Goal: Contribute content: Contribute content

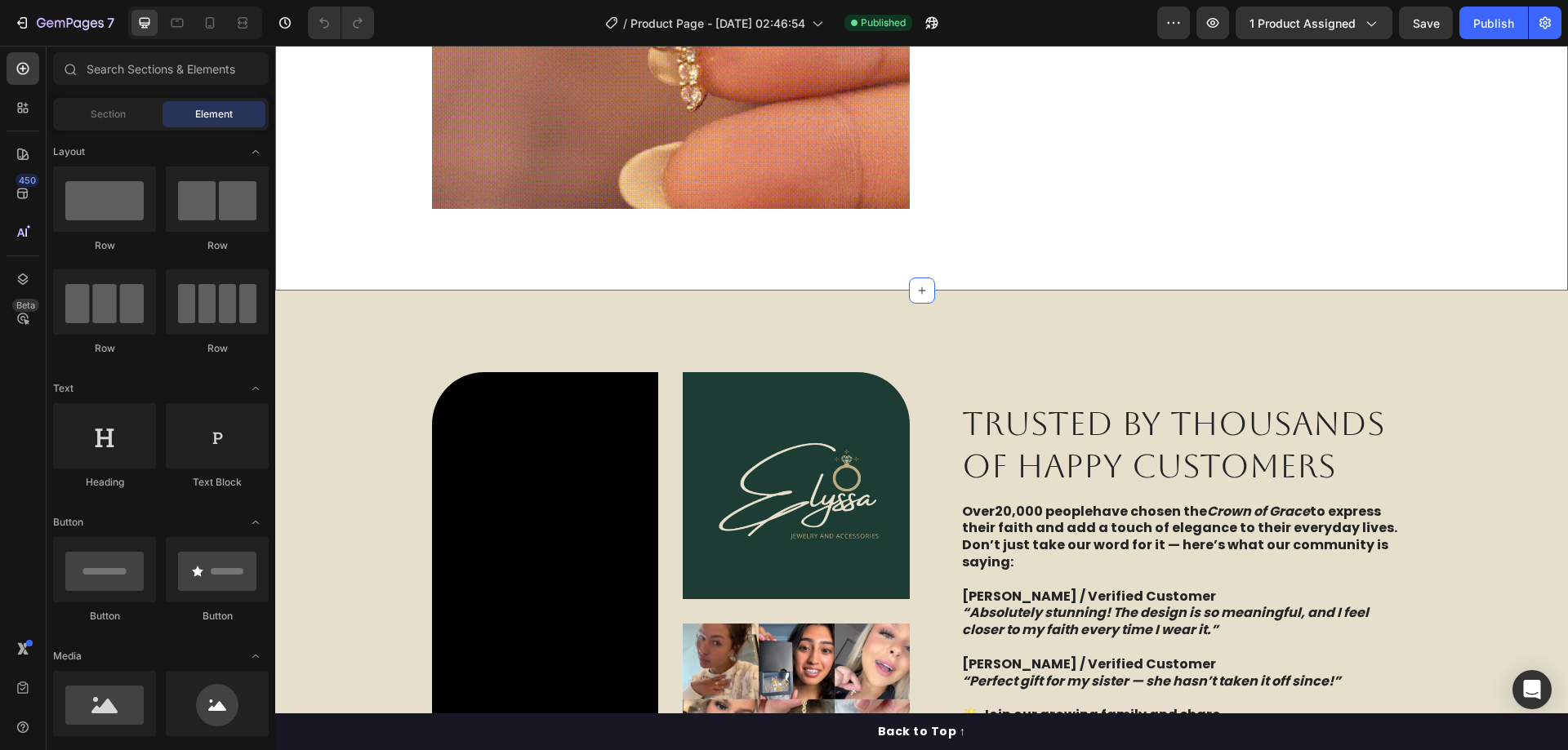
scroll to position [2040, 0]
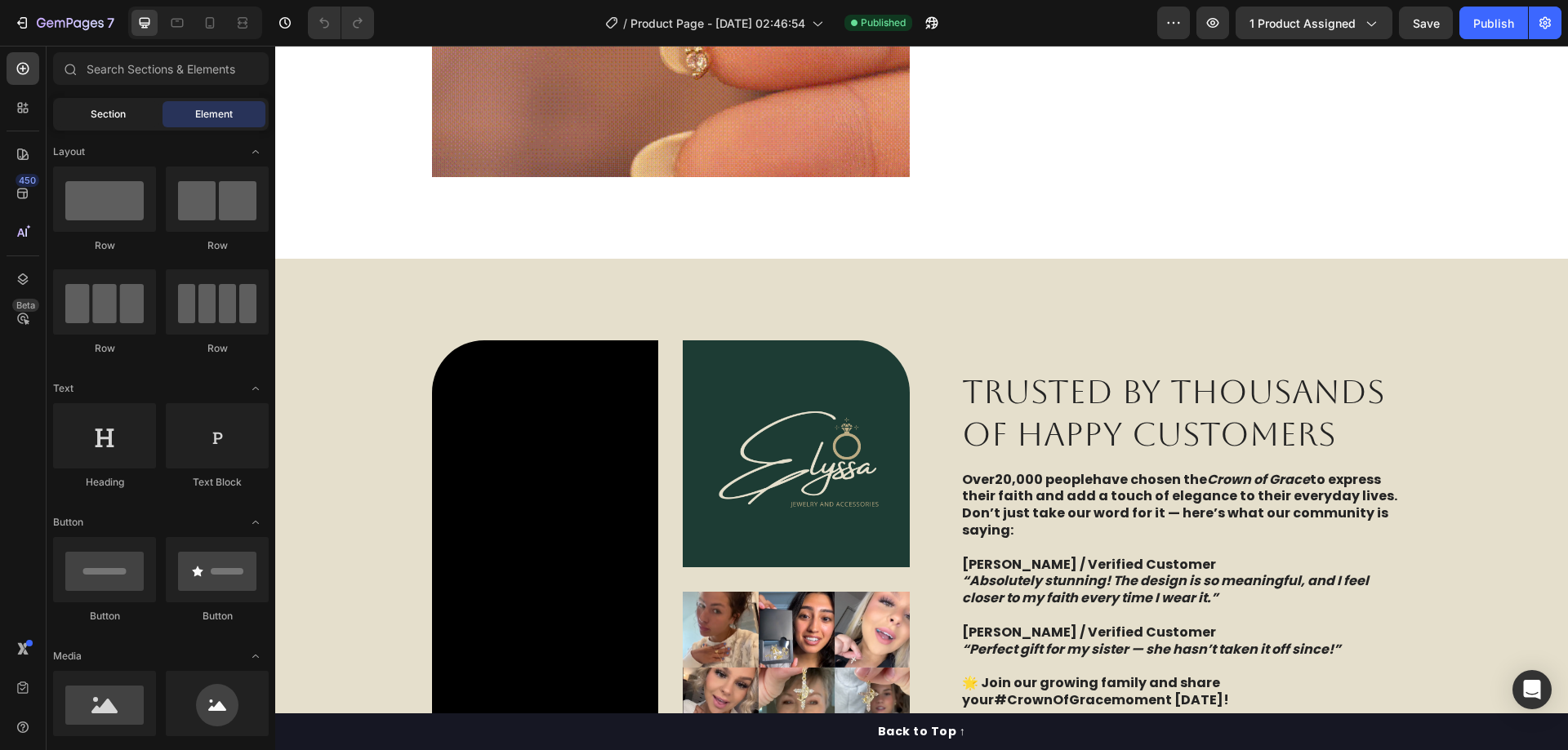
click at [85, 118] on div "Section" at bounding box center [108, 114] width 103 height 26
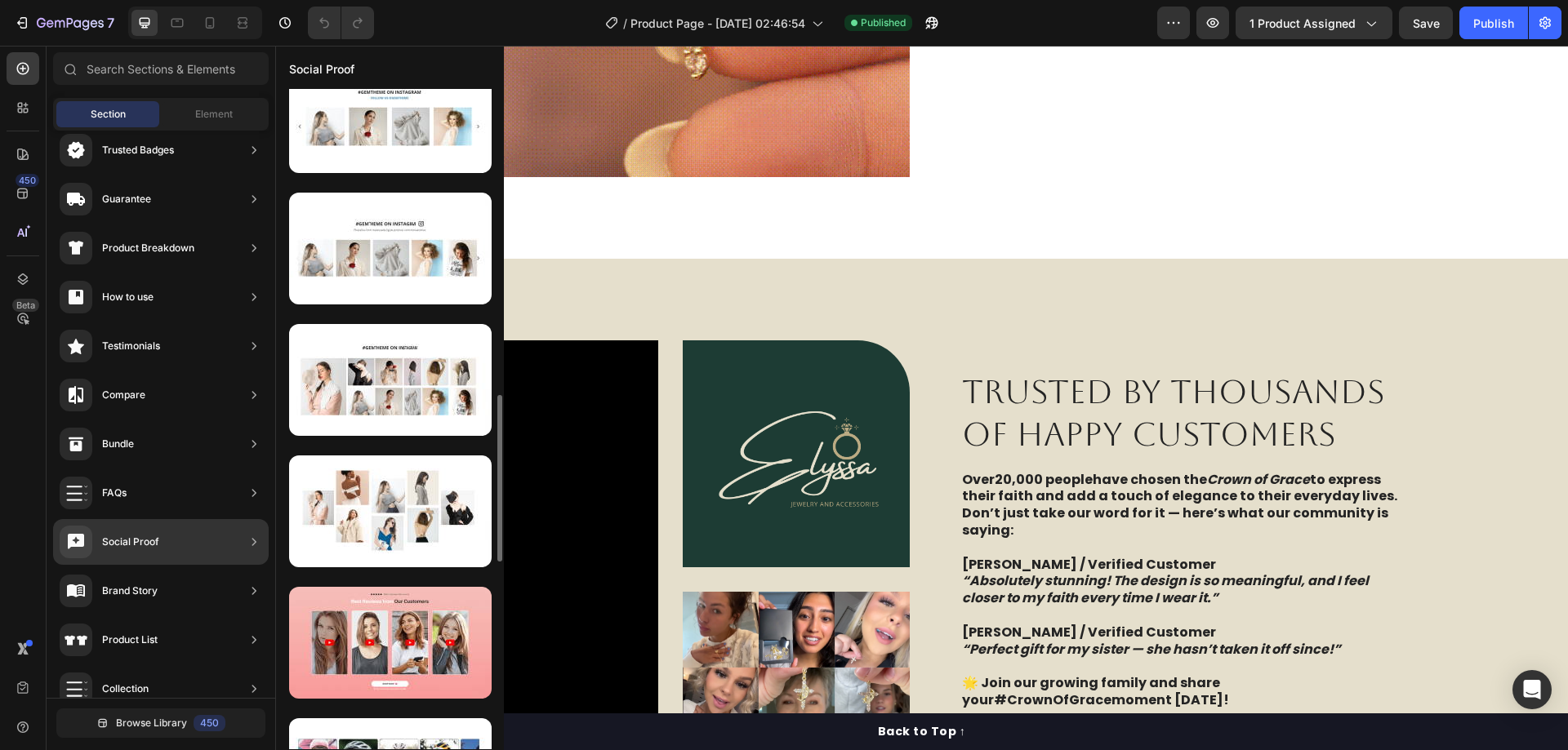
scroll to position [1460, 0]
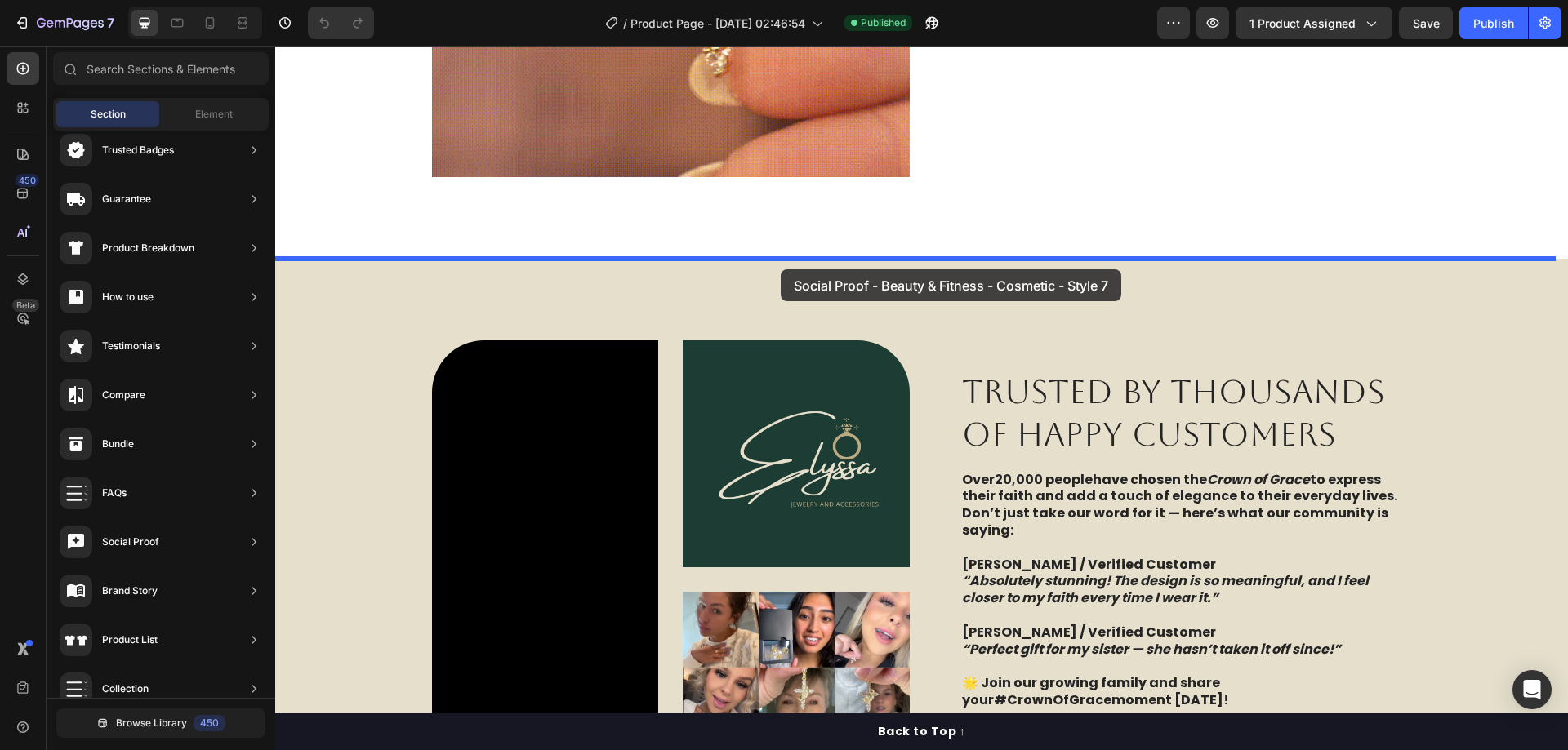
drag, startPoint x: 632, startPoint y: 405, endPoint x: 780, endPoint y: 270, distance: 200.3
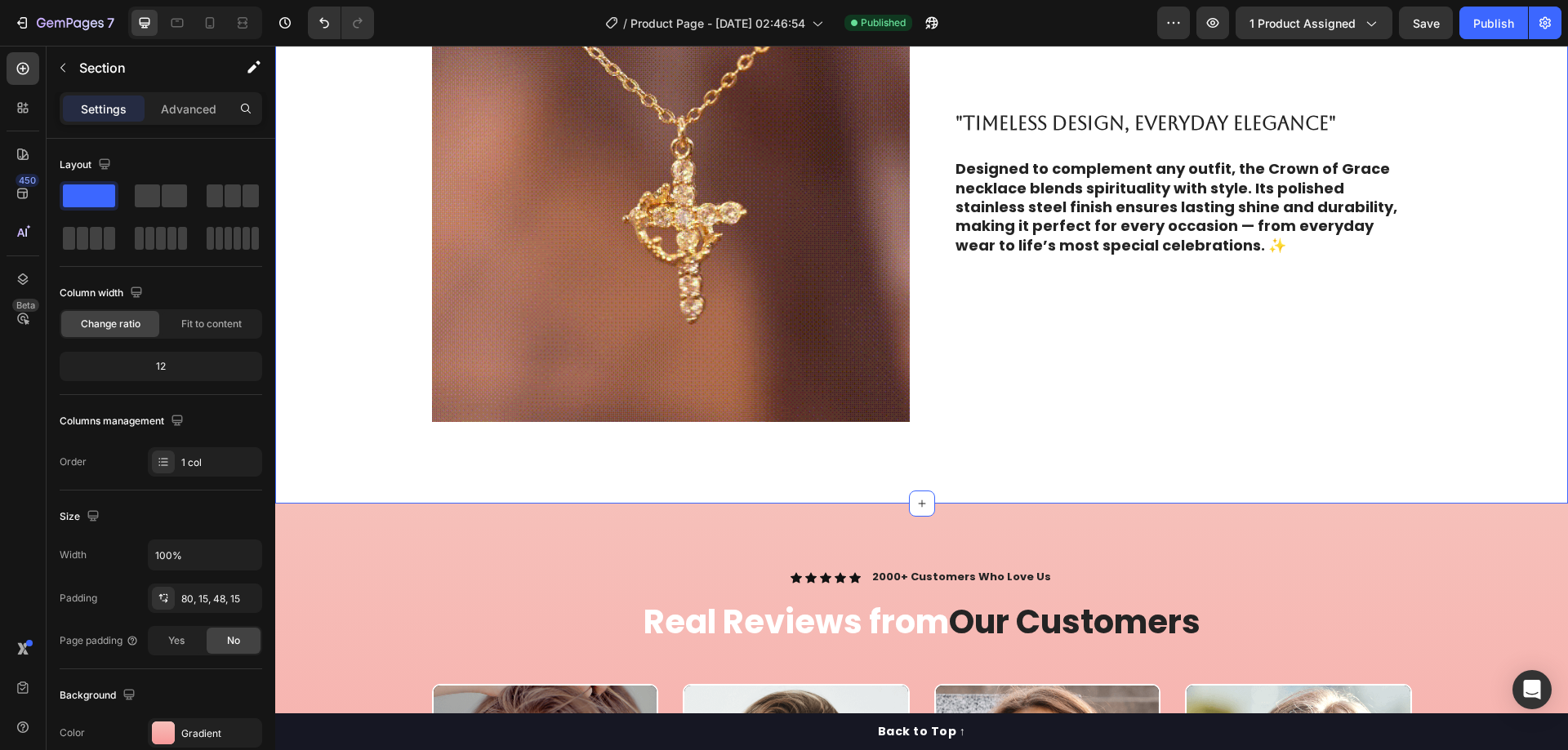
scroll to position [2285, 0]
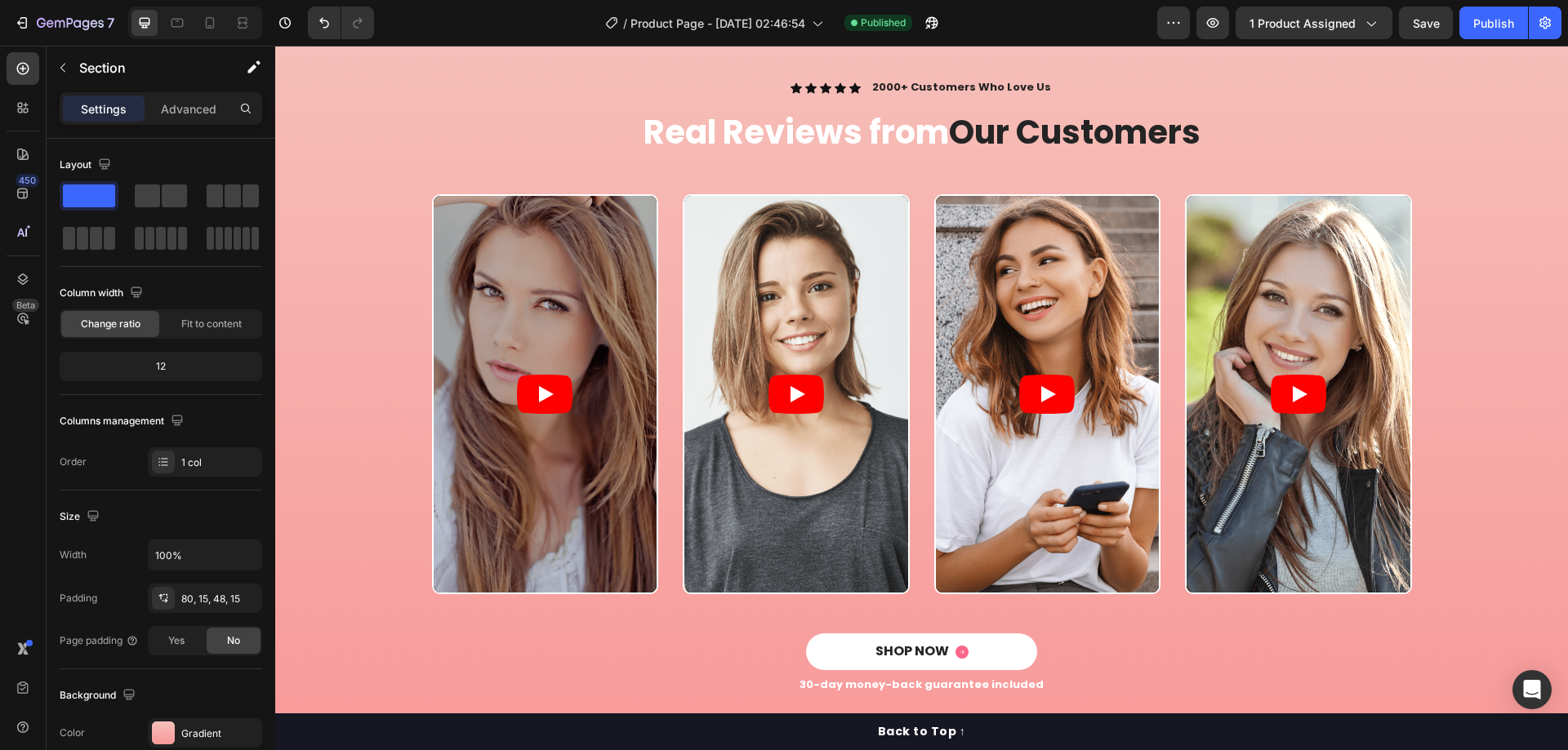
click at [346, 265] on div "Video Video Video Video Carousel" at bounding box center [922, 414] width 1268 height 439
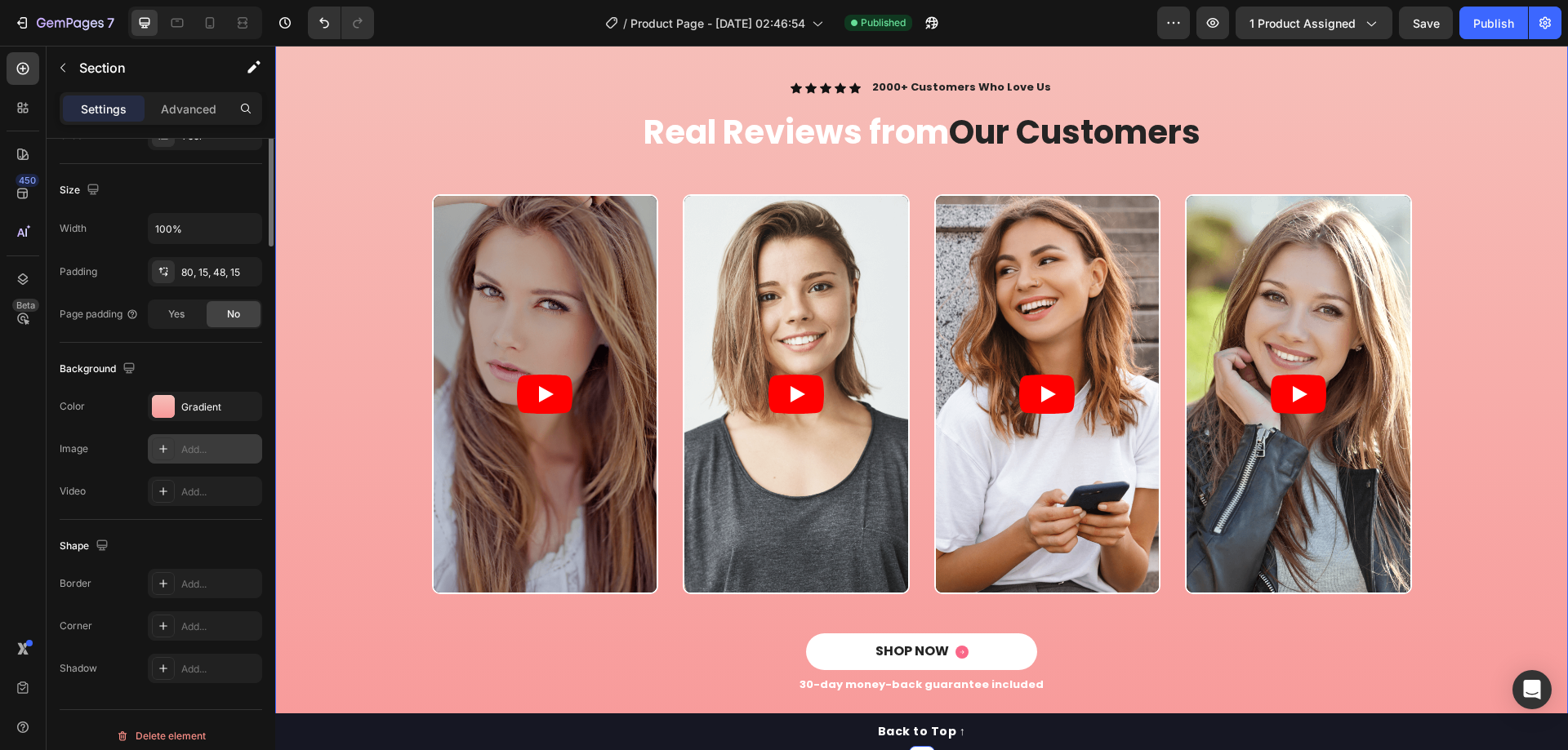
scroll to position [338, 0]
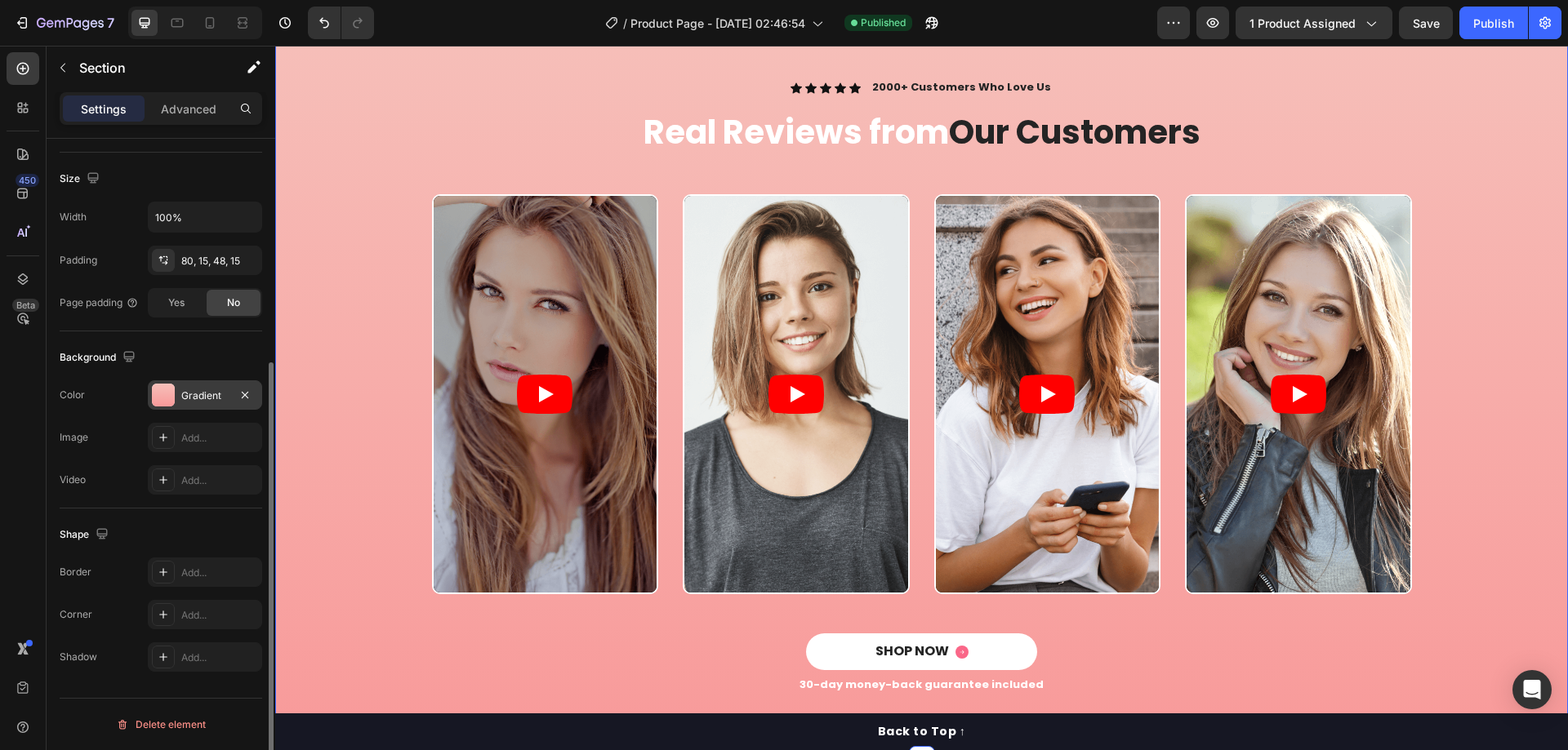
click at [199, 392] on div "Gradient" at bounding box center [204, 395] width 47 height 15
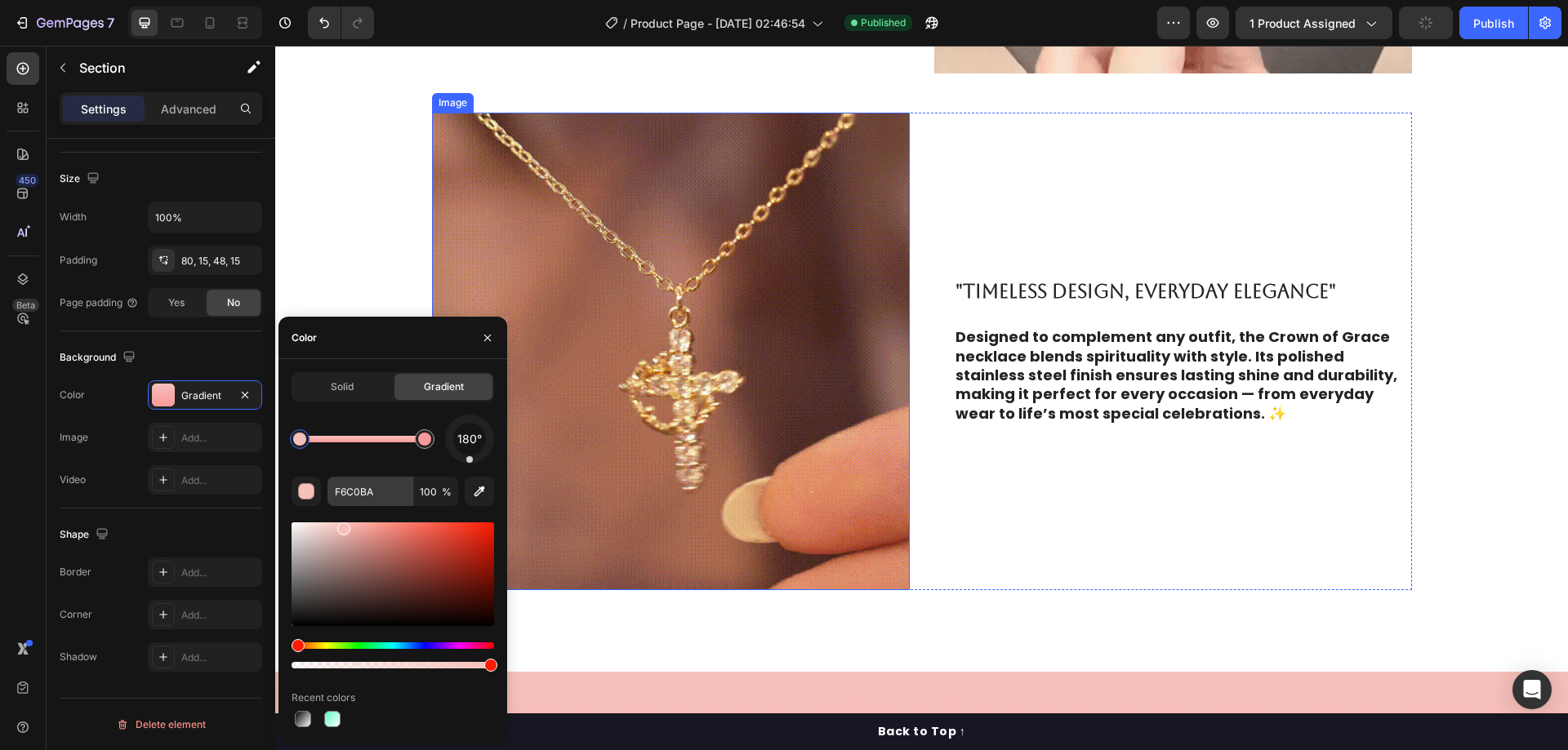
scroll to position [1877, 0]
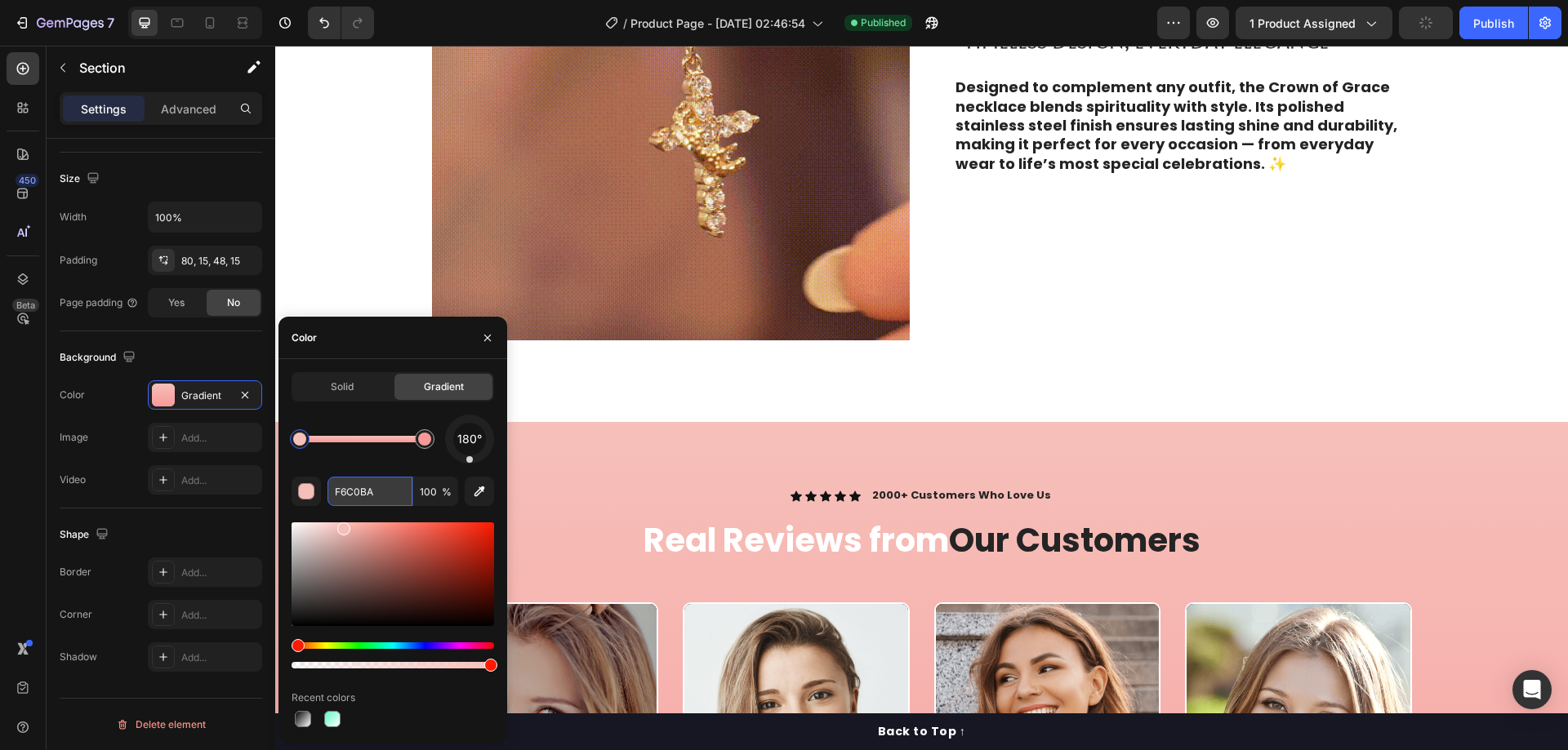
click at [377, 491] on input "F6C0BA" at bounding box center [370, 491] width 85 height 29
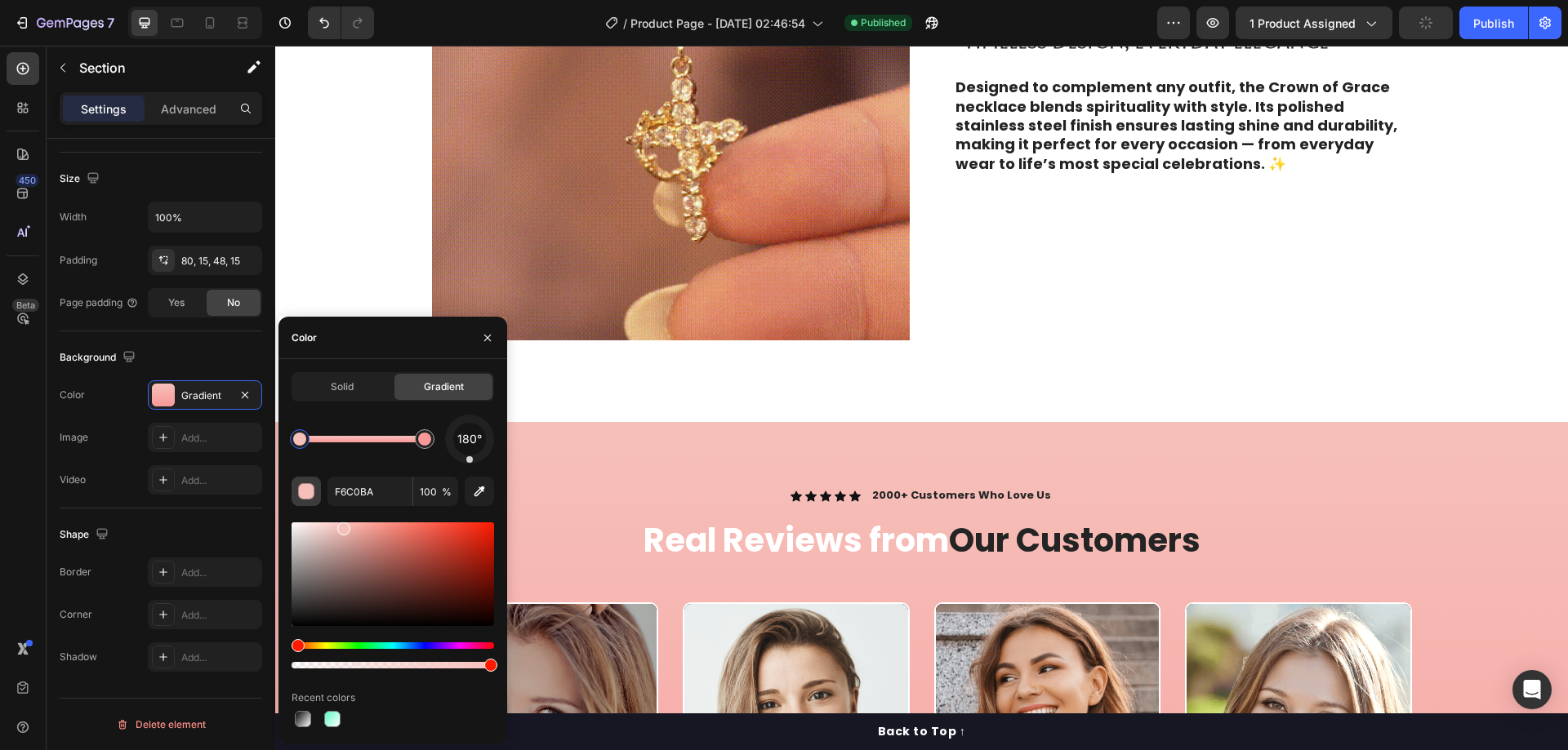
click at [312, 491] on div "button" at bounding box center [306, 491] width 16 height 16
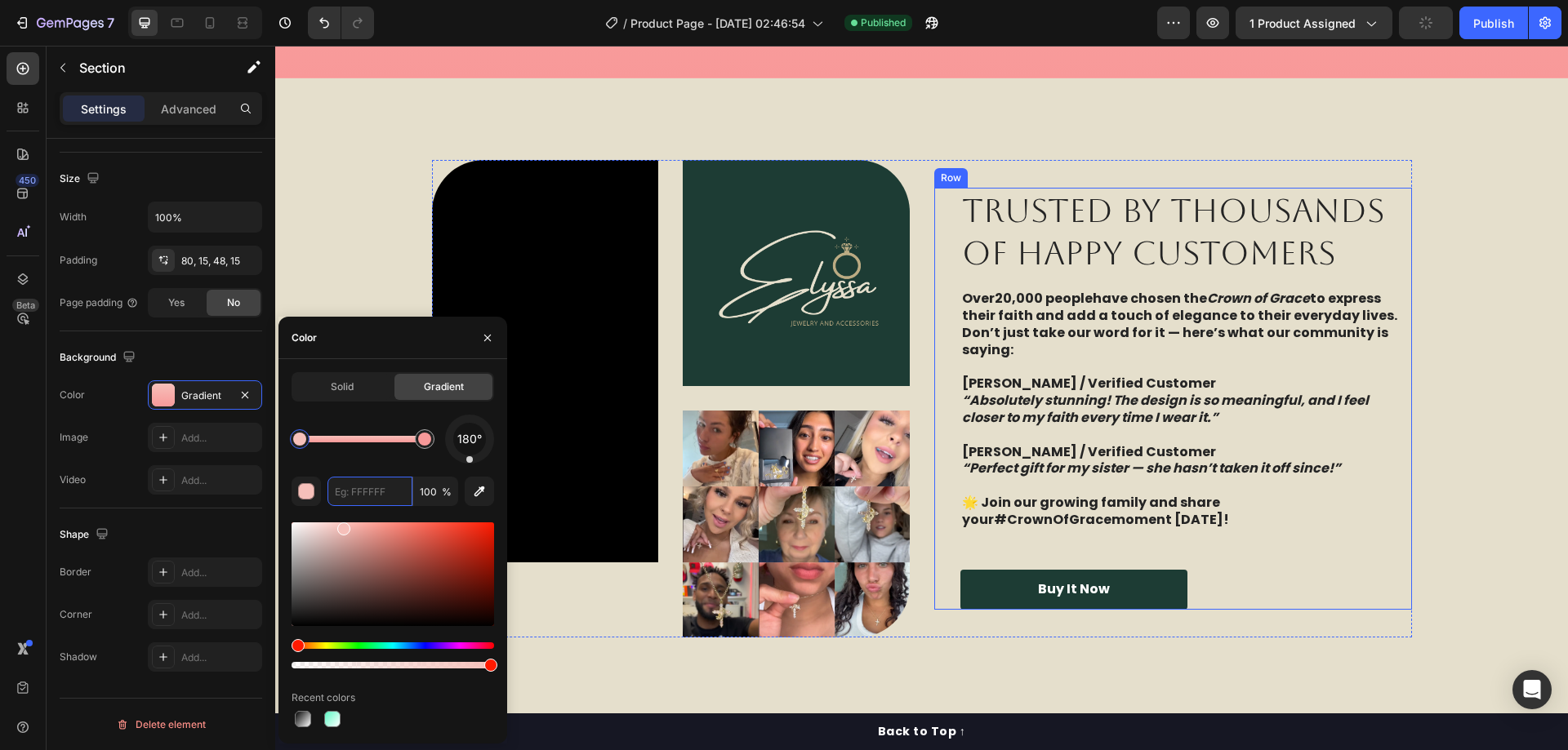
scroll to position [2939, 0]
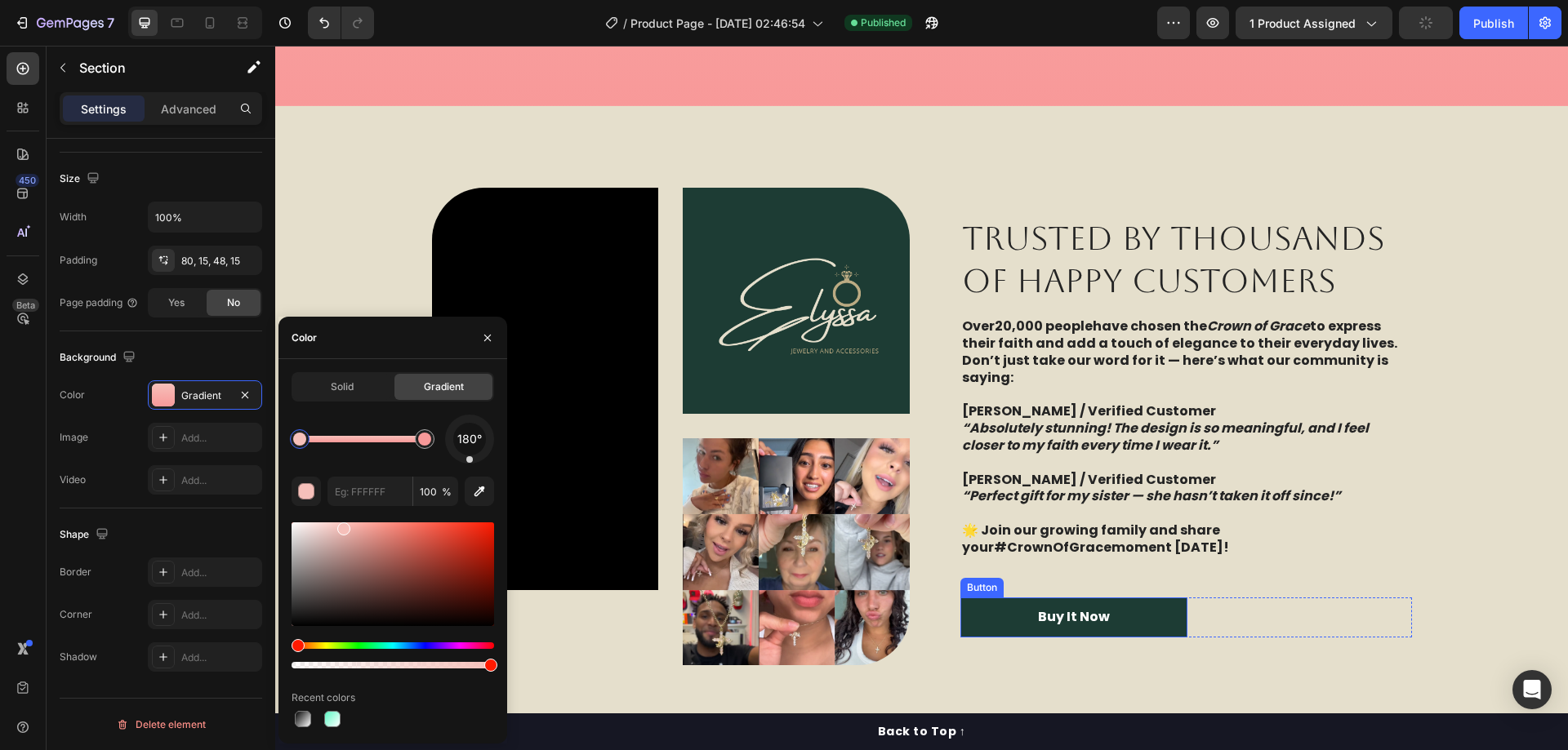
click at [979, 619] on link "Buy It Now" at bounding box center [1074, 617] width 227 height 40
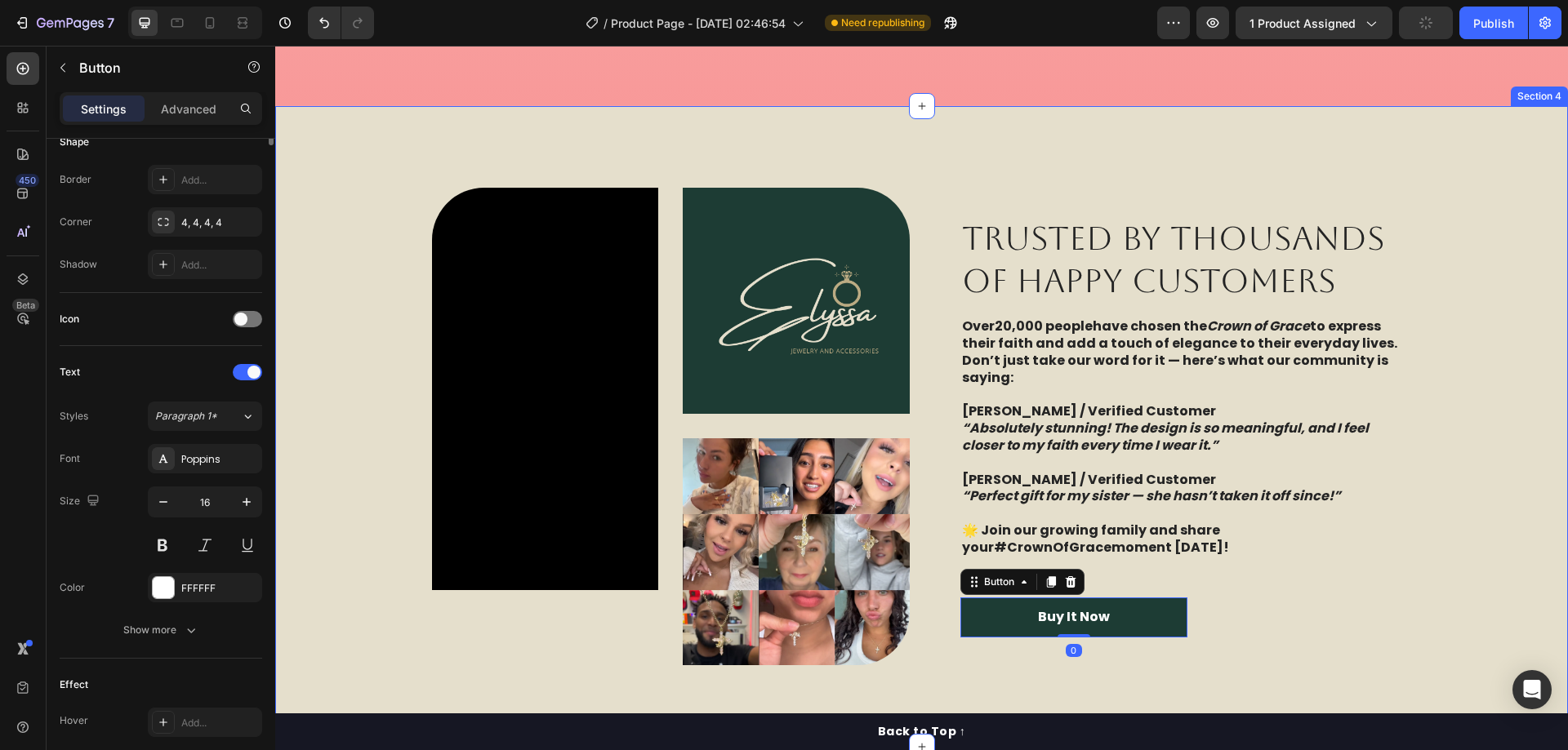
scroll to position [0, 0]
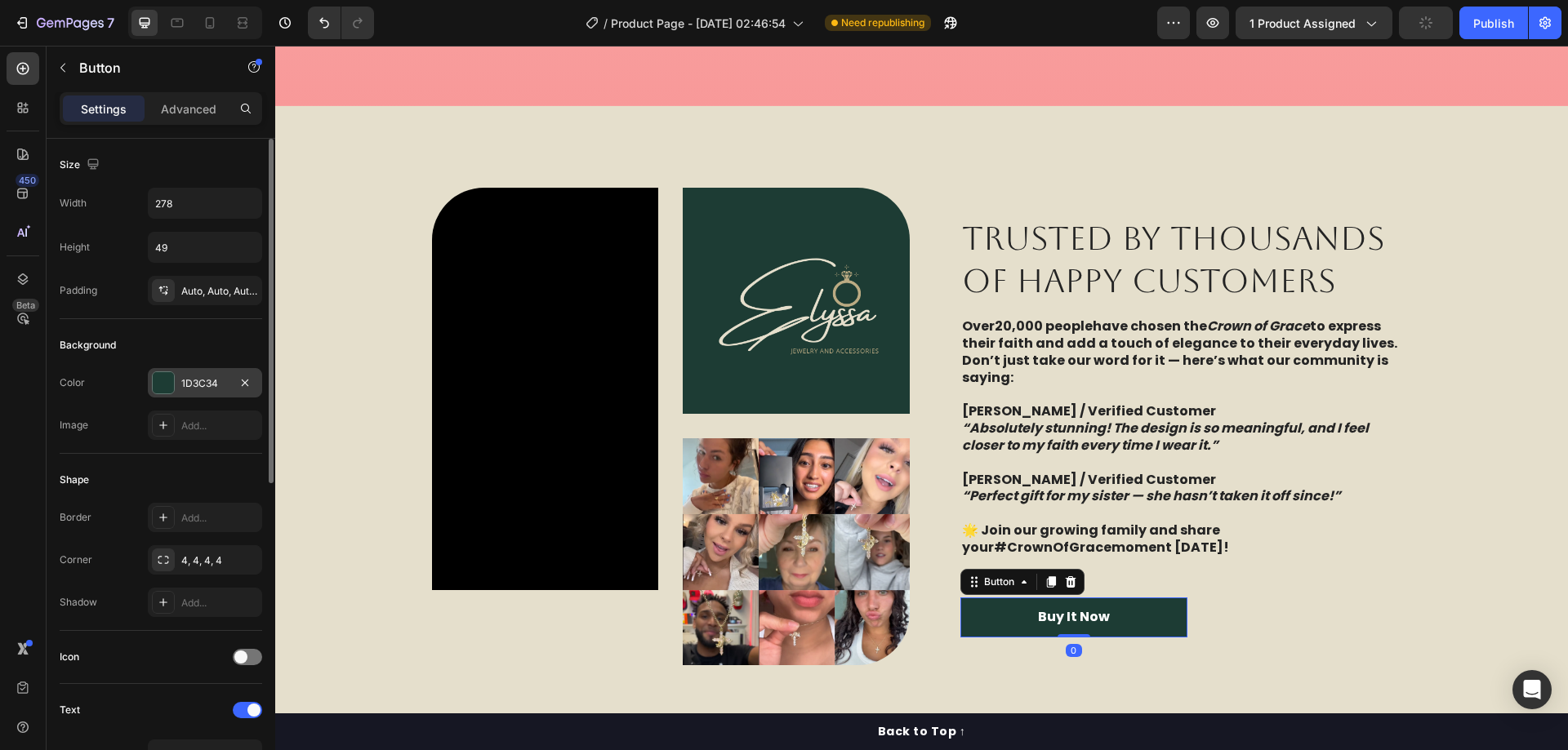
click at [204, 379] on div "1D3C34" at bounding box center [204, 383] width 47 height 15
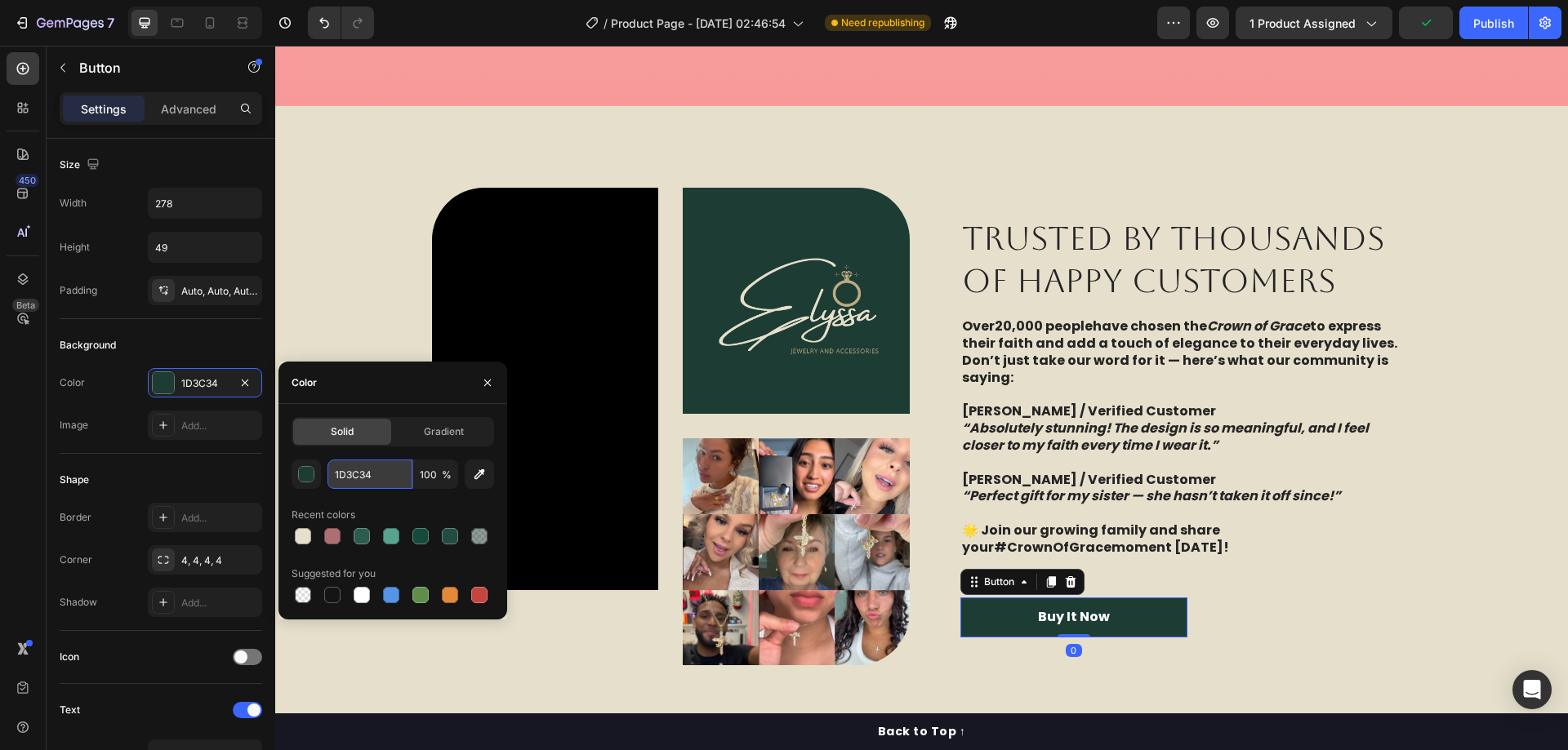
click at [382, 476] on input "1D3C34" at bounding box center [370, 474] width 85 height 29
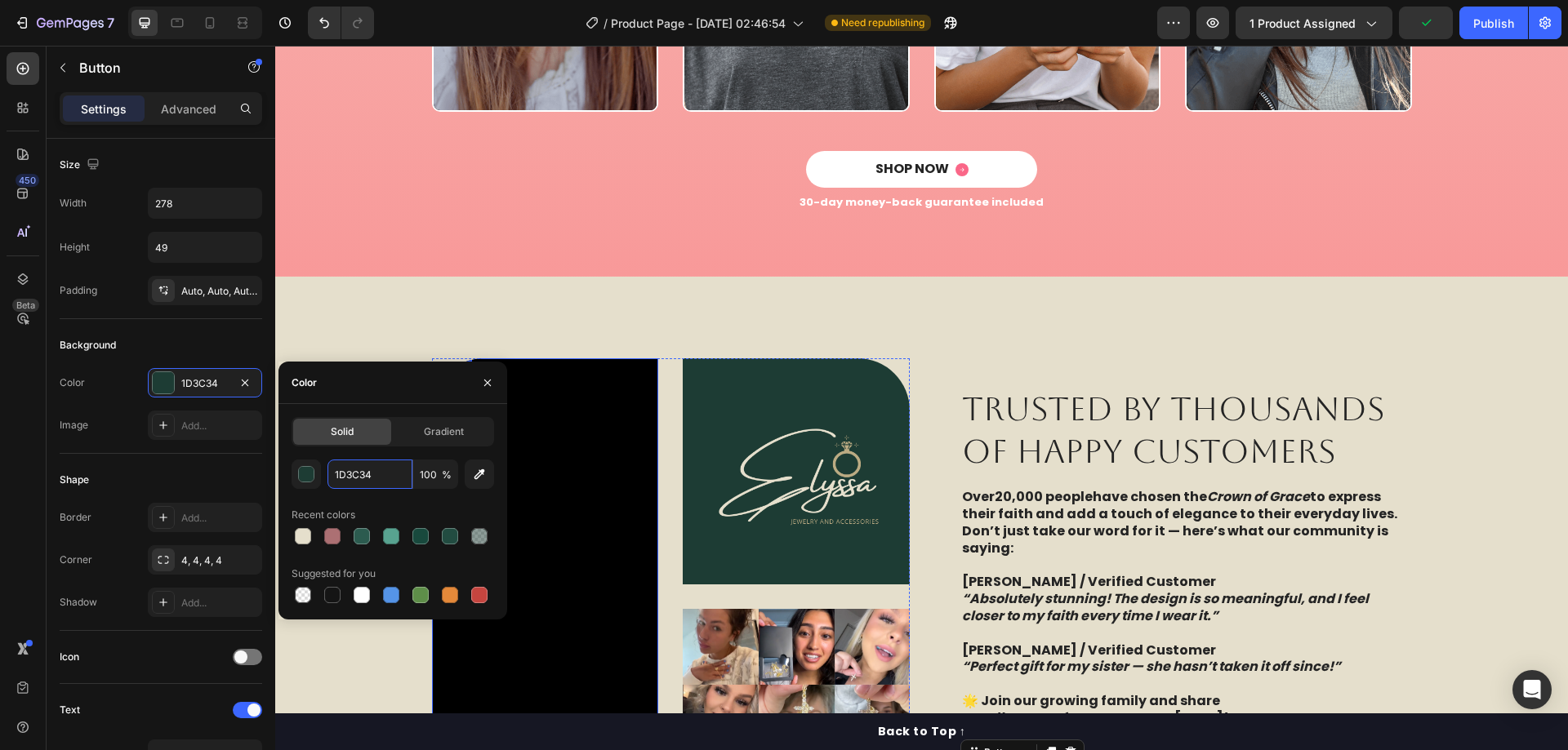
scroll to position [2612, 0]
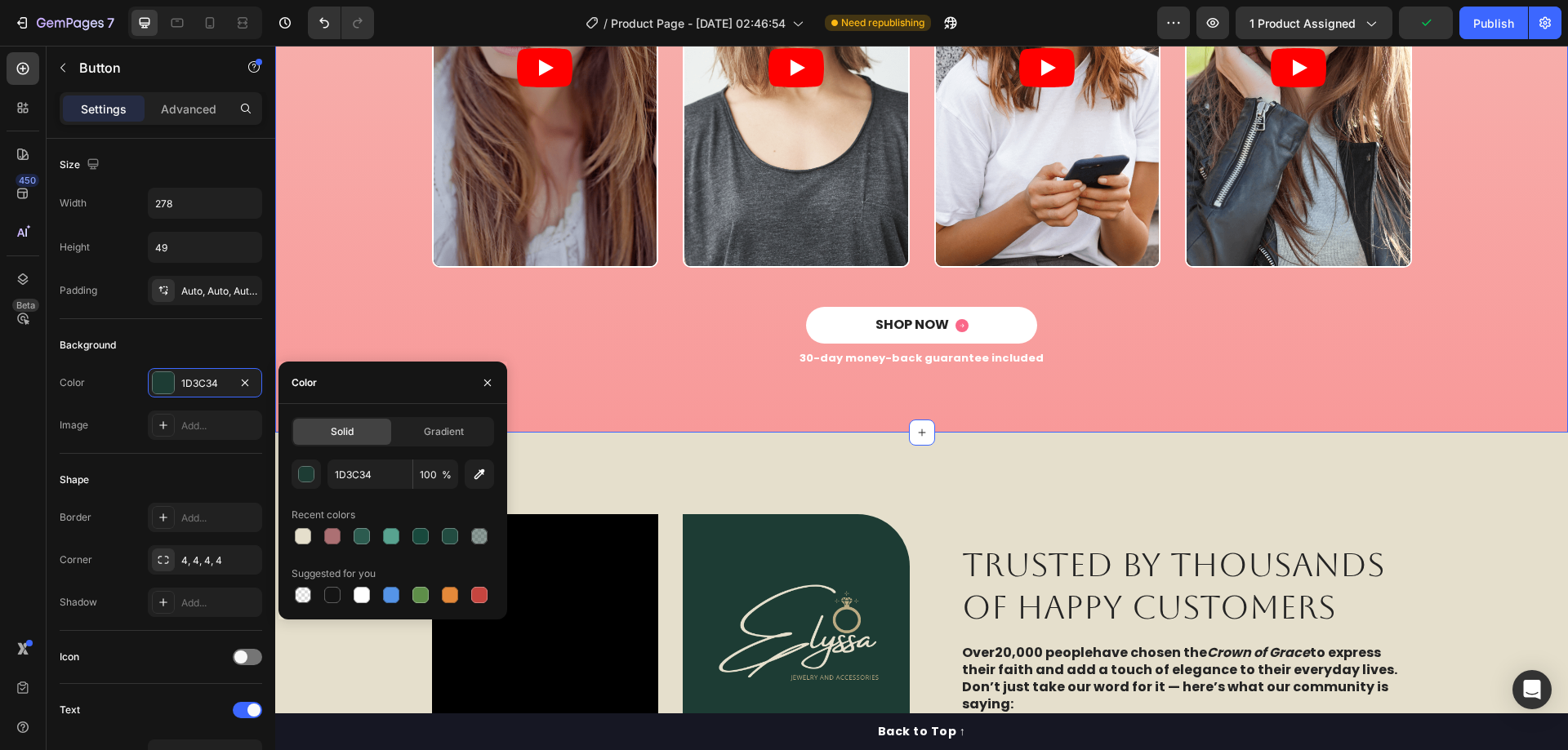
click at [346, 252] on div "Video Video Video Video Carousel" at bounding box center [922, 87] width 1268 height 439
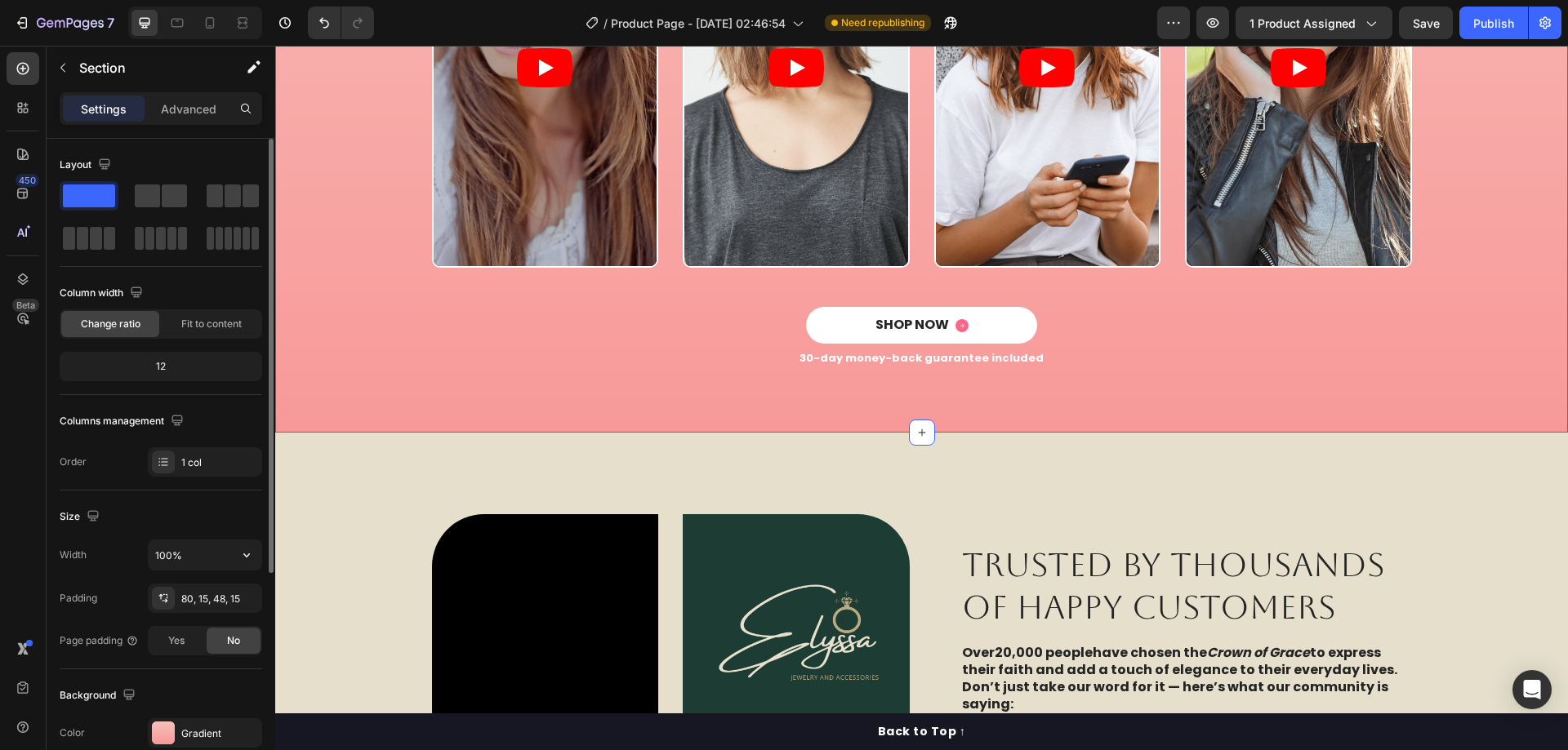
scroll to position [245, 0]
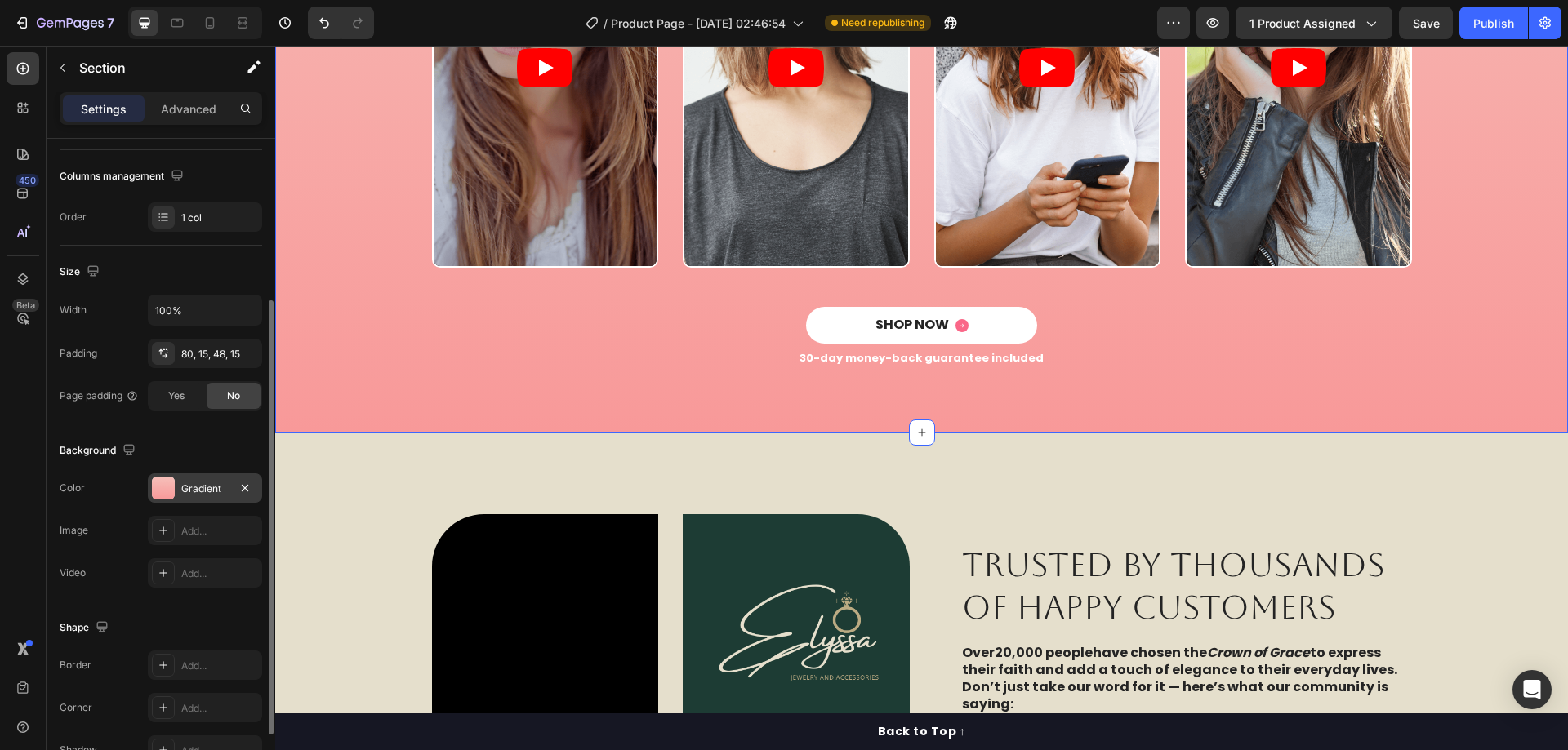
click at [201, 480] on div "Gradient" at bounding box center [205, 488] width 114 height 29
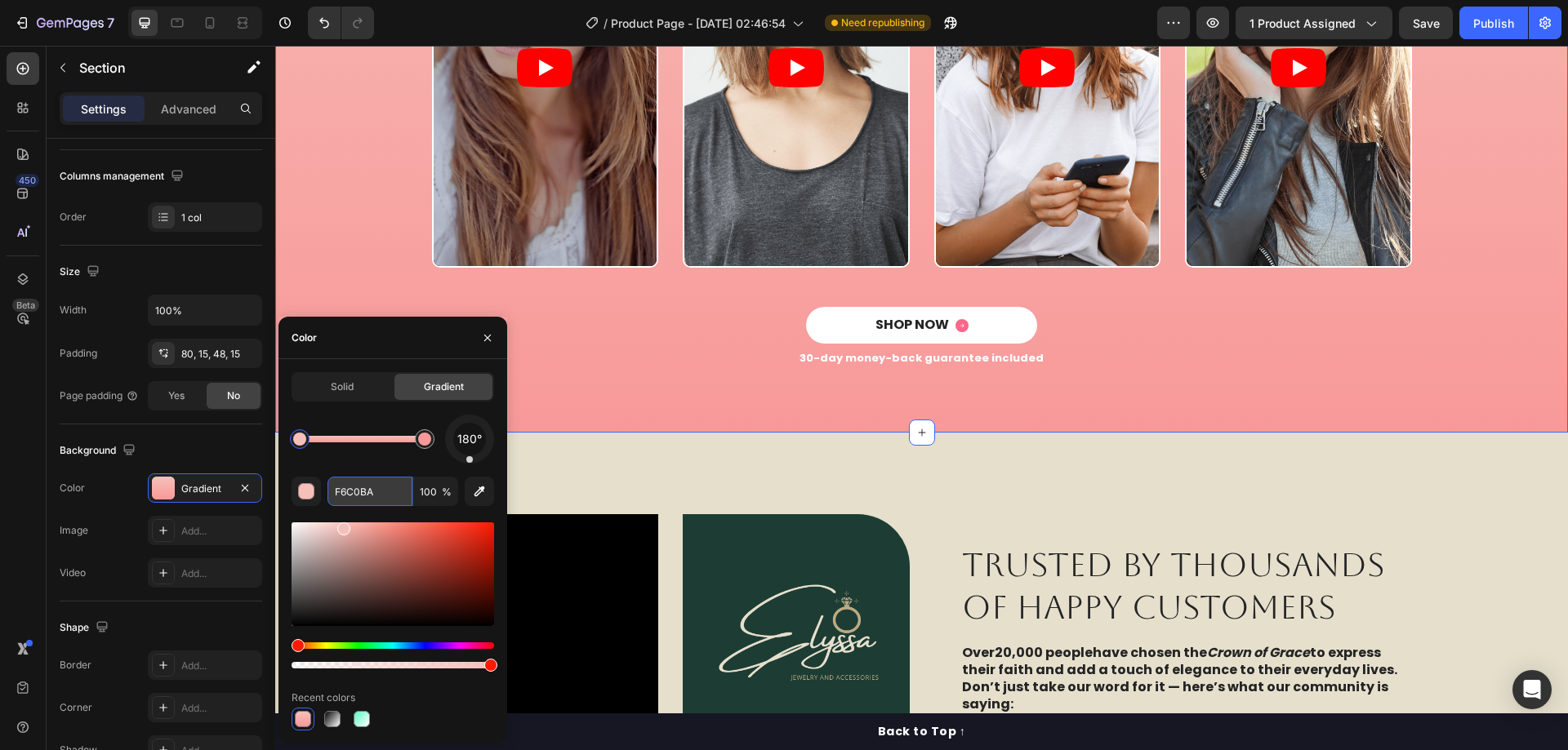
click at [364, 484] on input "F6C0BA" at bounding box center [370, 491] width 85 height 29
paste input "1D3C34"
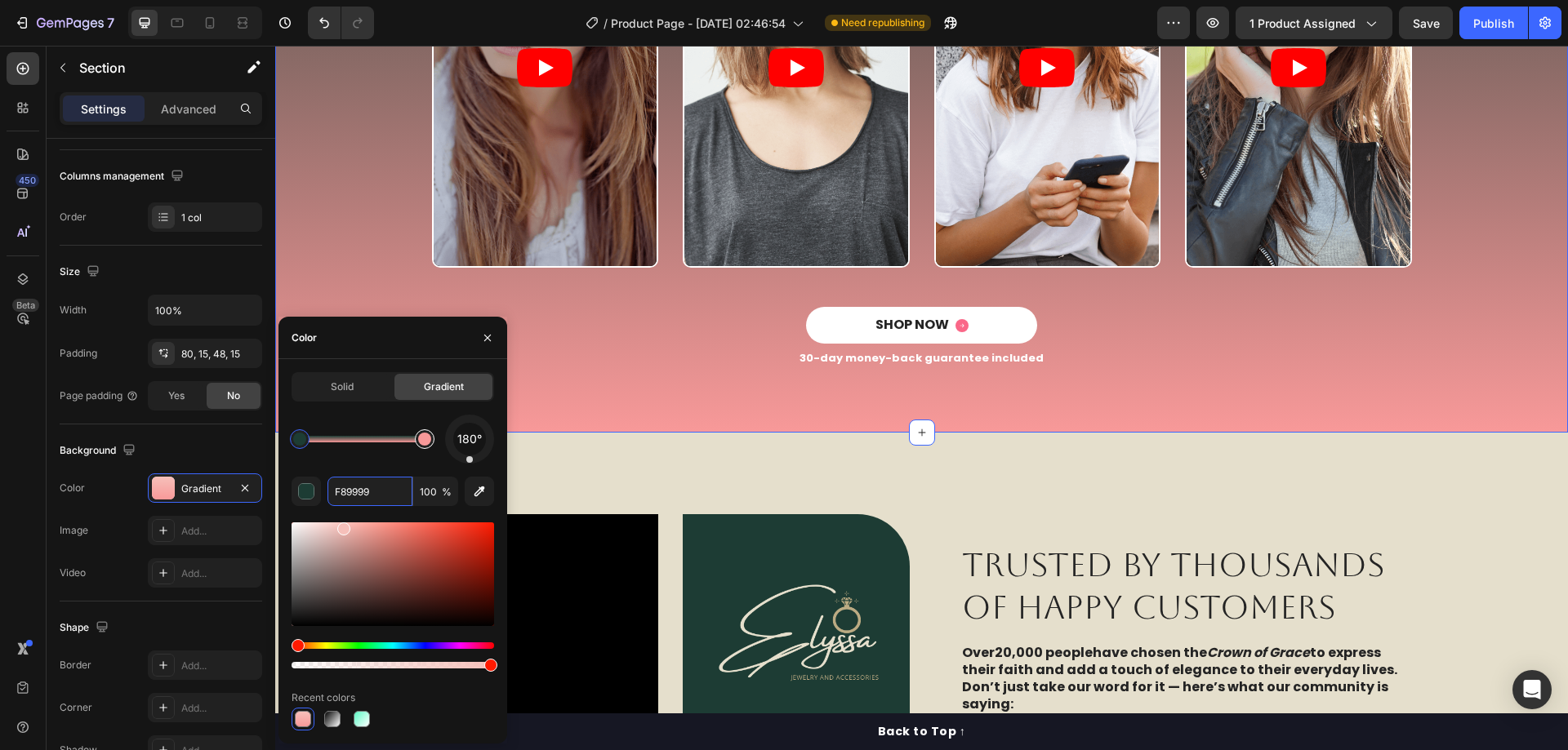
click at [423, 435] on div at bounding box center [424, 439] width 13 height 13
click at [370, 491] on input "F89999" at bounding box center [370, 491] width 85 height 29
paste input "1D3C34"
paste input "text"
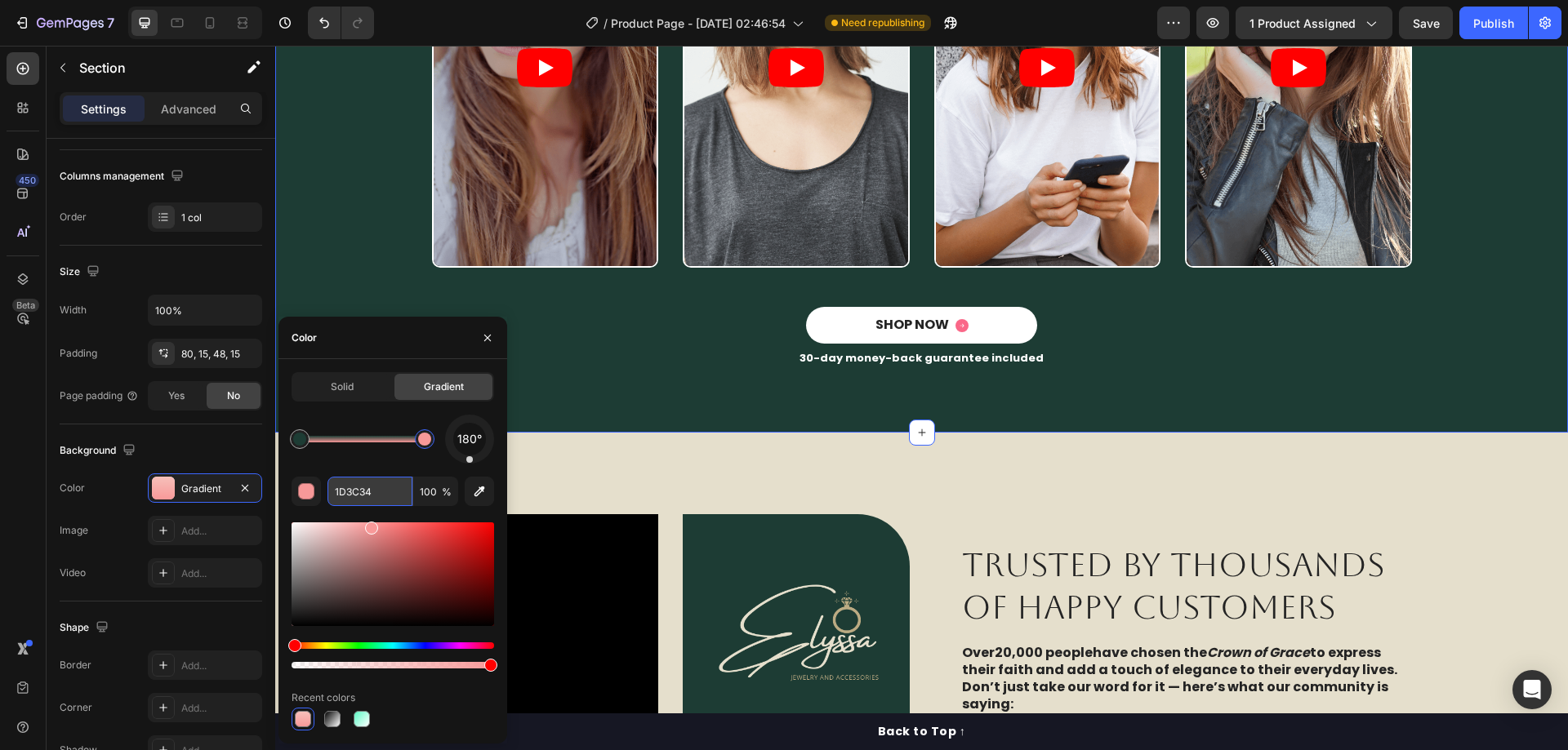
scroll to position [0, 0]
type input "1D3C34"
click at [430, 492] on input "100" at bounding box center [435, 491] width 45 height 29
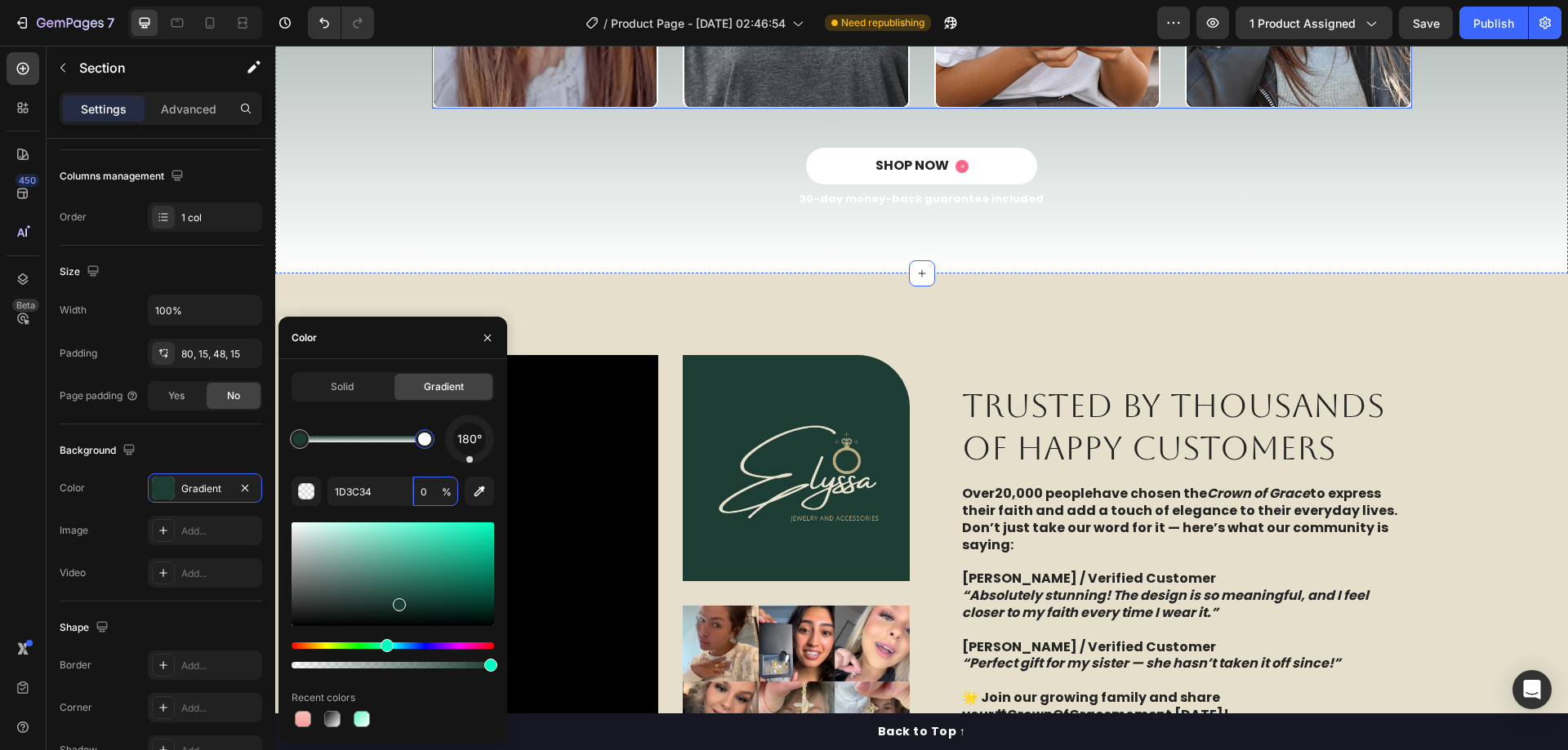
scroll to position [2775, 0]
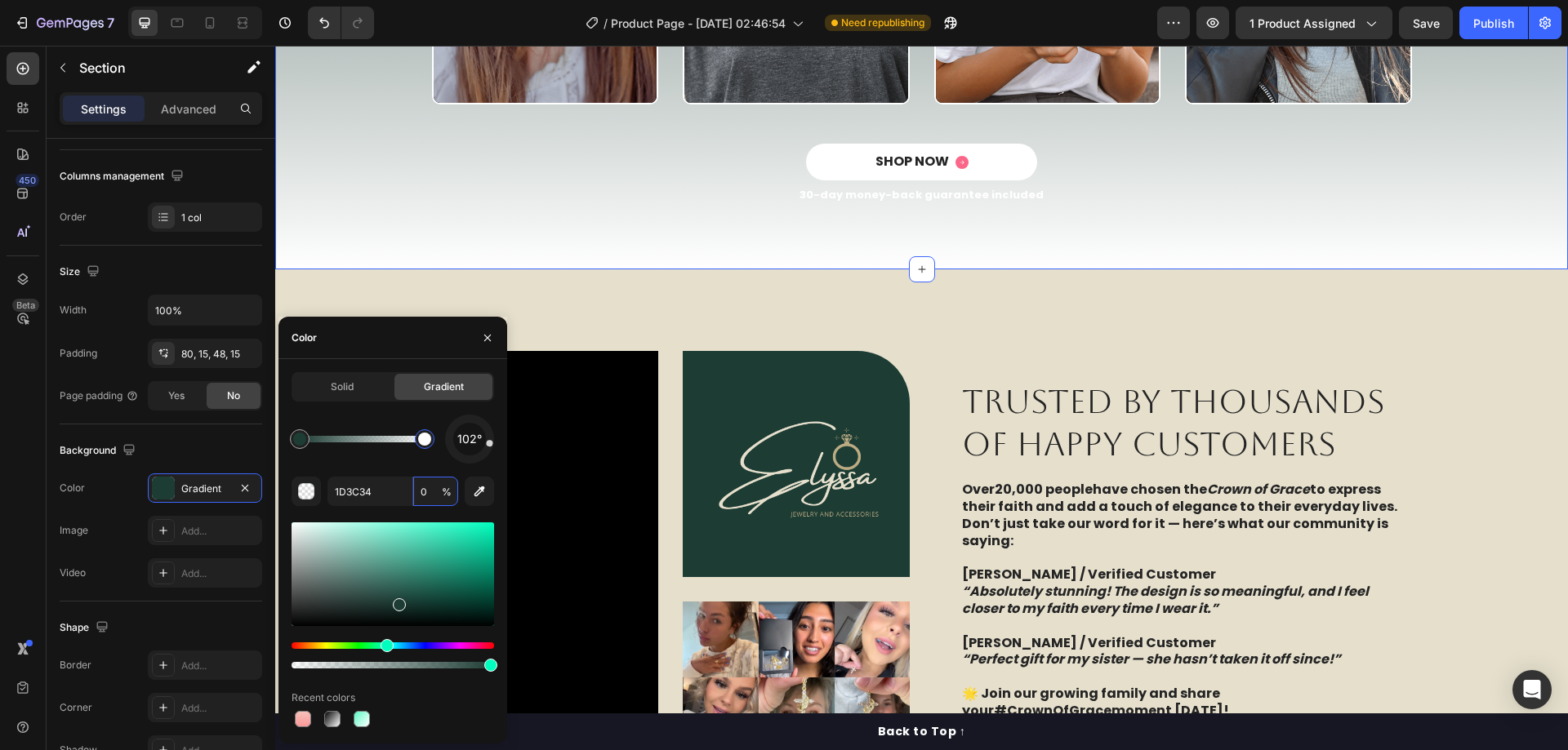
drag, startPoint x: 471, startPoint y: 462, endPoint x: 498, endPoint y: 441, distance: 34.2
click at [498, 441] on div "Solid Gradient 102° 1D3C34 0 % Recent colors" at bounding box center [393, 551] width 229 height 358
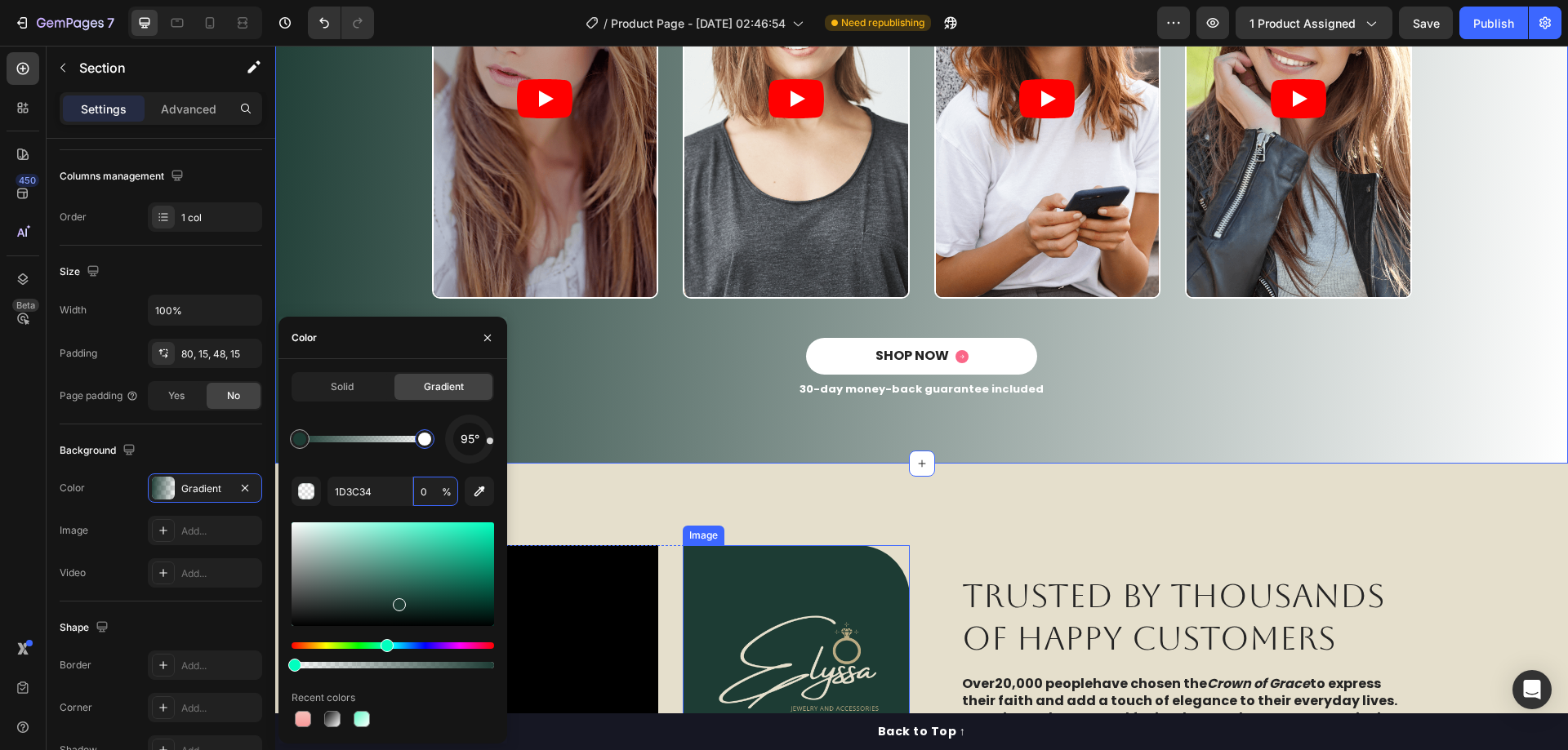
scroll to position [2530, 0]
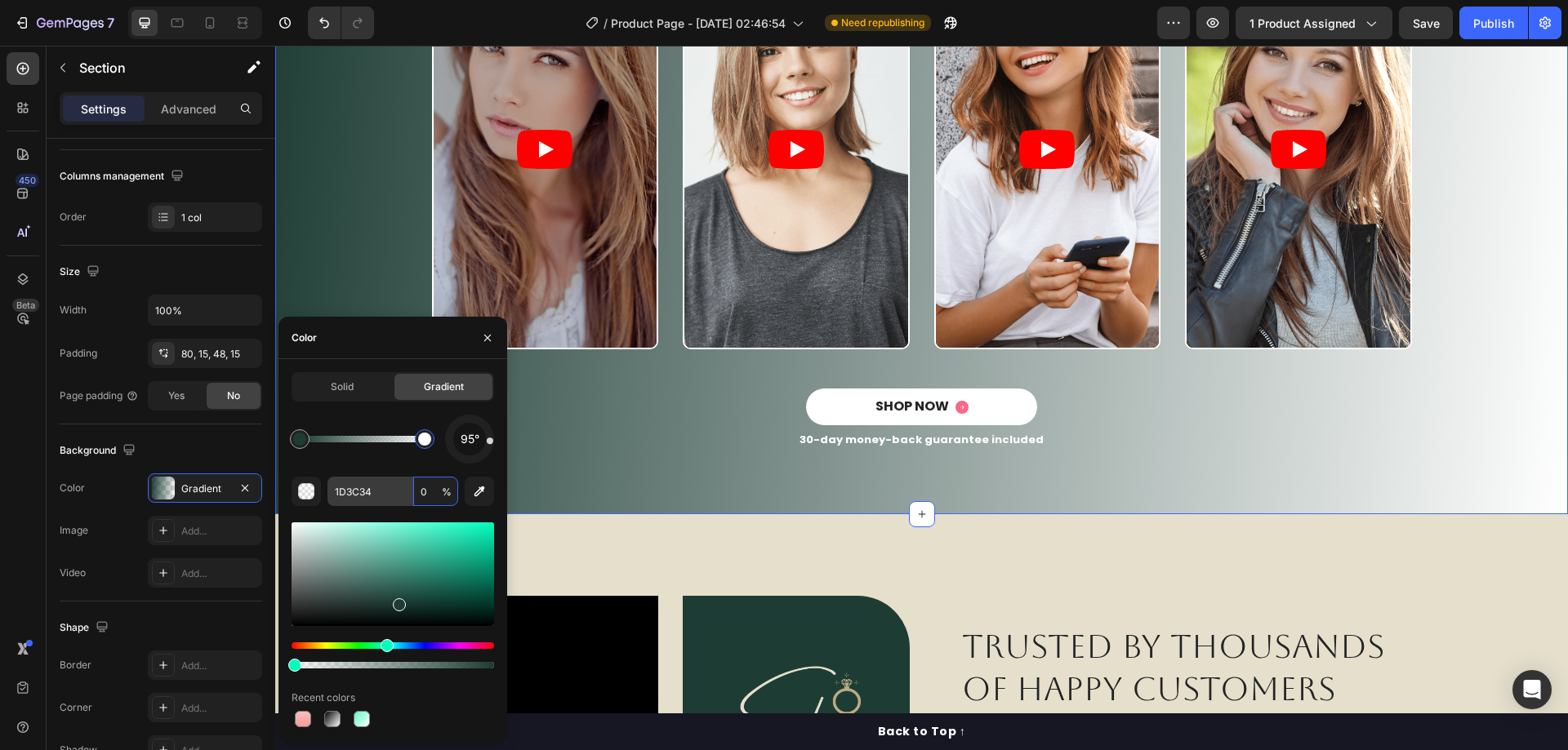
click at [411, 495] on div "1D3C34 0 %" at bounding box center [393, 491] width 131 height 29
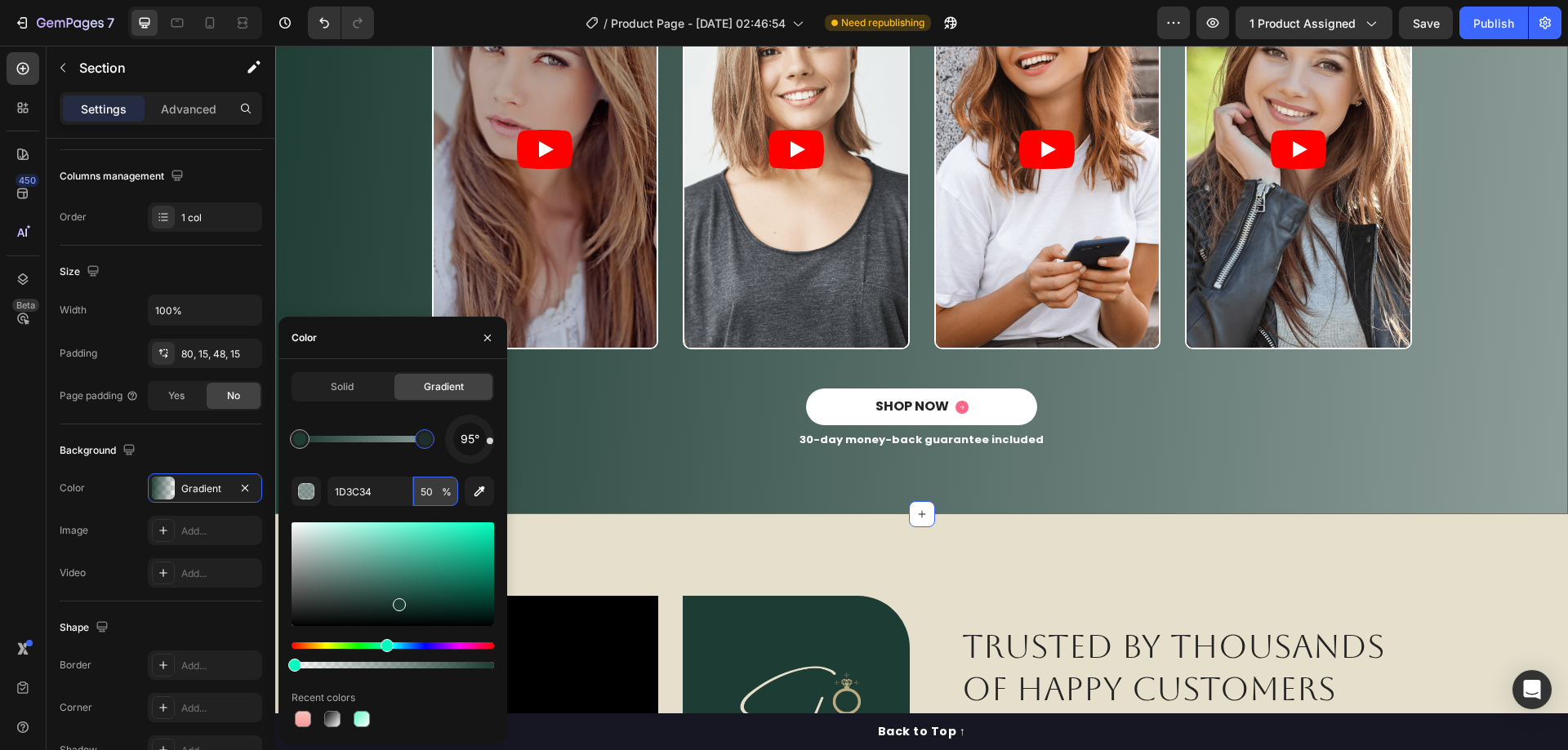
drag, startPoint x: 437, startPoint y: 487, endPoint x: 423, endPoint y: 491, distance: 14.6
click at [423, 491] on input "50" at bounding box center [435, 491] width 45 height 29
type input "5"
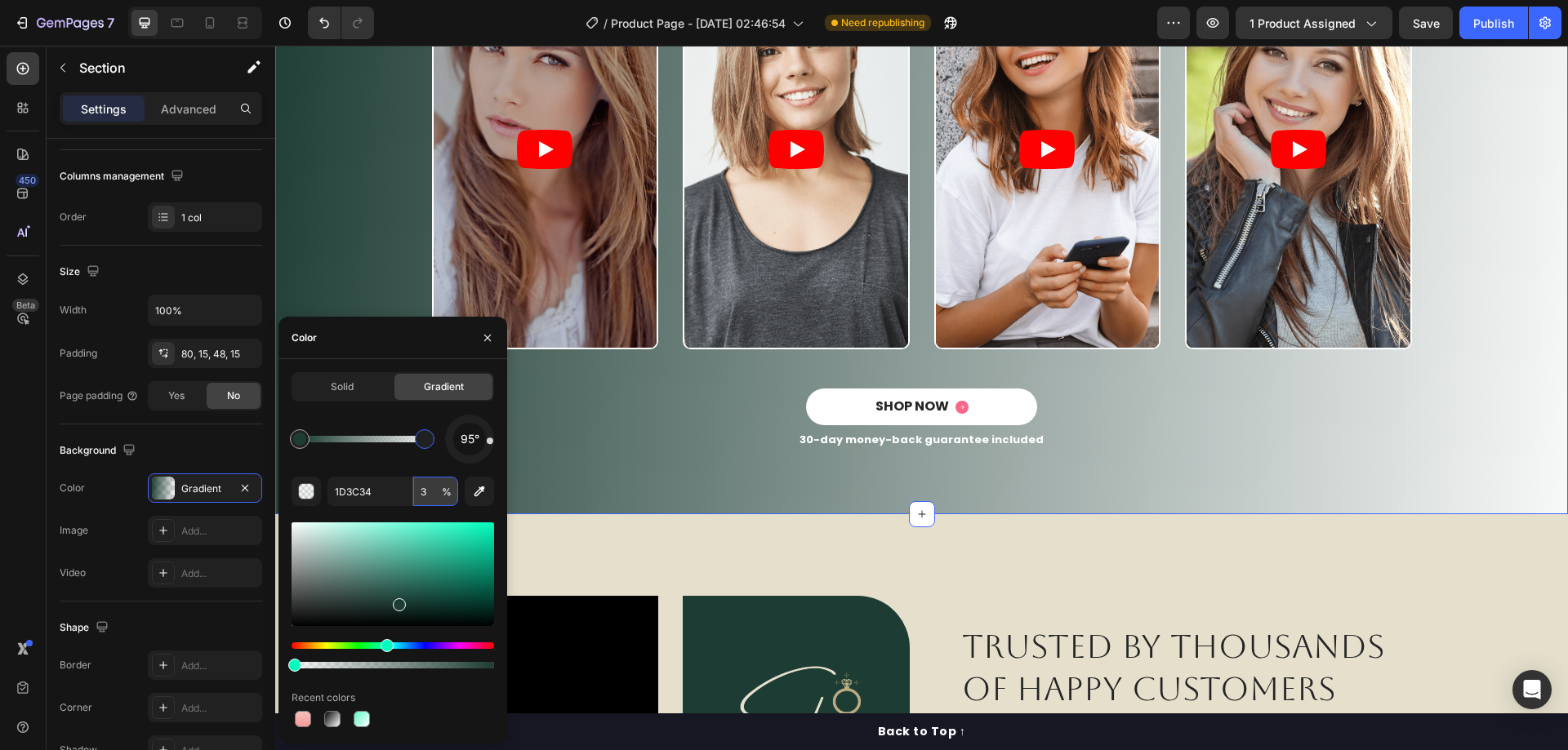
type input "30"
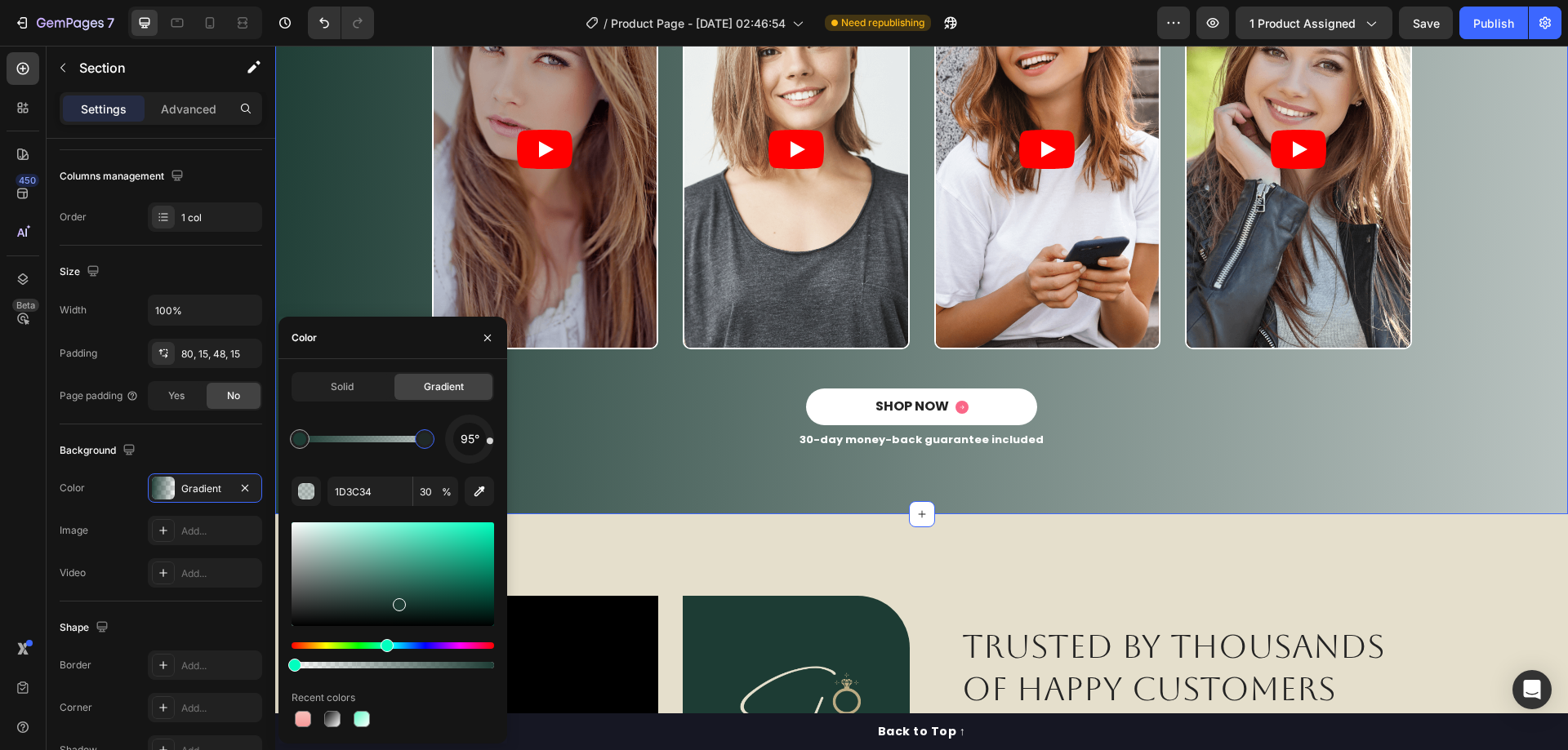
click at [385, 210] on div "Video Video Video Video Carousel" at bounding box center [922, 169] width 1268 height 439
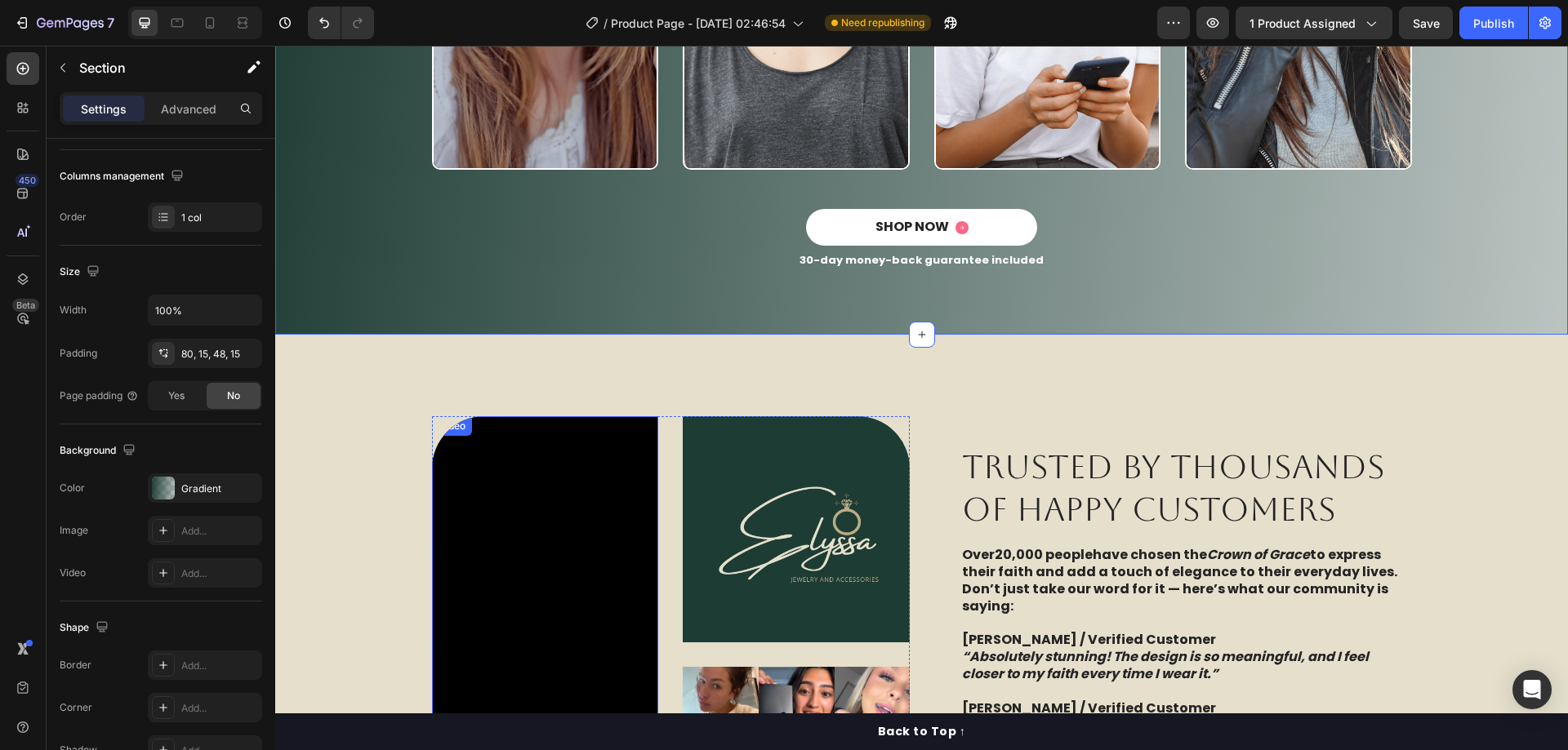
scroll to position [2612, 0]
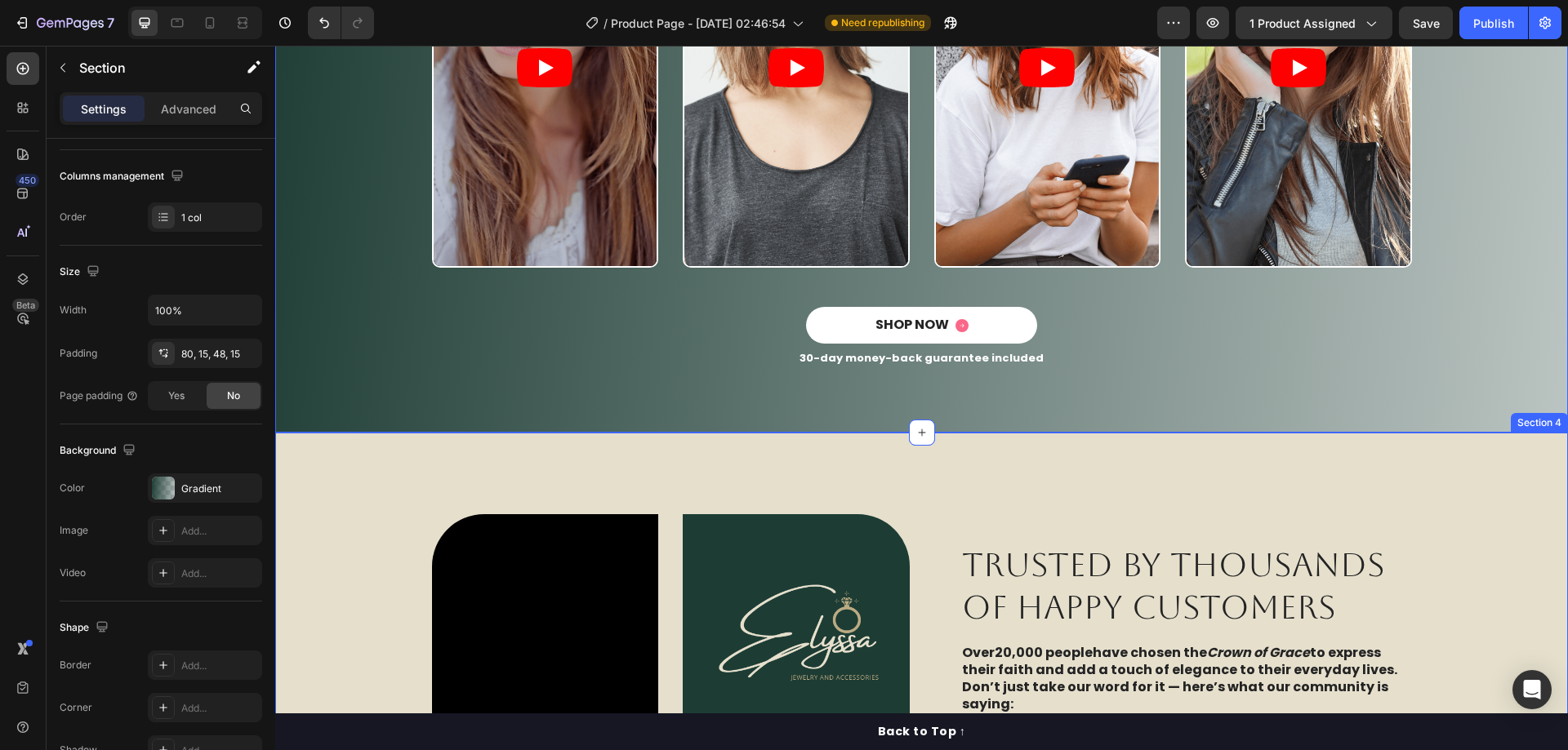
click at [310, 475] on div "Video Image Image Row TRUSTED BY THOUSANDS OF HAPPY CUSTOMERS Heading Over 20,0…" at bounding box center [921, 753] width 1292 height 641
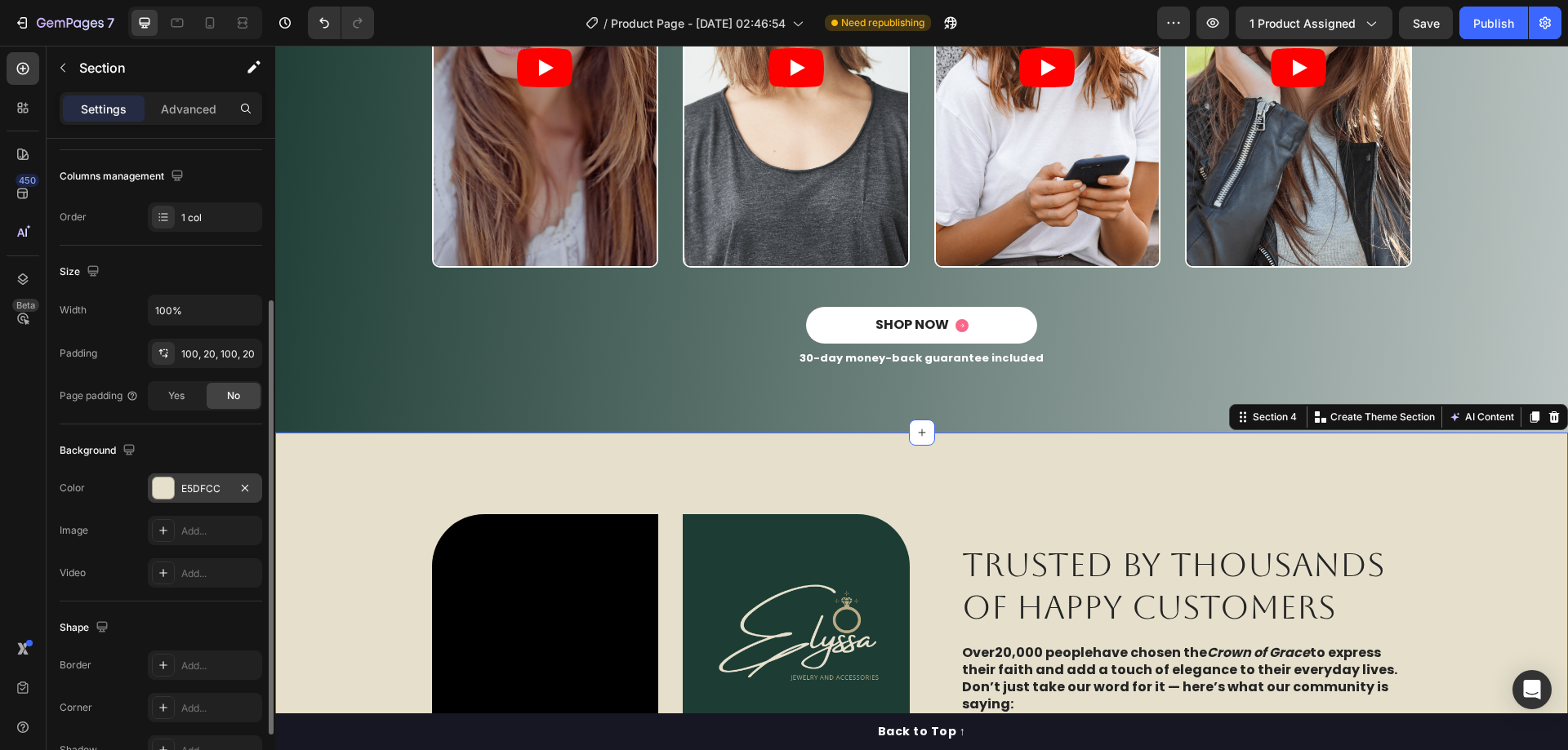
click at [204, 489] on div "E5DFCC" at bounding box center [204, 488] width 47 height 15
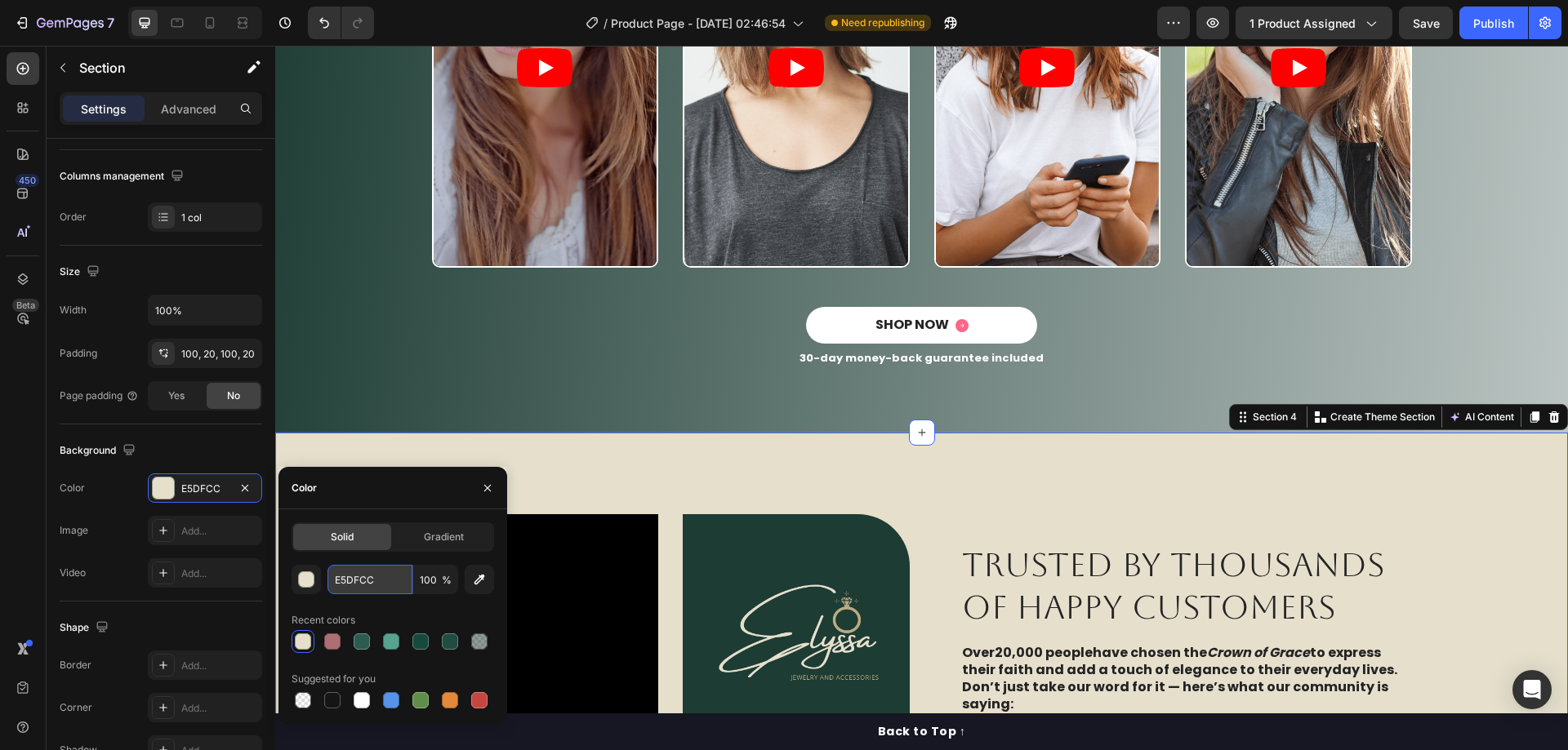
click at [374, 573] on input "E5DFCC" at bounding box center [370, 579] width 85 height 29
click at [370, 369] on div "Icon Icon Icon Icon Icon Icon List 2000+ Customers Who Love Us Text Block Row R…" at bounding box center [922, 73] width 1268 height 641
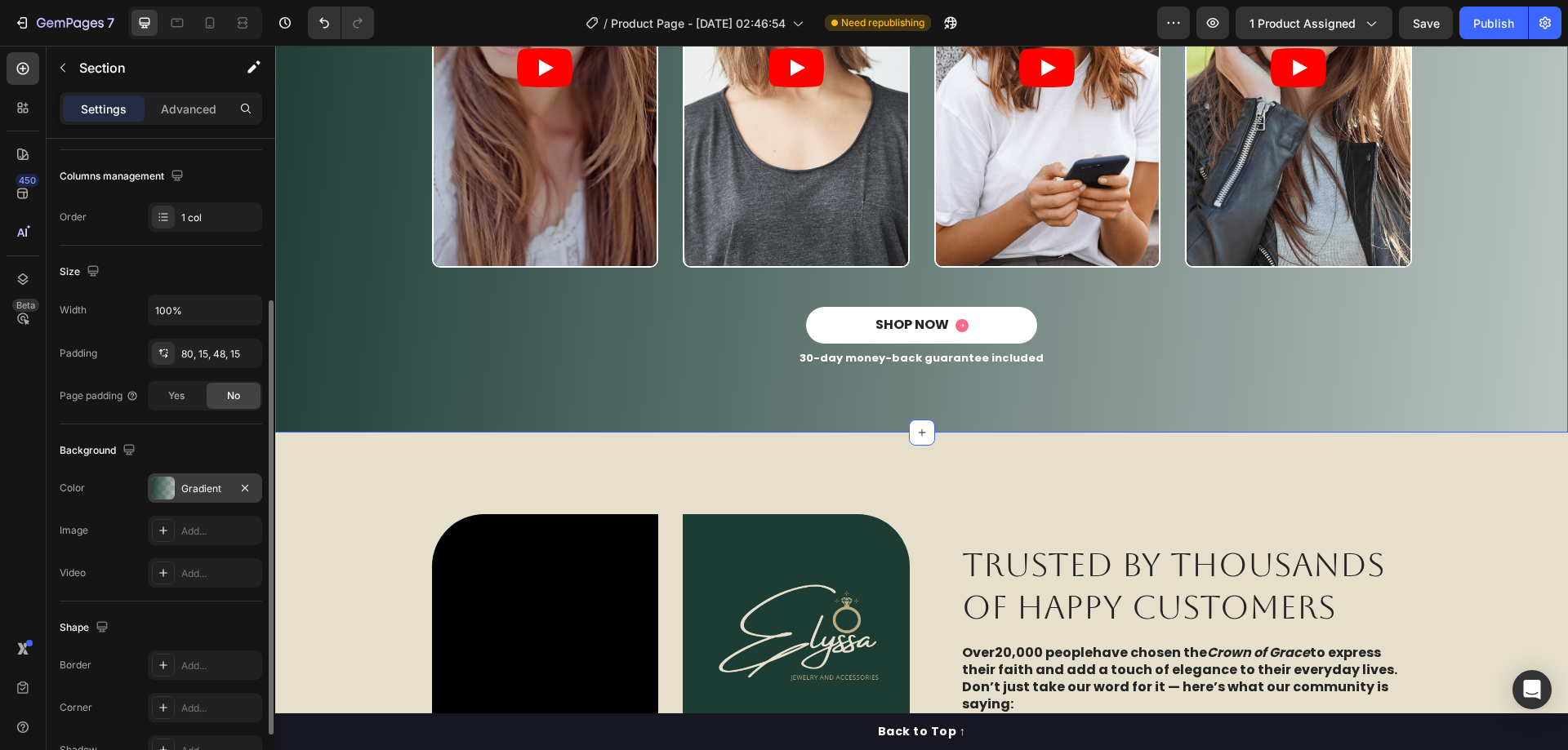
click at [200, 490] on div "Gradient" at bounding box center [204, 488] width 47 height 15
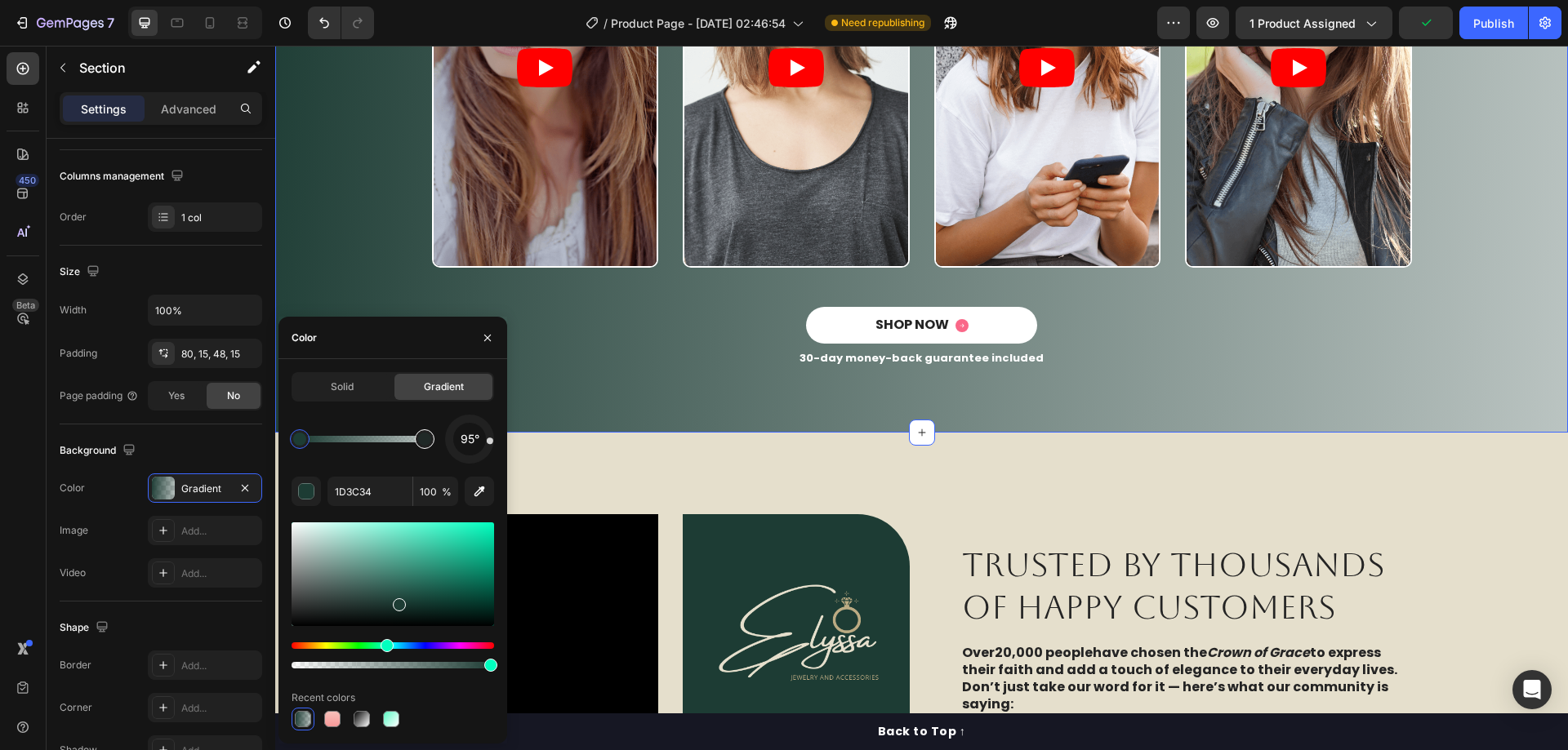
type input "30"
click at [420, 438] on div at bounding box center [424, 439] width 13 height 13
click at [382, 492] on input "1D3C34" at bounding box center [370, 491] width 85 height 29
paste input "E5DFCC"
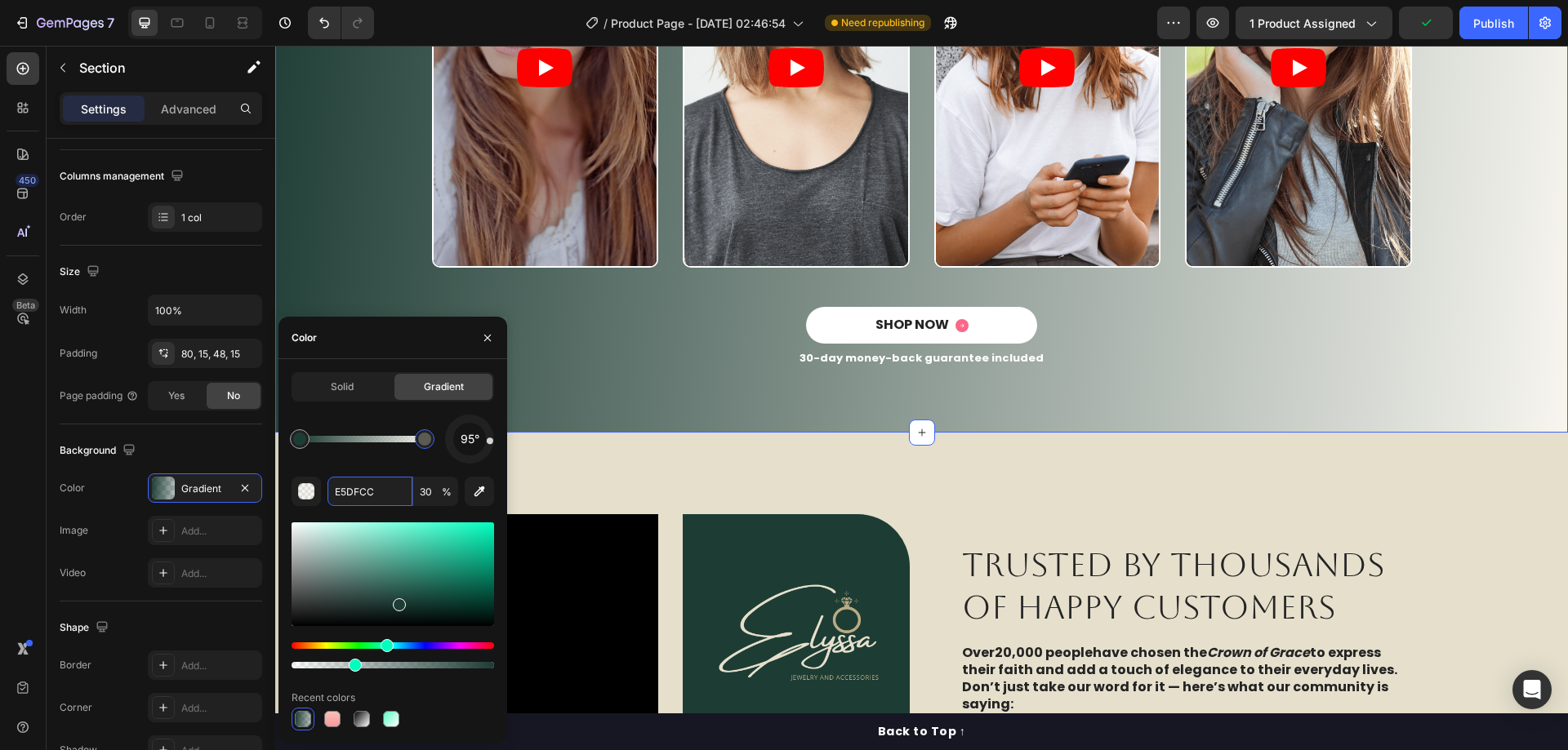
type input "E5DFCC"
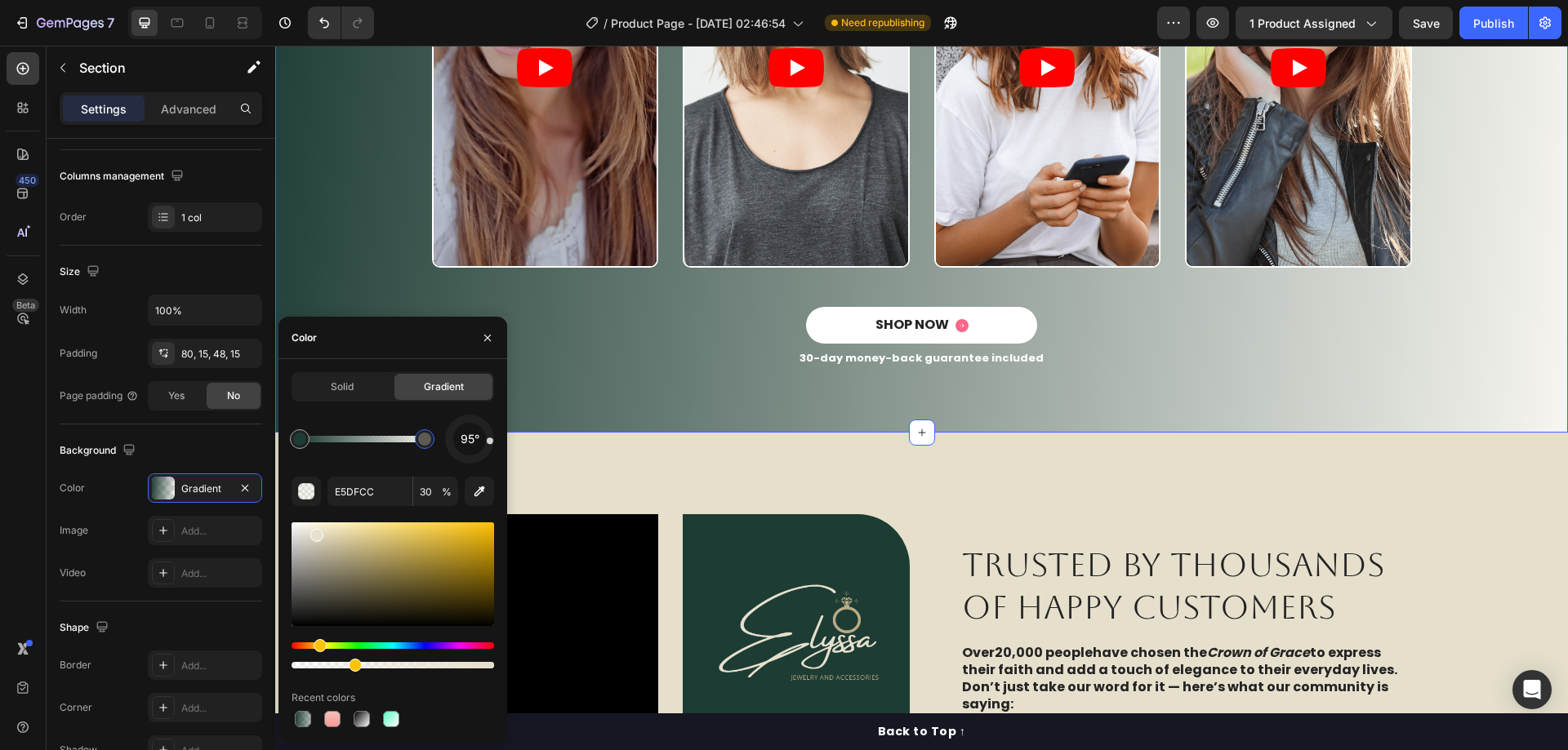
drag, startPoint x: 493, startPoint y: 445, endPoint x: 469, endPoint y: 468, distance: 33.2
click at [469, 468] on div "95° E5DFCC 30 % Recent colors" at bounding box center [392, 573] width 202 height 316
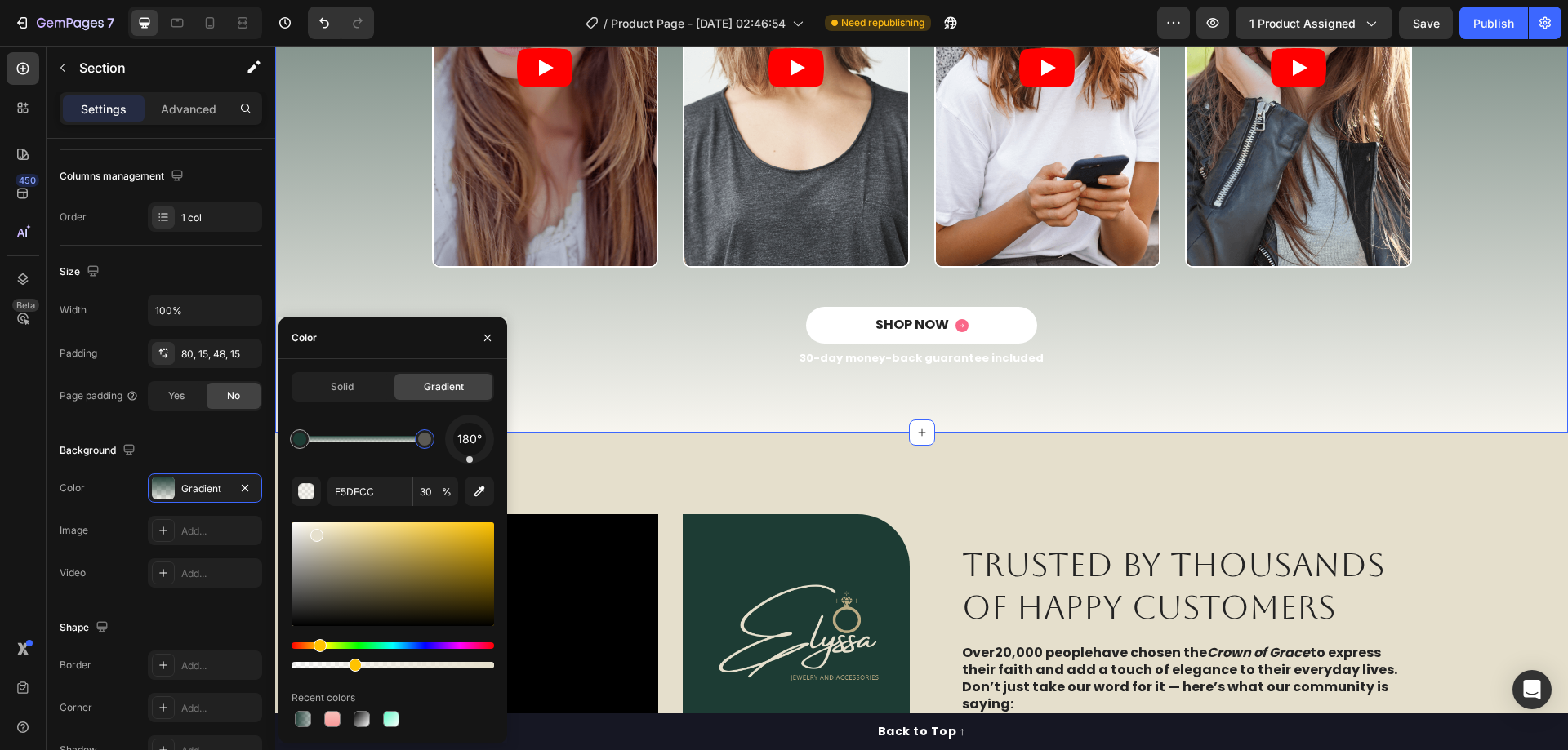
drag, startPoint x: 490, startPoint y: 446, endPoint x: 469, endPoint y: 472, distance: 33.4
click at [469, 472] on div "180° E5DFCC 30 % Recent colors" at bounding box center [392, 573] width 202 height 316
click at [427, 487] on input "30" at bounding box center [435, 491] width 45 height 29
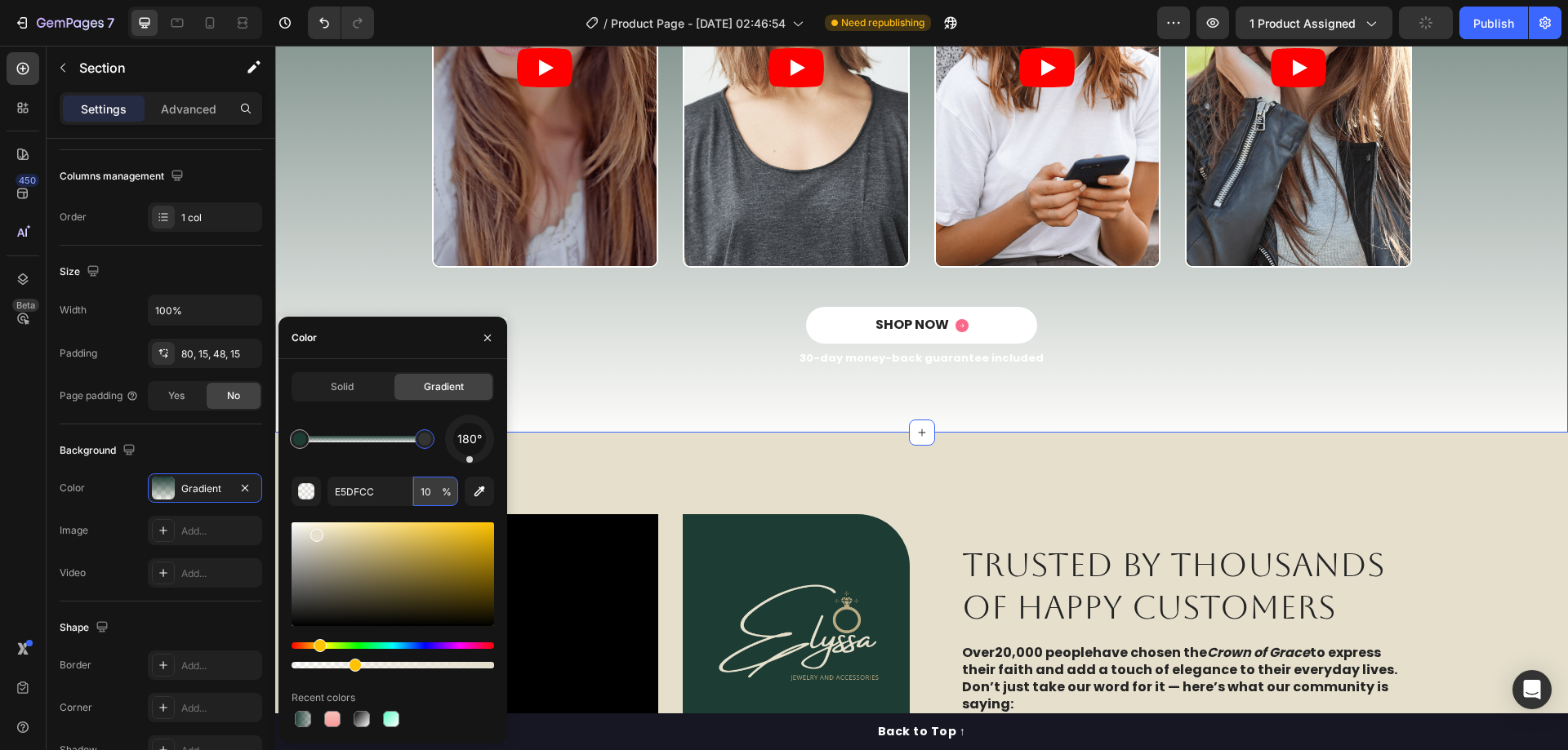
type input "100"
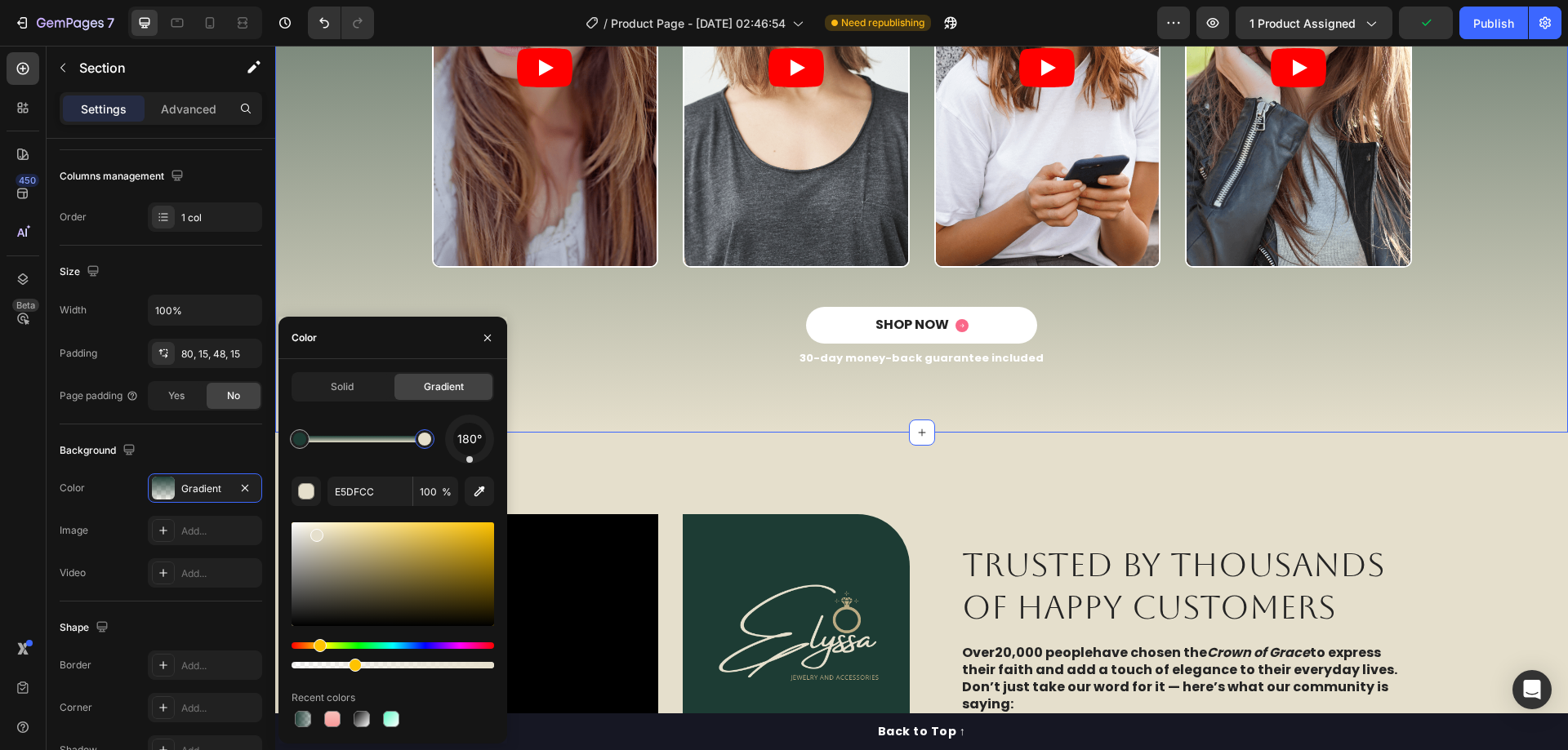
click at [345, 230] on div "Video Video Video Video Carousel" at bounding box center [922, 87] width 1268 height 439
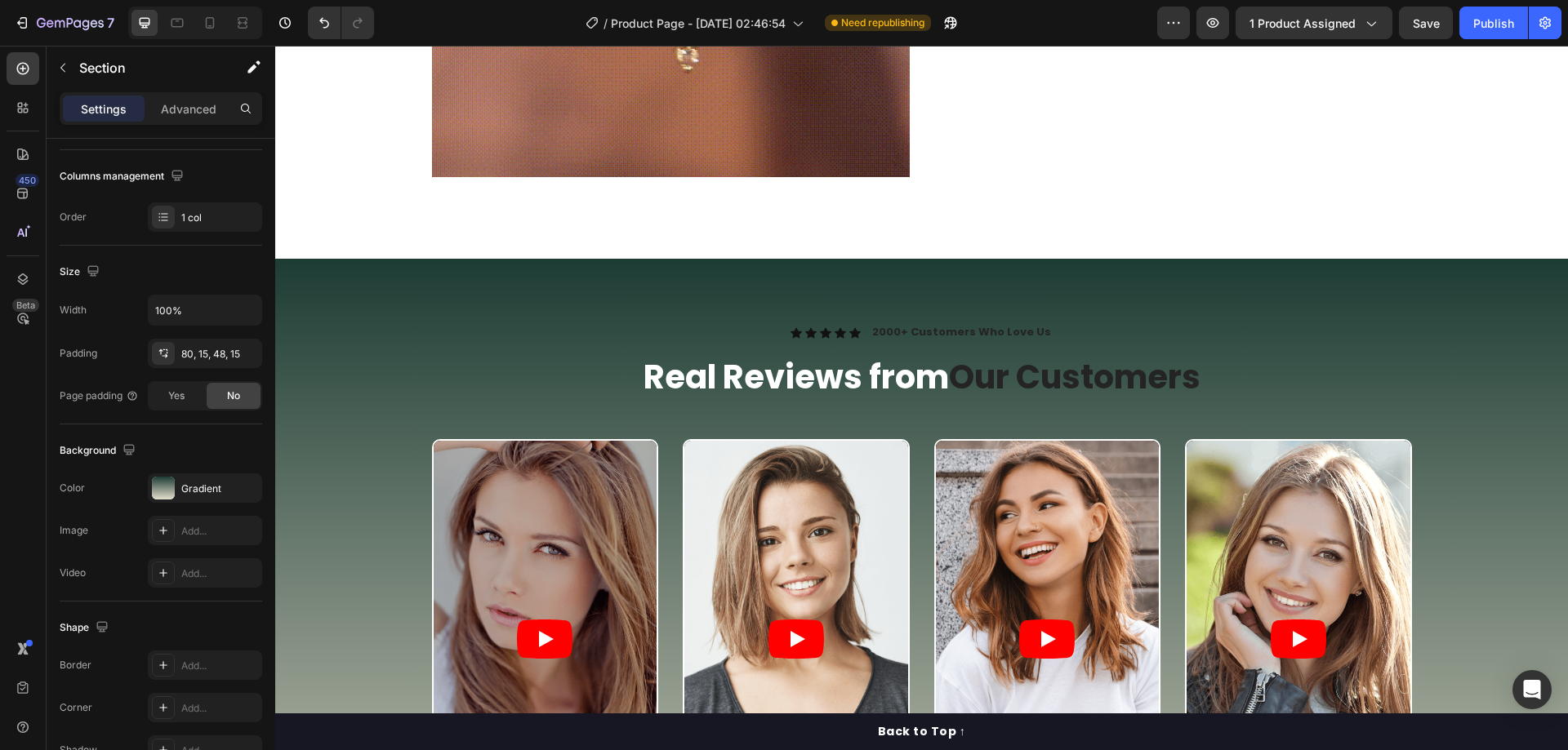
click at [356, 392] on div "Icon Icon Icon Icon Icon Icon List 2000+ Customers Who Love Us Text Block Row R…" at bounding box center [922, 644] width 1268 height 641
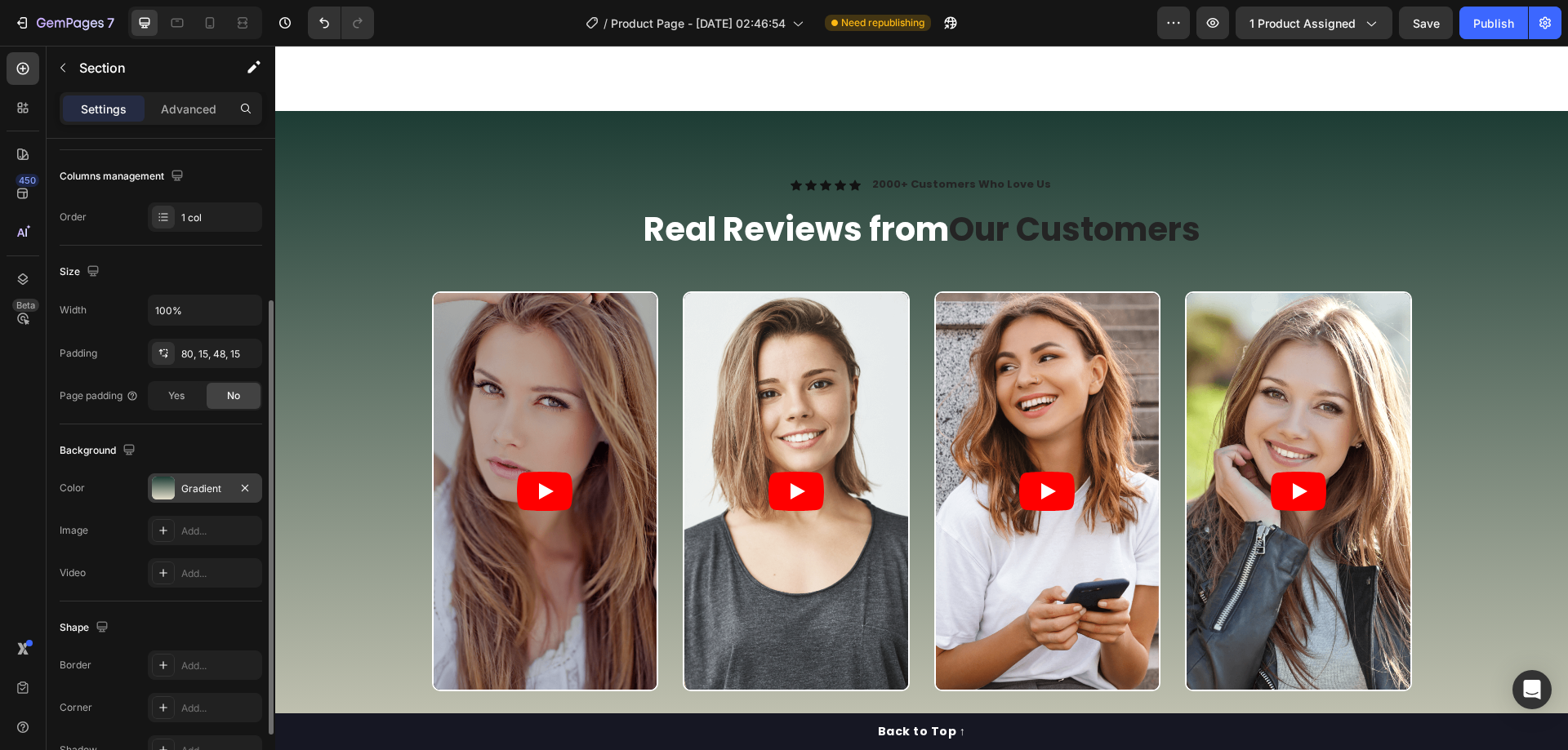
scroll to position [2285, 0]
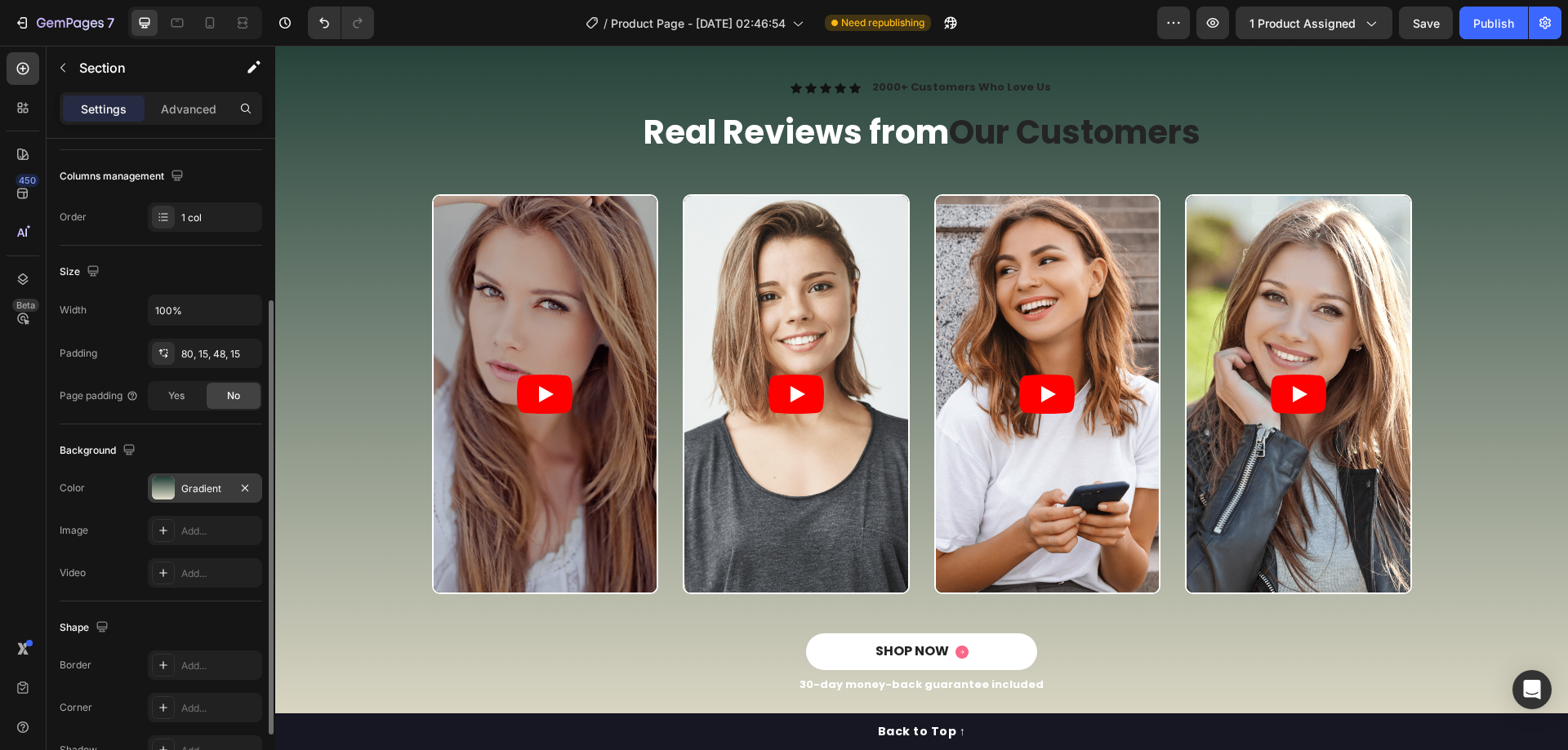
click at [213, 482] on div "Gradient" at bounding box center [204, 488] width 47 height 15
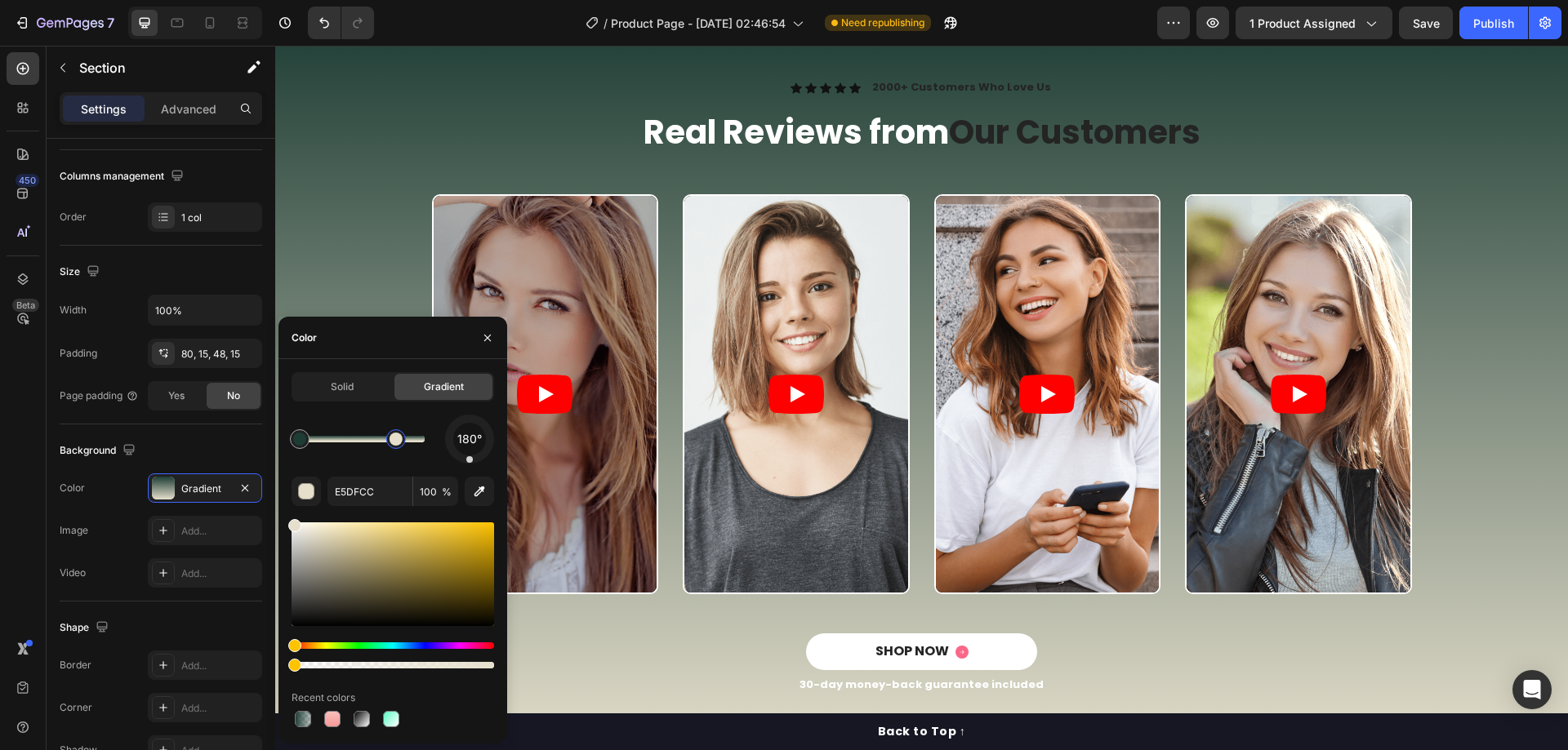
drag, startPoint x: 418, startPoint y: 445, endPoint x: 396, endPoint y: 446, distance: 22.0
click at [396, 446] on div at bounding box center [395, 439] width 20 height 20
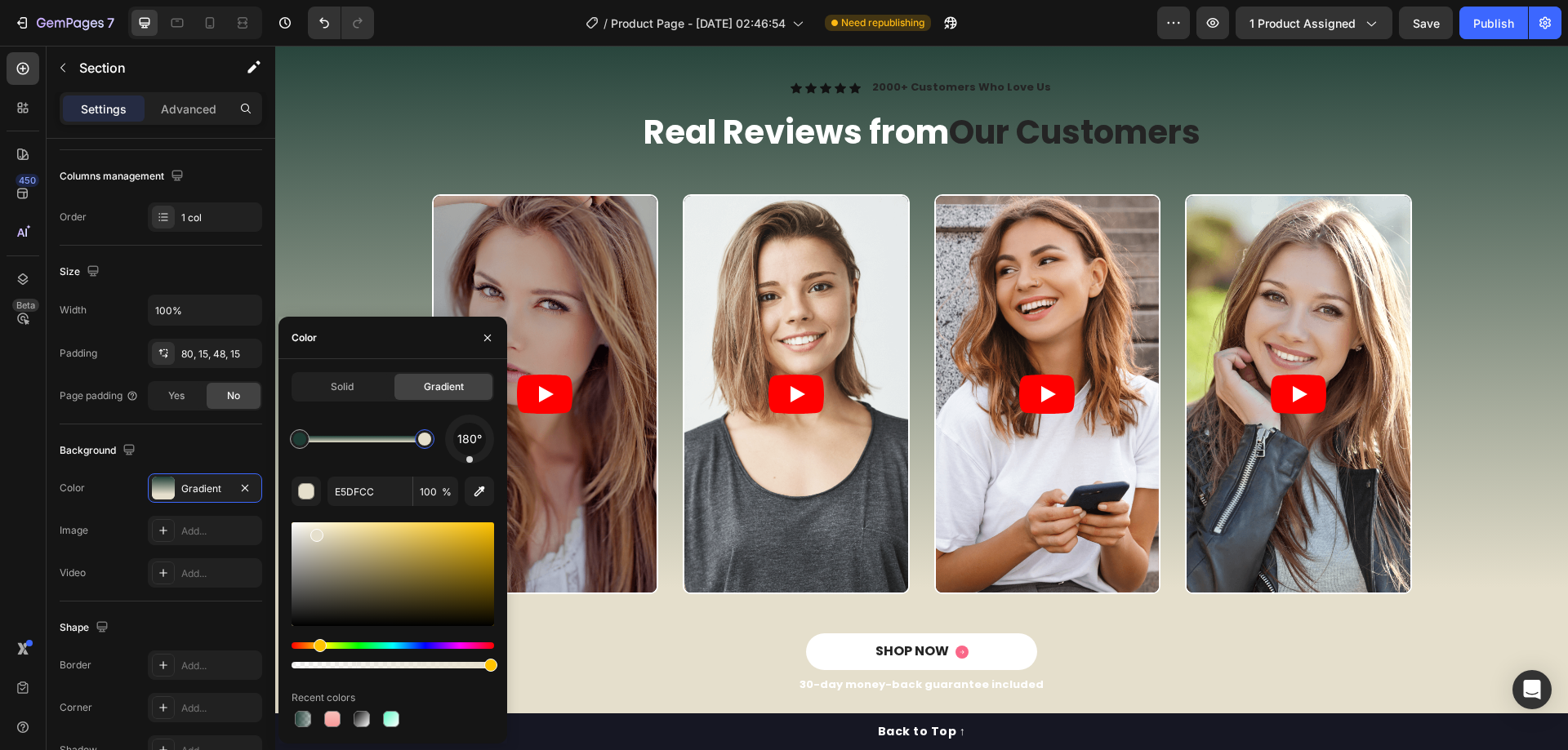
drag, startPoint x: 396, startPoint y: 446, endPoint x: 454, endPoint y: 450, distance: 58.1
click at [454, 450] on div "180°" at bounding box center [392, 439] width 202 height 49
type input "1D3C34"
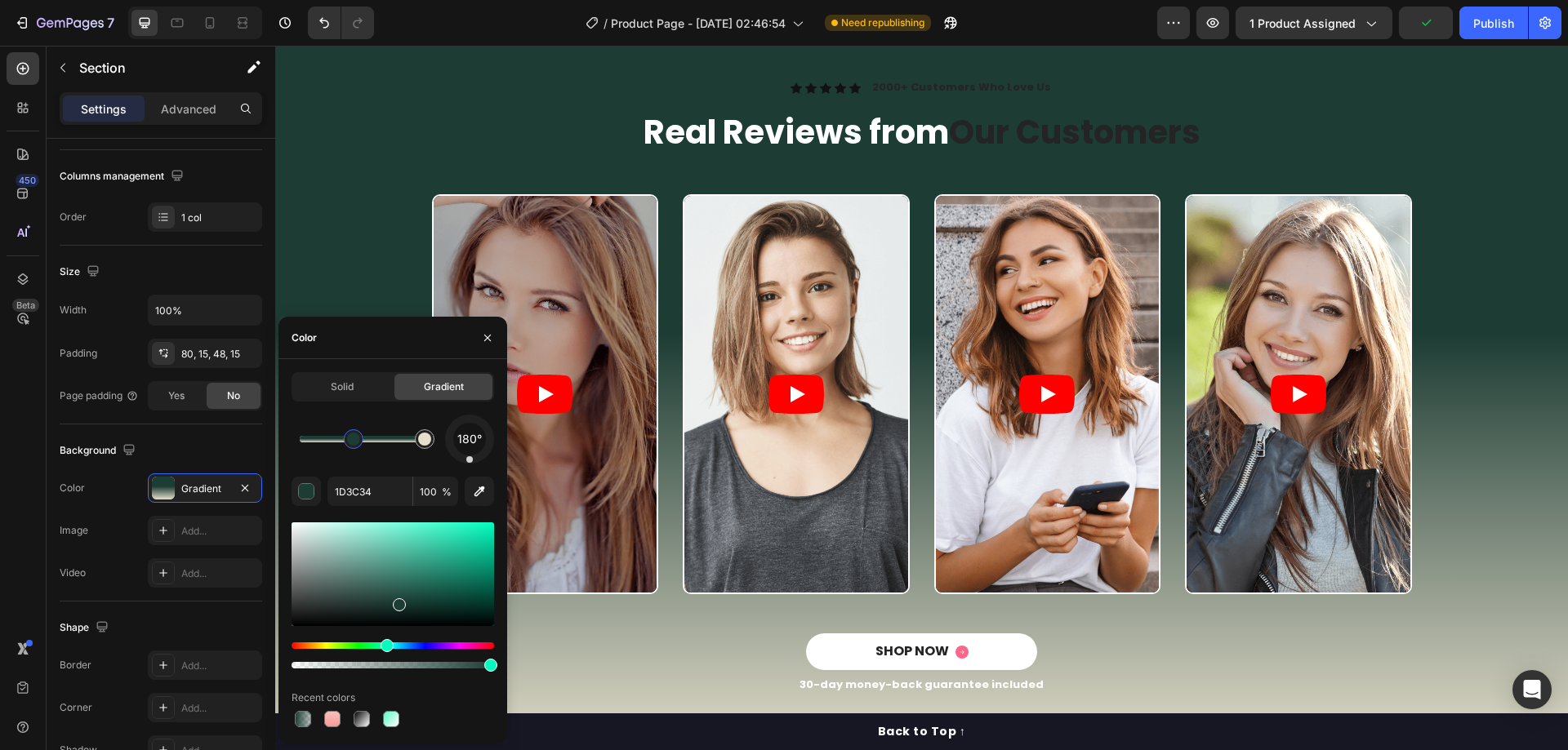
drag, startPoint x: 305, startPoint y: 439, endPoint x: 358, endPoint y: 445, distance: 53.3
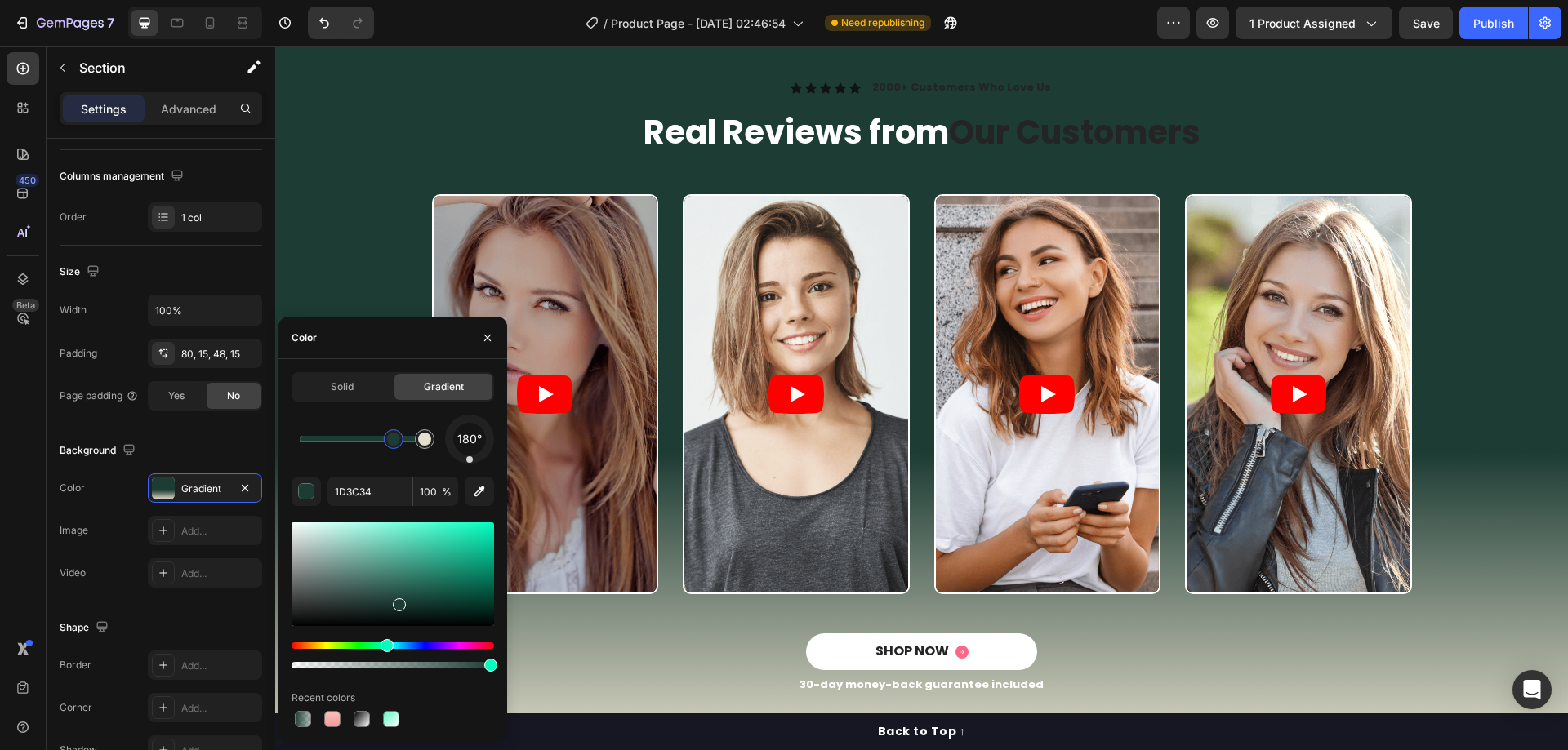
drag, startPoint x: 374, startPoint y: 447, endPoint x: 404, endPoint y: 448, distance: 30.0
click at [404, 448] on div at bounding box center [393, 439] width 20 height 20
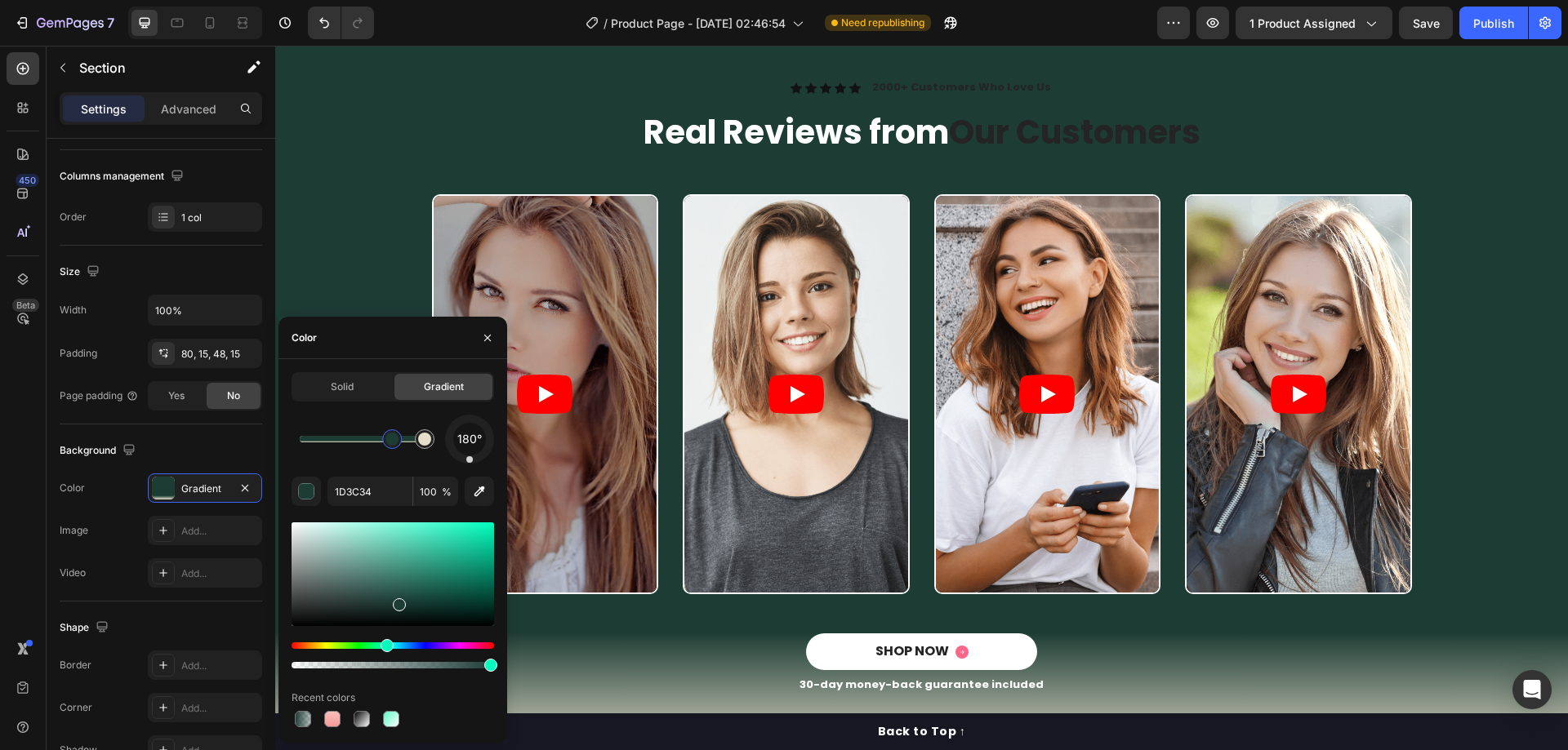
drag, startPoint x: 404, startPoint y: 448, endPoint x: 375, endPoint y: 448, distance: 29.0
click at [382, 448] on div at bounding box center [392, 439] width 20 height 20
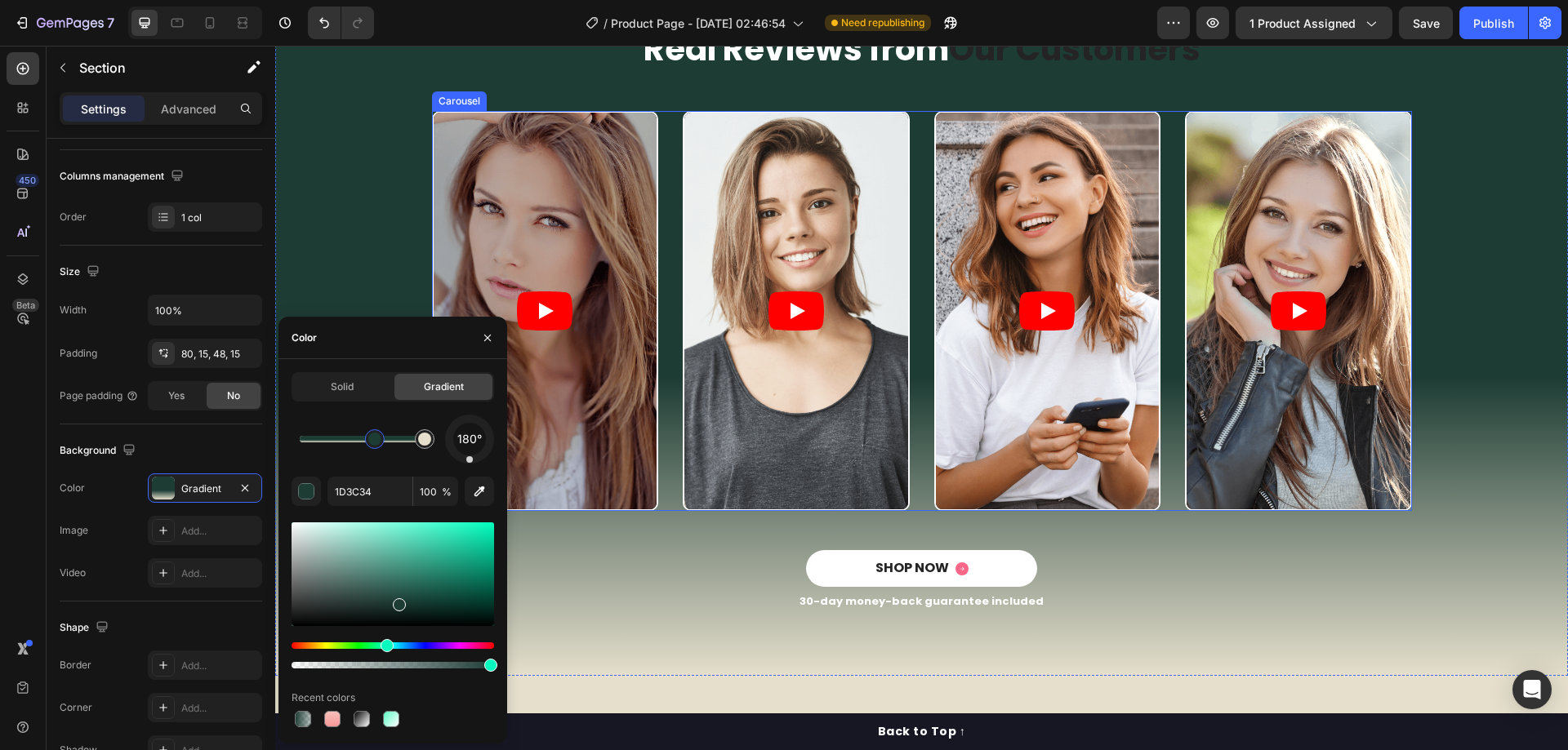
scroll to position [2530, 0]
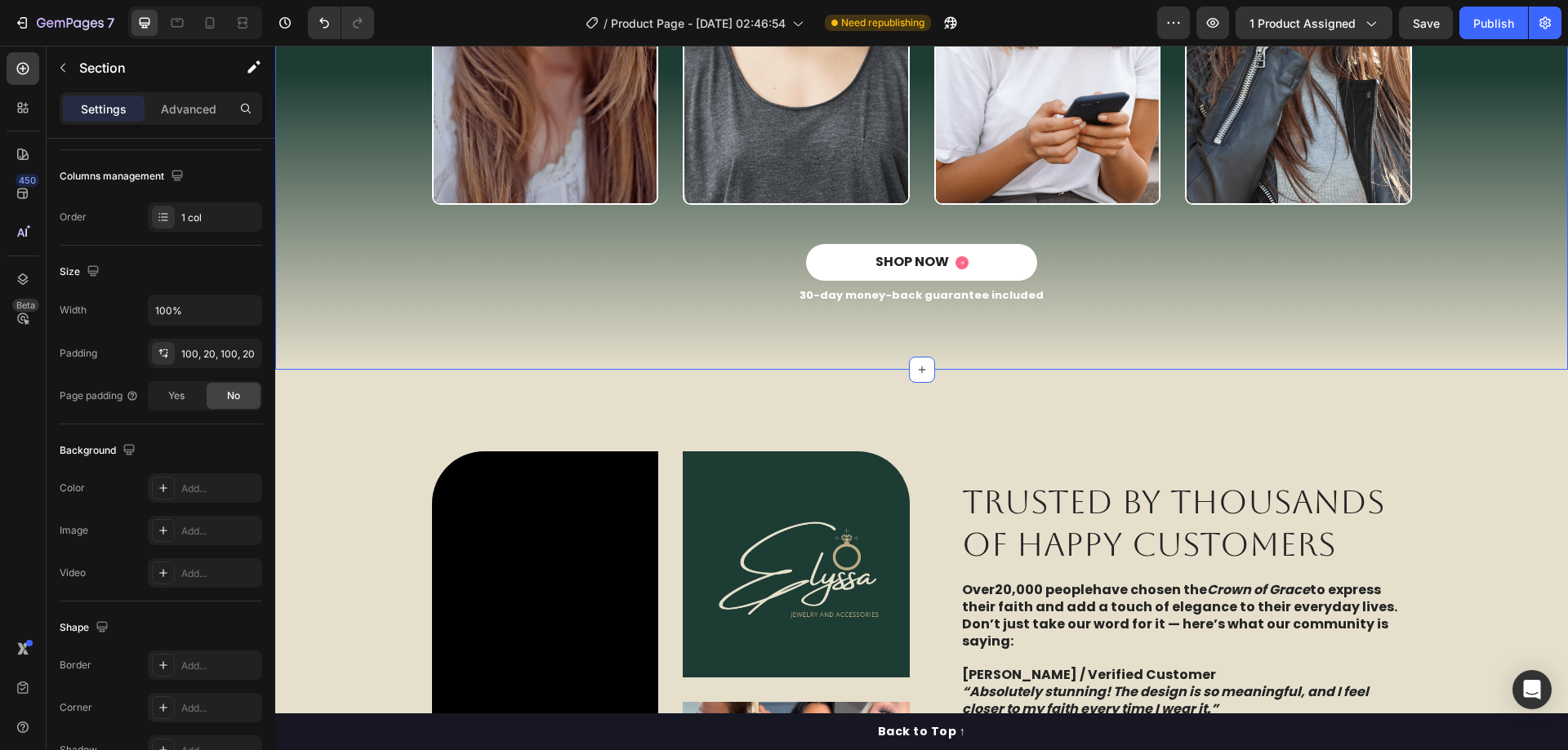
scroll to position [2612, 0]
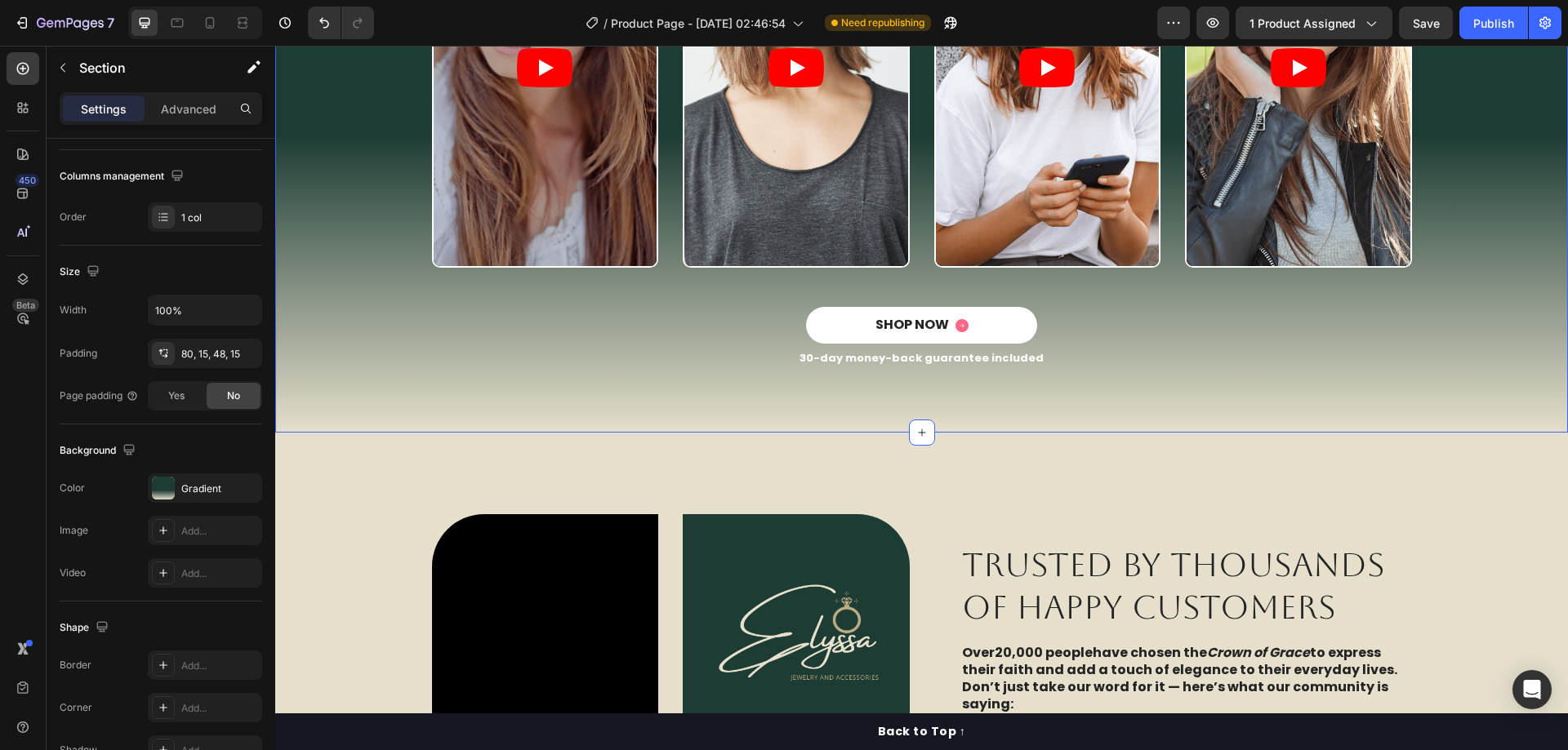
click at [359, 321] on div "Icon Icon Icon Icon Icon Icon List 2000+ Customers Who Love Us Text Block Row R…" at bounding box center [922, 73] width 1268 height 641
click at [209, 482] on div "Gradient" at bounding box center [204, 488] width 47 height 15
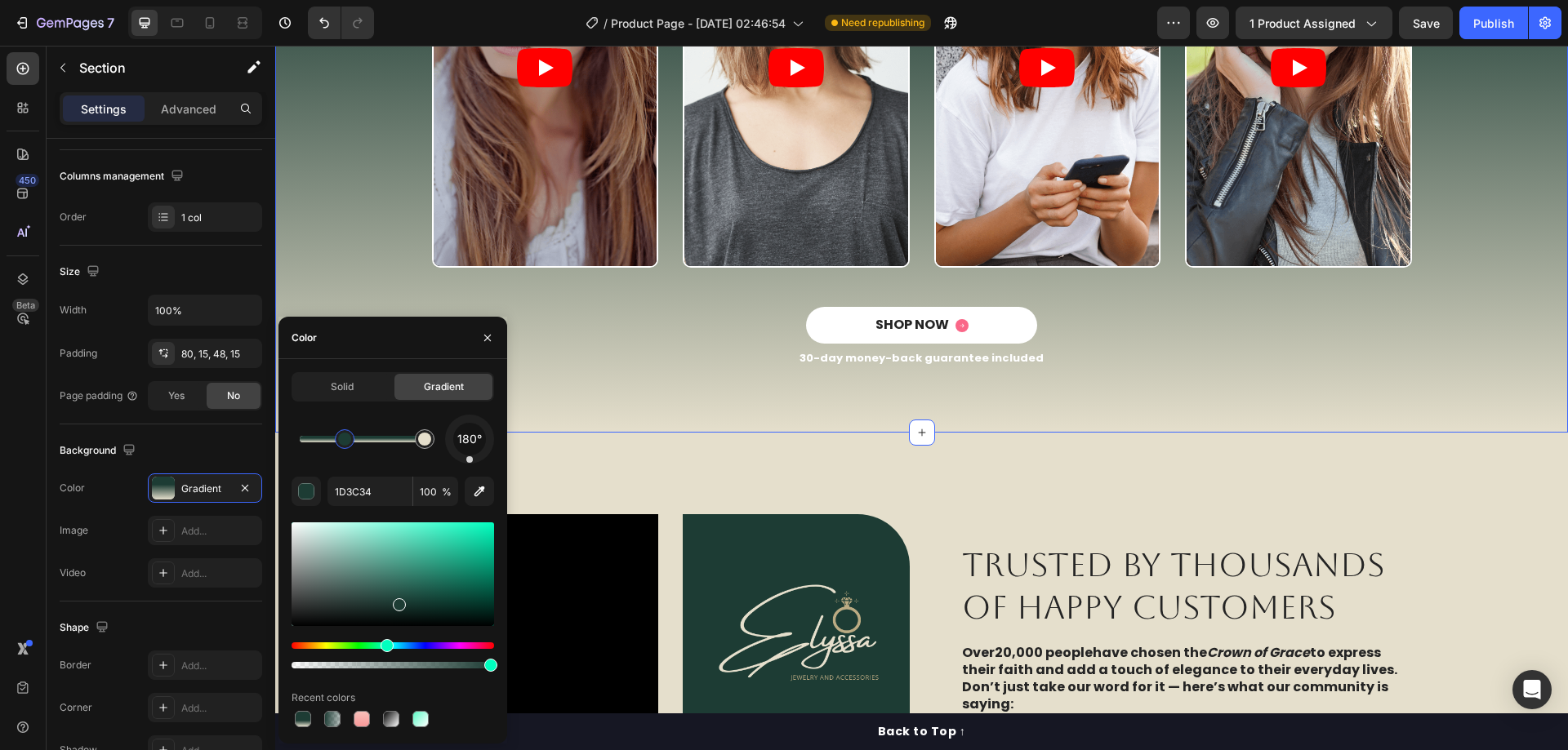
click at [344, 441] on div at bounding box center [344, 439] width 13 height 13
drag, startPoint x: 339, startPoint y: 439, endPoint x: 329, endPoint y: 438, distance: 10.0
click at [329, 438] on div at bounding box center [335, 439] width 13 height 13
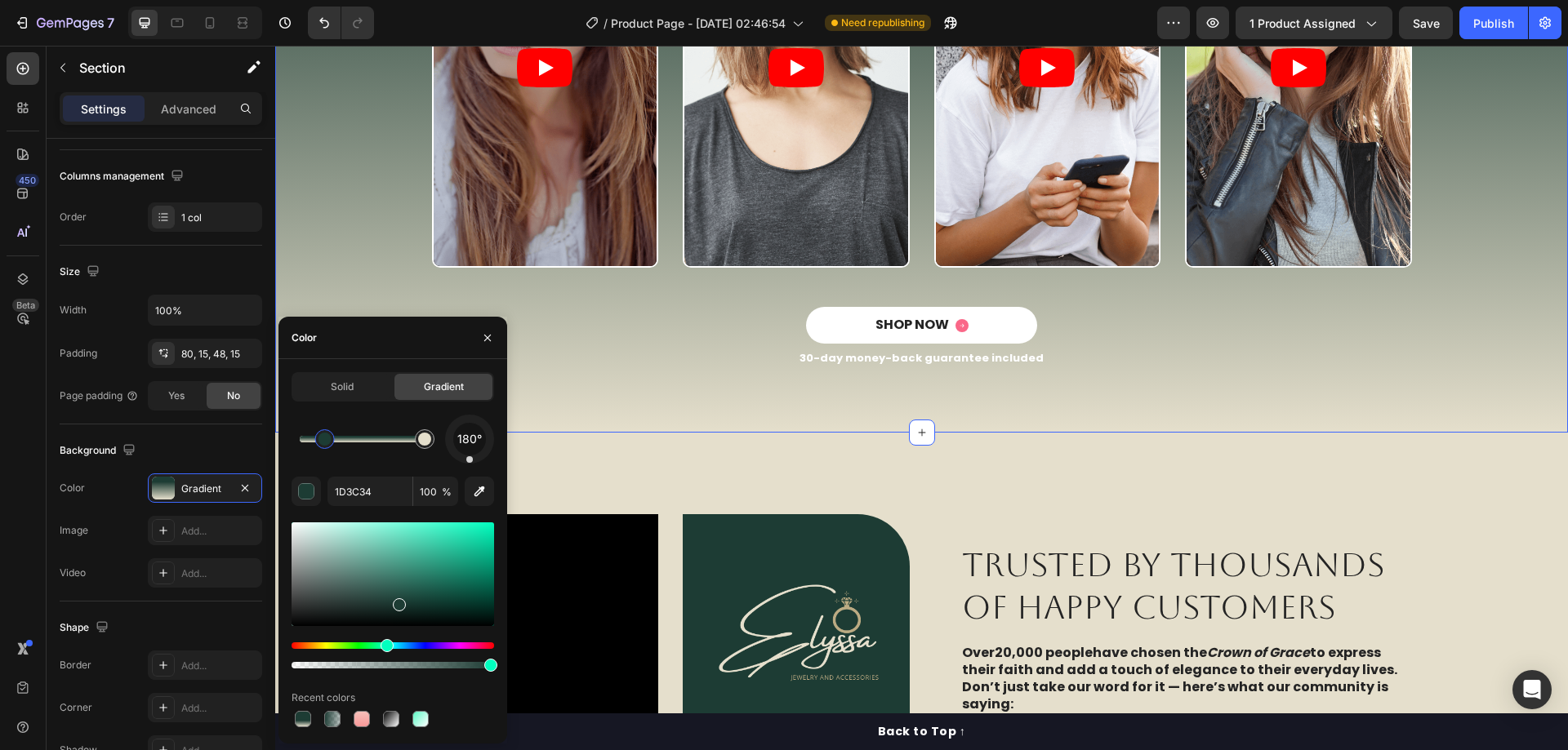
click at [324, 438] on div at bounding box center [324, 439] width 13 height 13
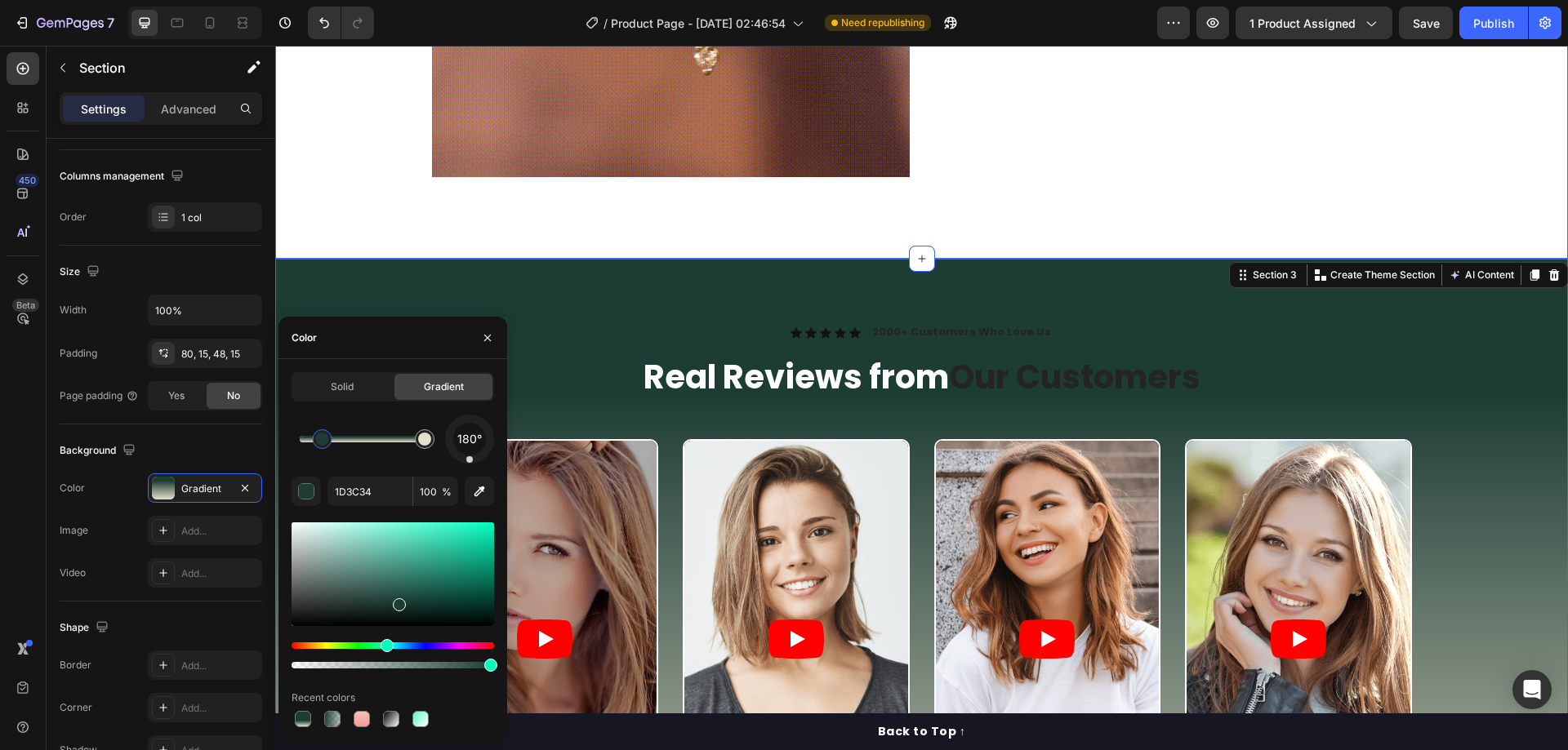
drag, startPoint x: 403, startPoint y: 199, endPoint x: 415, endPoint y: 206, distance: 13.9
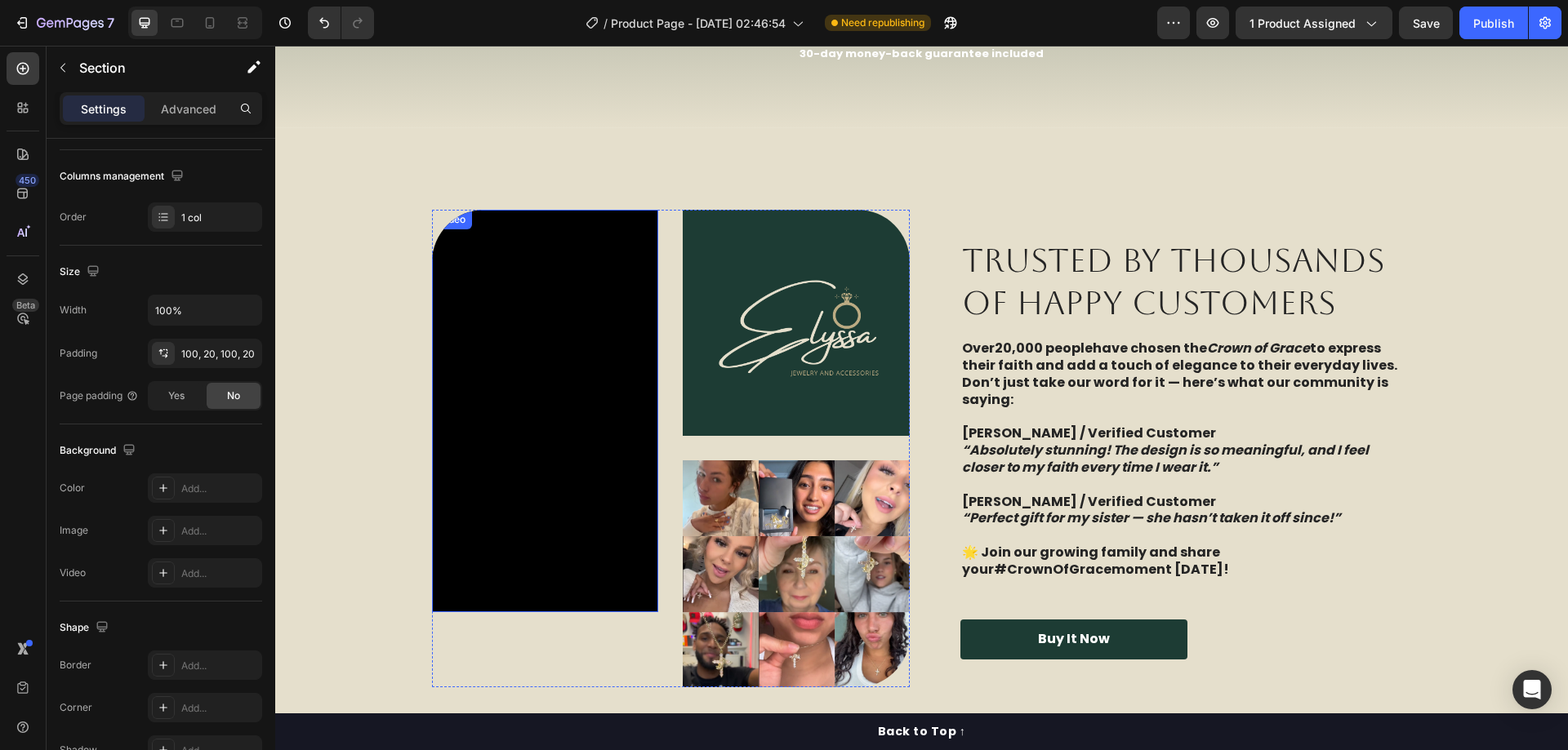
scroll to position [2939, 0]
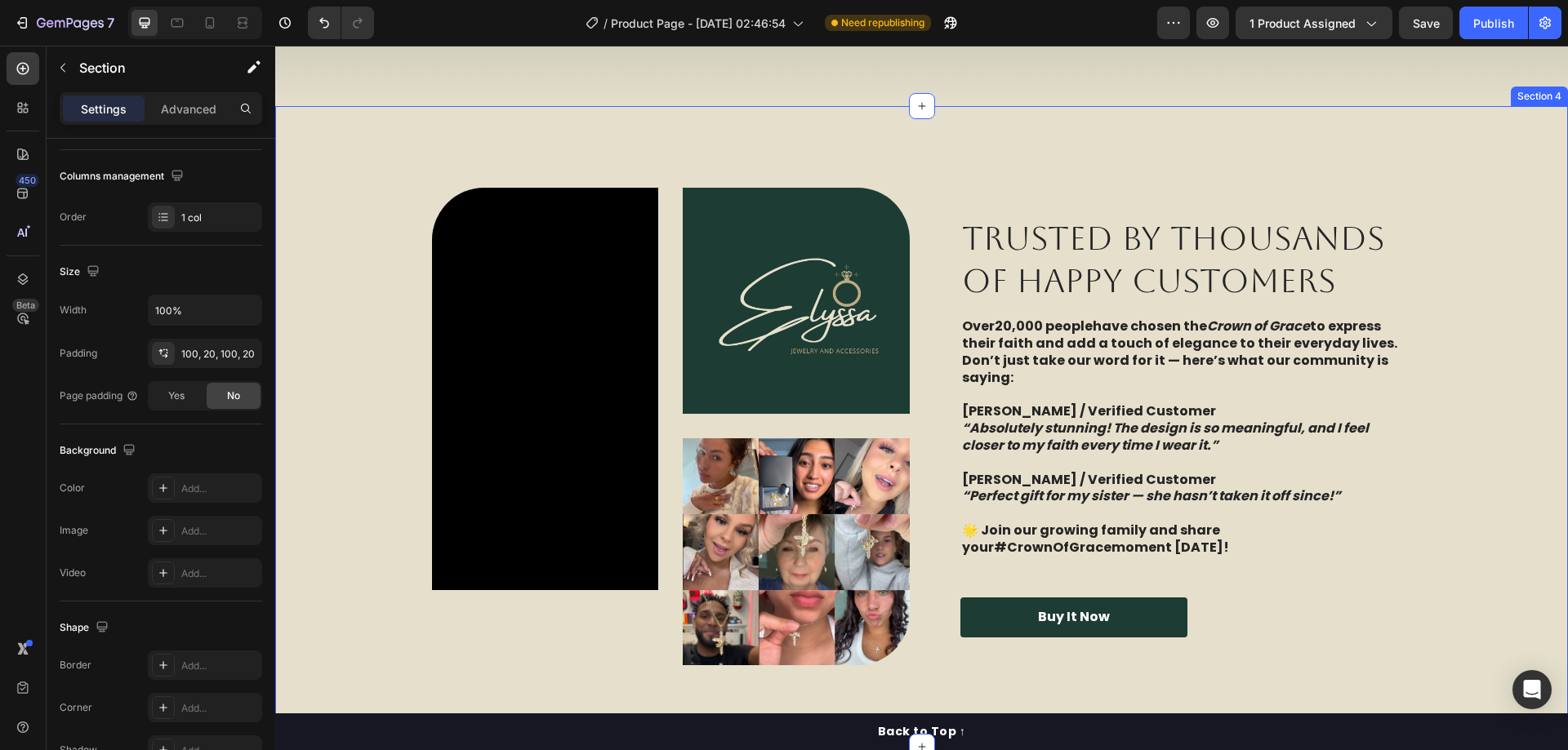
click at [341, 367] on div "Video Image Image Row TRUSTED BY THOUSANDS OF HAPPY CUSTOMERS Heading Over 20,0…" at bounding box center [921, 427] width 1260 height 478
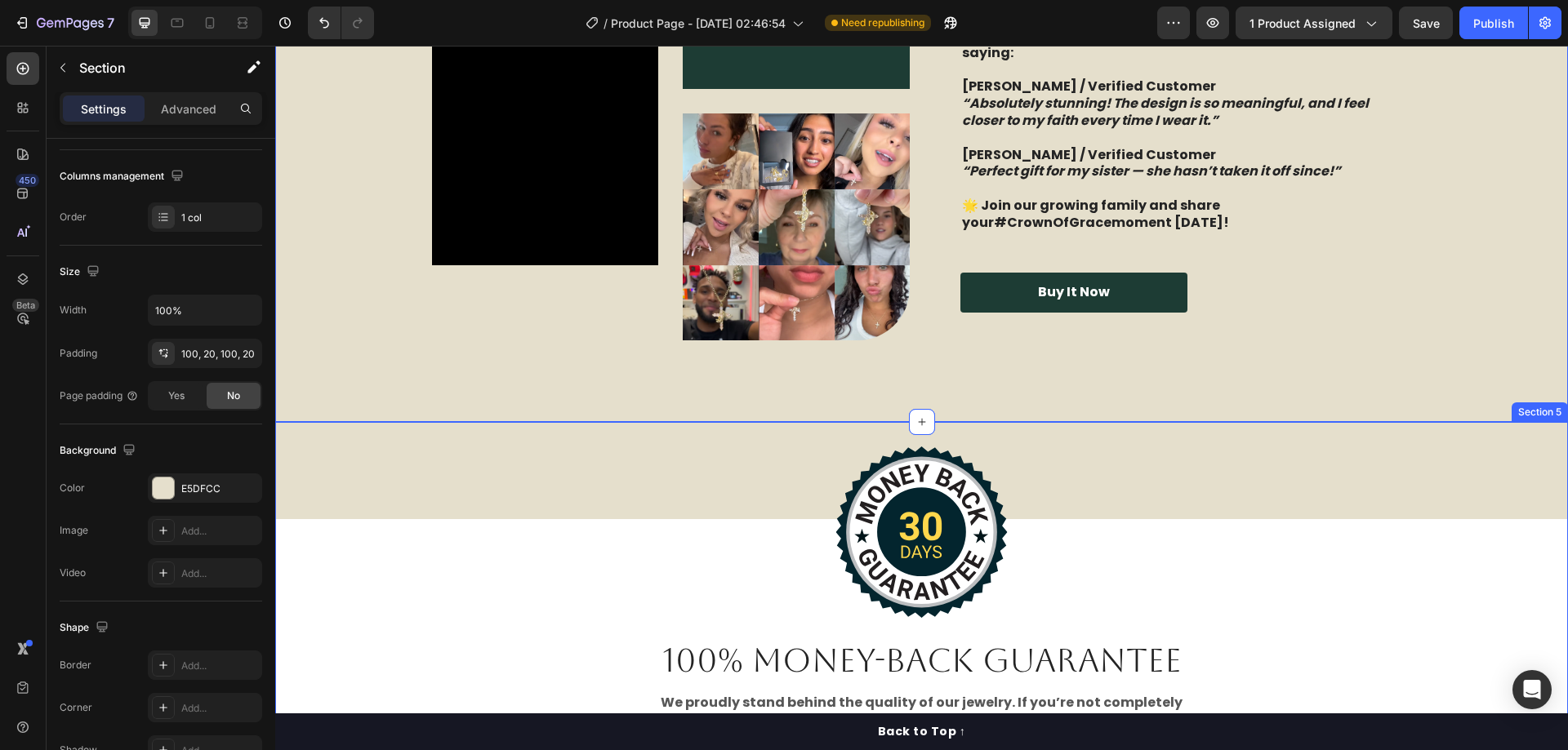
scroll to position [3428, 0]
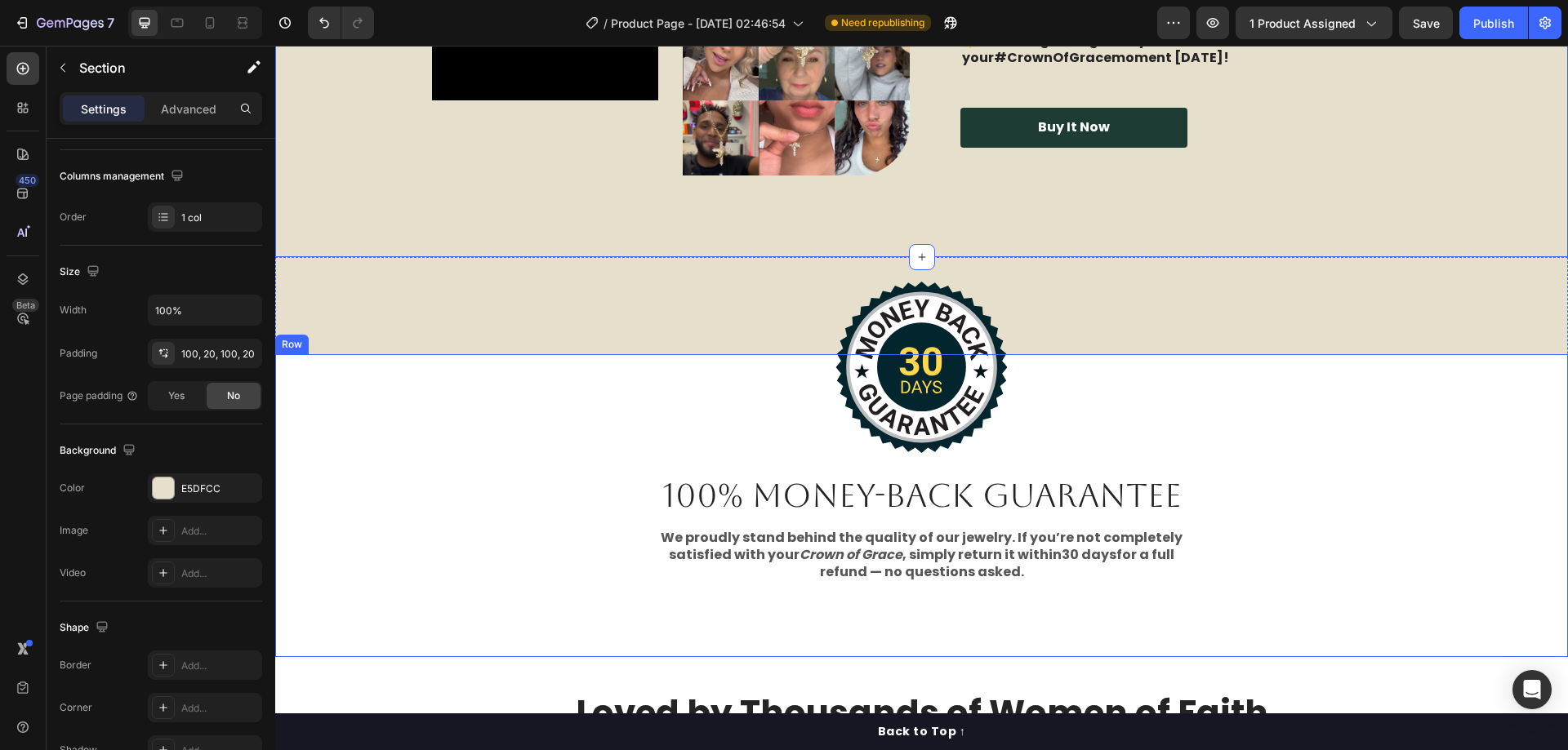
click at [414, 503] on div "Image 100% Money-Back Guarantee Heading We proudly stand behind the quality of …" at bounding box center [921, 480] width 1292 height 253
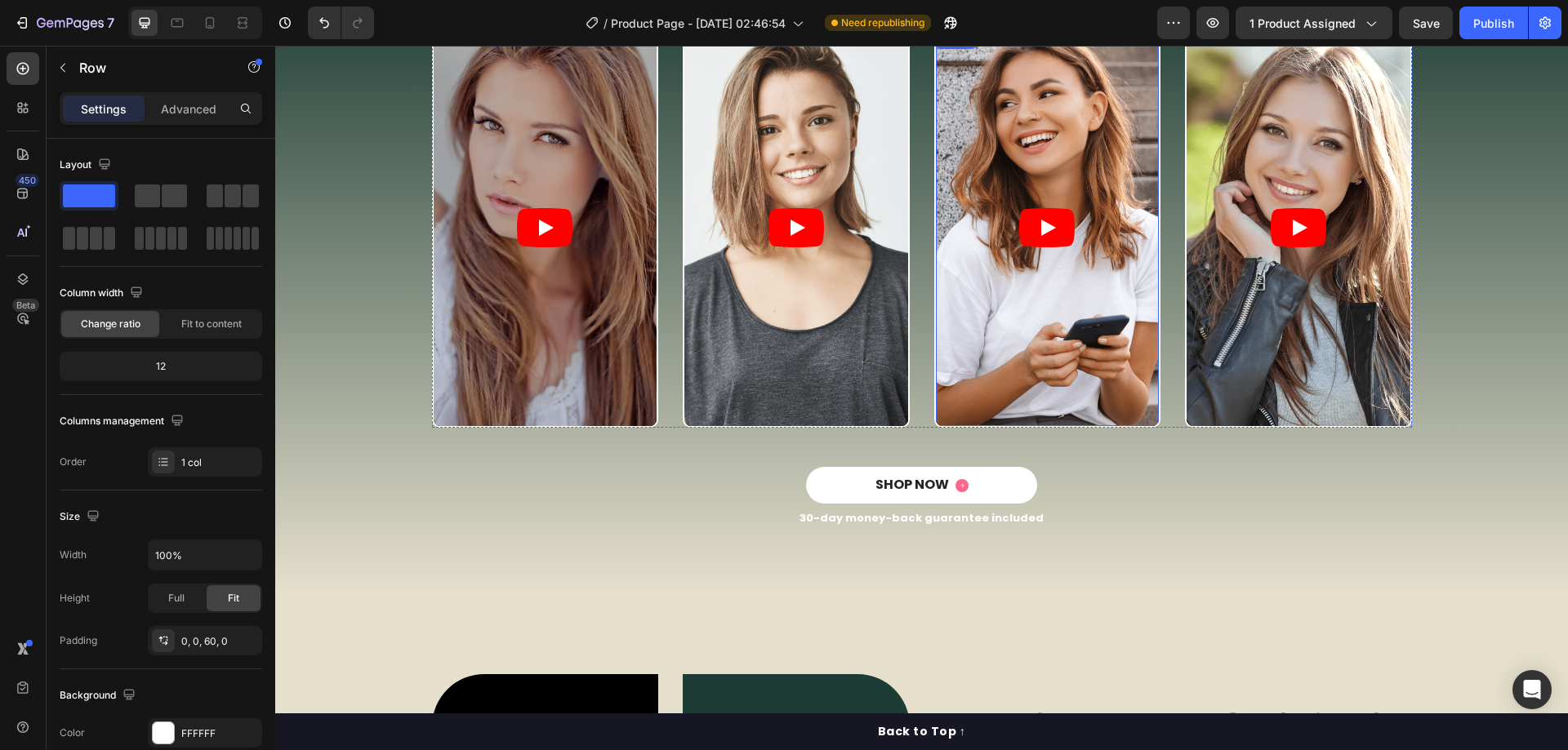
scroll to position [2449, 0]
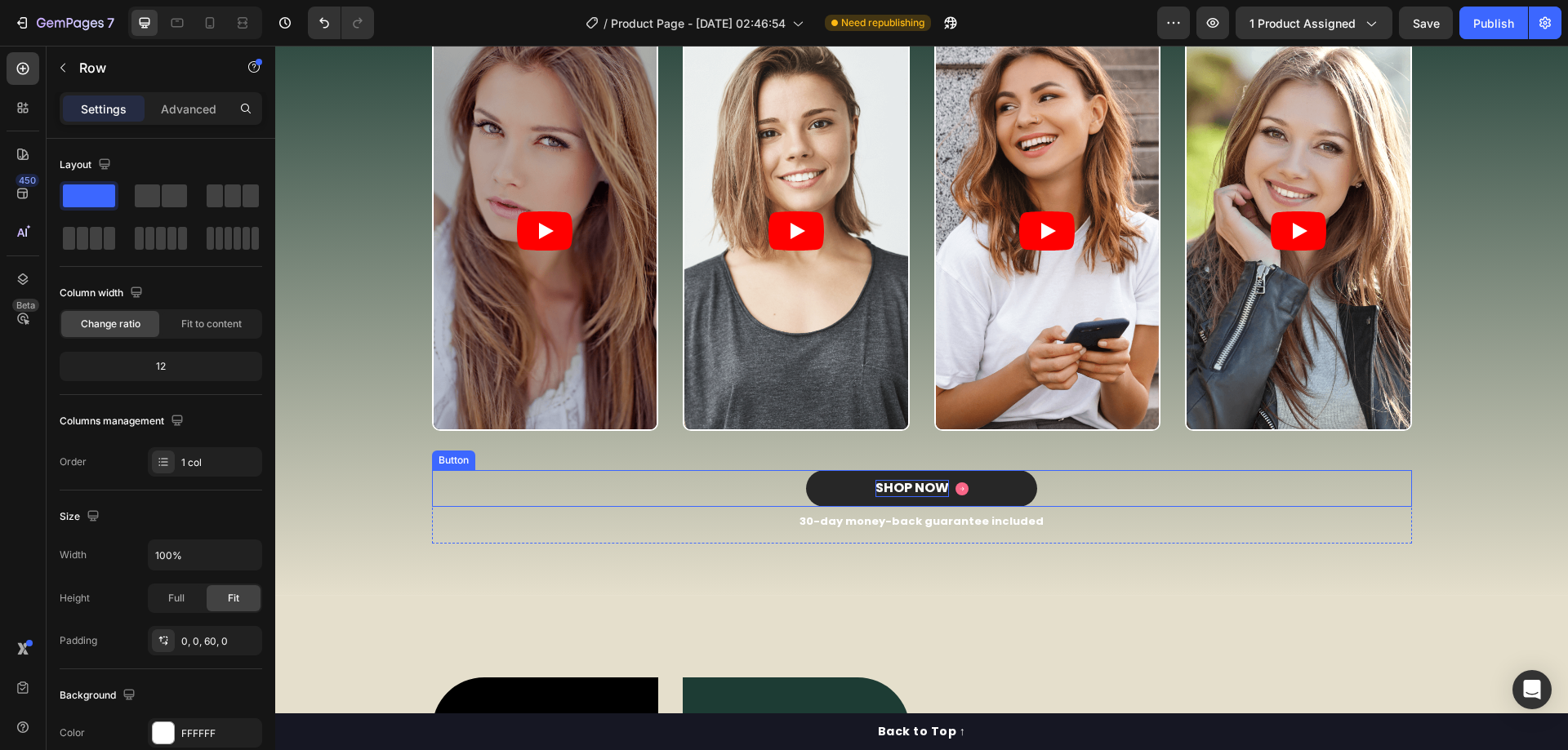
click at [917, 488] on div "SHOP NOW" at bounding box center [912, 488] width 73 height 17
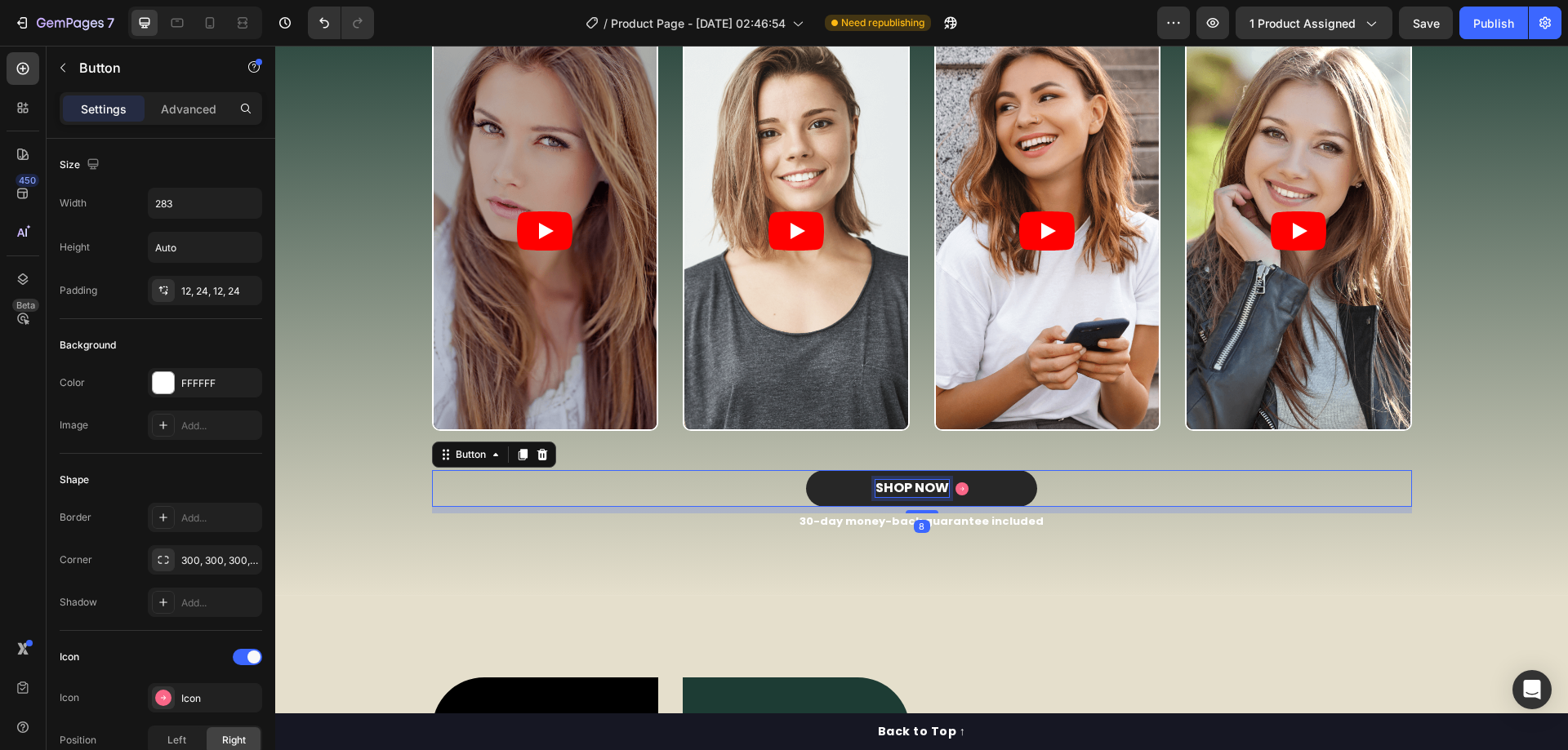
click at [917, 488] on div "SHOP NOW" at bounding box center [912, 488] width 73 height 17
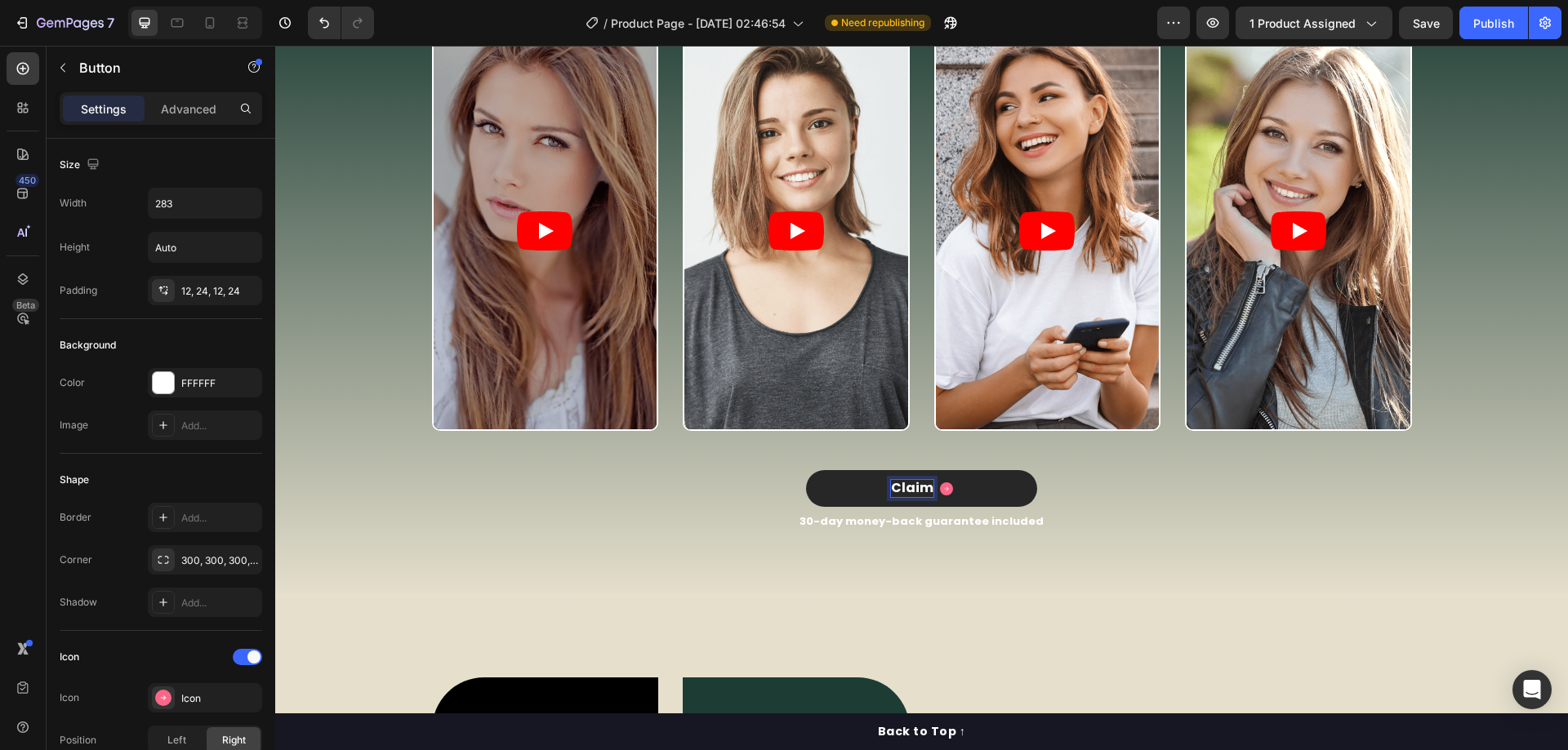
click at [806, 470] on button "Claim" at bounding box center [921, 488] width 231 height 37
click at [806, 470] on button "Claim Yours" at bounding box center [921, 488] width 231 height 37
click at [987, 486] on rect "<p>Claim Yours Today</p>" at bounding box center [993, 488] width 13 height 13
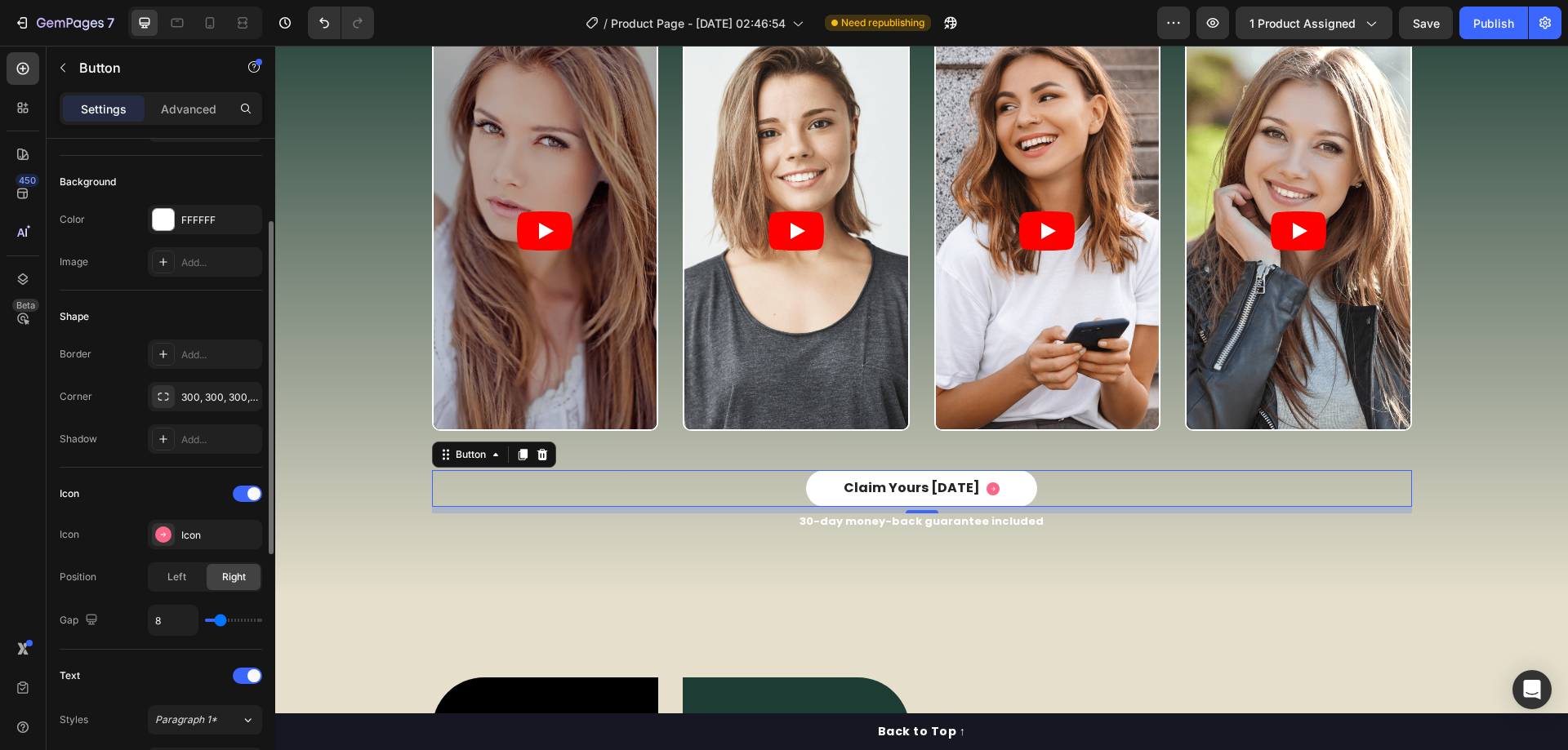
scroll to position [245, 0]
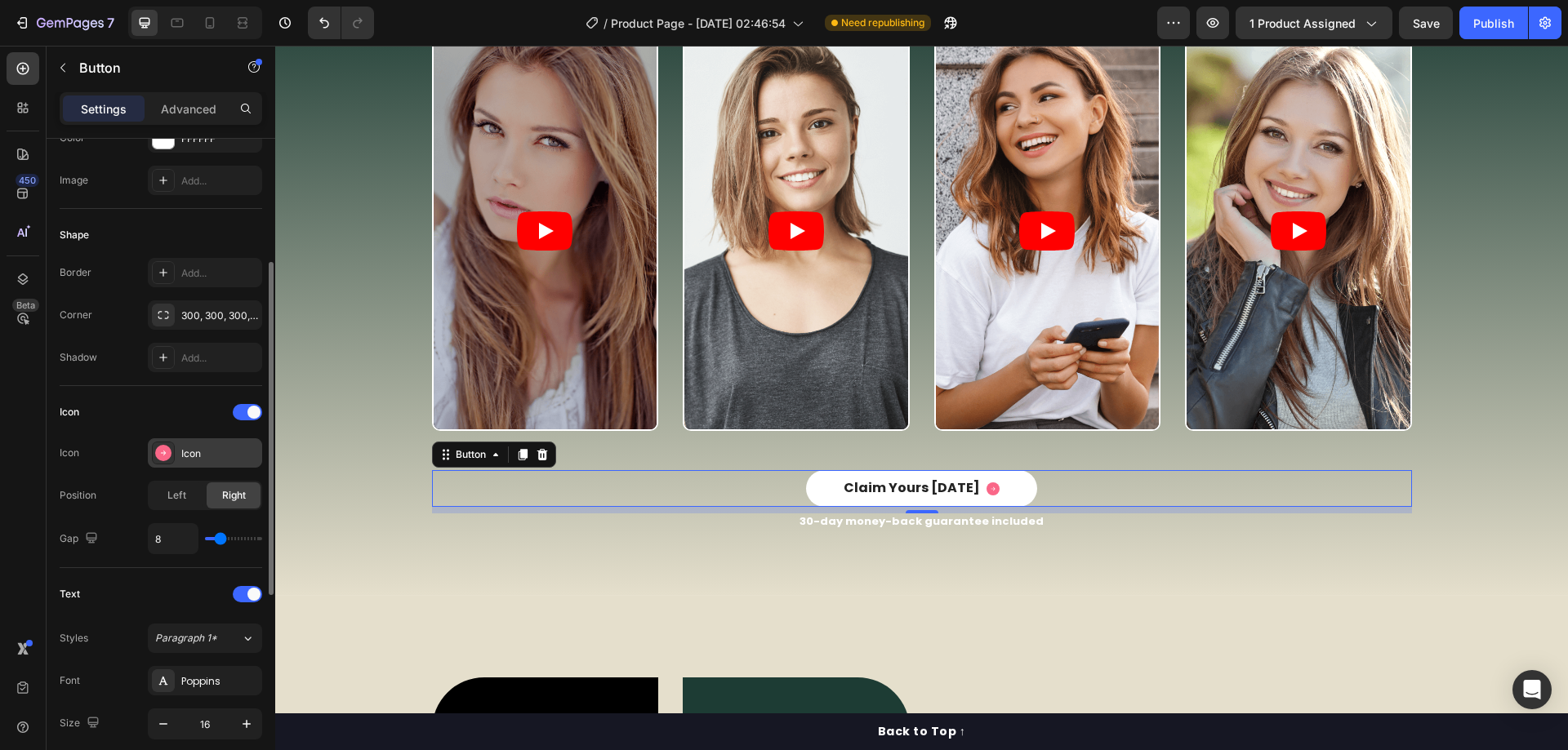
click at [214, 462] on div "Icon" at bounding box center [205, 453] width 114 height 29
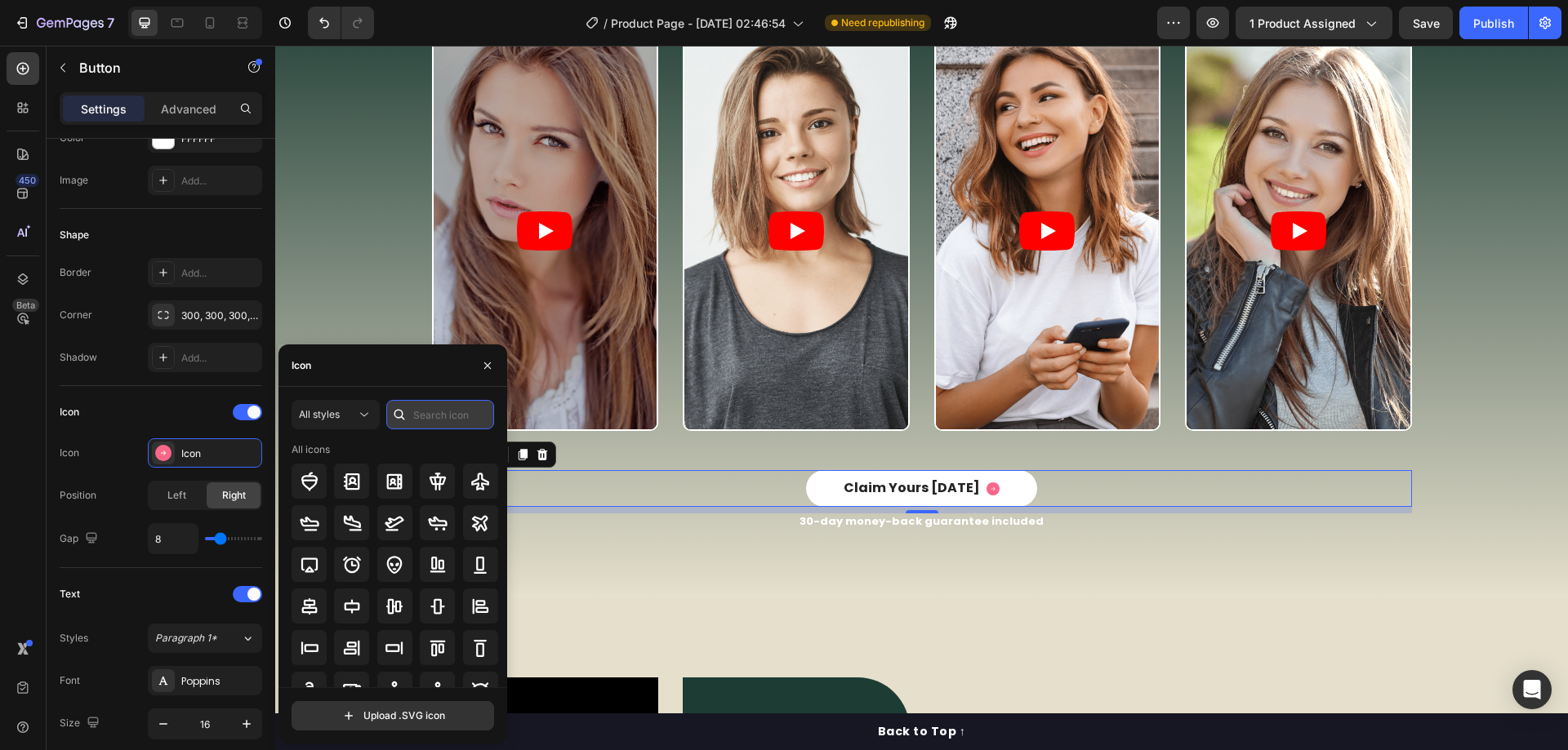
click at [454, 409] on input "text" at bounding box center [440, 415] width 108 height 29
type input "arrow"
click at [366, 605] on div at bounding box center [351, 606] width 35 height 35
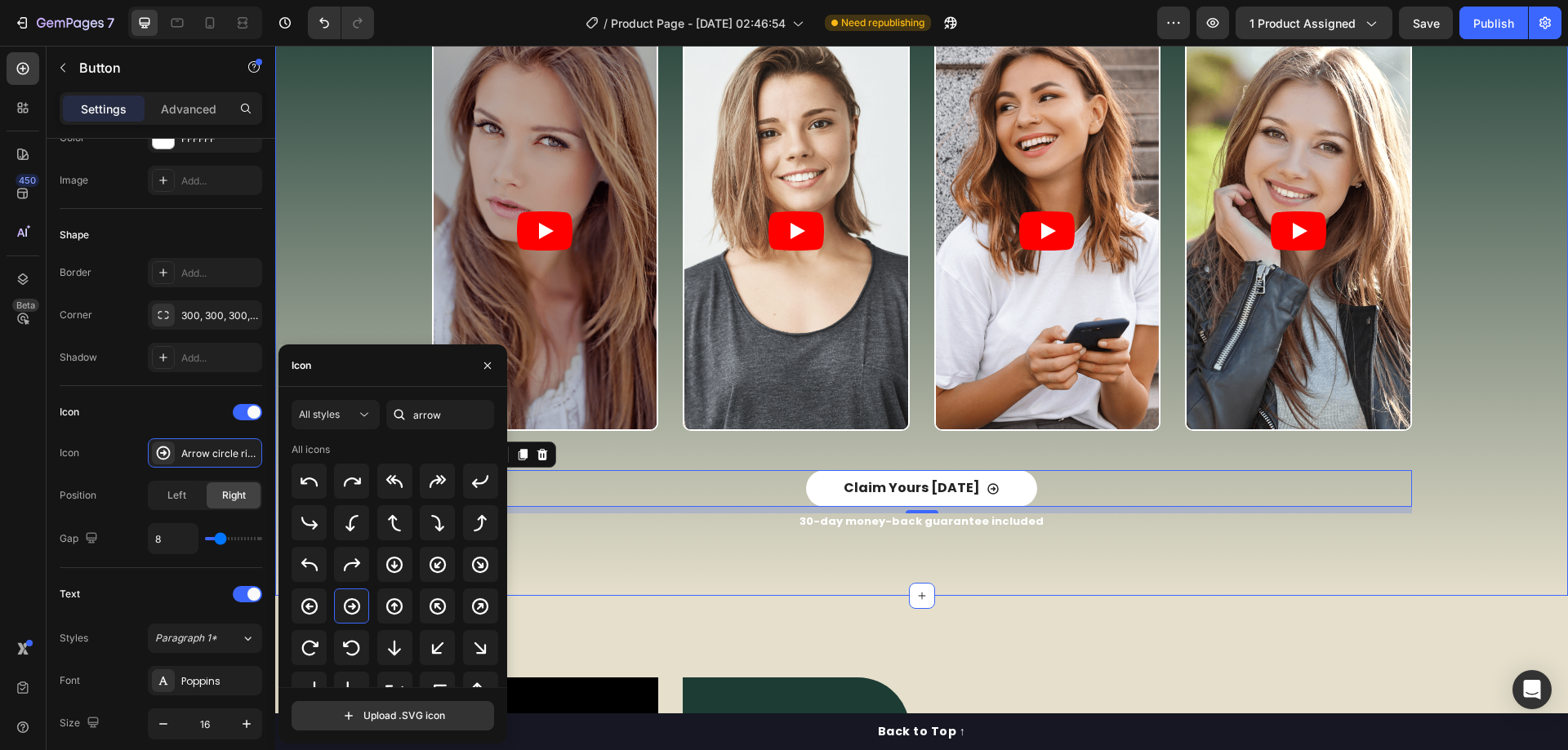
click at [347, 267] on div "Video Video Video Video Carousel" at bounding box center [922, 250] width 1268 height 439
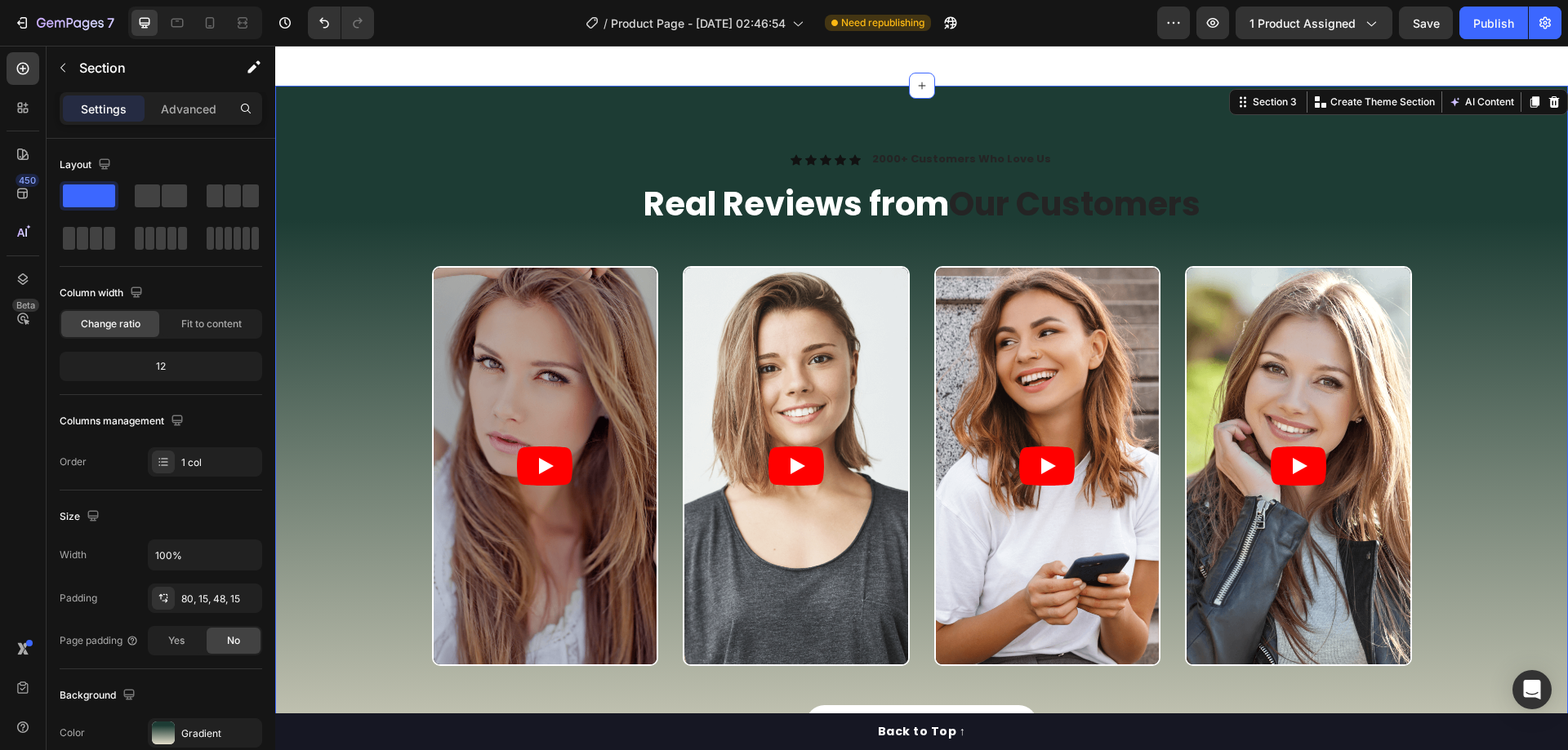
scroll to position [2204, 0]
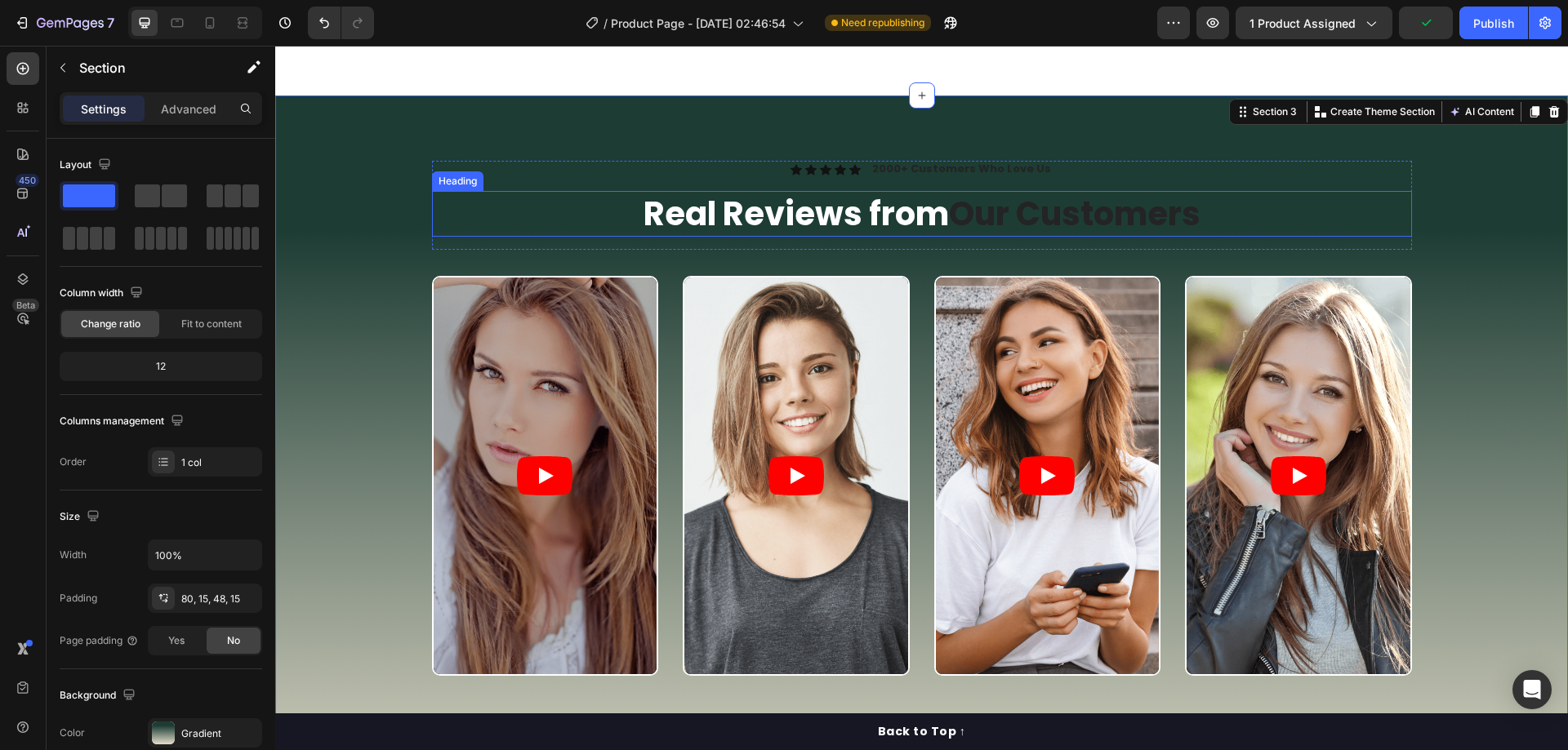
click at [746, 212] on h2 "Real Reviews from Our Customers" at bounding box center [922, 214] width 980 height 46
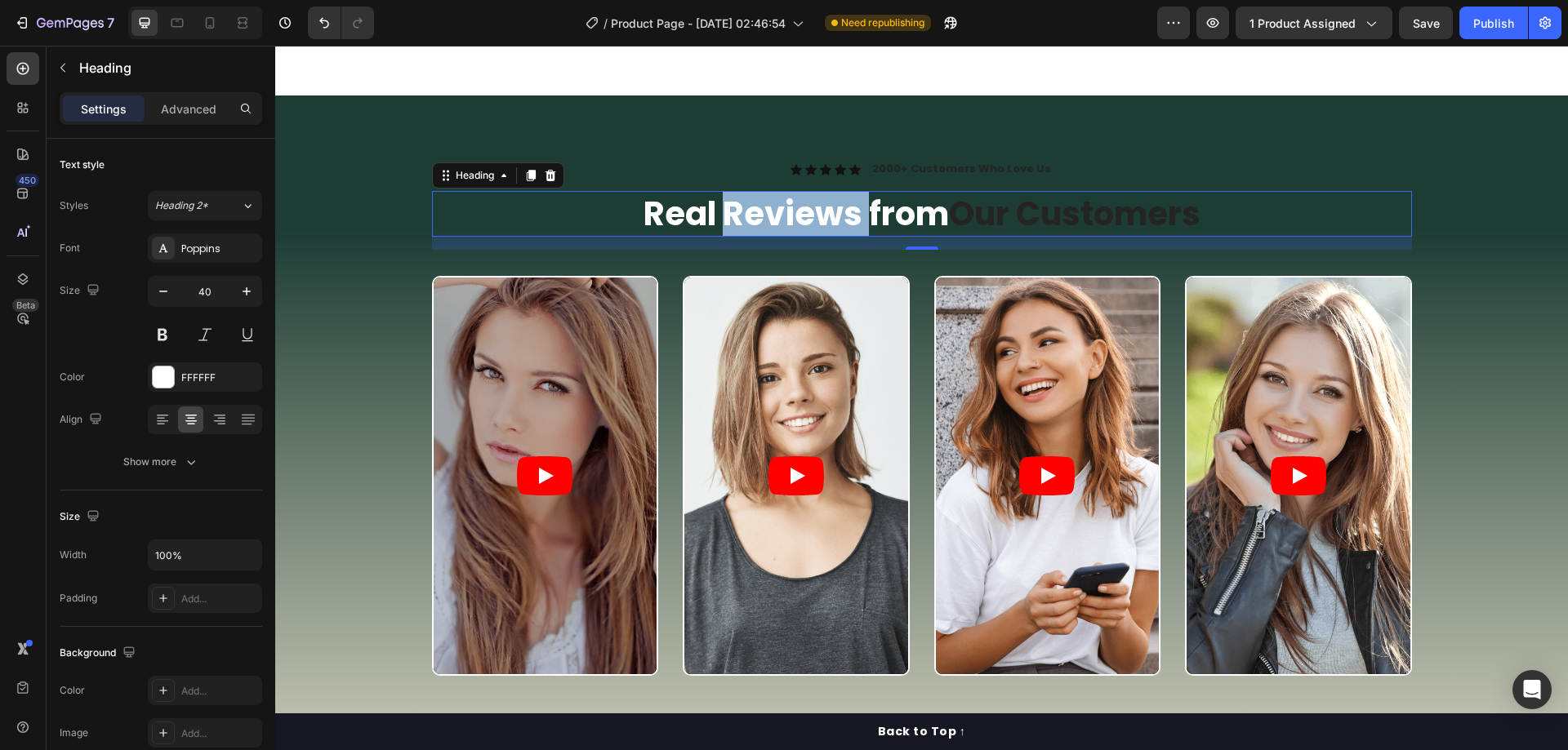
click at [746, 212] on h2 "Real Reviews from Our Customers" at bounding box center [922, 214] width 980 height 46
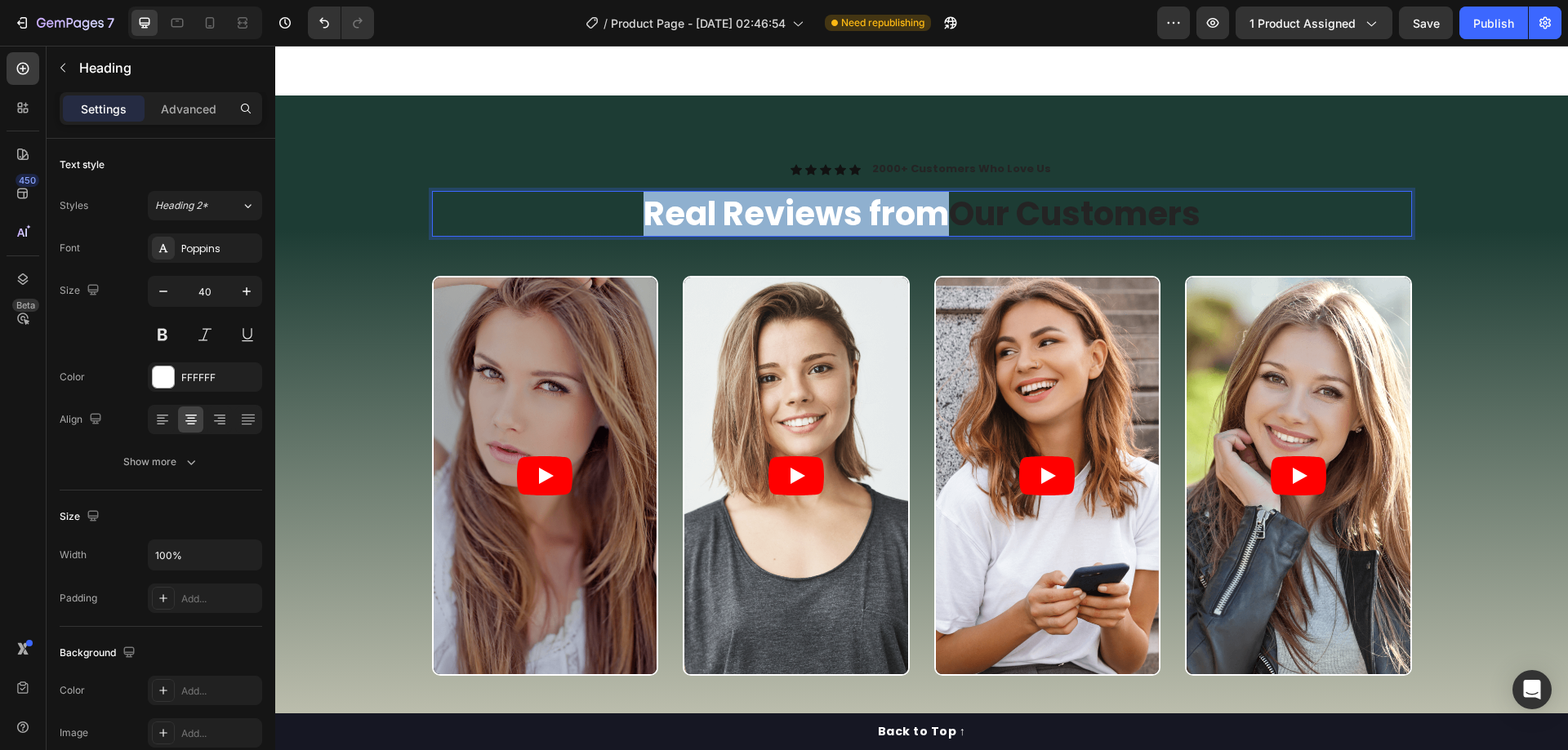
drag, startPoint x: 932, startPoint y: 220, endPoint x: 638, endPoint y: 213, distance: 294.1
click at [638, 213] on p "Real Reviews from Our Customers" at bounding box center [922, 214] width 976 height 43
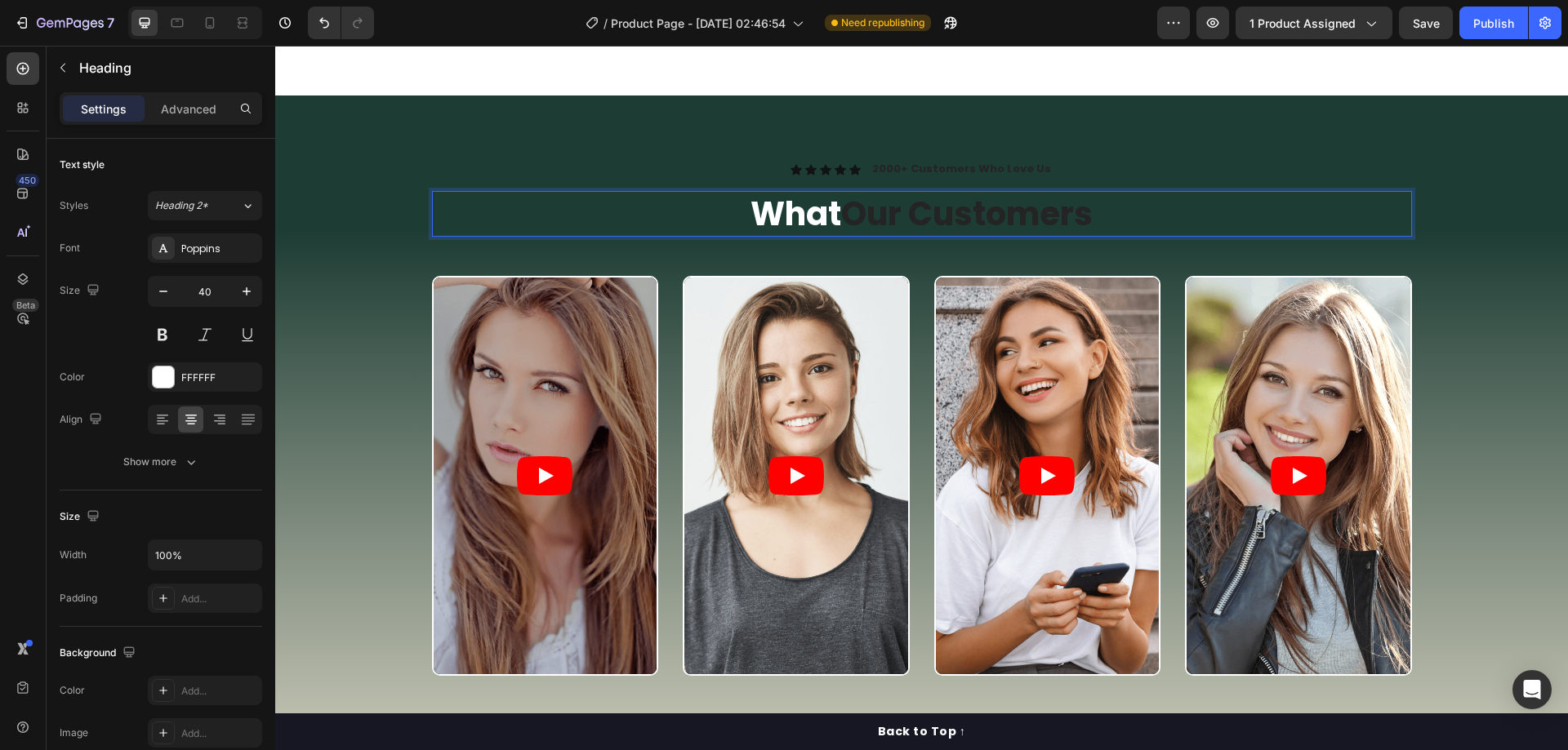
click at [1087, 216] on span "Our Customers" at bounding box center [966, 214] width 252 height 46
click at [1291, 160] on div "Icon Icon Icon Icon Icon Icon List 2000+ Customers Who Love Us Text Block Row W…" at bounding box center [921, 468] width 1292 height 745
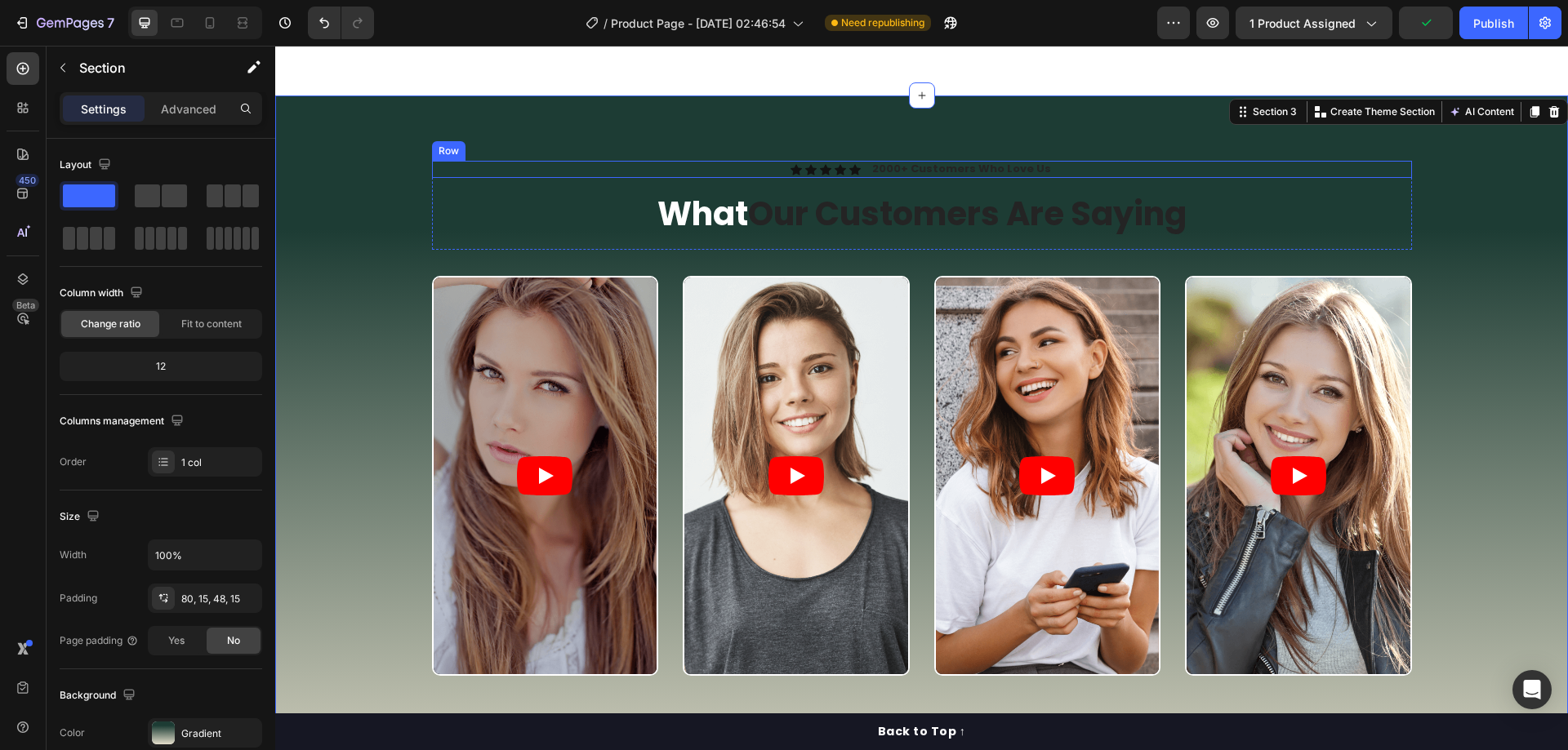
click at [1226, 217] on p "What Our Customers Are Saying" at bounding box center [922, 214] width 976 height 43
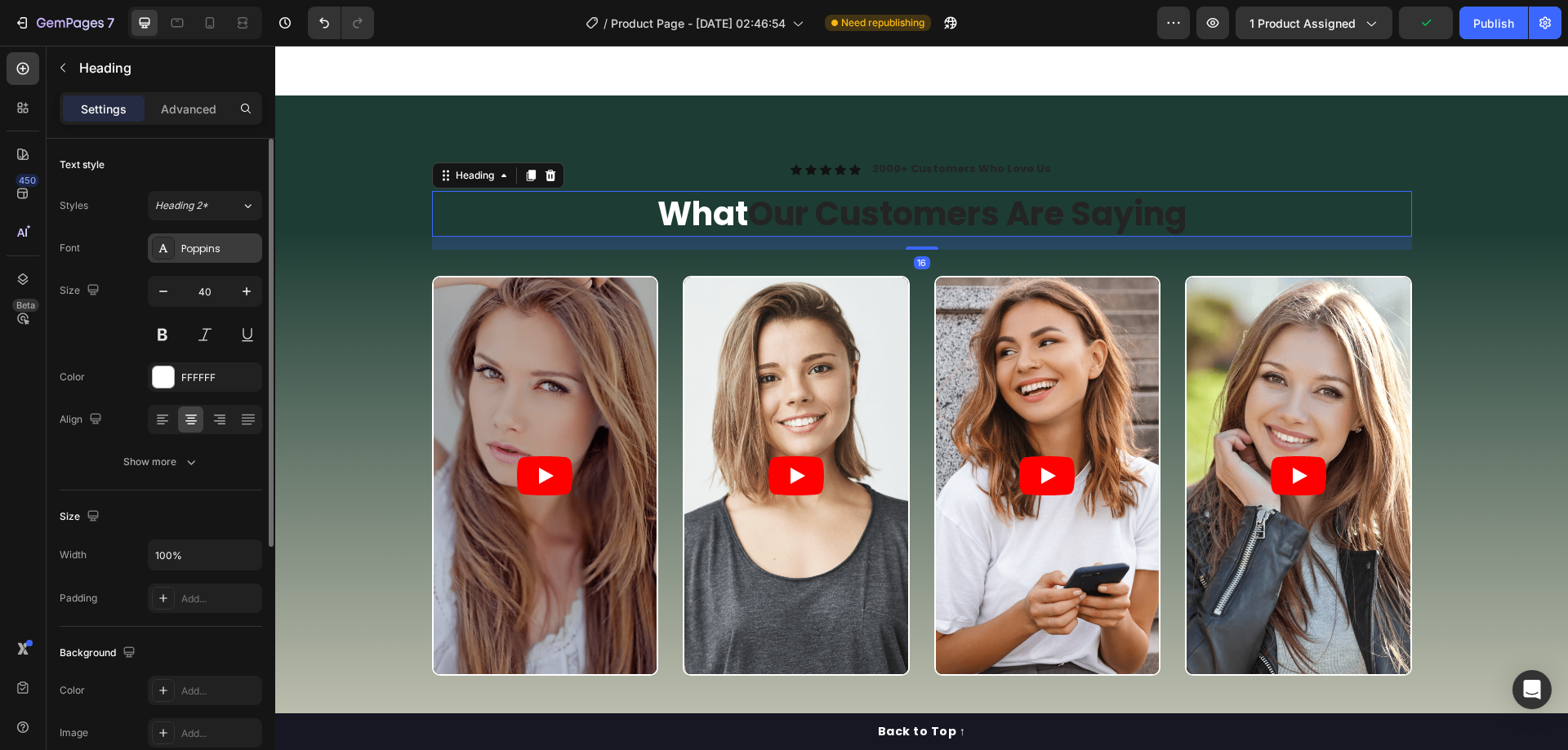
click at [207, 250] on div "Poppins" at bounding box center [219, 248] width 77 height 15
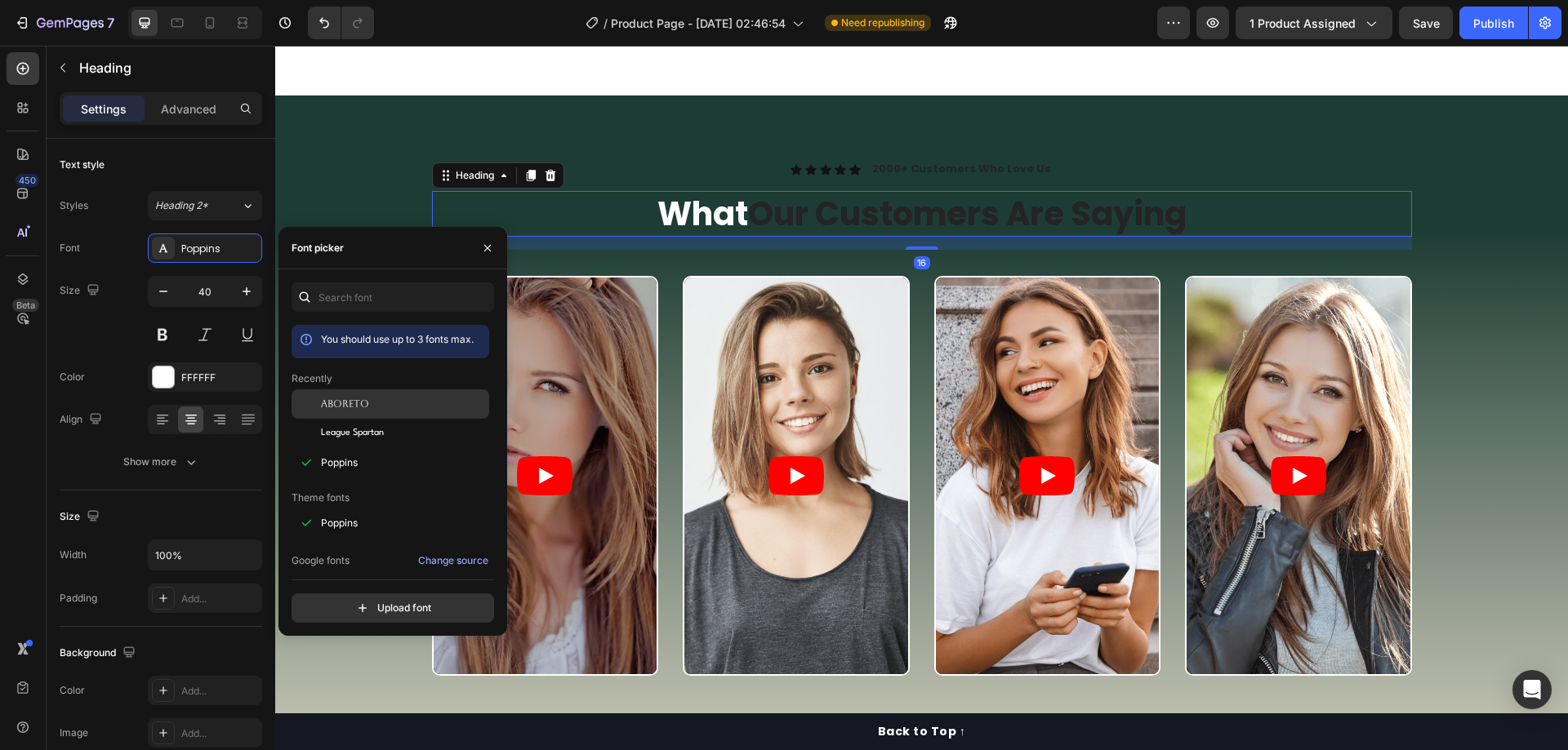
click at [381, 509] on div "Aboreto" at bounding box center [389, 523] width 197 height 29
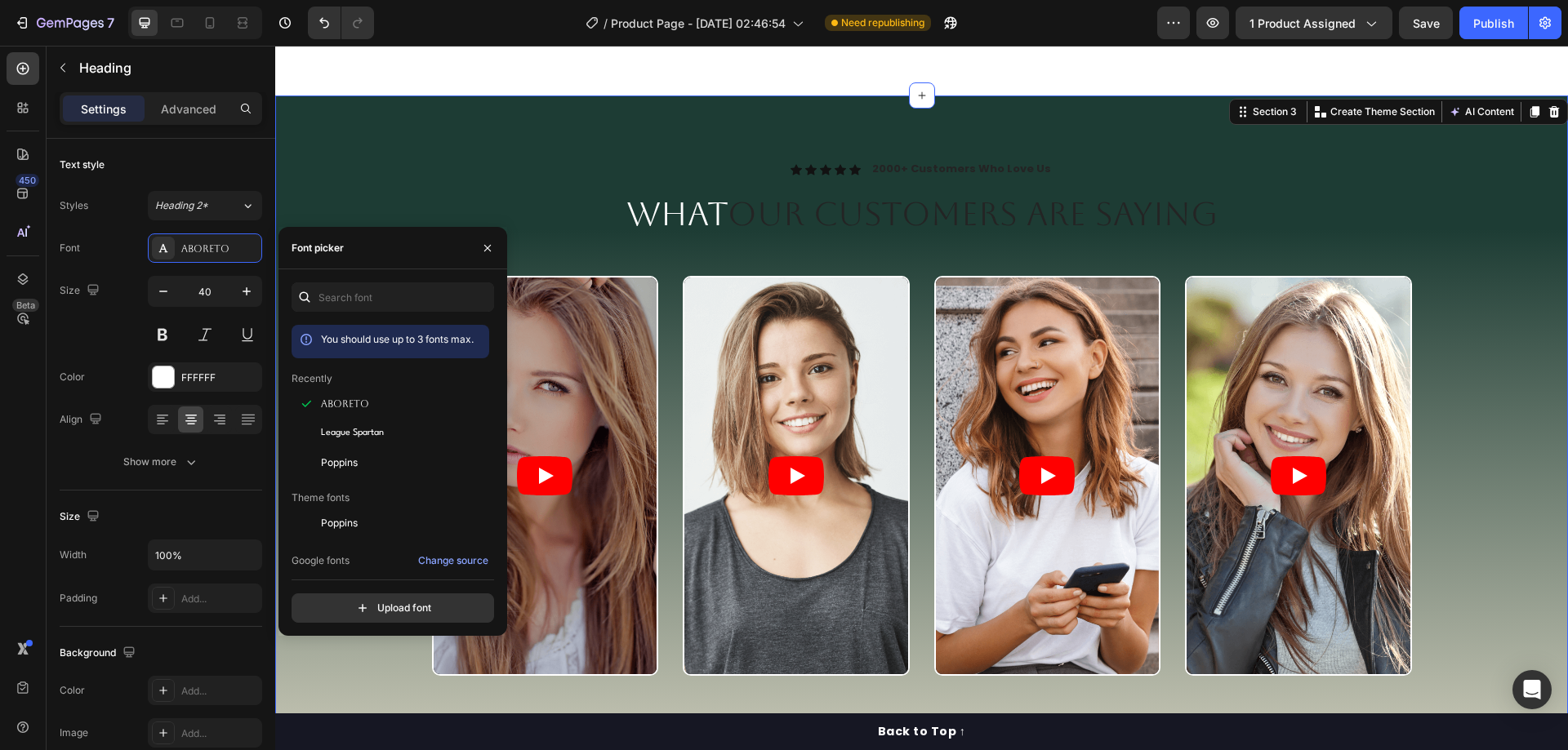
click at [1472, 201] on div "Icon Icon Icon Icon Icon Icon List 2000+ Customers Who Love Us Text Block Row W…" at bounding box center [922, 480] width 1268 height 641
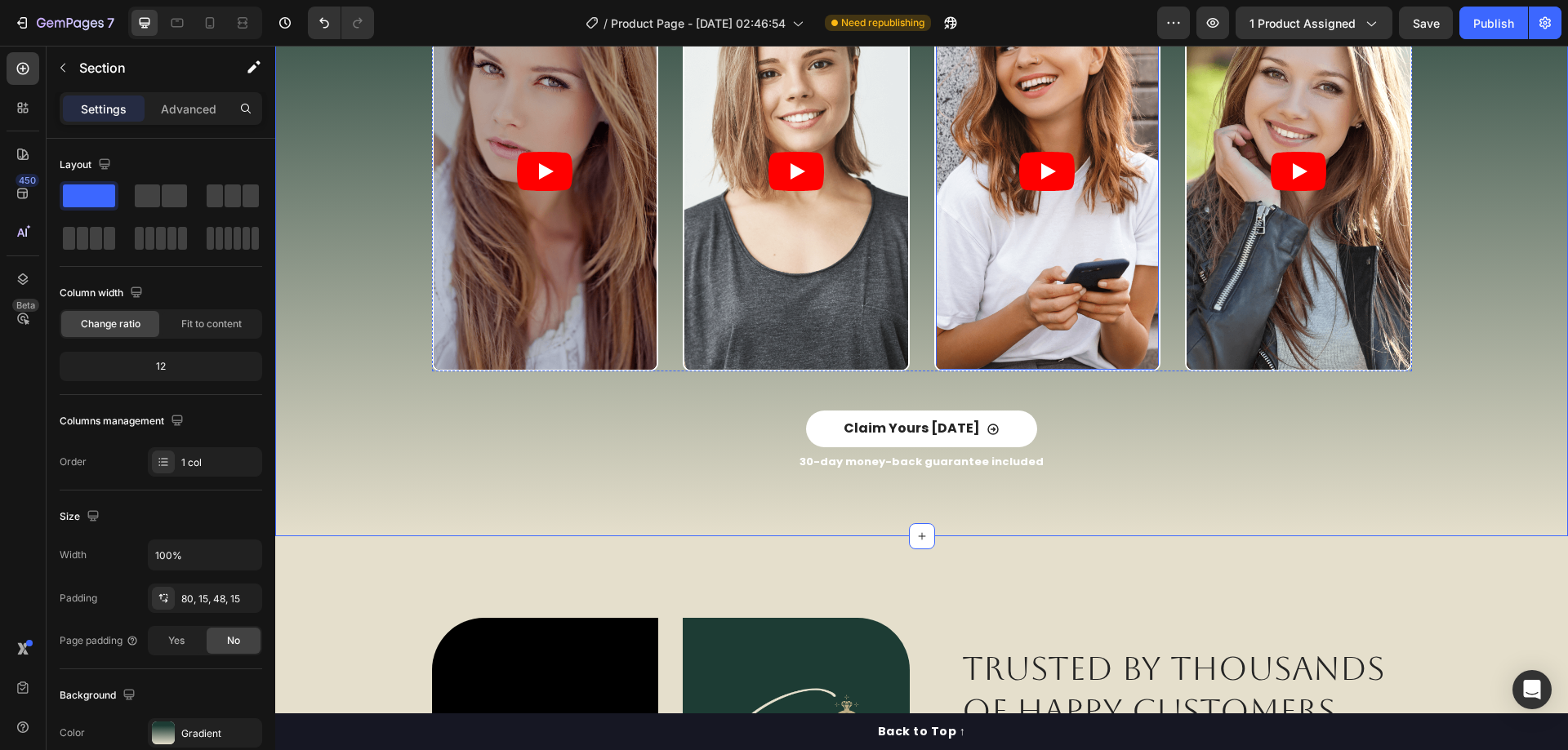
scroll to position [2530, 0]
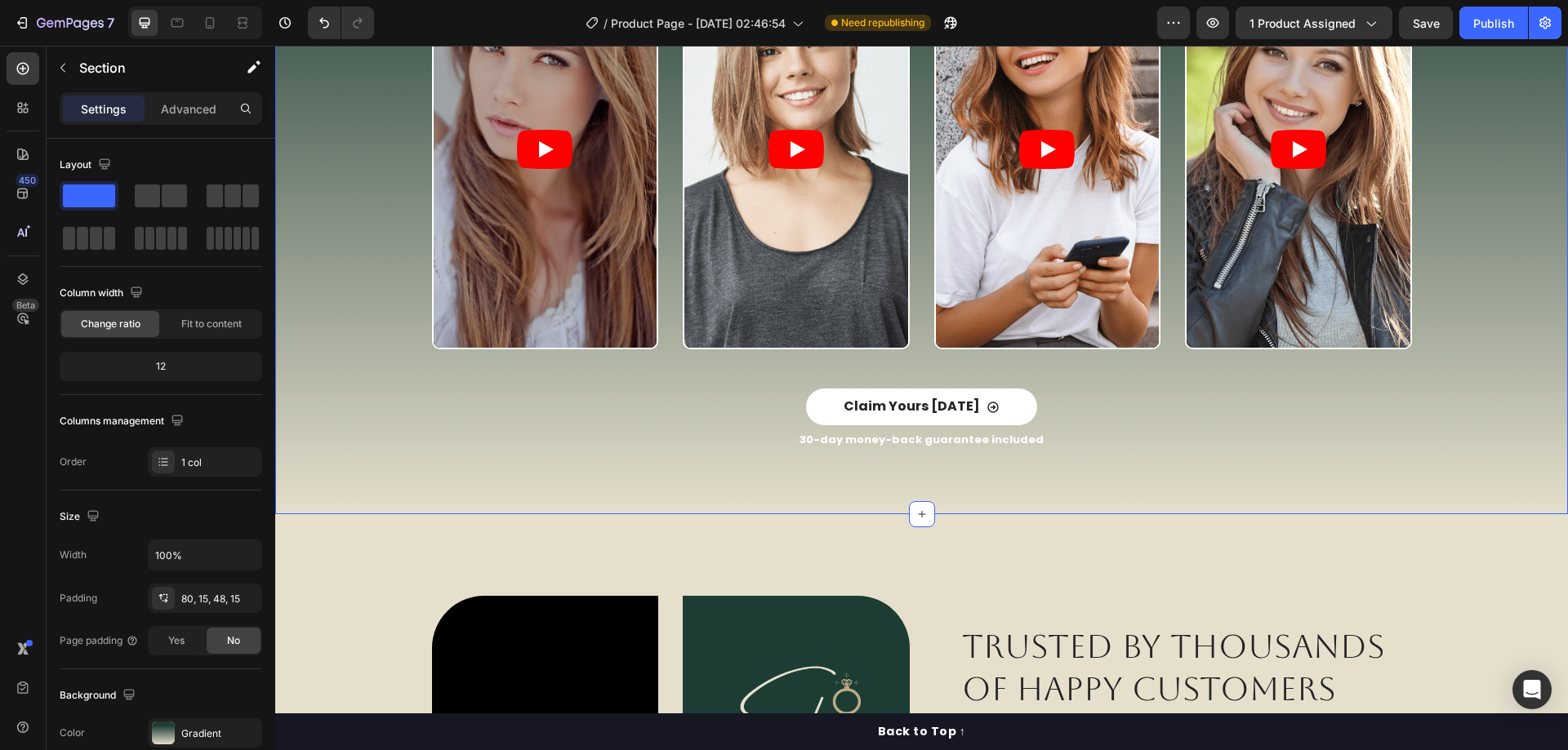
click at [356, 365] on div "Video Video Video Video Carousel" at bounding box center [922, 169] width 1268 height 439
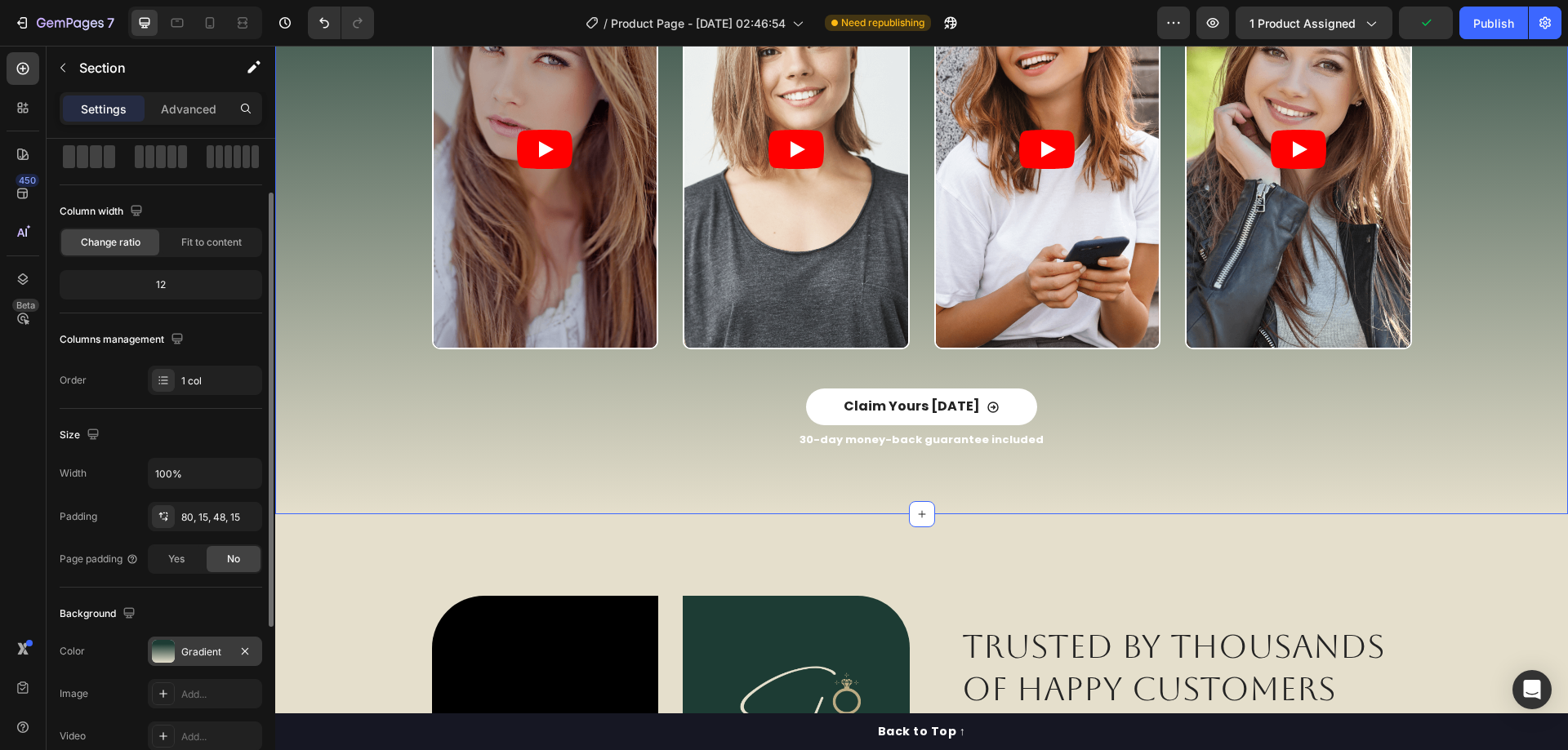
click at [207, 646] on div "Gradient" at bounding box center [204, 652] width 47 height 15
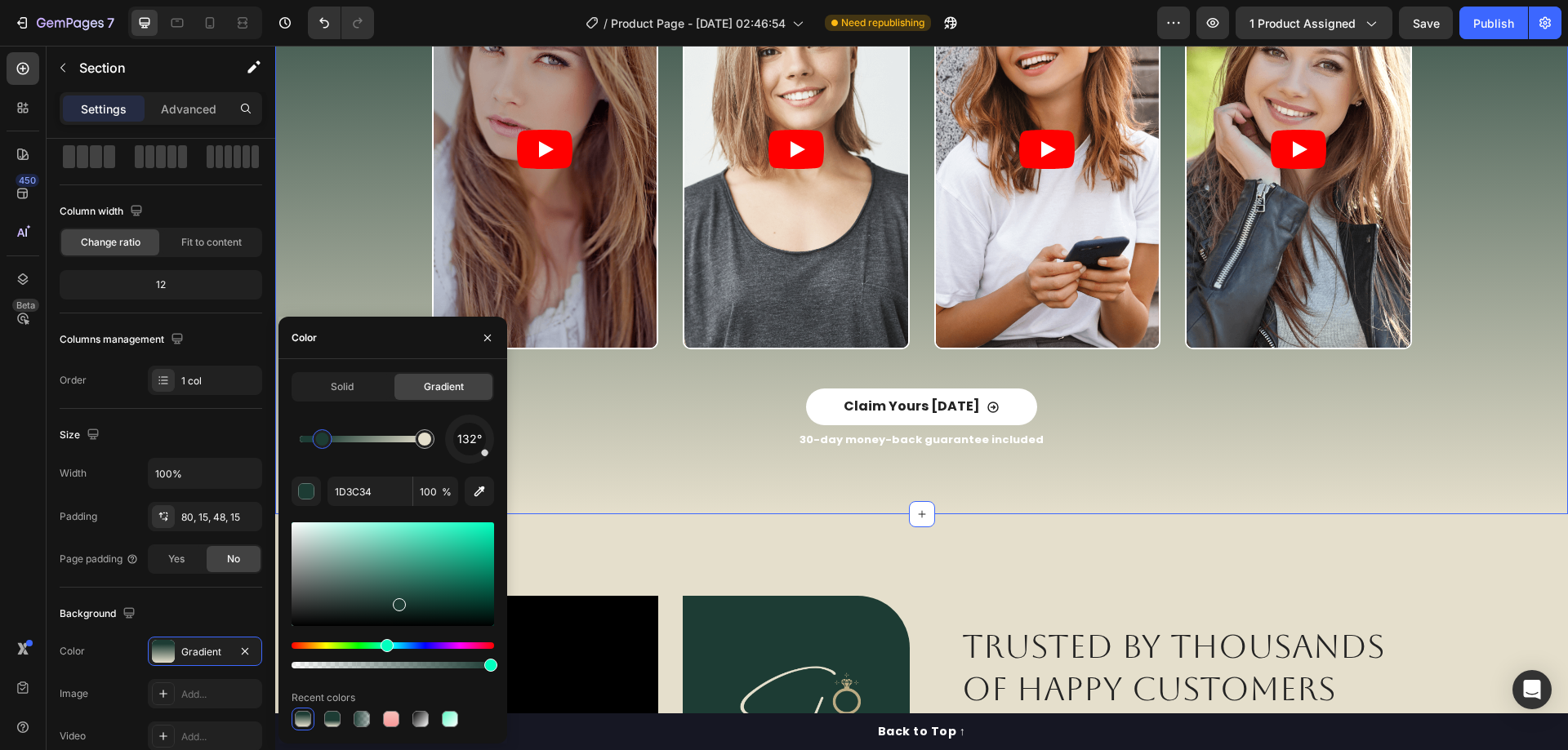
drag, startPoint x: 471, startPoint y: 460, endPoint x: 493, endPoint y: 460, distance: 22.0
click at [493, 460] on div "132°" at bounding box center [469, 439] width 49 height 49
drag, startPoint x: 488, startPoint y: 454, endPoint x: 469, endPoint y: 469, distance: 24.2
click at [469, 469] on div "180° 1D3C34 100 % Recent colors" at bounding box center [392, 573] width 202 height 316
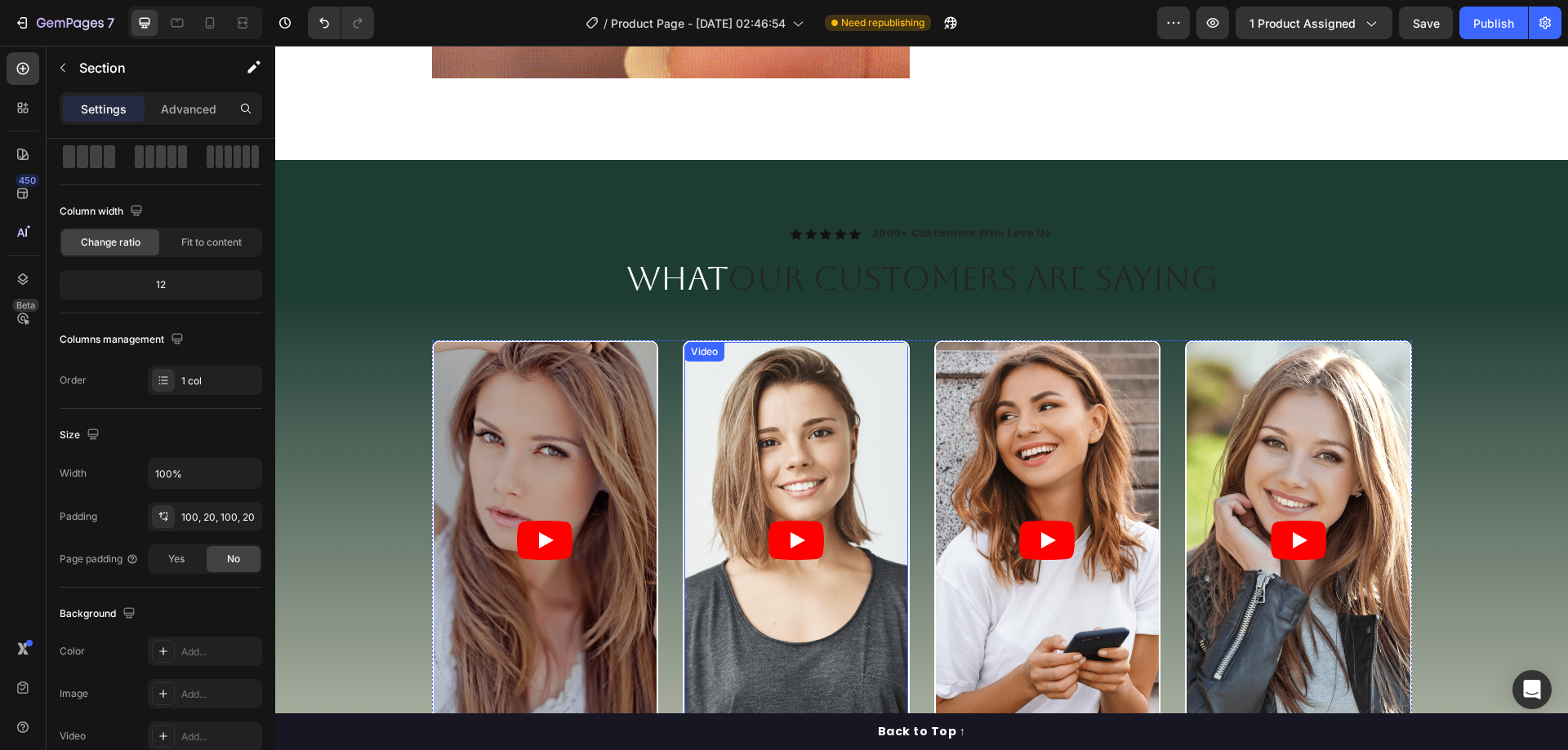
scroll to position [2122, 0]
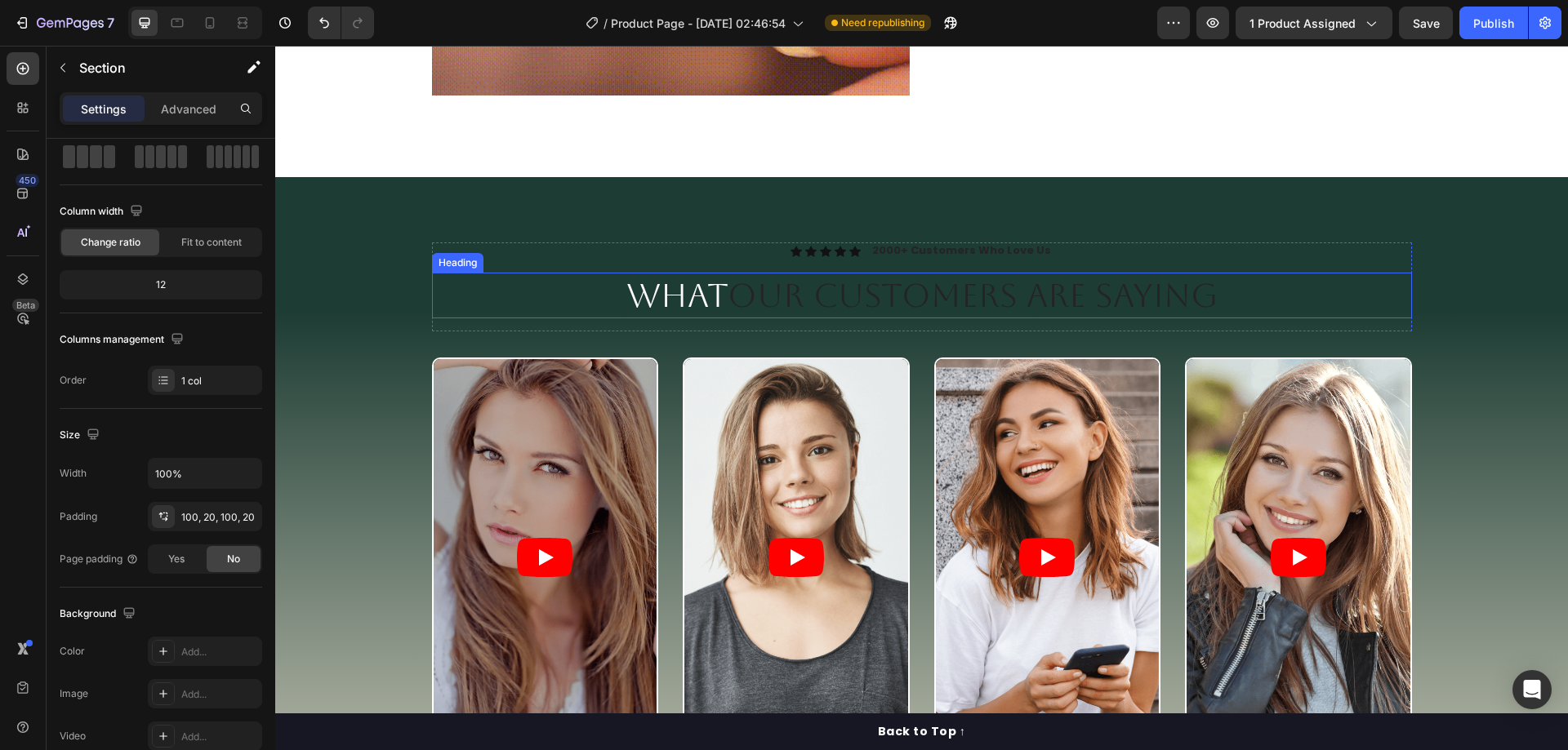
click at [795, 306] on span "Our Customers Are Saying" at bounding box center [972, 295] width 490 height 38
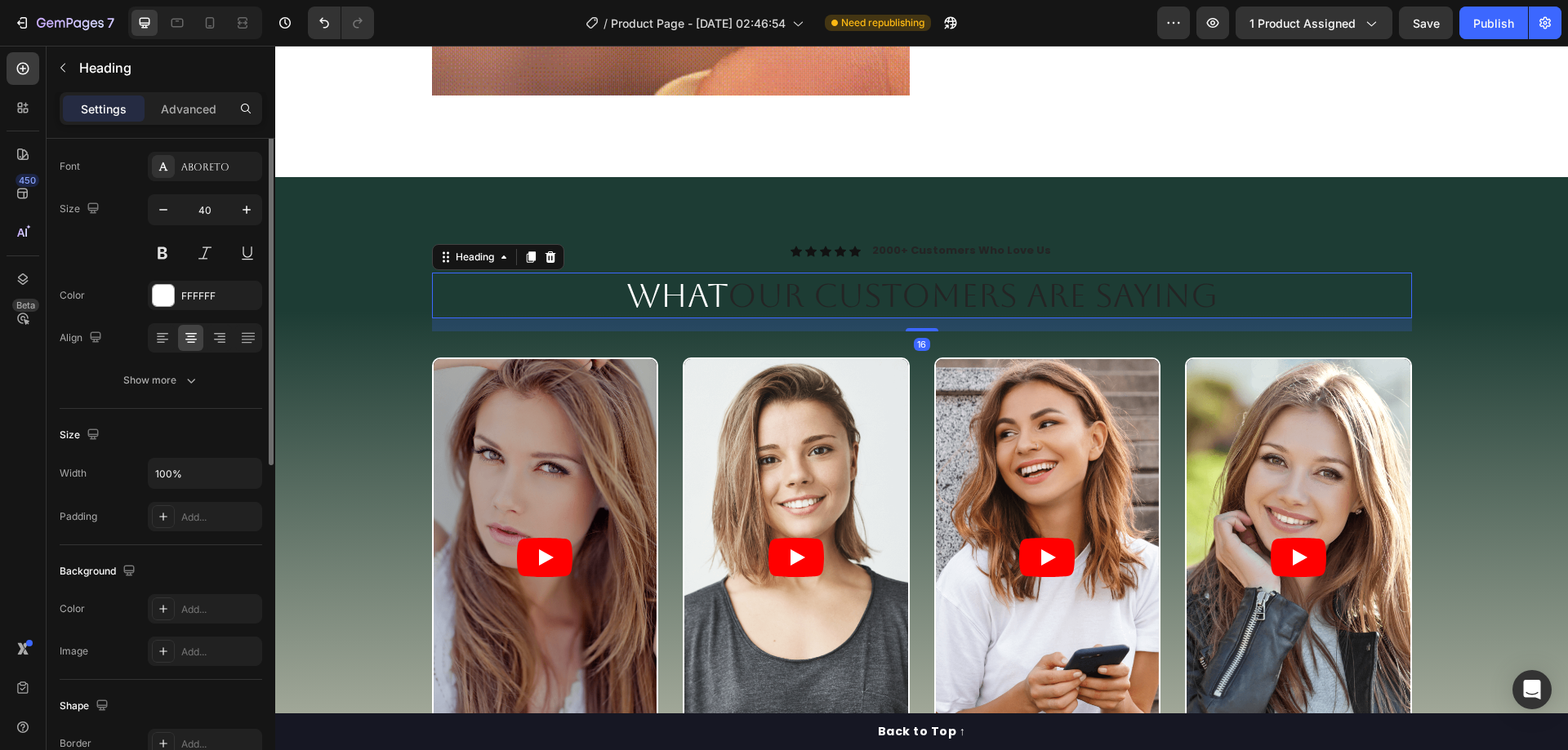
scroll to position [0, 0]
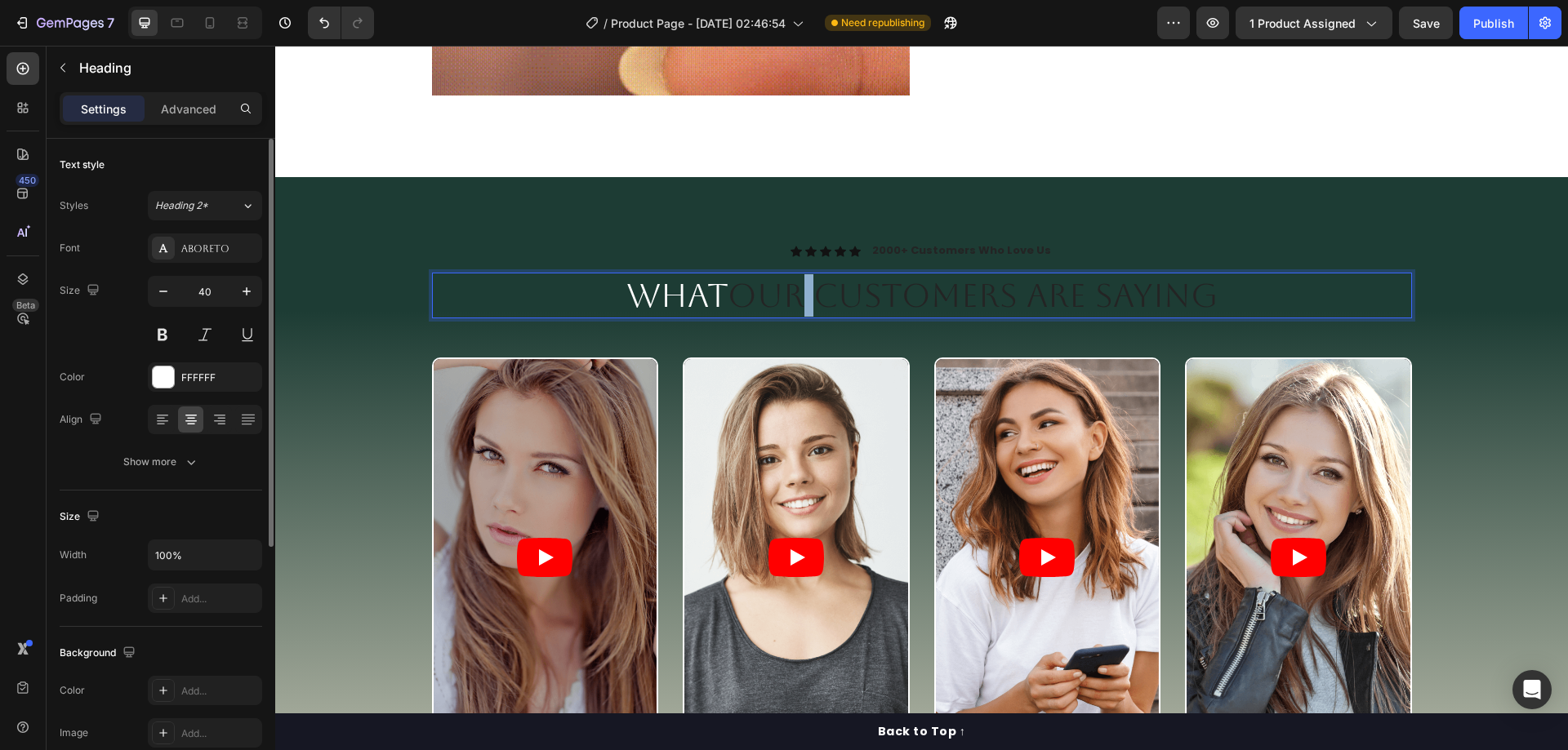
click at [797, 300] on span "Our Customers Are Saying" at bounding box center [972, 295] width 490 height 38
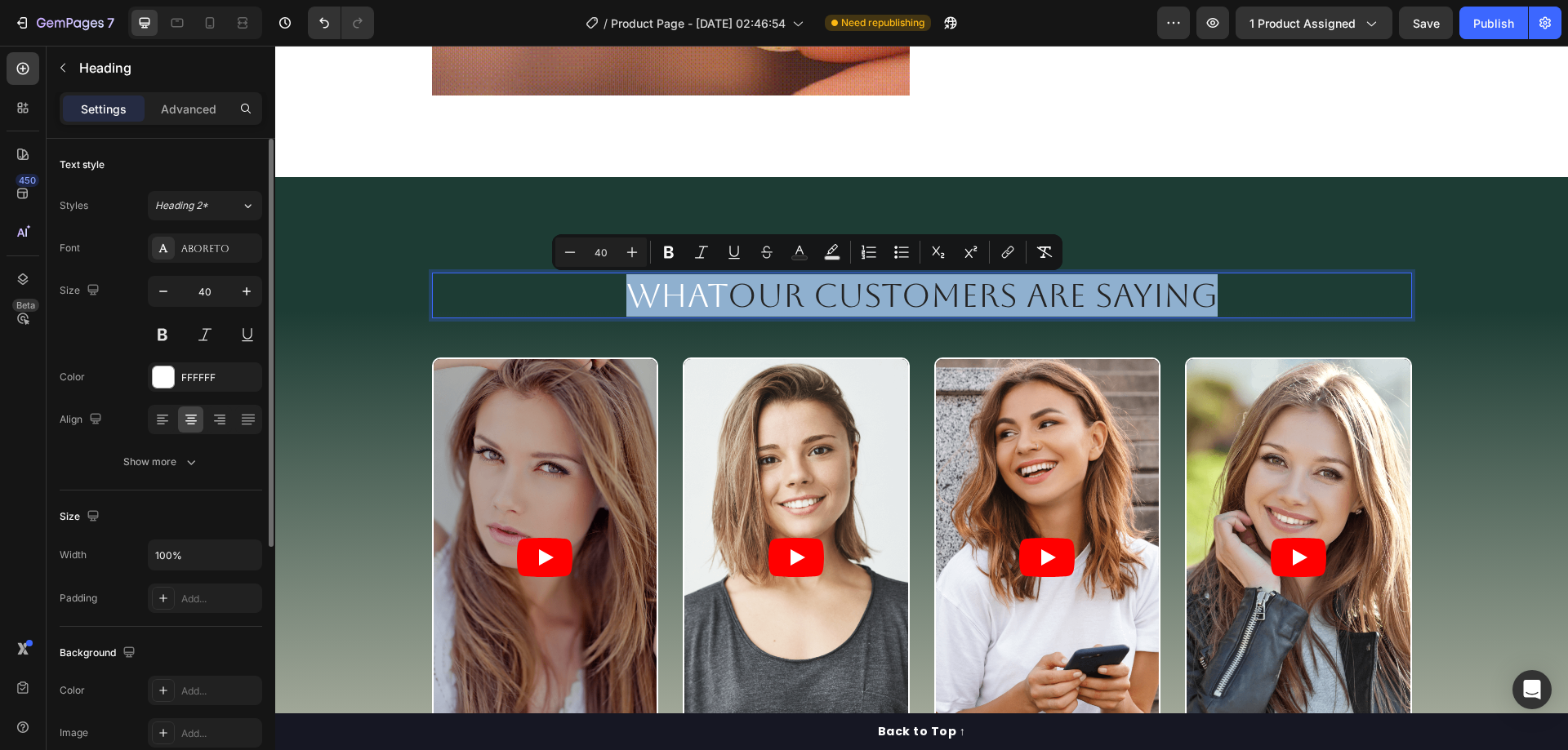
click at [797, 300] on span "Our Customers Are Saying" at bounding box center [972, 295] width 490 height 38
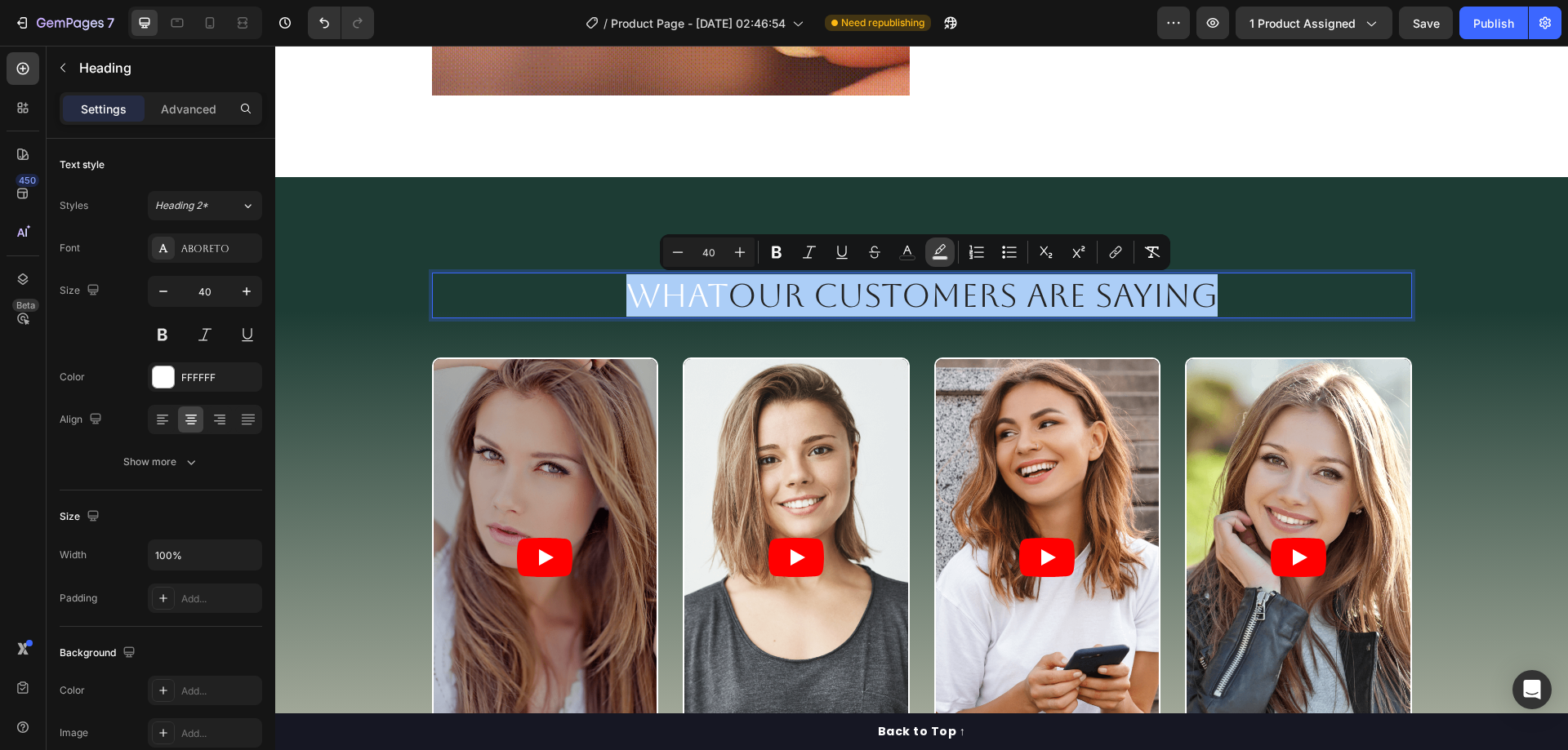
click at [941, 242] on button "Text Background Color" at bounding box center [940, 252] width 29 height 29
type input "000000"
type input "77"
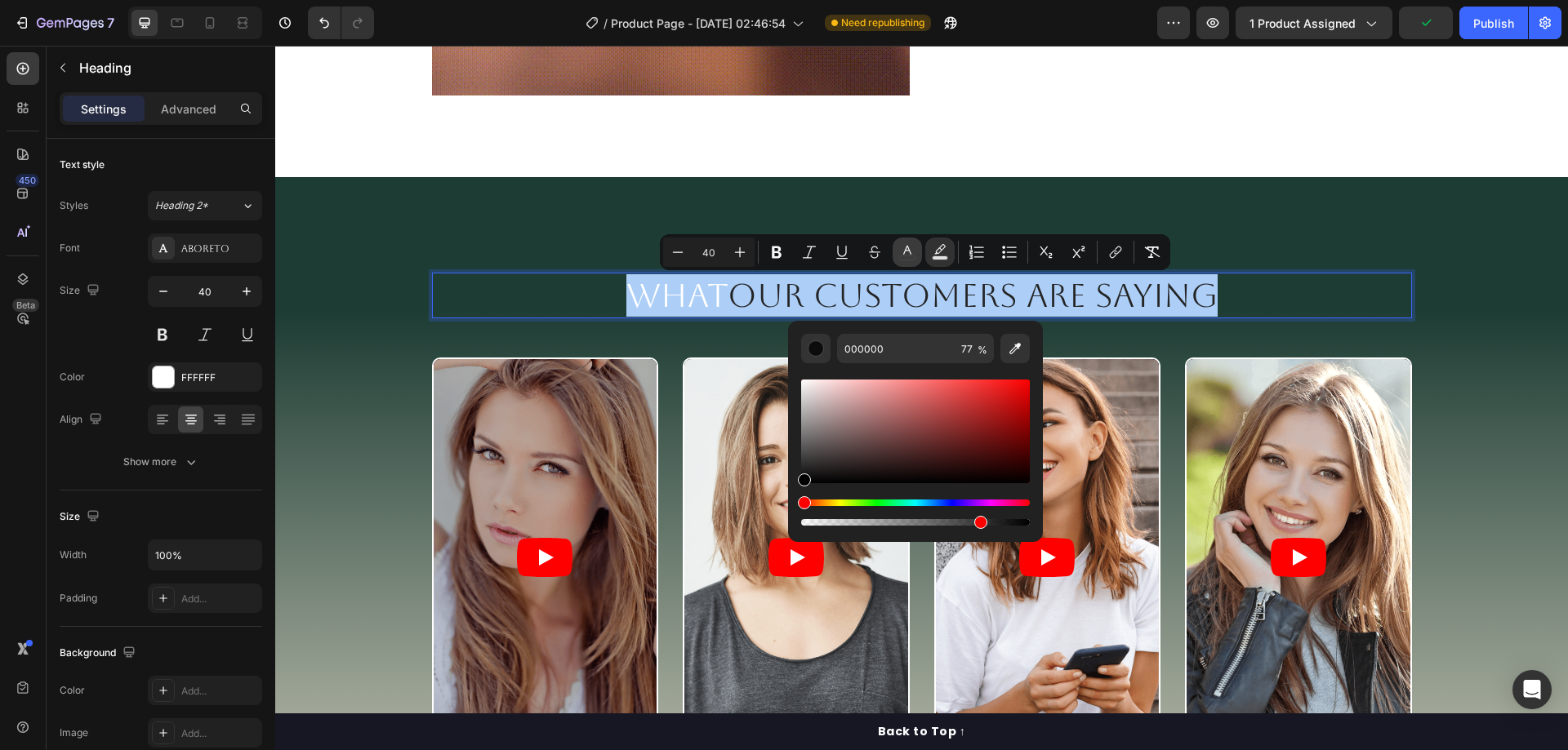
click at [914, 247] on icon "Editor contextual toolbar" at bounding box center [906, 252] width 16 height 16
type input "FFFFFF"
drag, startPoint x: 1103, startPoint y: 452, endPoint x: 775, endPoint y: 358, distance: 341.2
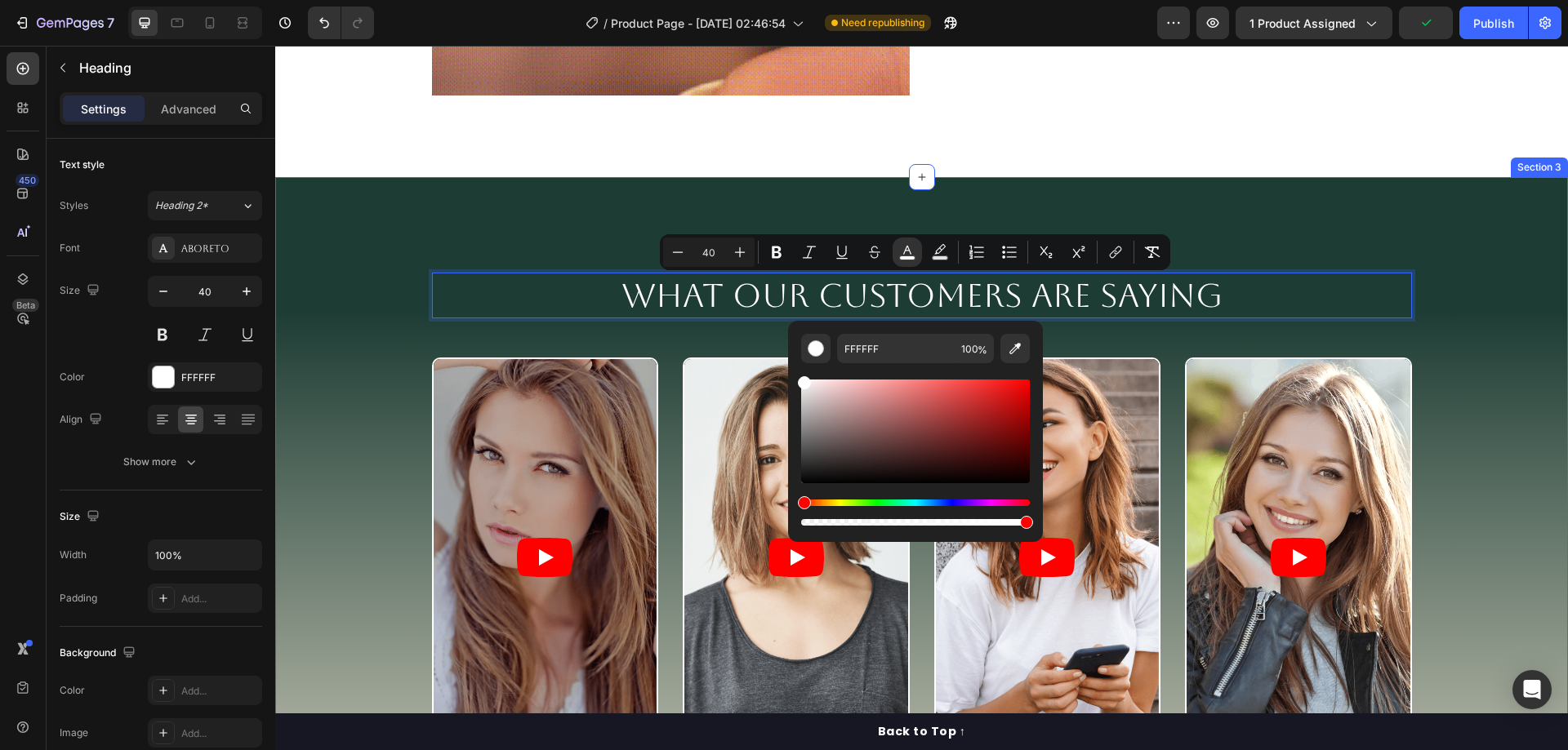
click at [1437, 214] on div "Icon Icon Icon Icon Icon Icon List 2000+ Customers Who Love Us Text Block Row W…" at bounding box center [921, 549] width 1292 height 745
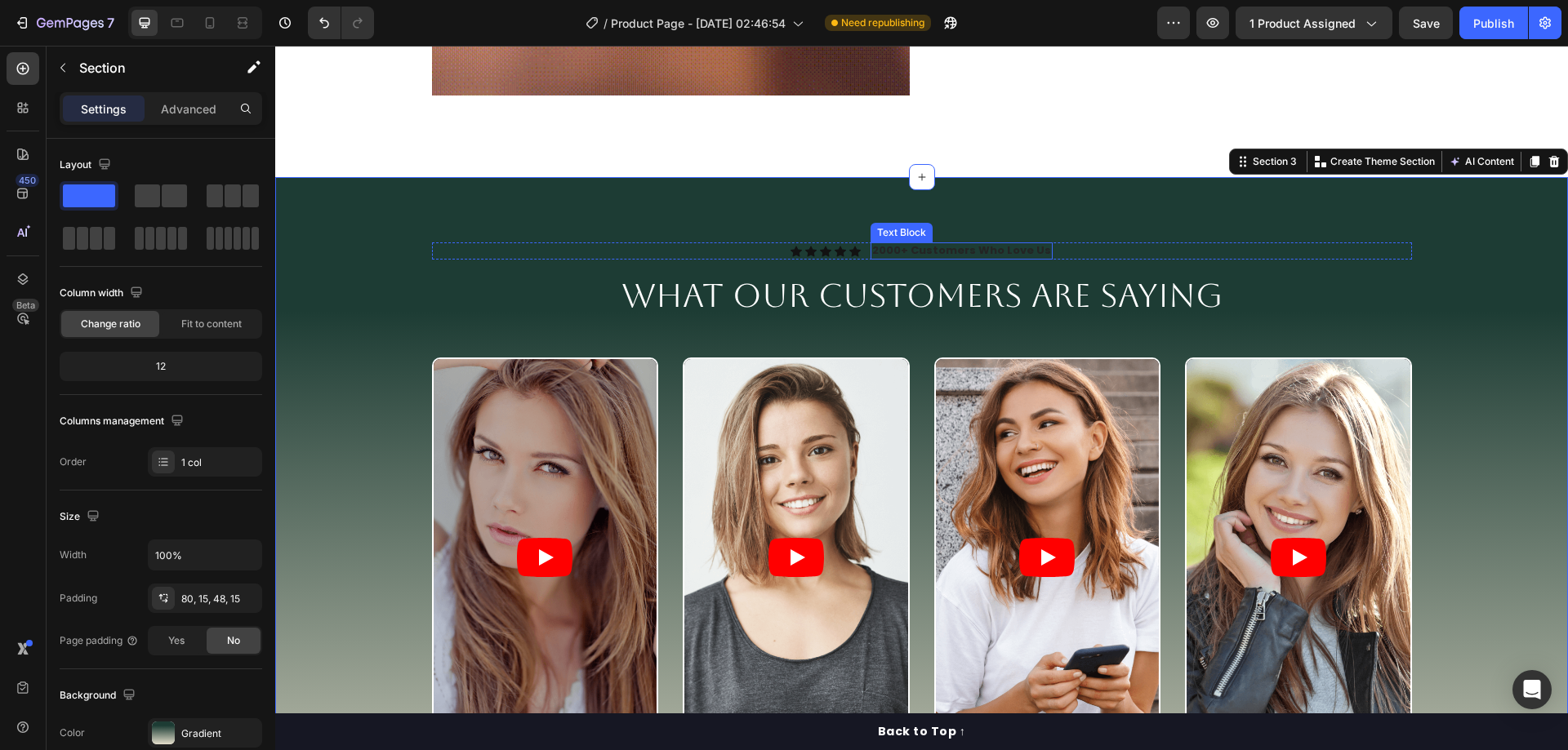
click at [968, 253] on p "2000+ Customers Who Love Us" at bounding box center [961, 251] width 178 height 14
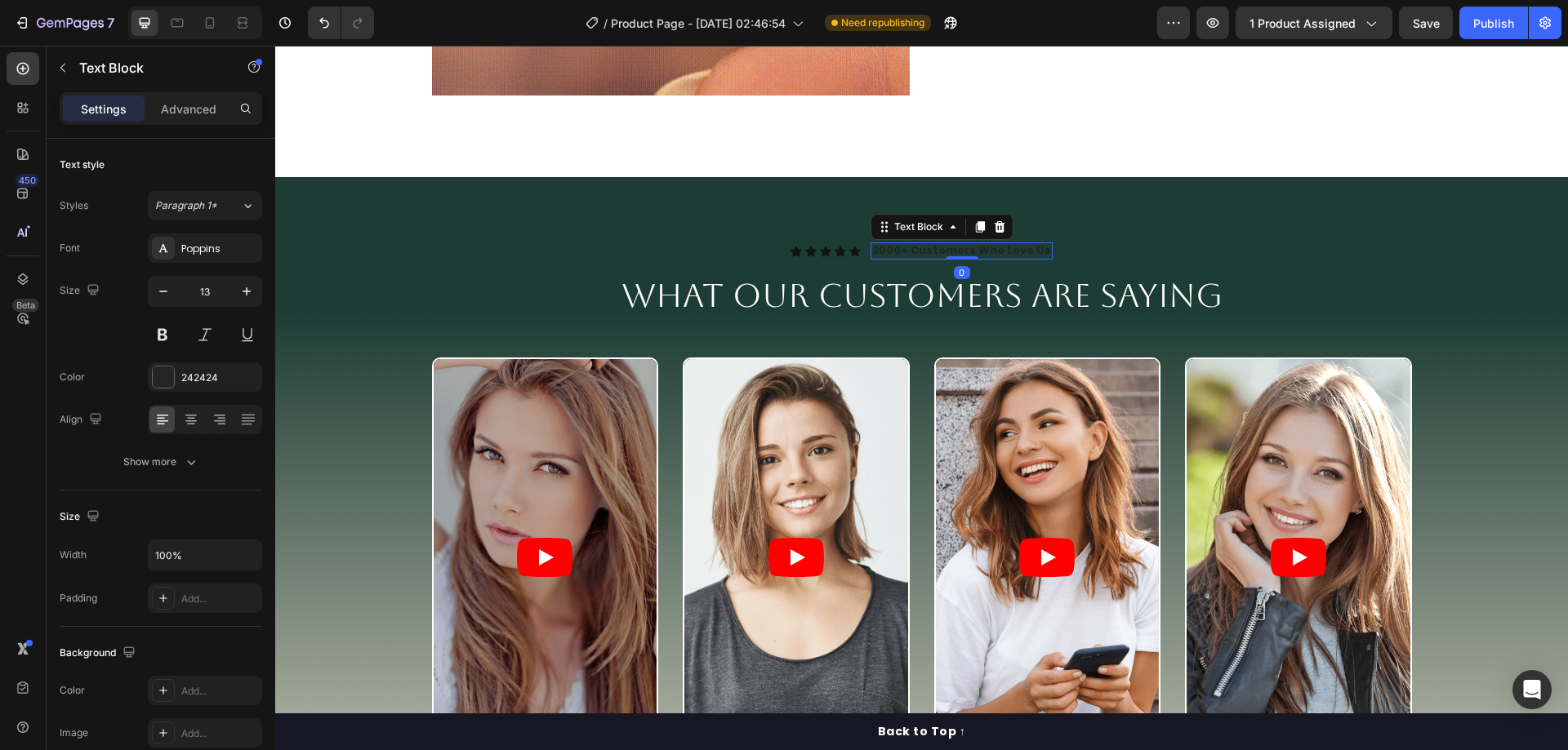
click at [934, 255] on p "2000+ Customers Who Love Us" at bounding box center [961, 251] width 178 height 14
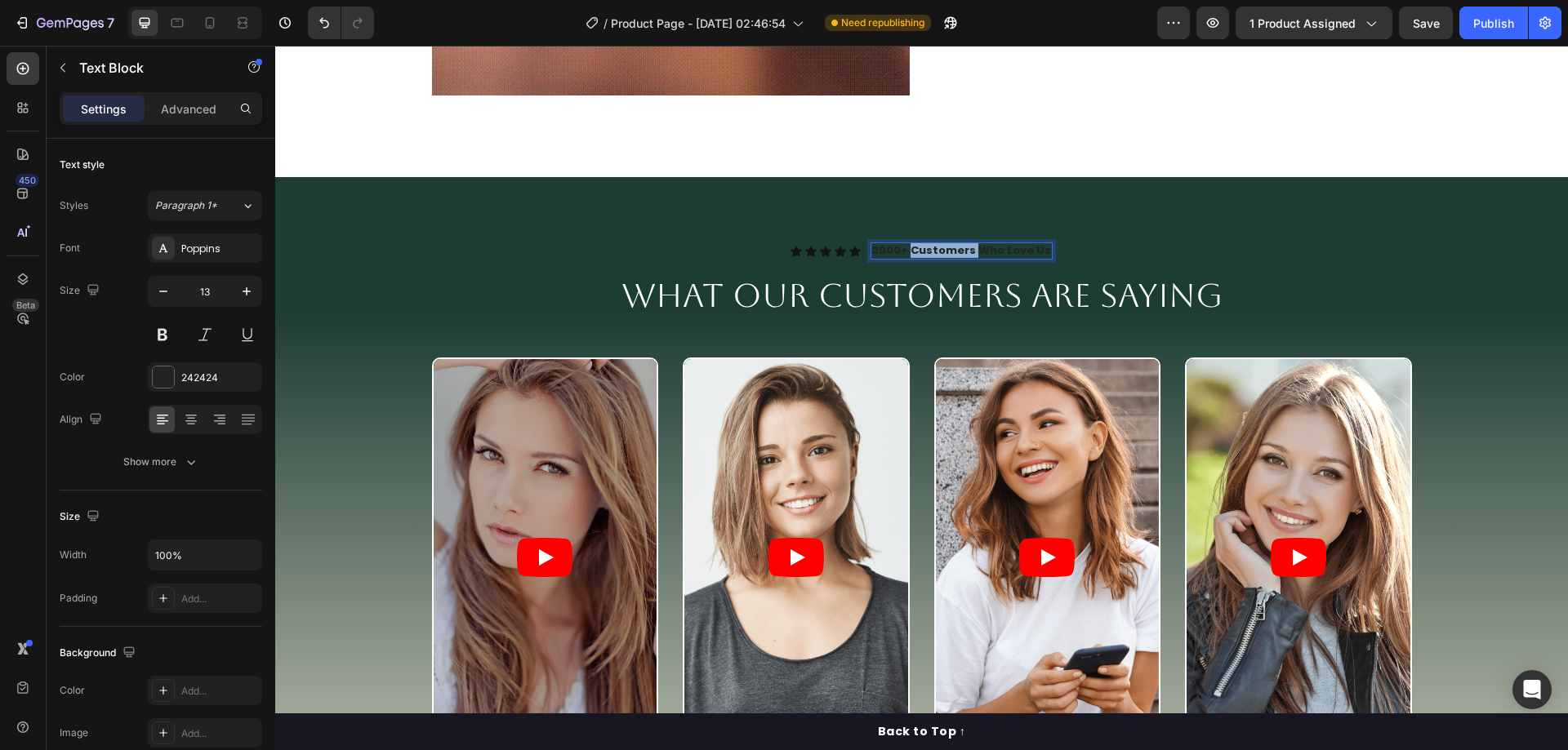
click at [934, 255] on p "2000+ Customers Who Love Us" at bounding box center [961, 251] width 178 height 14
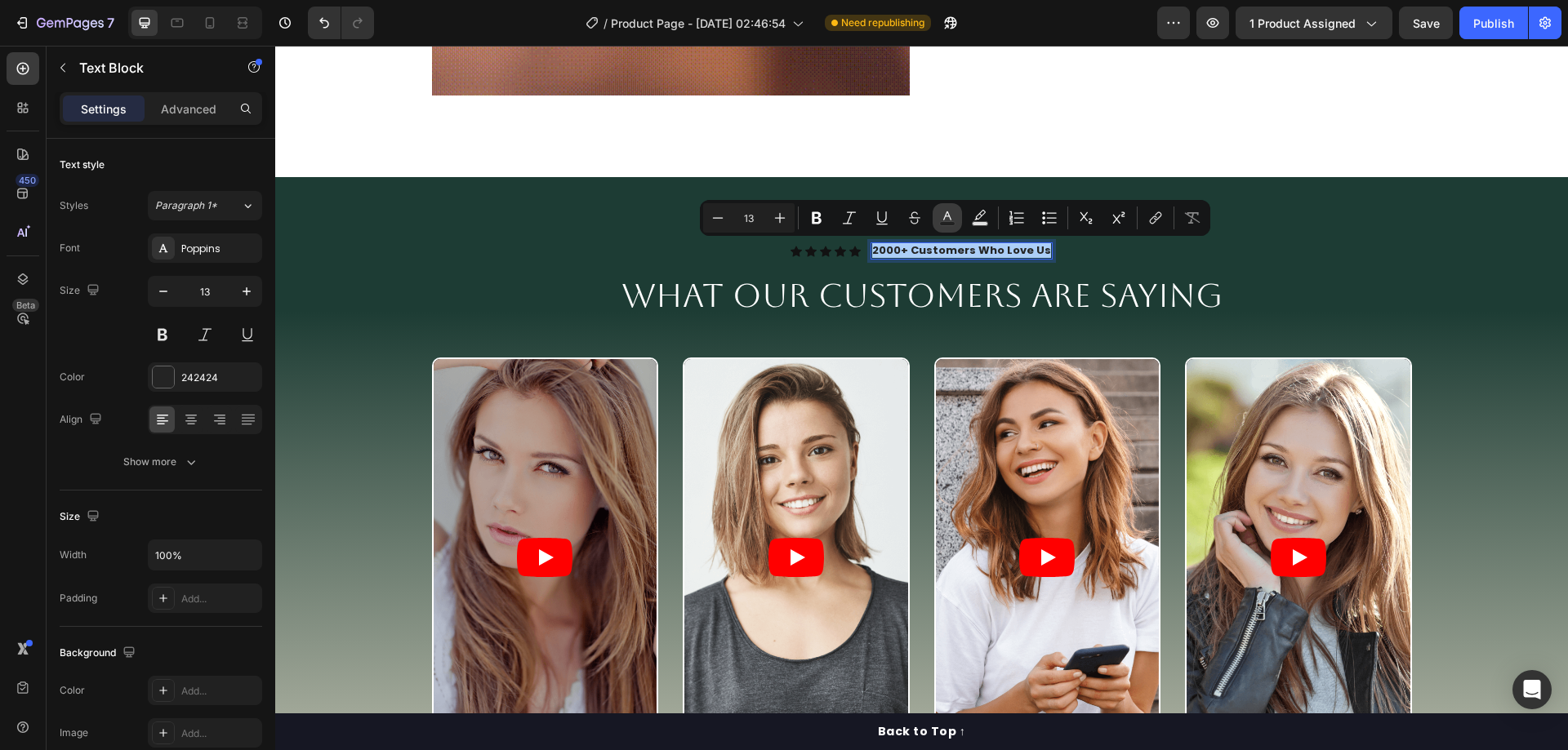
click at [949, 215] on icon "Editor contextual toolbar" at bounding box center [947, 216] width 9 height 9
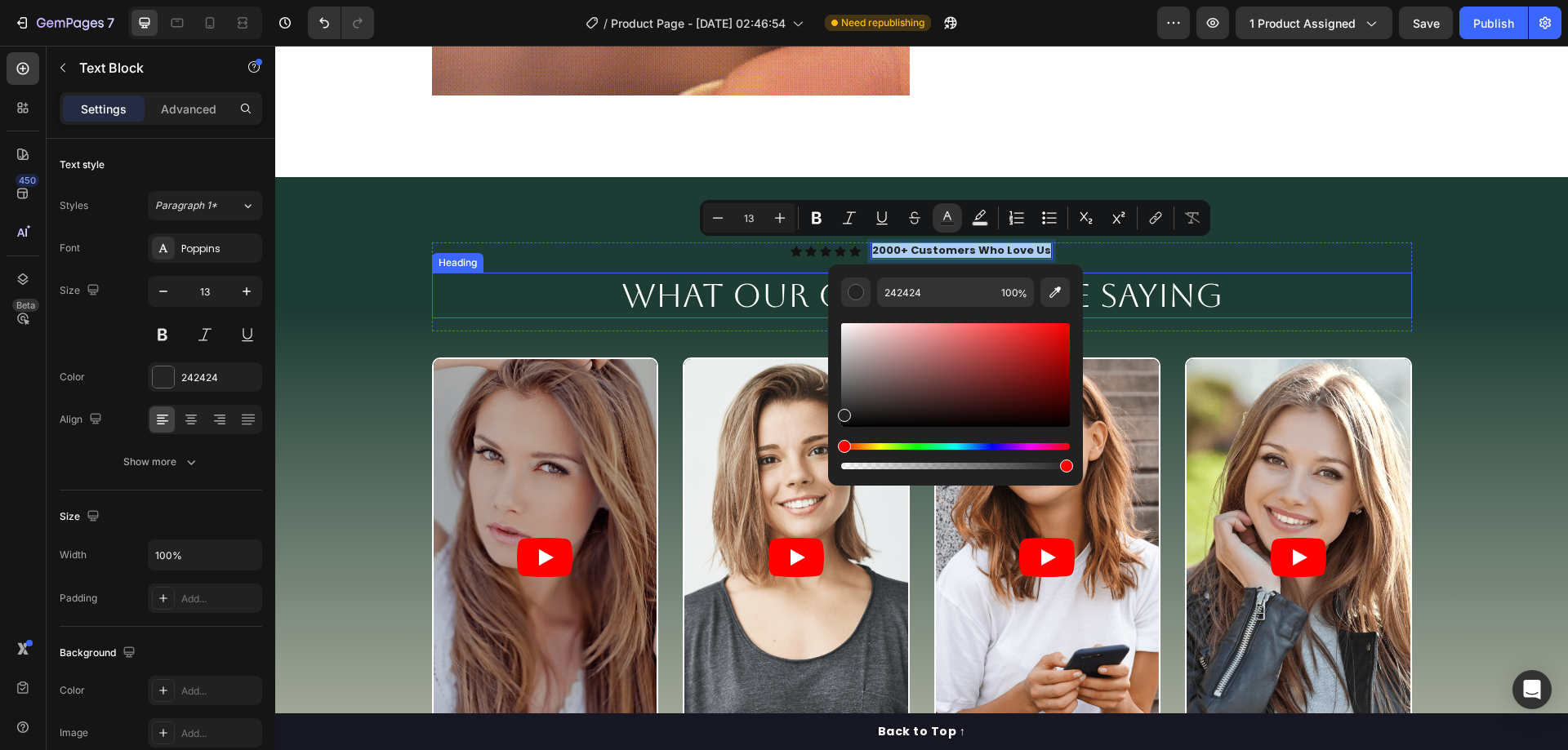
drag, startPoint x: 818, startPoint y: 308, endPoint x: 800, endPoint y: 288, distance: 26.9
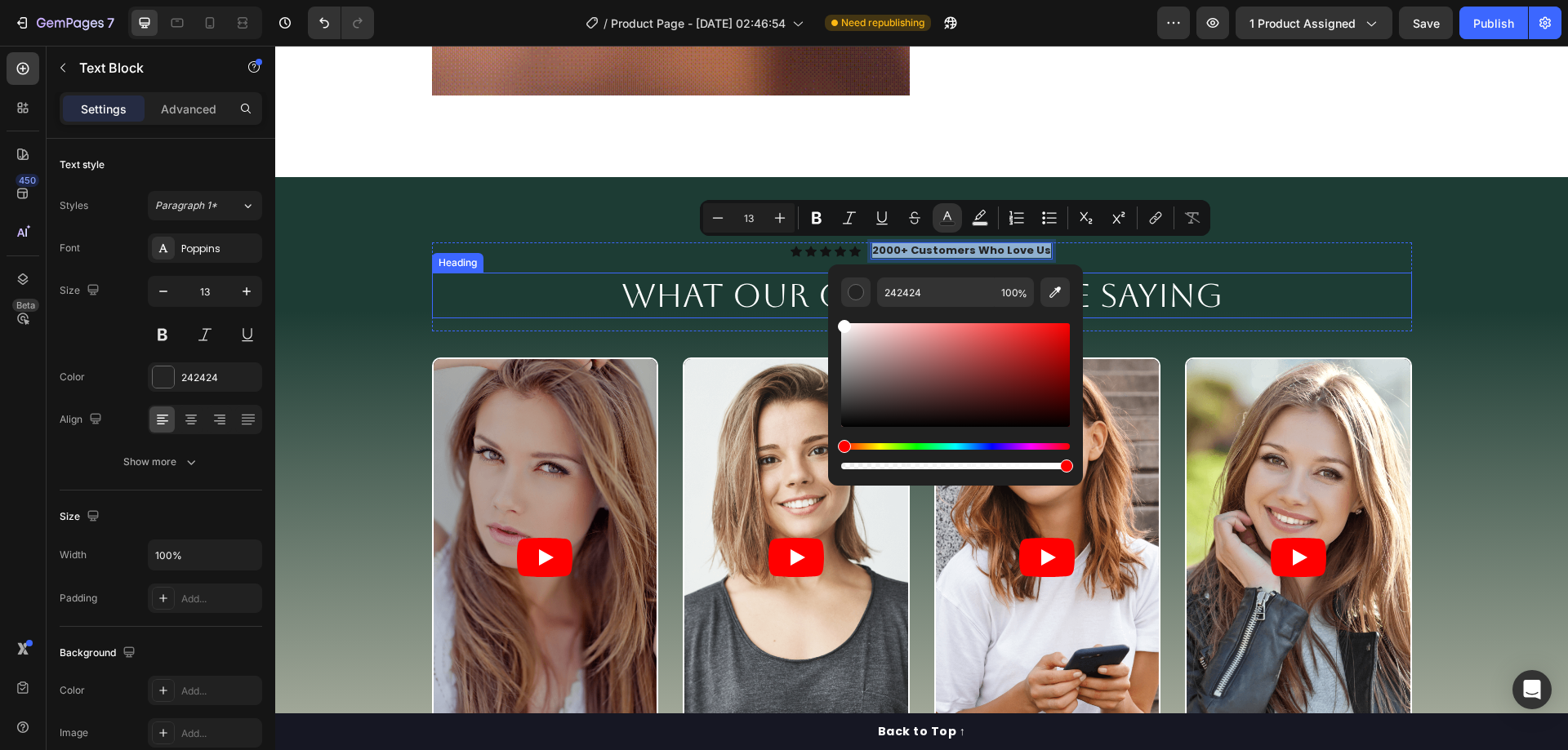
type input "FFFFFF"
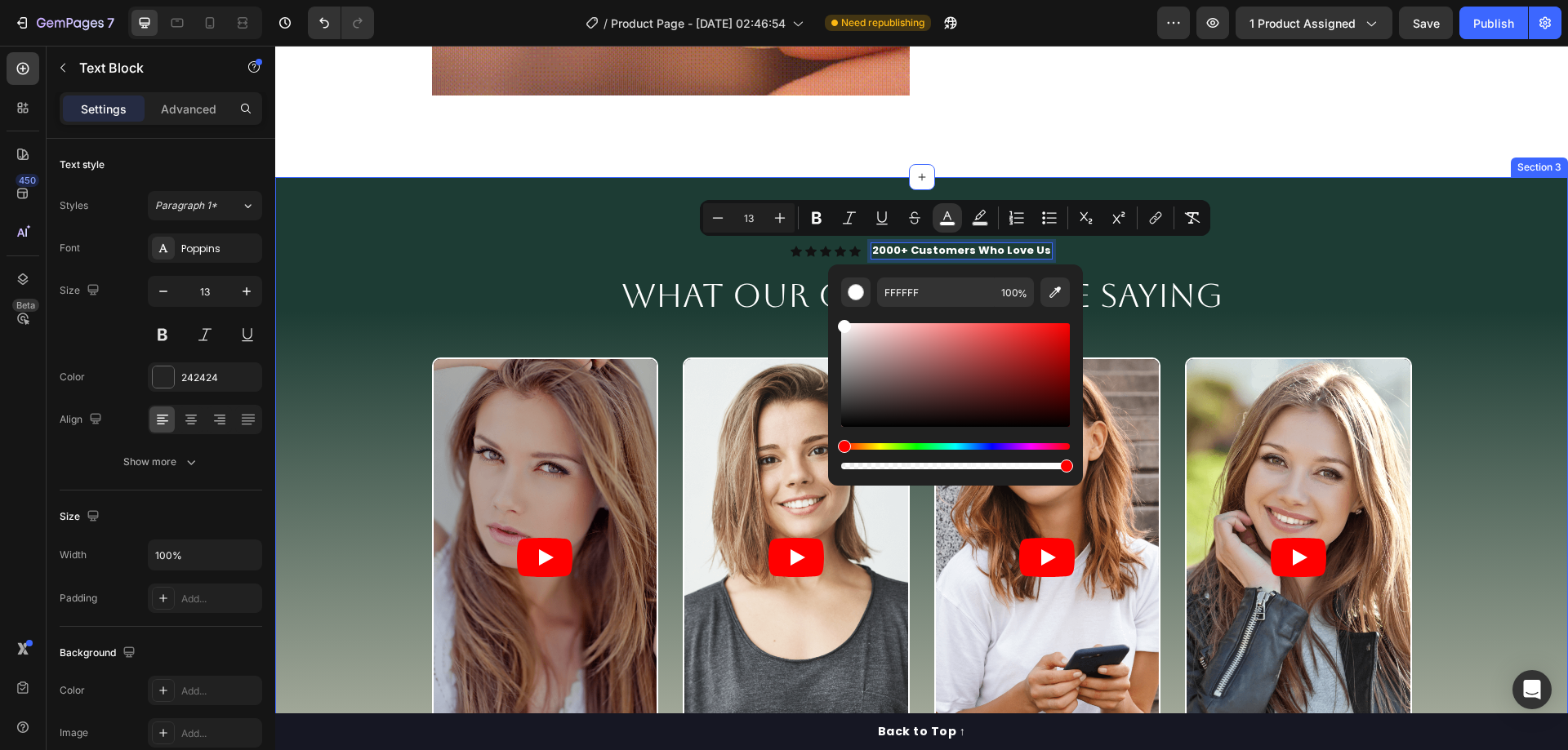
click at [1505, 246] on div "Icon Icon Icon Icon Icon Icon List 2000+ Customers Who Love Us Text Block 0 Row…" at bounding box center [922, 562] width 1268 height 641
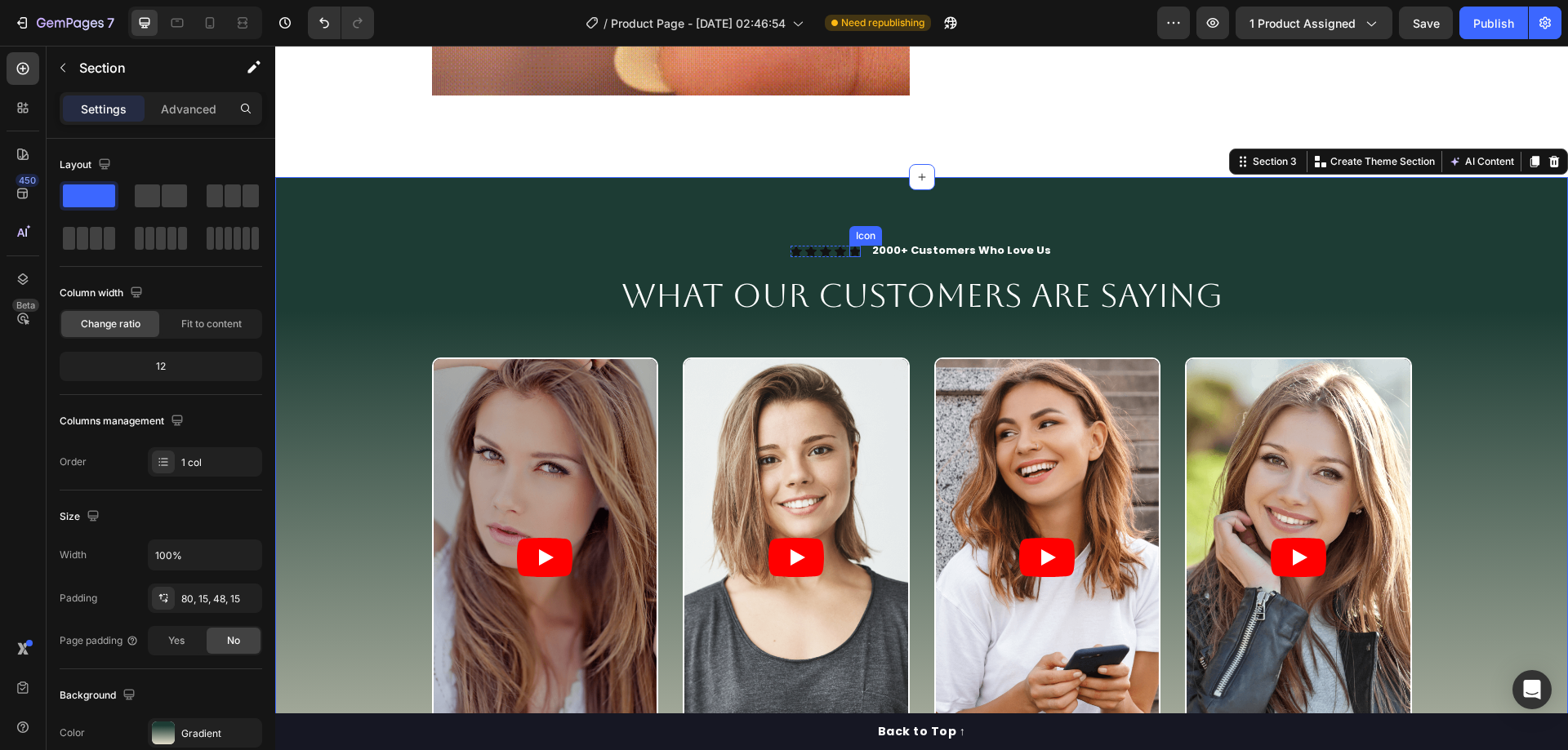
click at [858, 249] on icon at bounding box center [854, 251] width 11 height 11
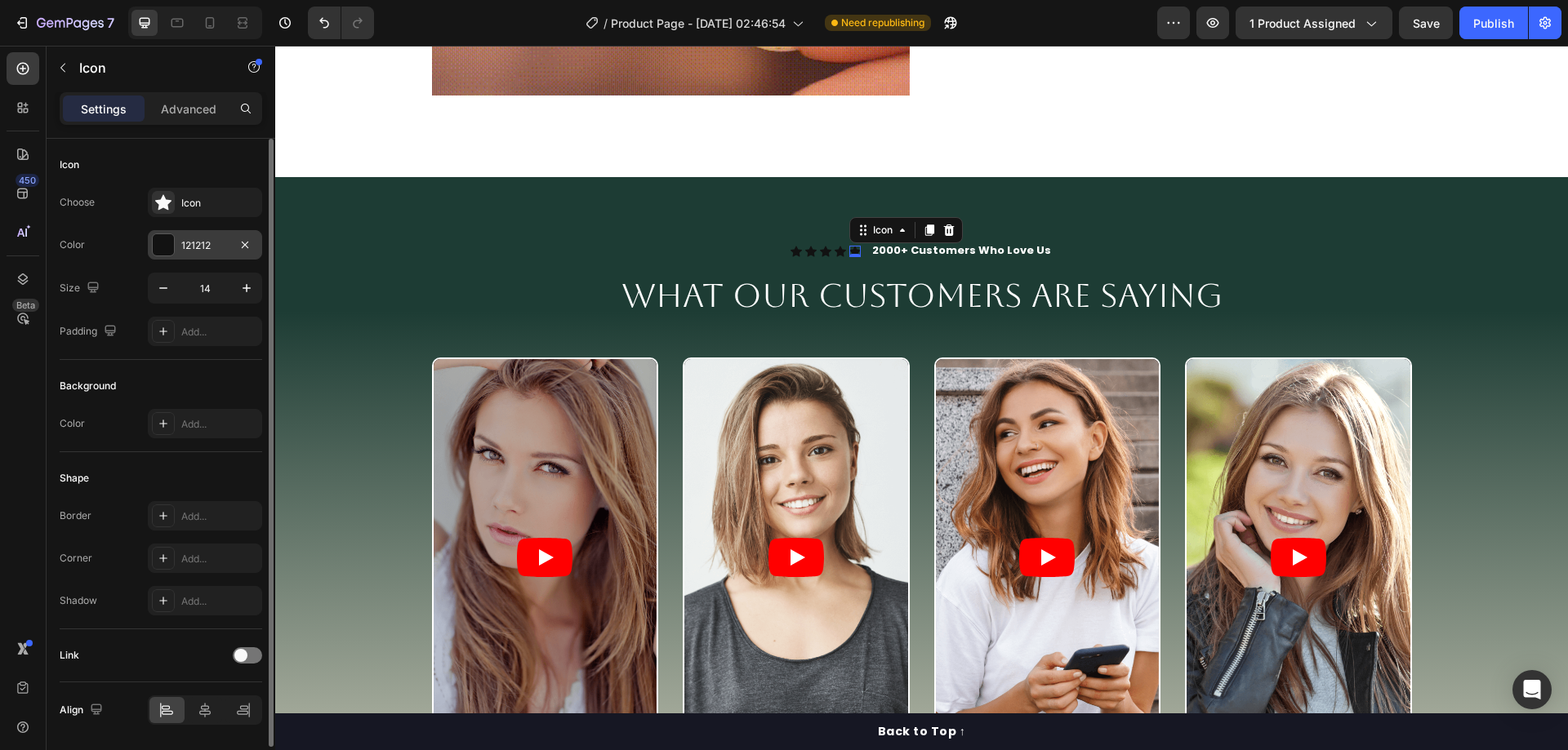
click at [202, 242] on div "121212" at bounding box center [204, 245] width 47 height 15
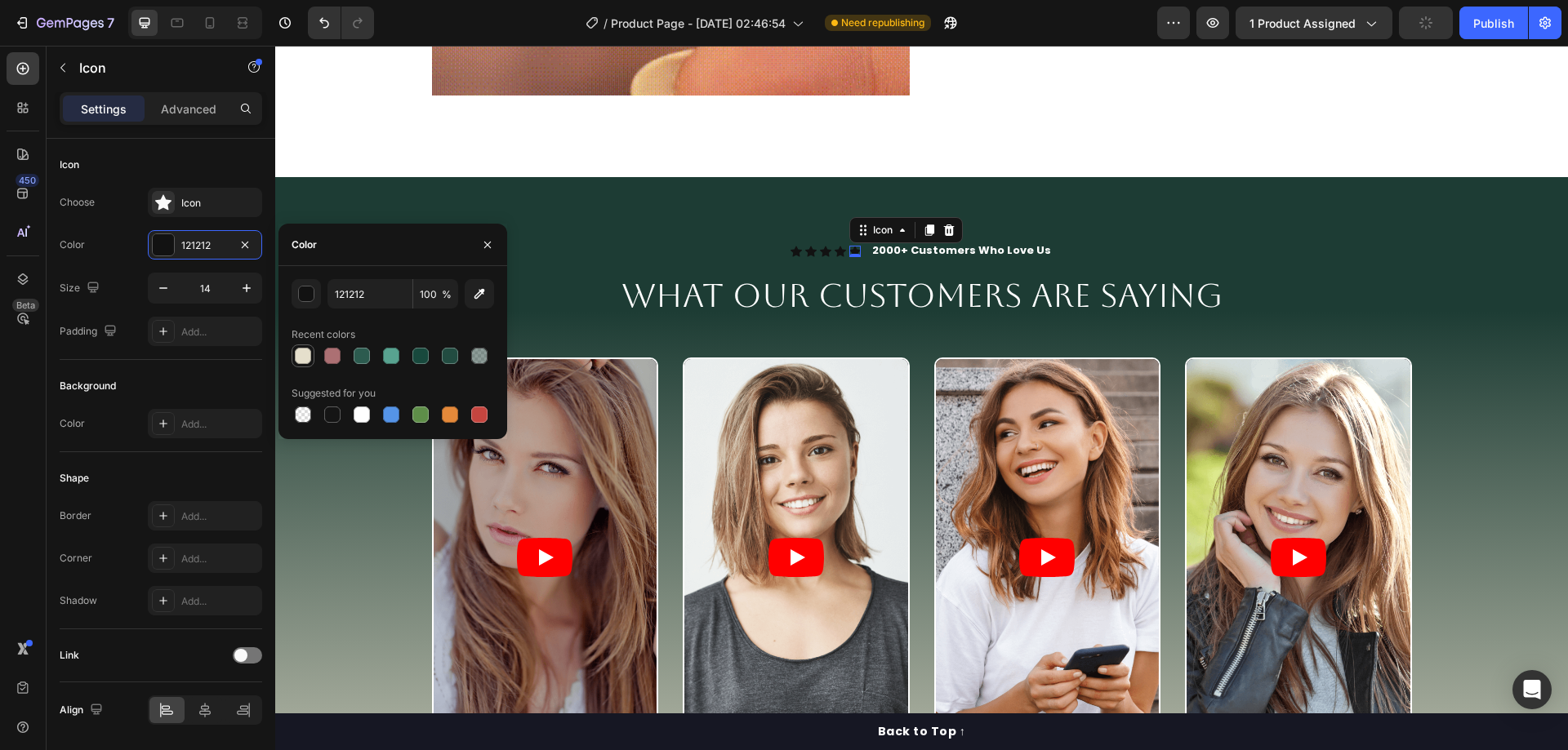
click at [306, 353] on div at bounding box center [302, 355] width 16 height 16
type input "E5DFCC"
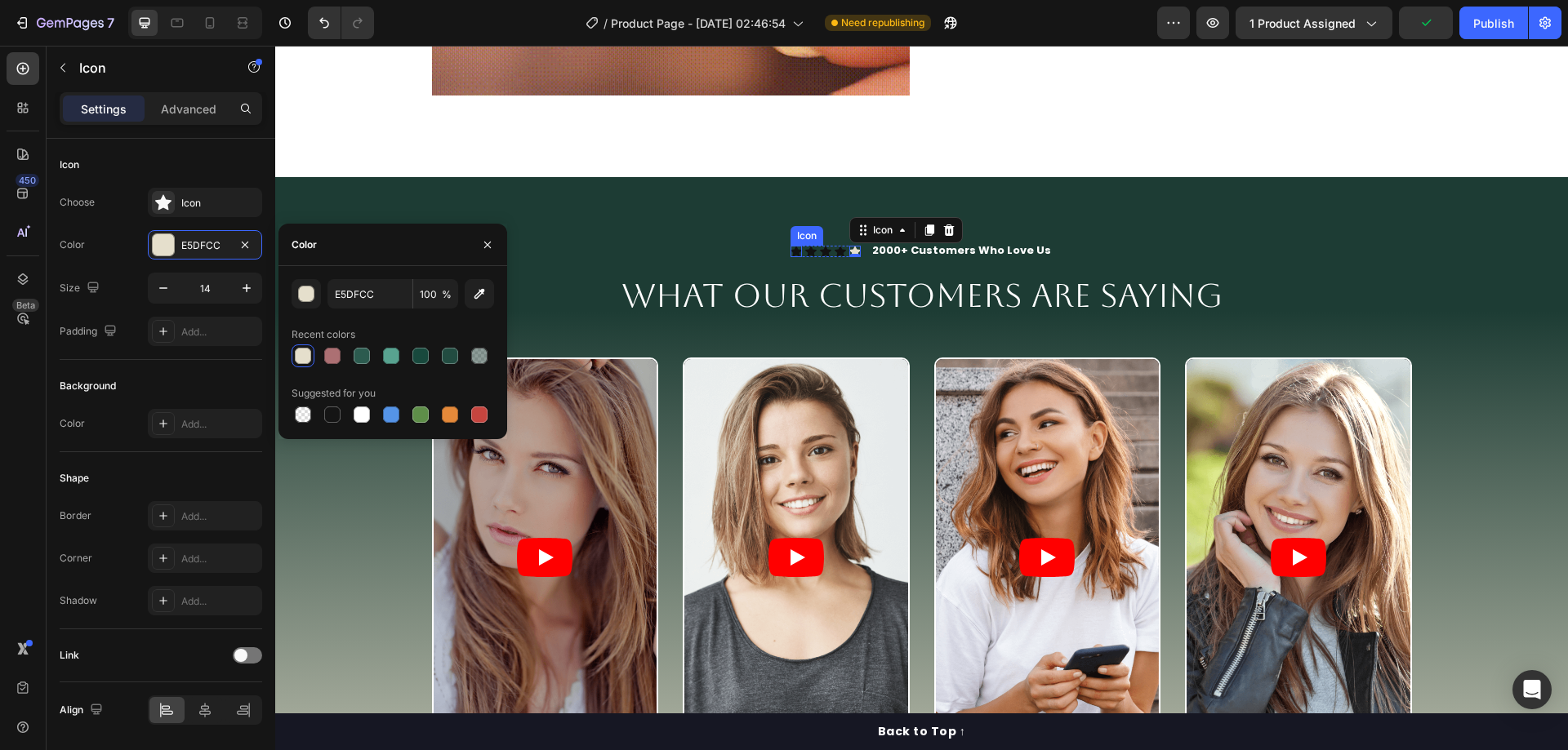
click at [795, 249] on icon at bounding box center [796, 251] width 11 height 10
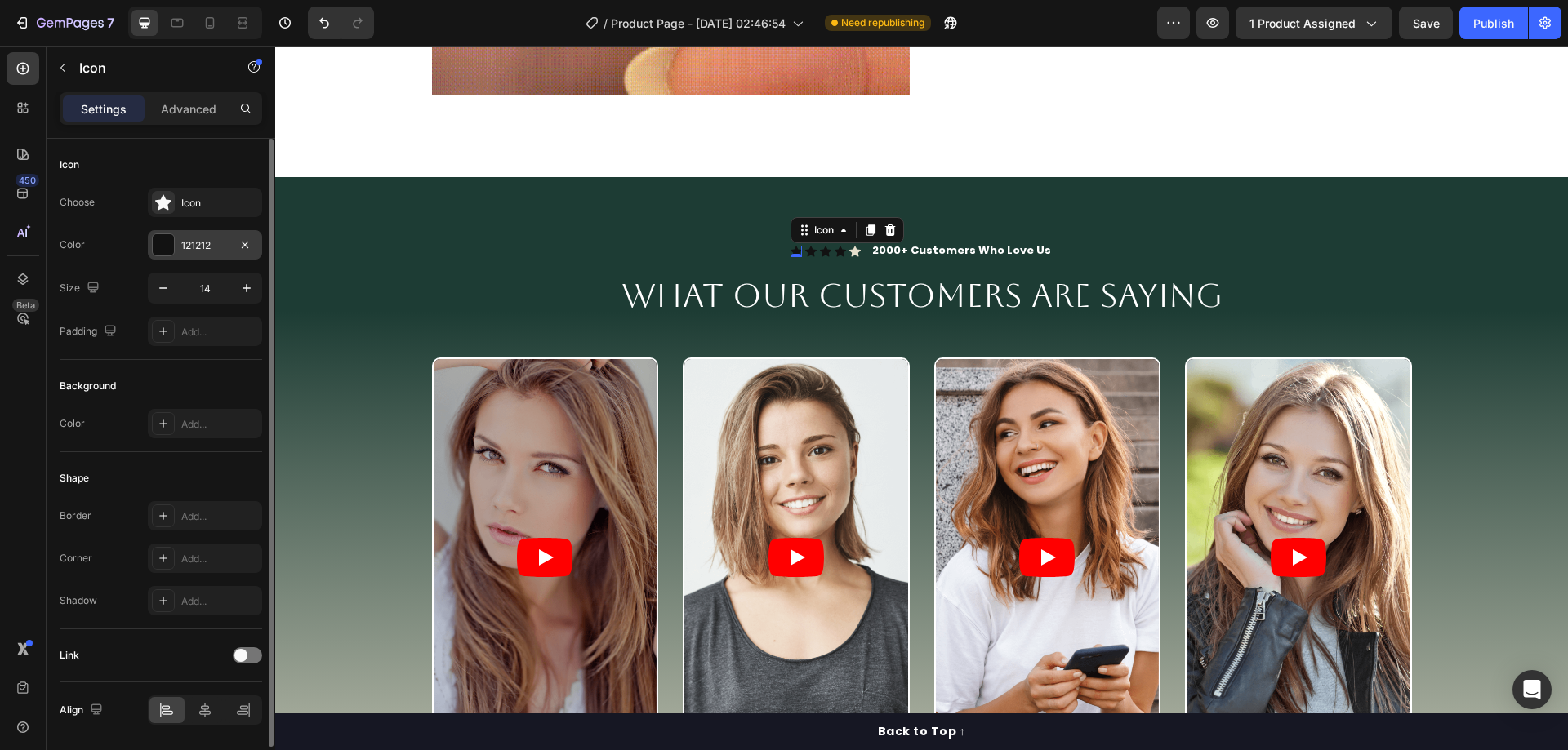
click at [192, 242] on div "121212" at bounding box center [204, 245] width 47 height 15
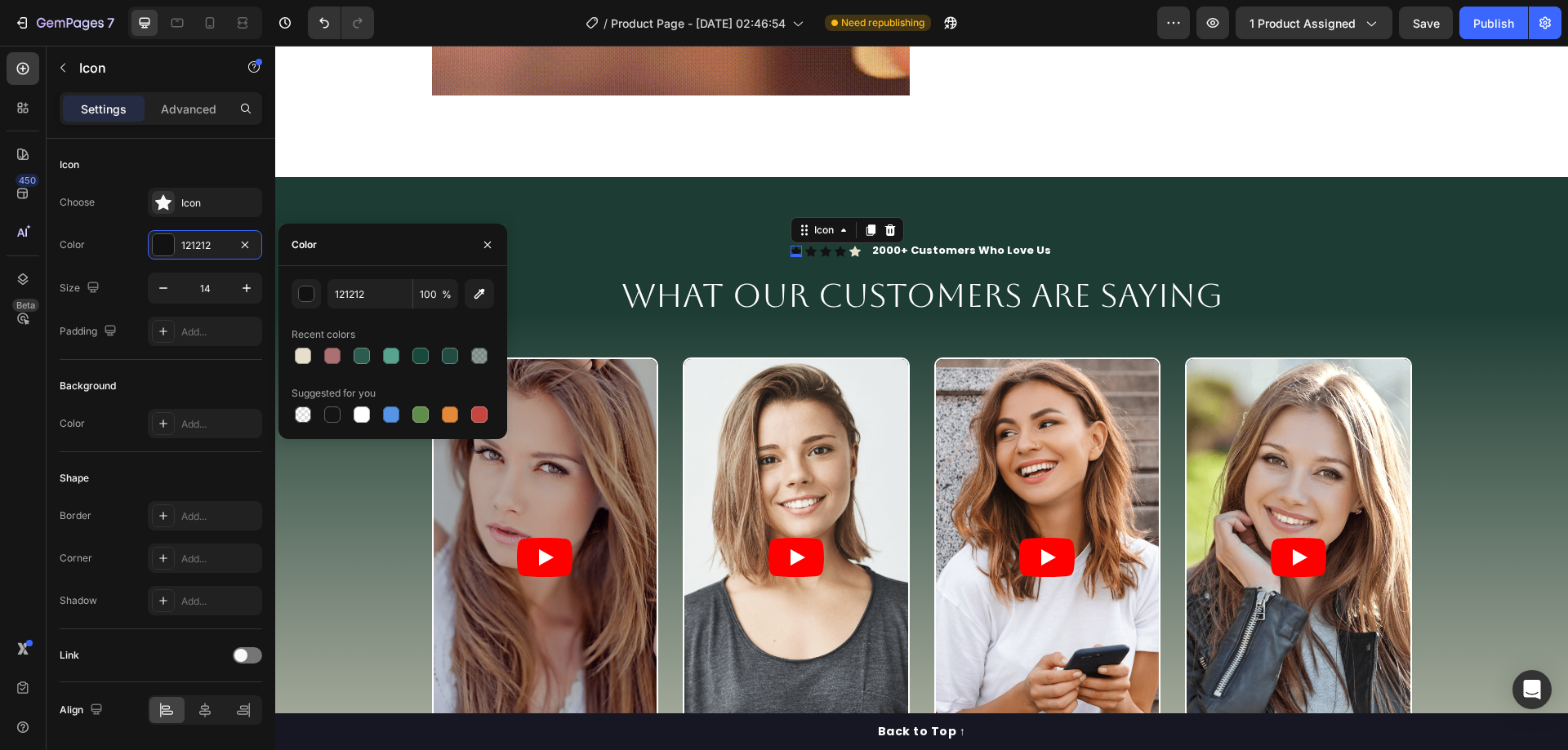
click at [315, 351] on div at bounding box center [392, 356] width 202 height 23
click at [311, 350] on div at bounding box center [302, 356] width 20 height 20
type input "E5DFCC"
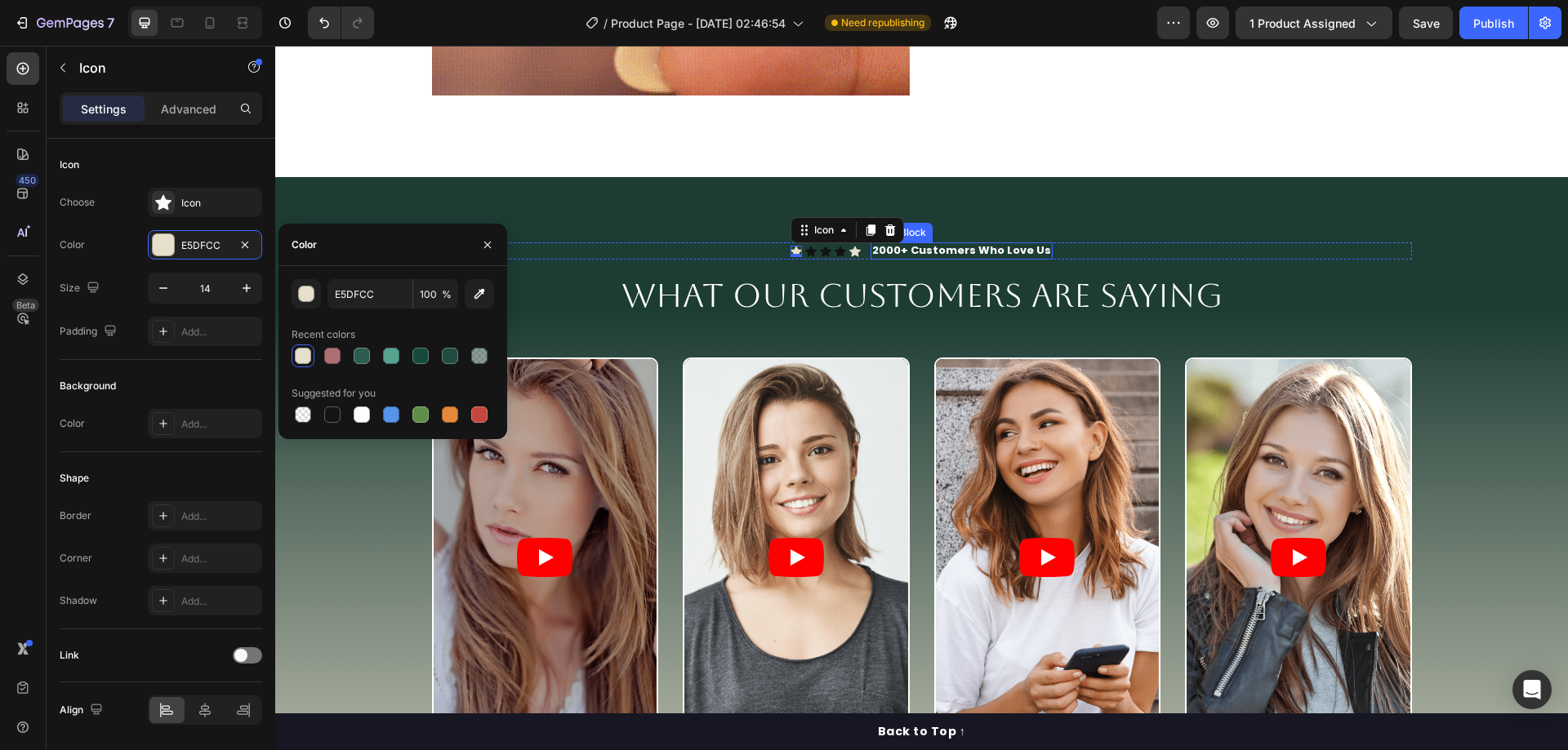
click at [978, 251] on span "2000+ Customers Who Love Us" at bounding box center [961, 250] width 178 height 15
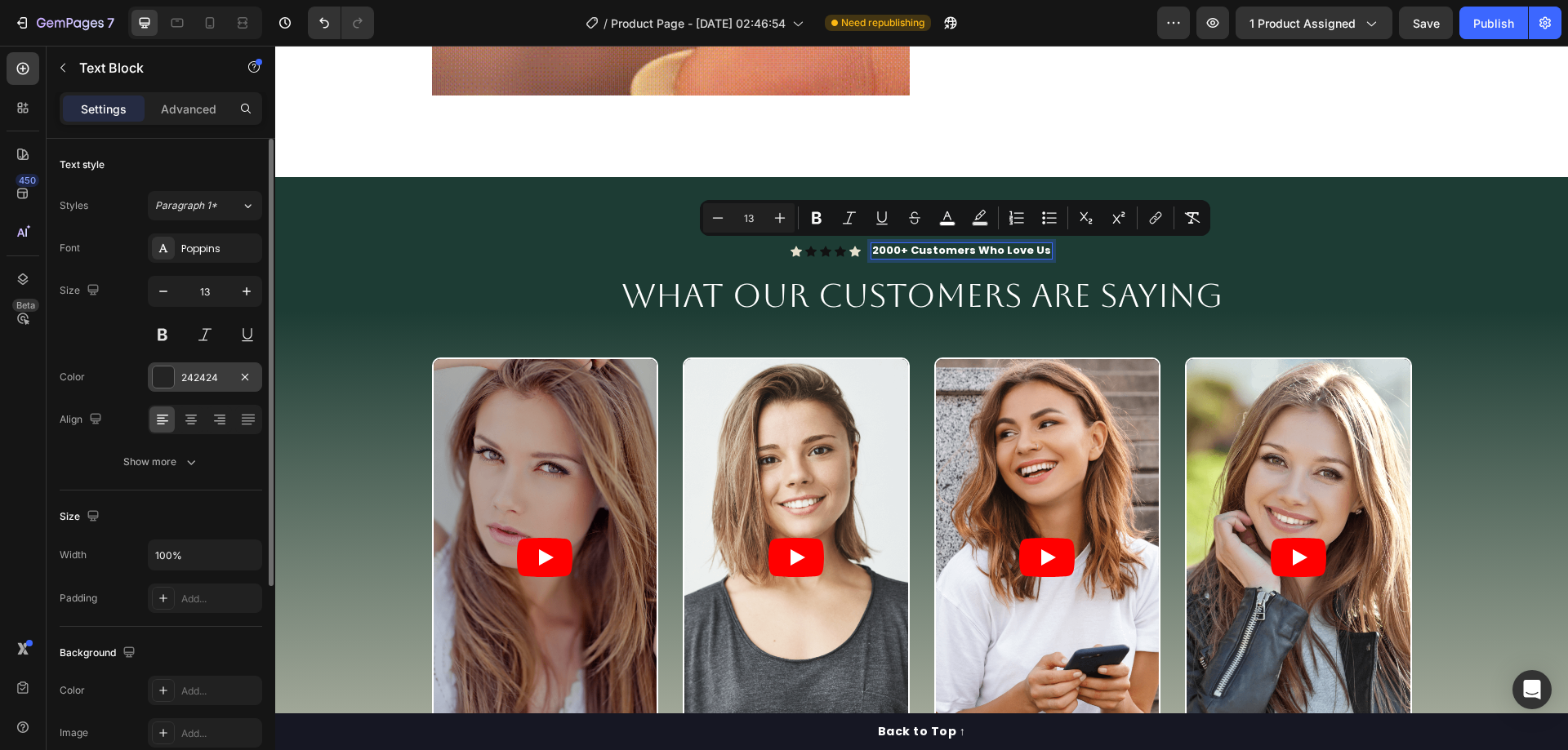
click at [213, 385] on div "242424" at bounding box center [204, 377] width 47 height 15
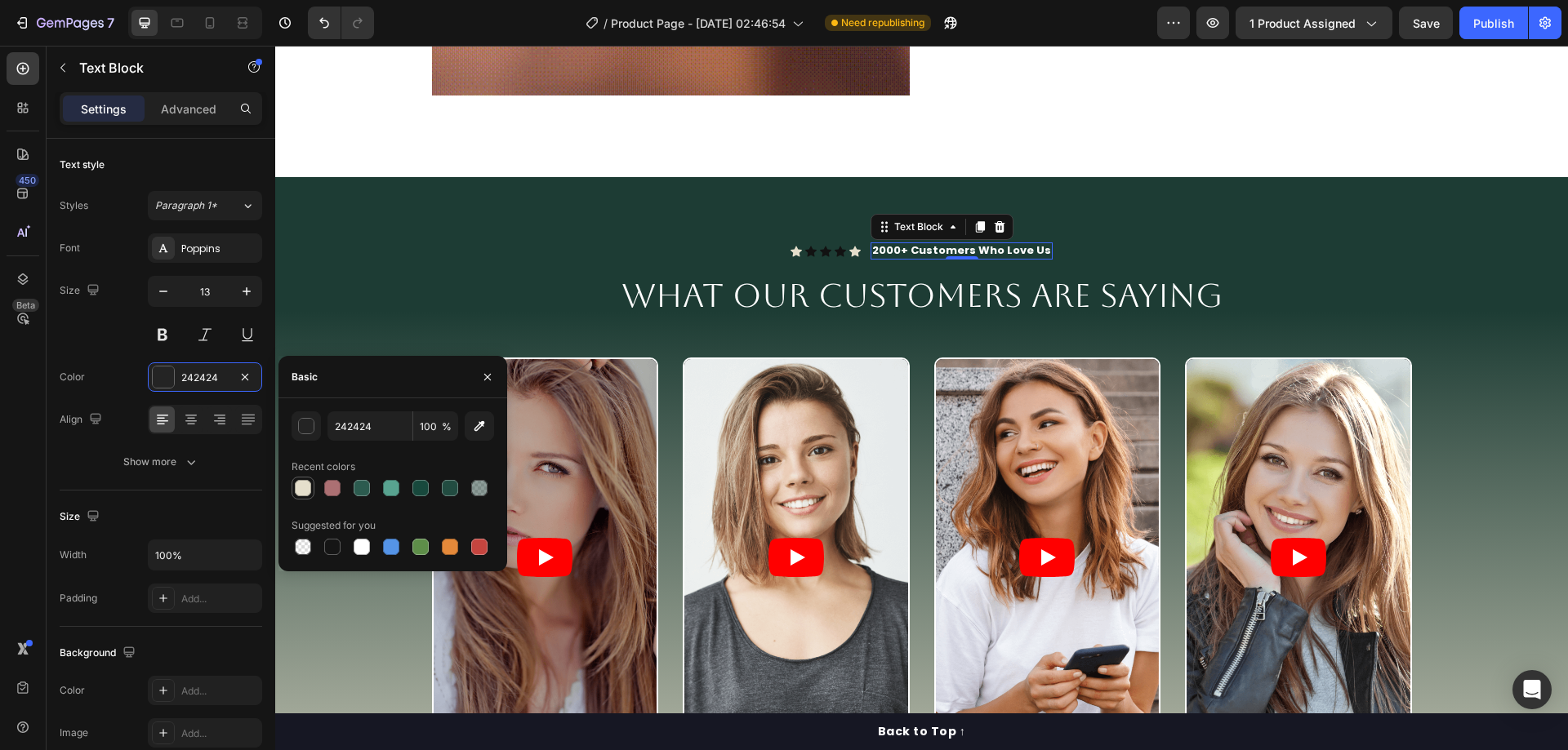
drag, startPoint x: 307, startPoint y: 485, endPoint x: 343, endPoint y: 323, distance: 166.0
click at [307, 485] on div at bounding box center [302, 487] width 16 height 16
type input "E5DFCC"
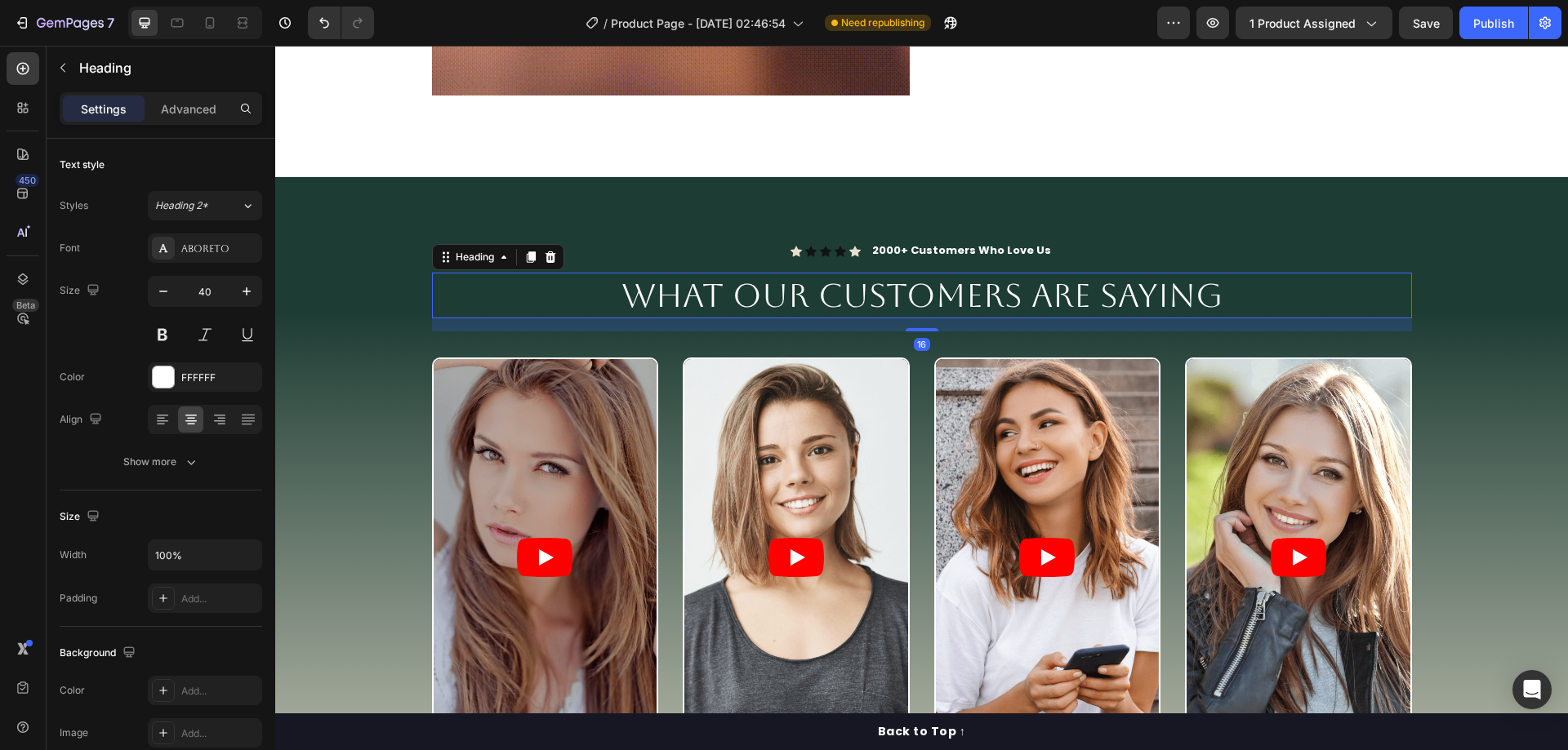
click at [848, 299] on span "What Our Customers Are Saying" at bounding box center [922, 295] width 601 height 38
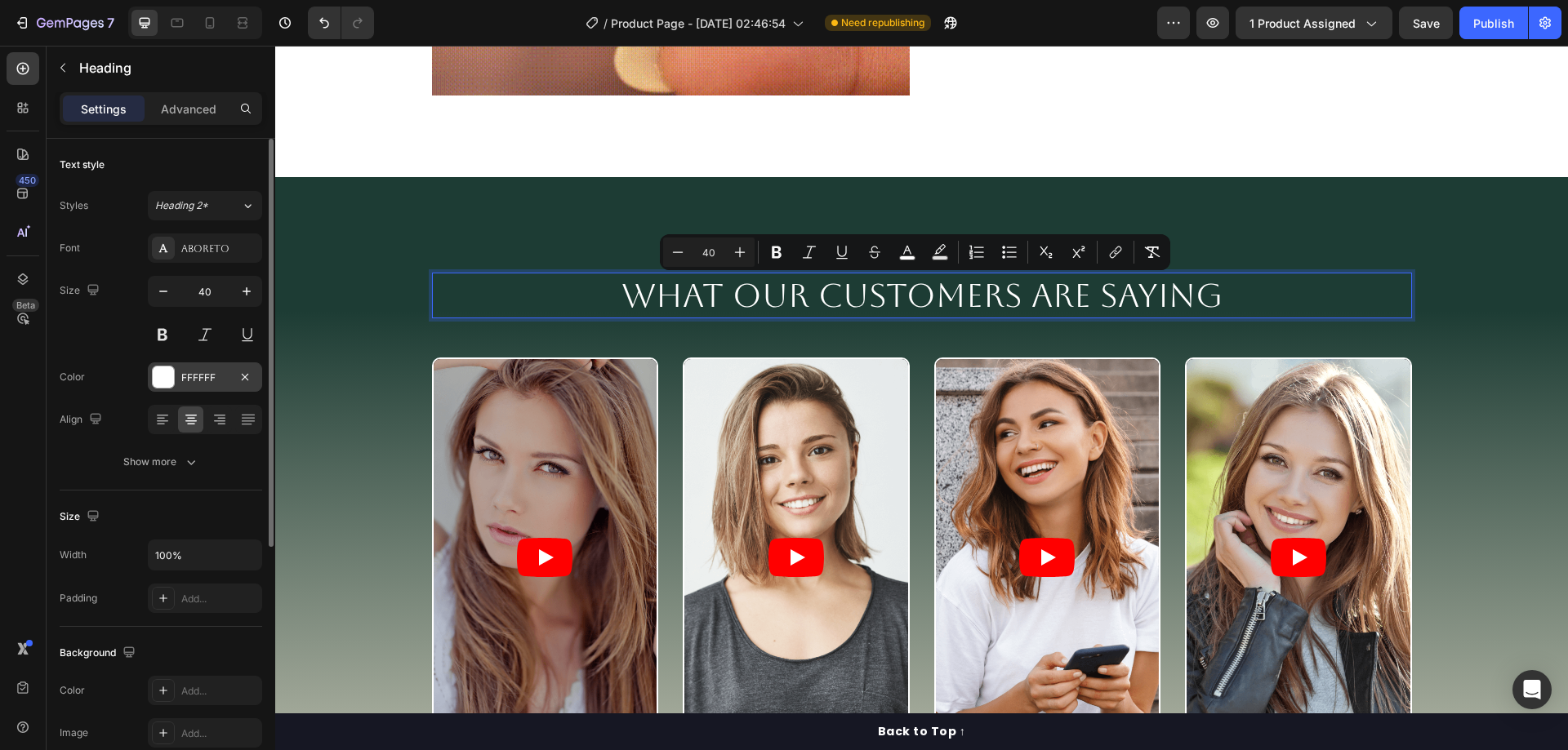
click at [199, 371] on div "FFFFFF" at bounding box center [204, 377] width 47 height 15
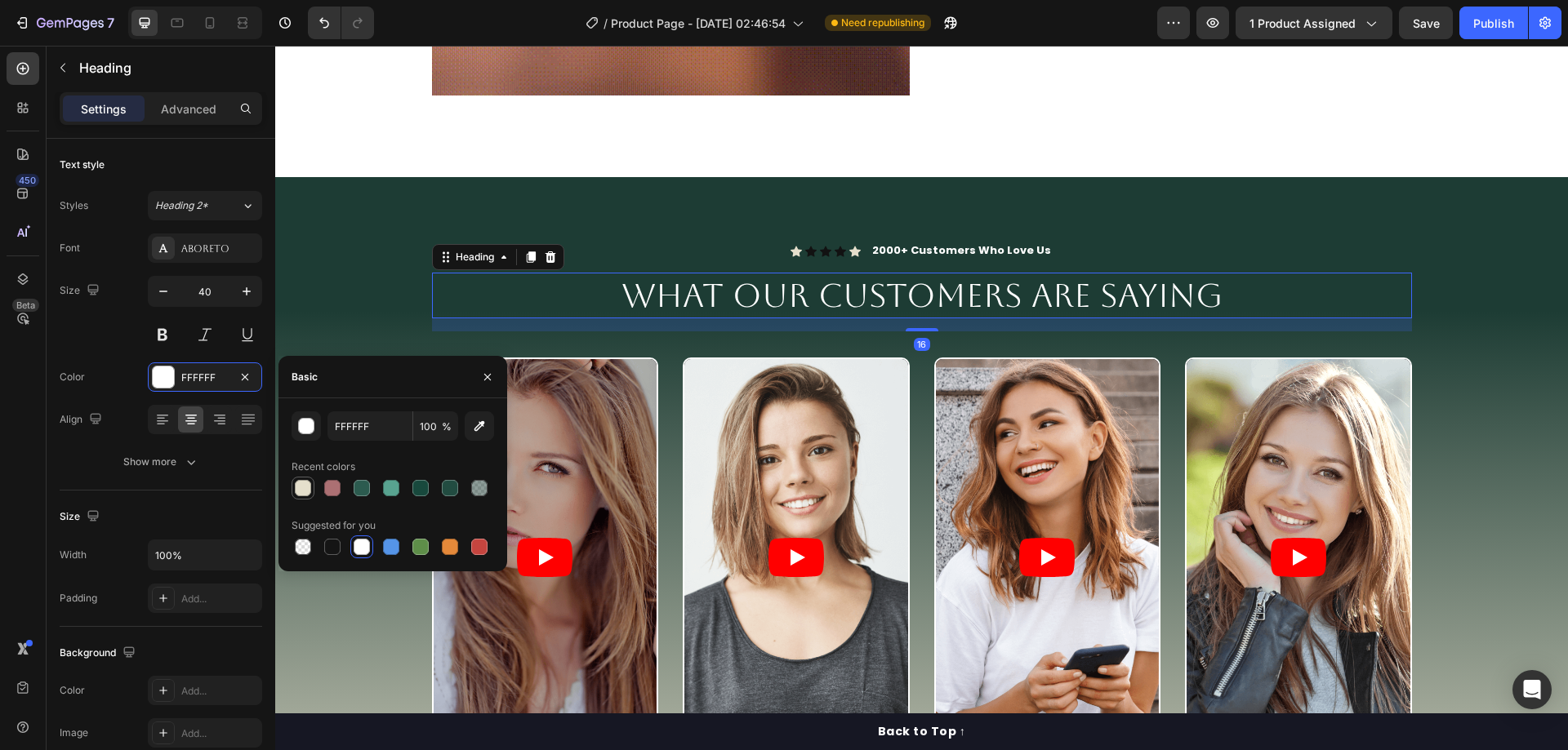
click at [305, 493] on div at bounding box center [302, 487] width 16 height 16
type input "E5DFCC"
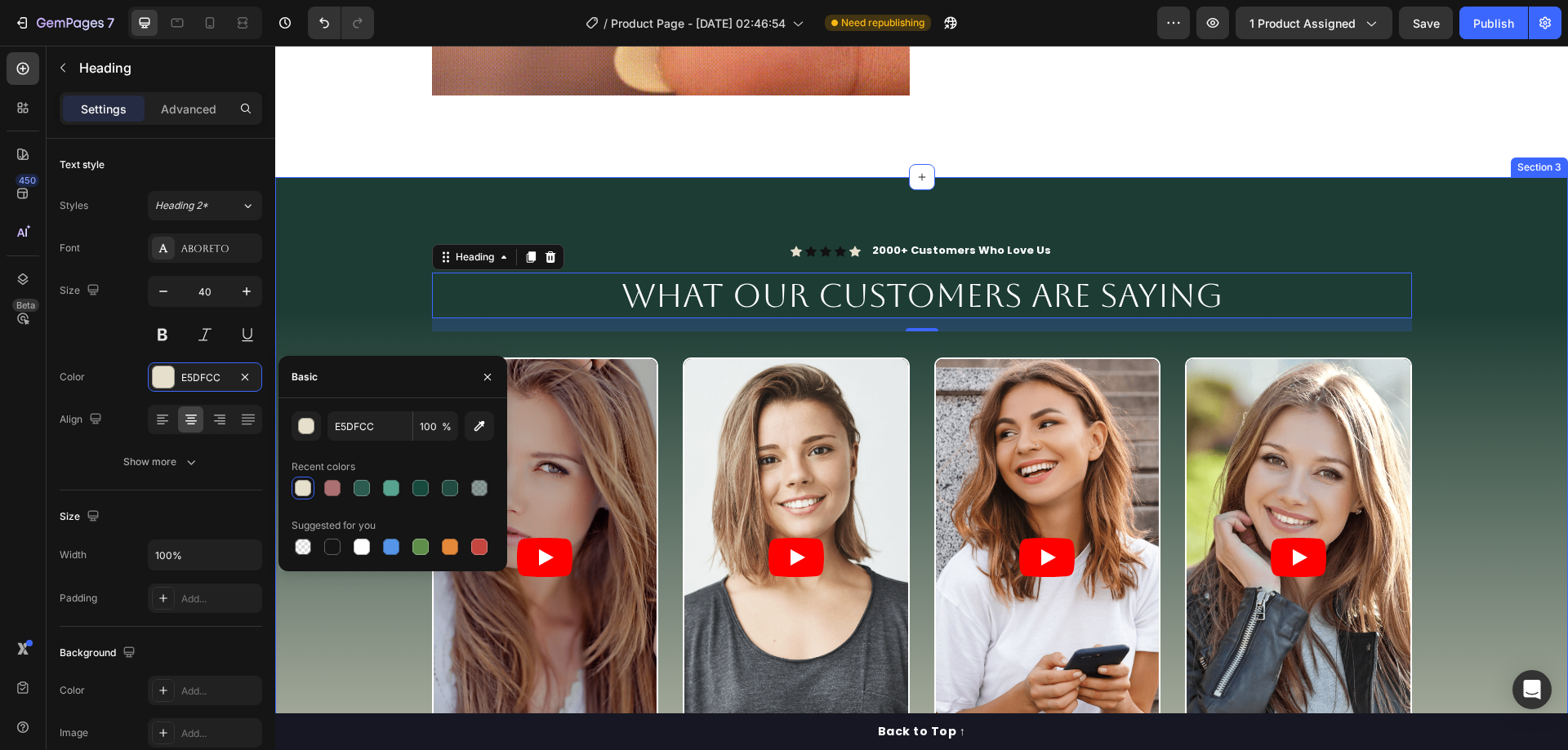
click at [1483, 206] on div "Icon Icon Icon Icon Icon Icon List 2000+ Customers Who Love Us Text Block Row ⁠…" at bounding box center [921, 549] width 1292 height 745
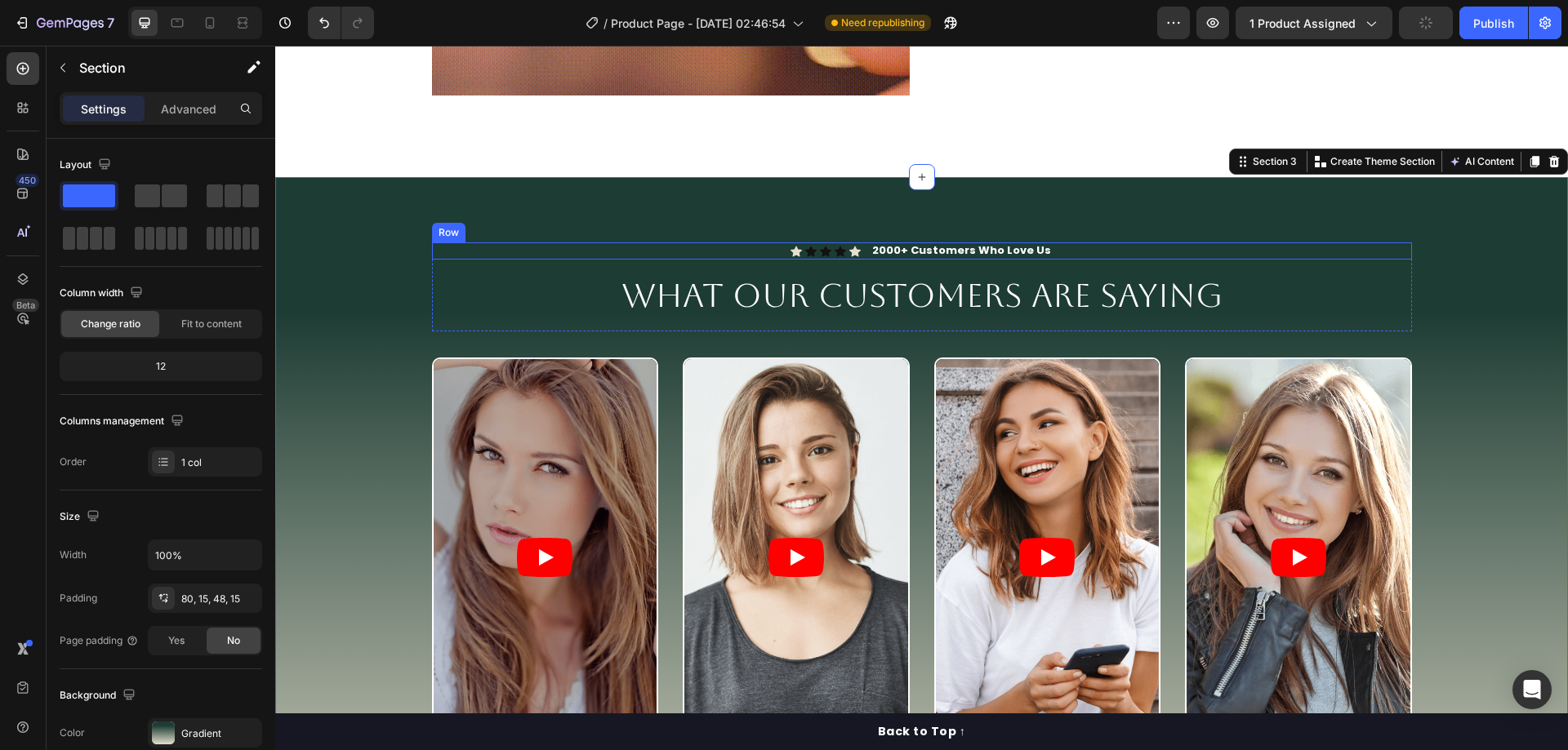
click at [1094, 284] on span "What Our Customers Are Saying" at bounding box center [922, 295] width 601 height 38
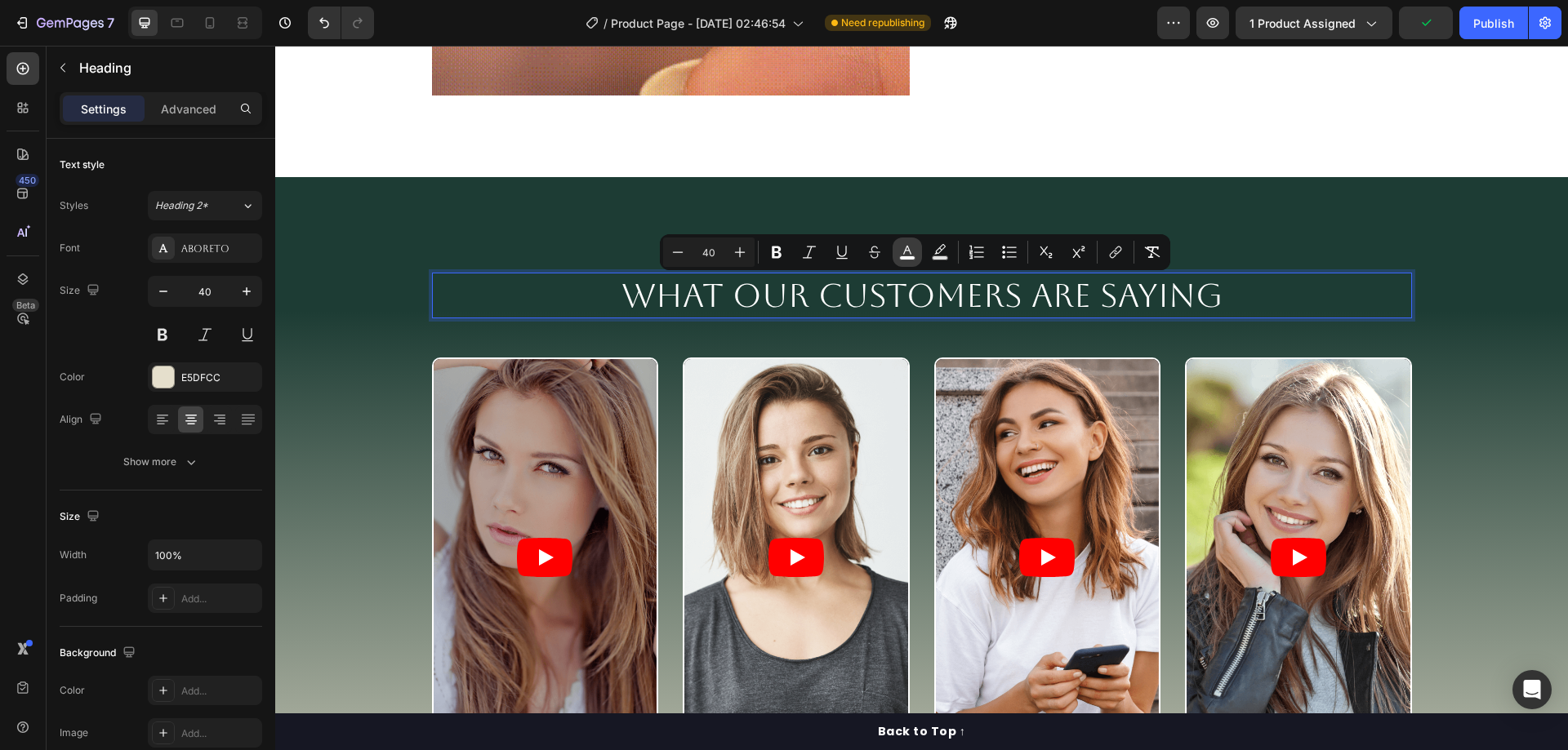
click at [918, 250] on button "color" at bounding box center [907, 252] width 29 height 29
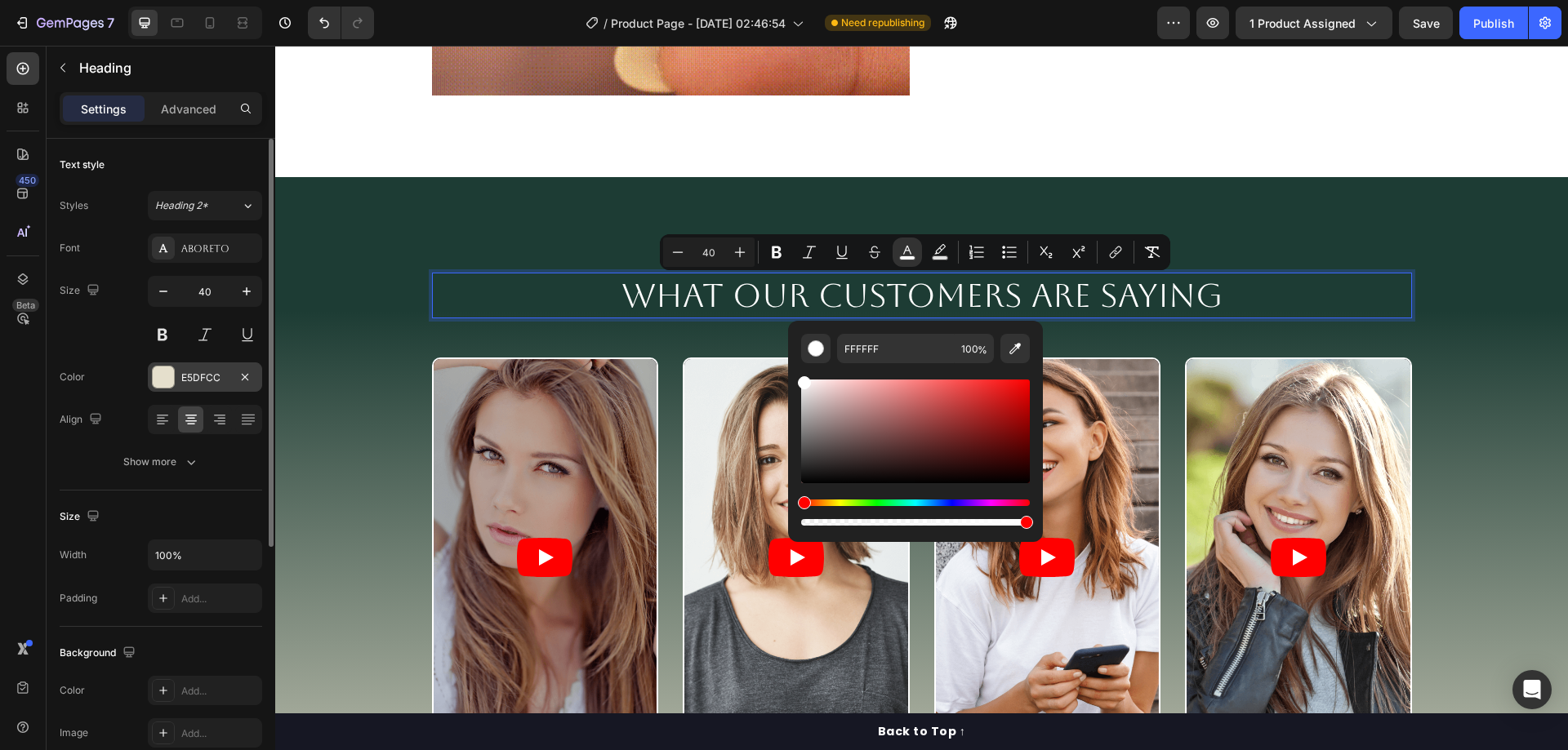
click at [197, 379] on div "E5DFCC" at bounding box center [204, 377] width 47 height 15
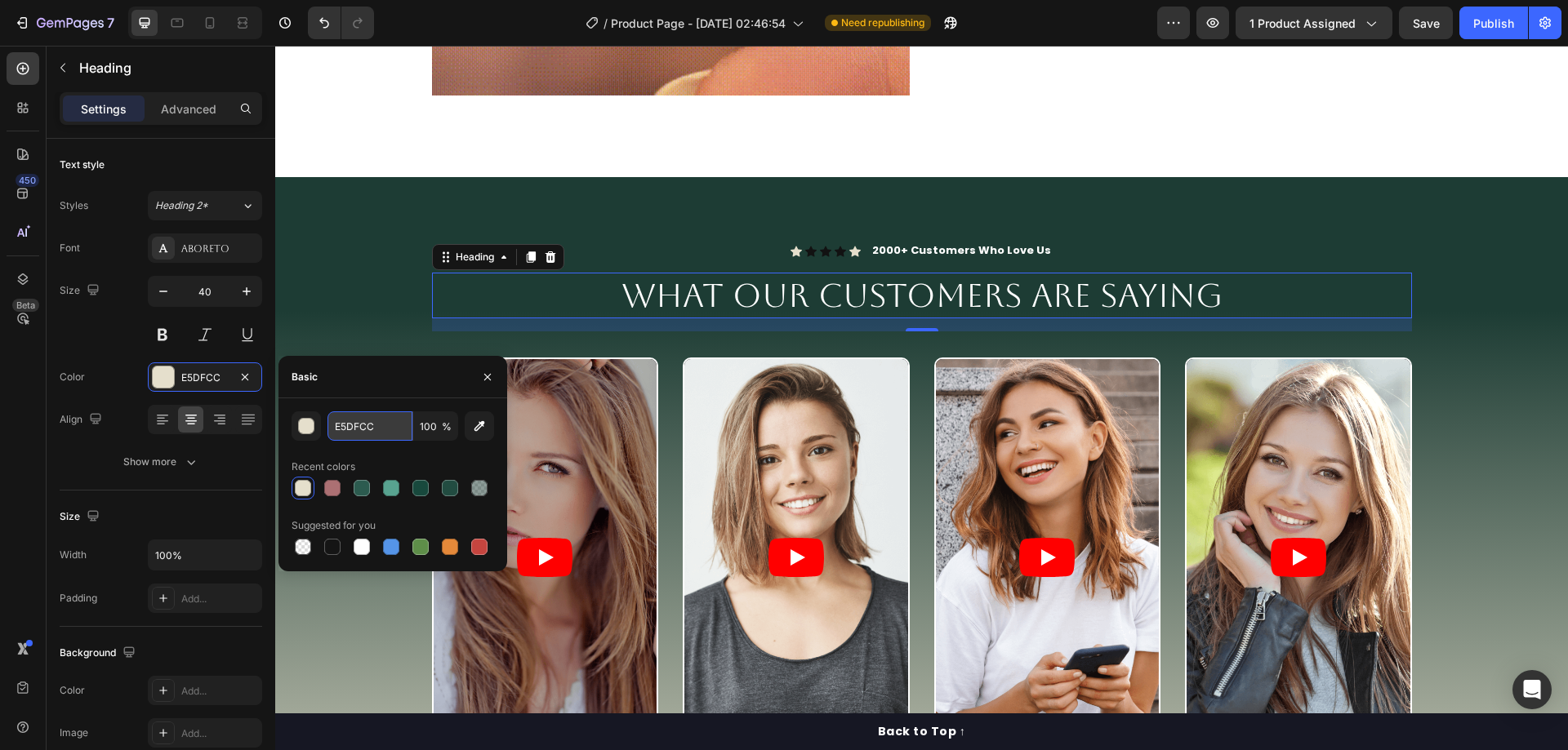
click at [370, 425] on input "E5DFCC" at bounding box center [370, 426] width 85 height 29
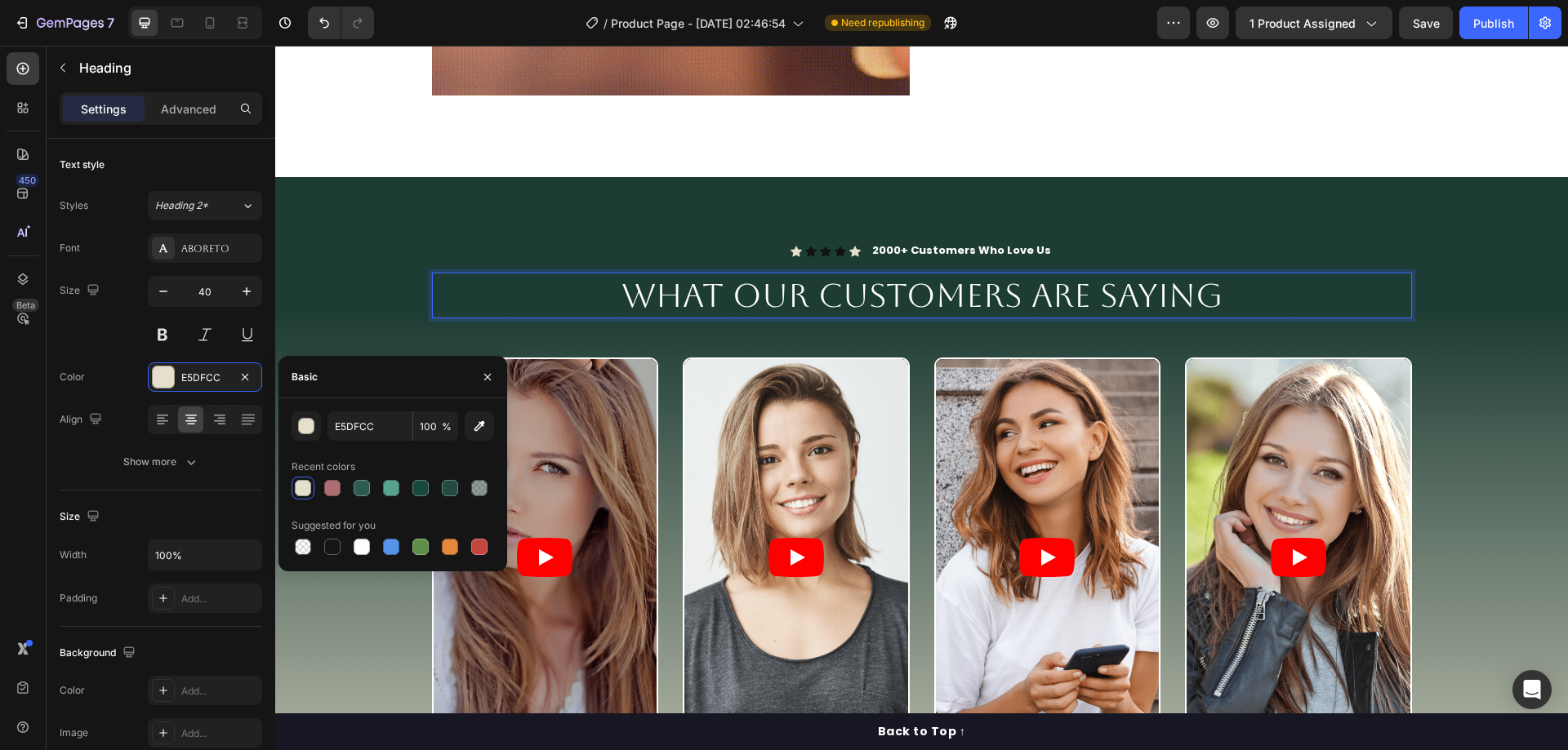
click at [726, 302] on span "What Our Customers Are Saying" at bounding box center [922, 295] width 601 height 38
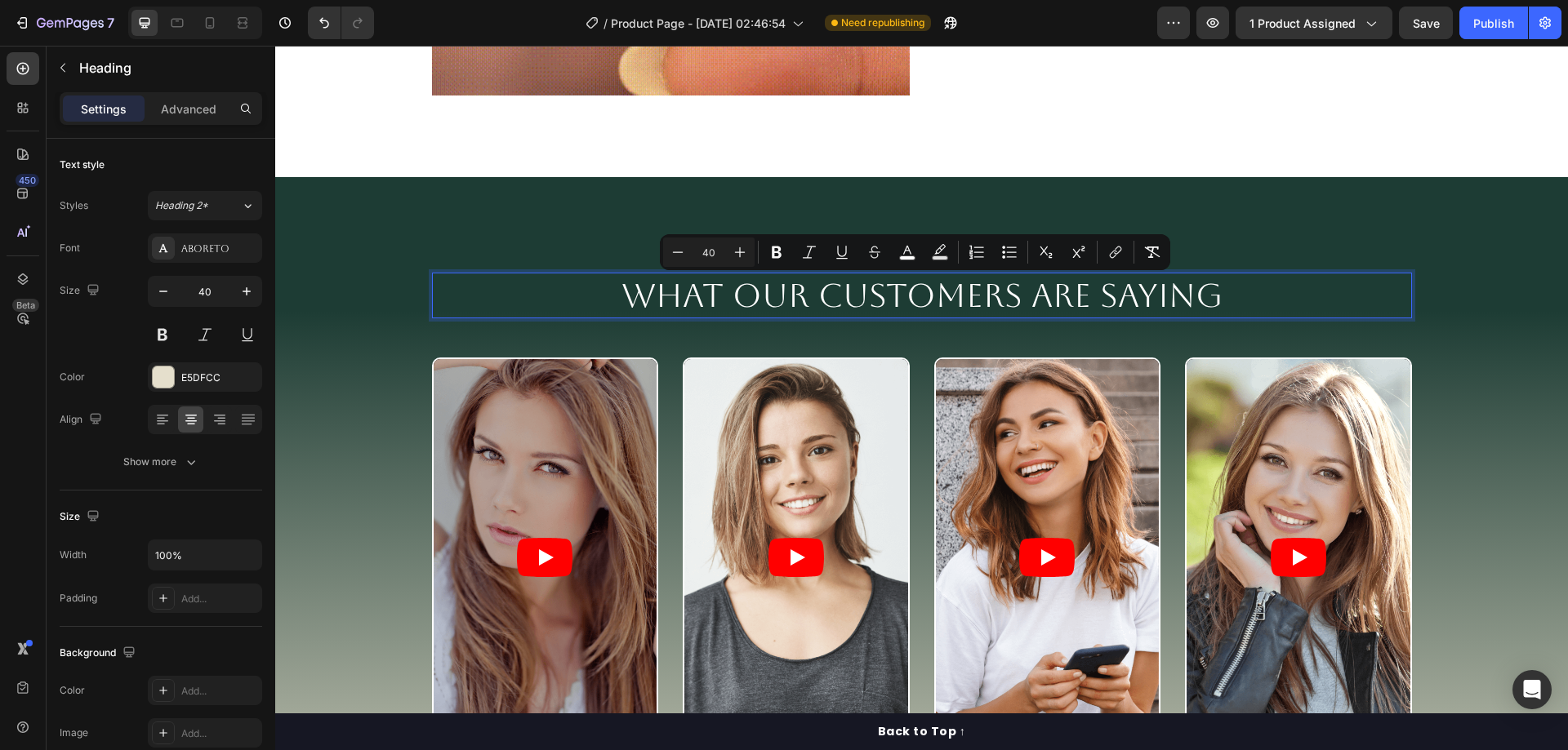
click at [944, 299] on span "What Our Customers Are Saying" at bounding box center [922, 295] width 601 height 38
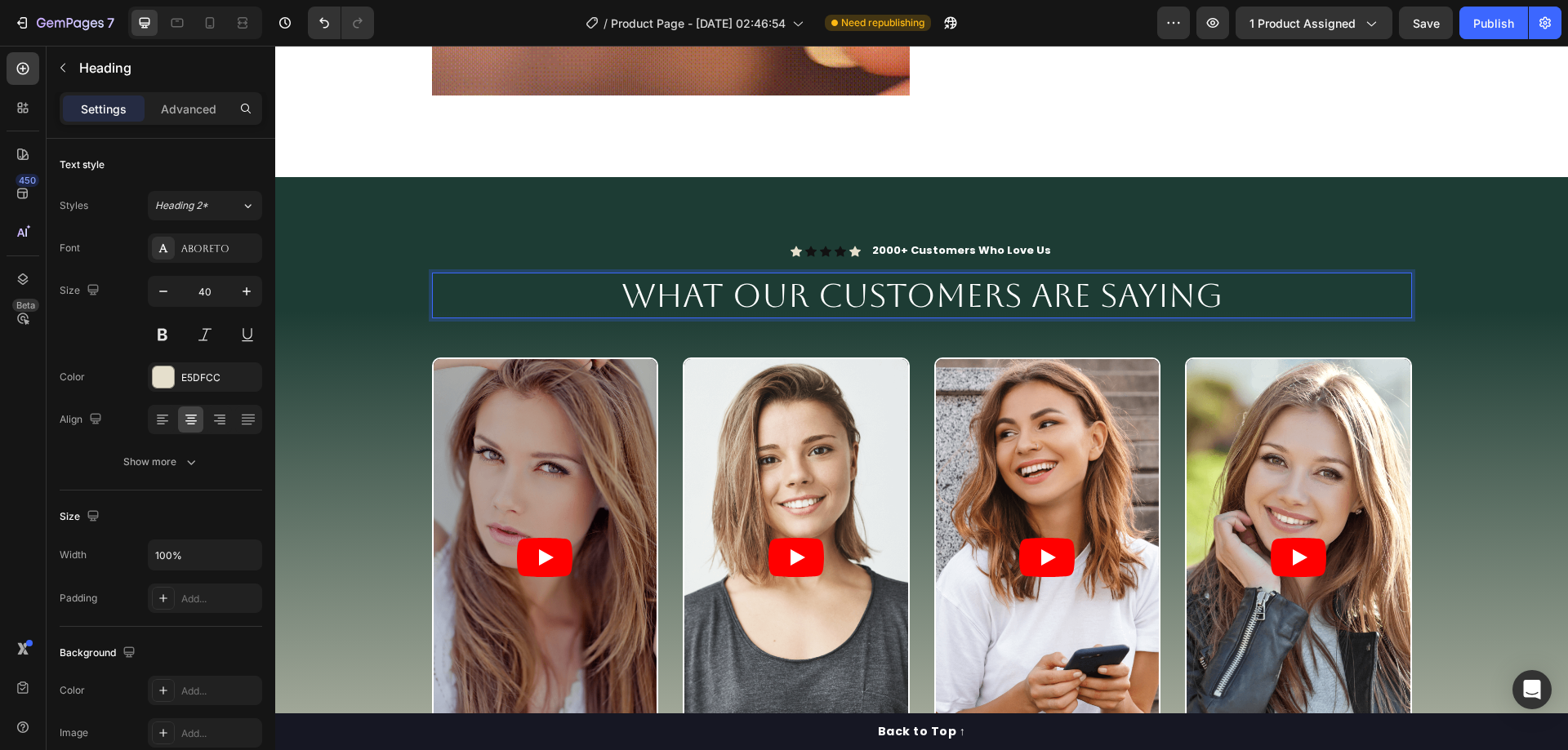
click at [936, 291] on span "What Our Customers Are Saying" at bounding box center [922, 295] width 601 height 38
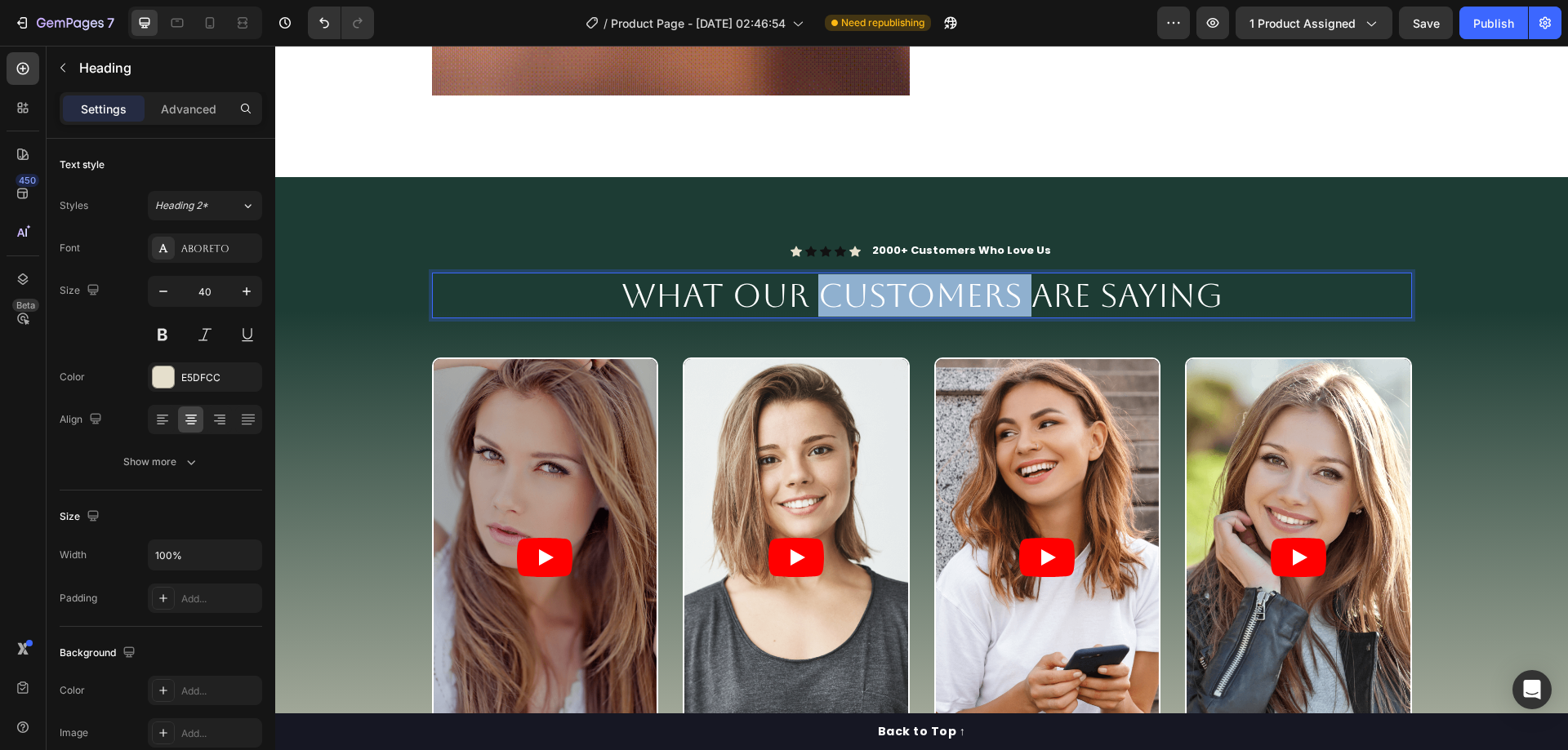
click at [936, 291] on span "What Our Customers Are Saying" at bounding box center [922, 295] width 601 height 38
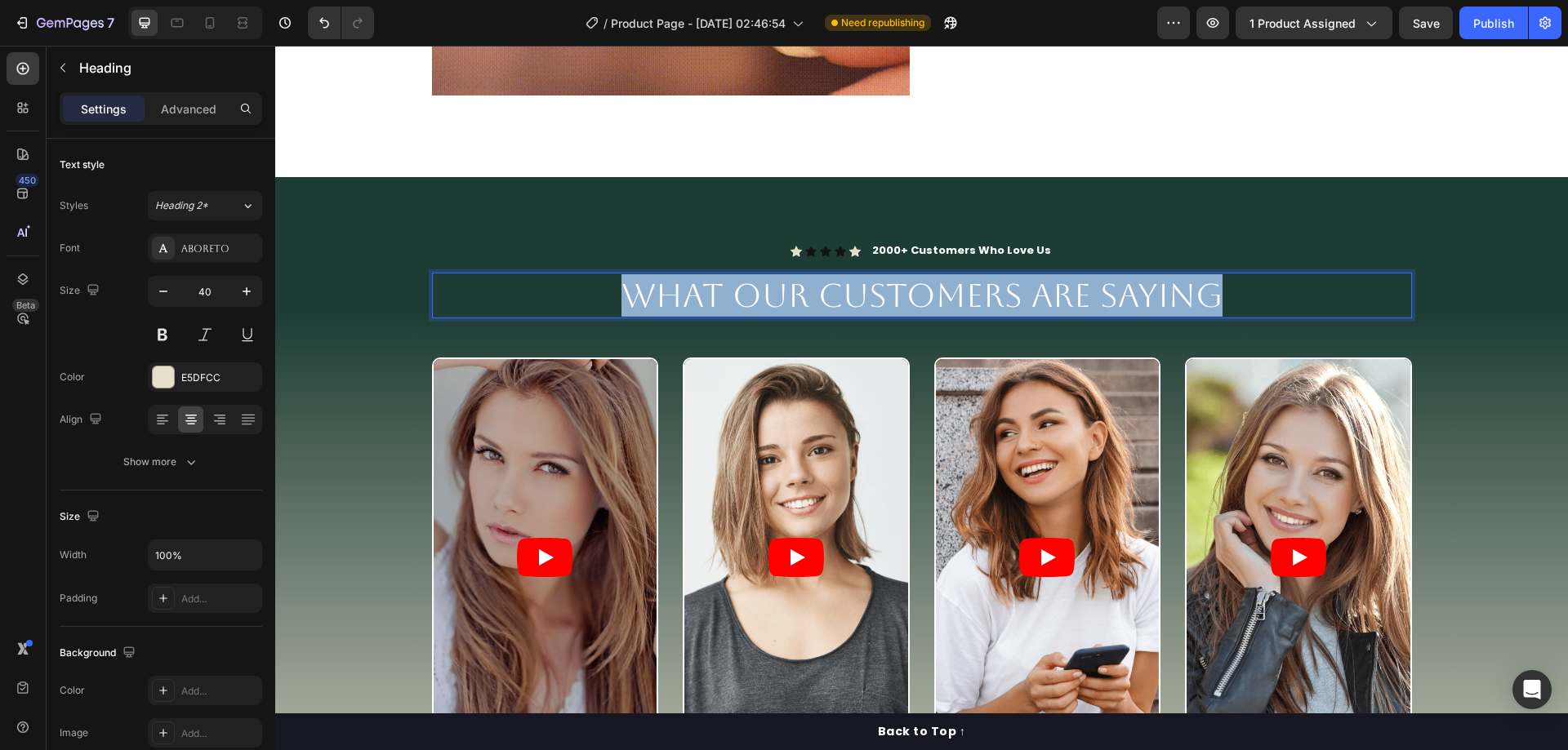
click at [936, 291] on span "What Our Customers Are Saying" at bounding box center [922, 295] width 601 height 38
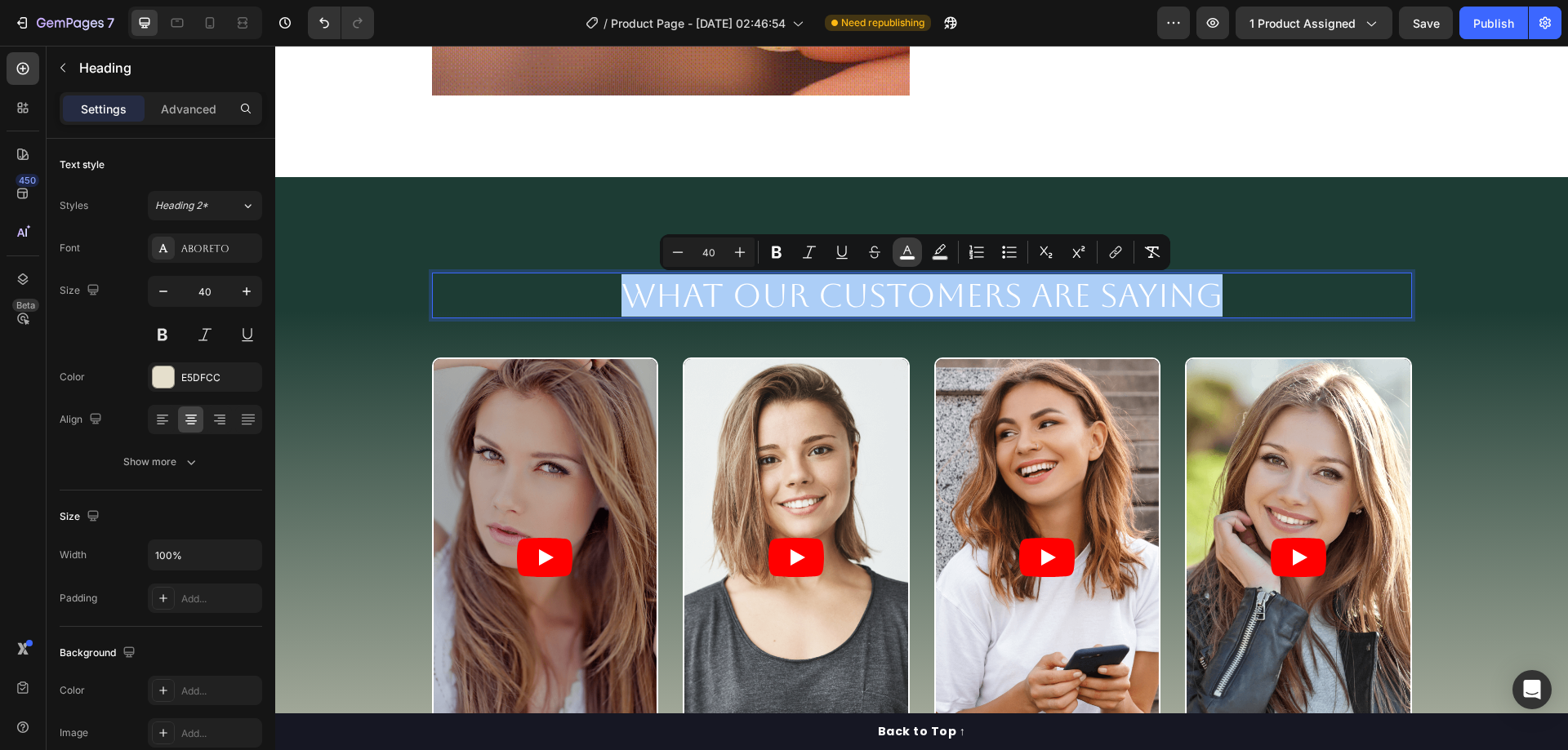
click at [907, 256] on rect "Editor contextual toolbar" at bounding box center [907, 258] width 15 height 4
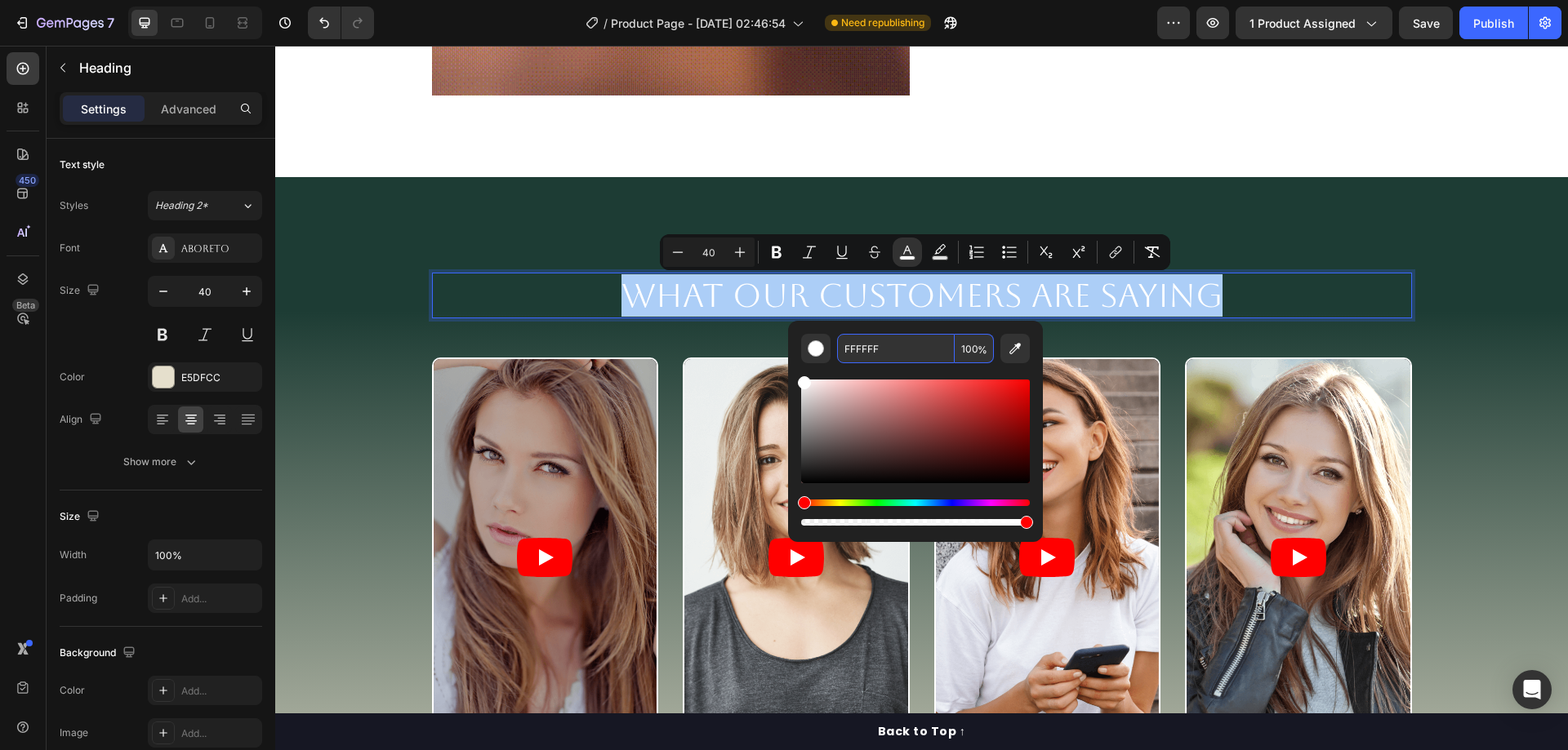
click at [879, 344] on input "FFFFFF" at bounding box center [895, 348] width 118 height 29
paste input "E5DFCC"
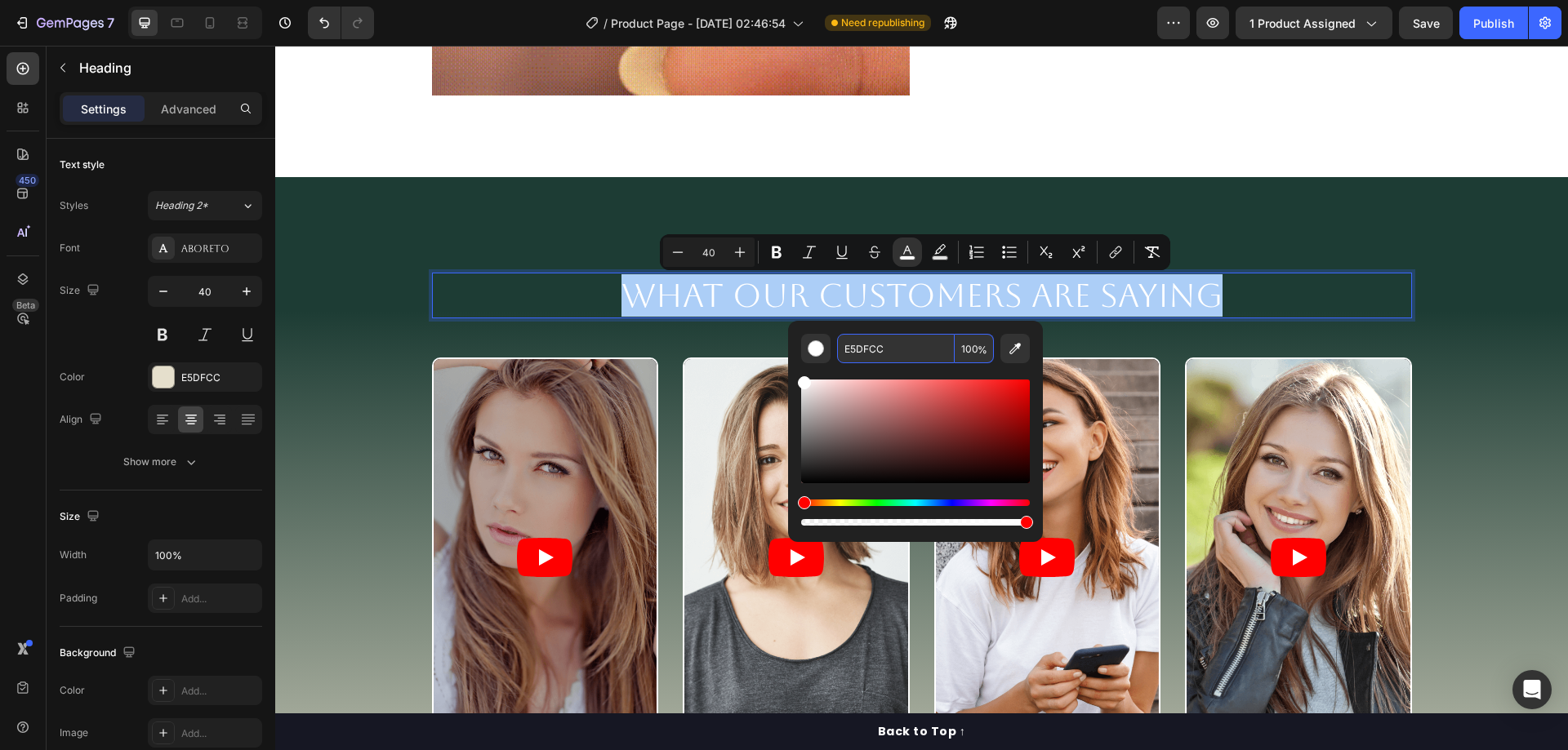
type input "E5DFCC"
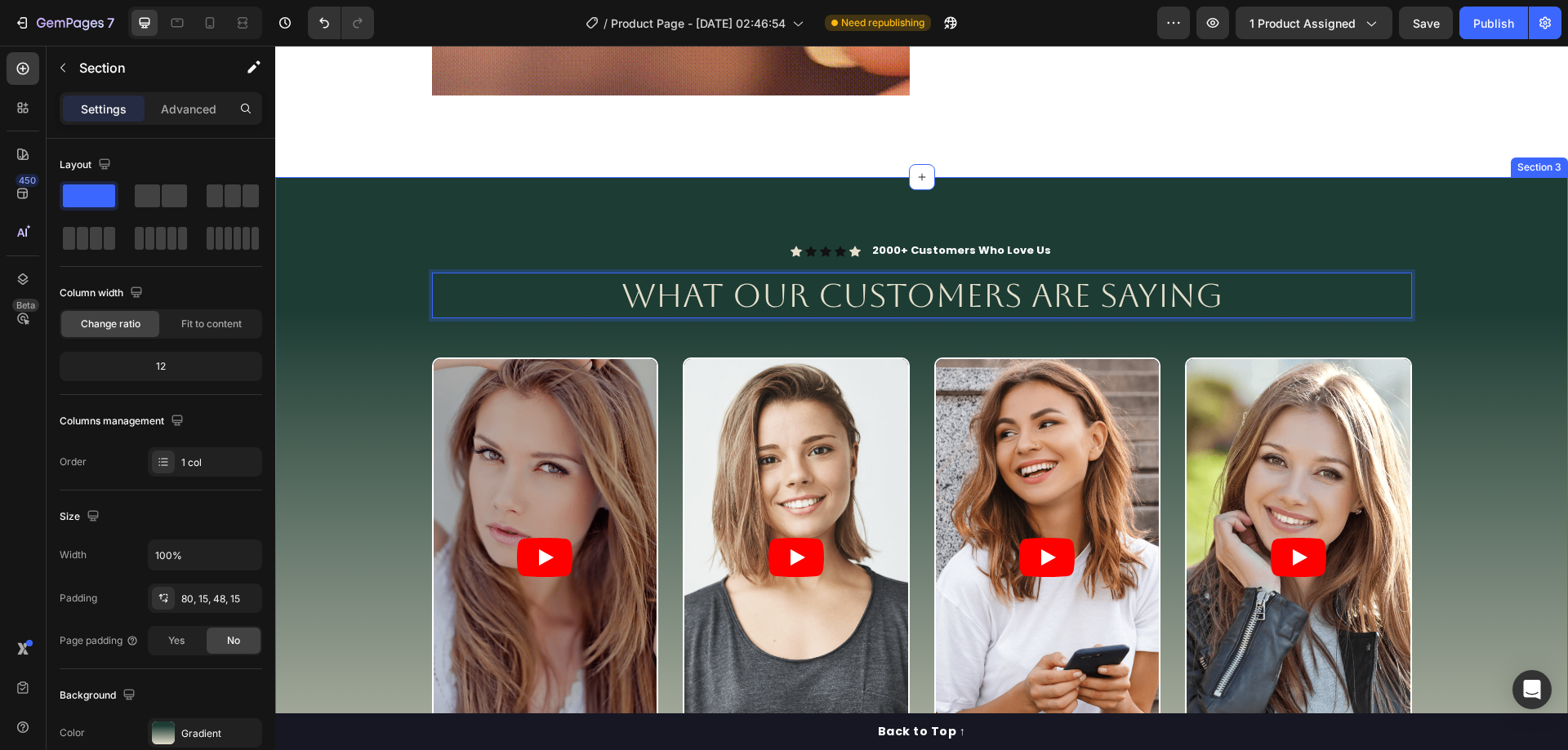
click at [1485, 328] on div "Icon Icon Icon Icon Icon Icon List 2000+ Customers Who Love Us Text Block Row W…" at bounding box center [922, 562] width 1268 height 641
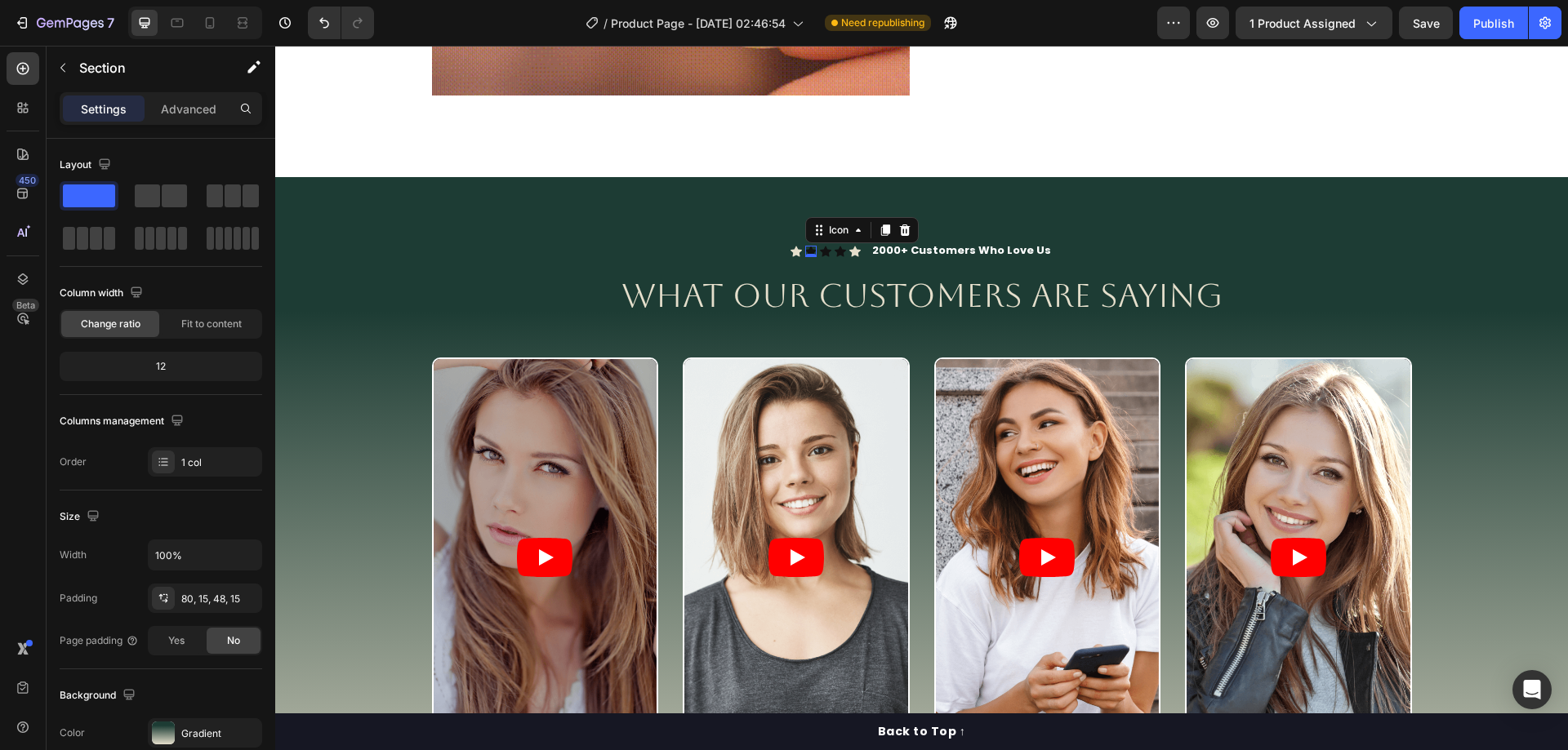
click at [807, 251] on div "Icon 0" at bounding box center [810, 251] width 11 height 11
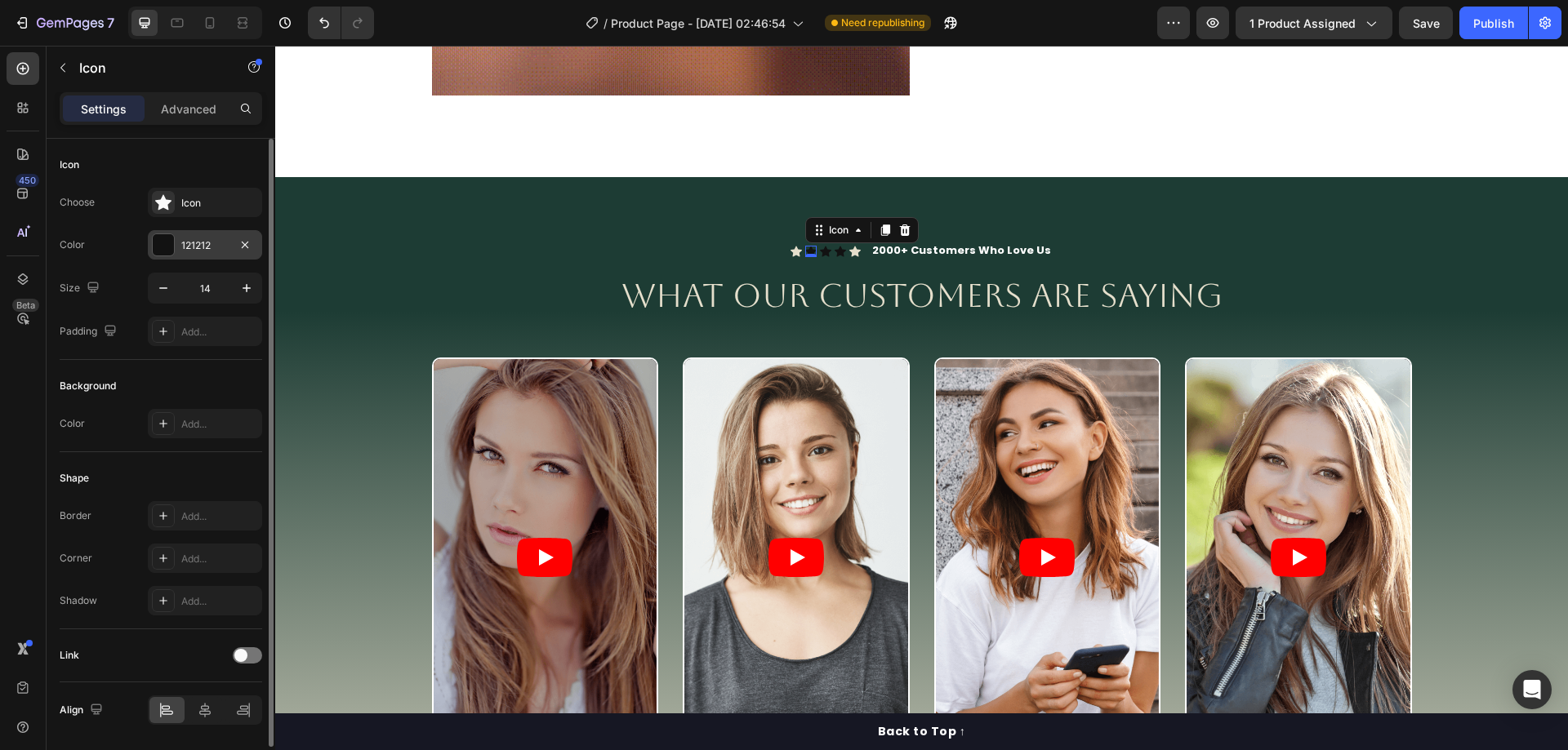
drag, startPoint x: 193, startPoint y: 251, endPoint x: 1, endPoint y: 248, distance: 192.0
click at [193, 251] on div "121212" at bounding box center [204, 245] width 47 height 15
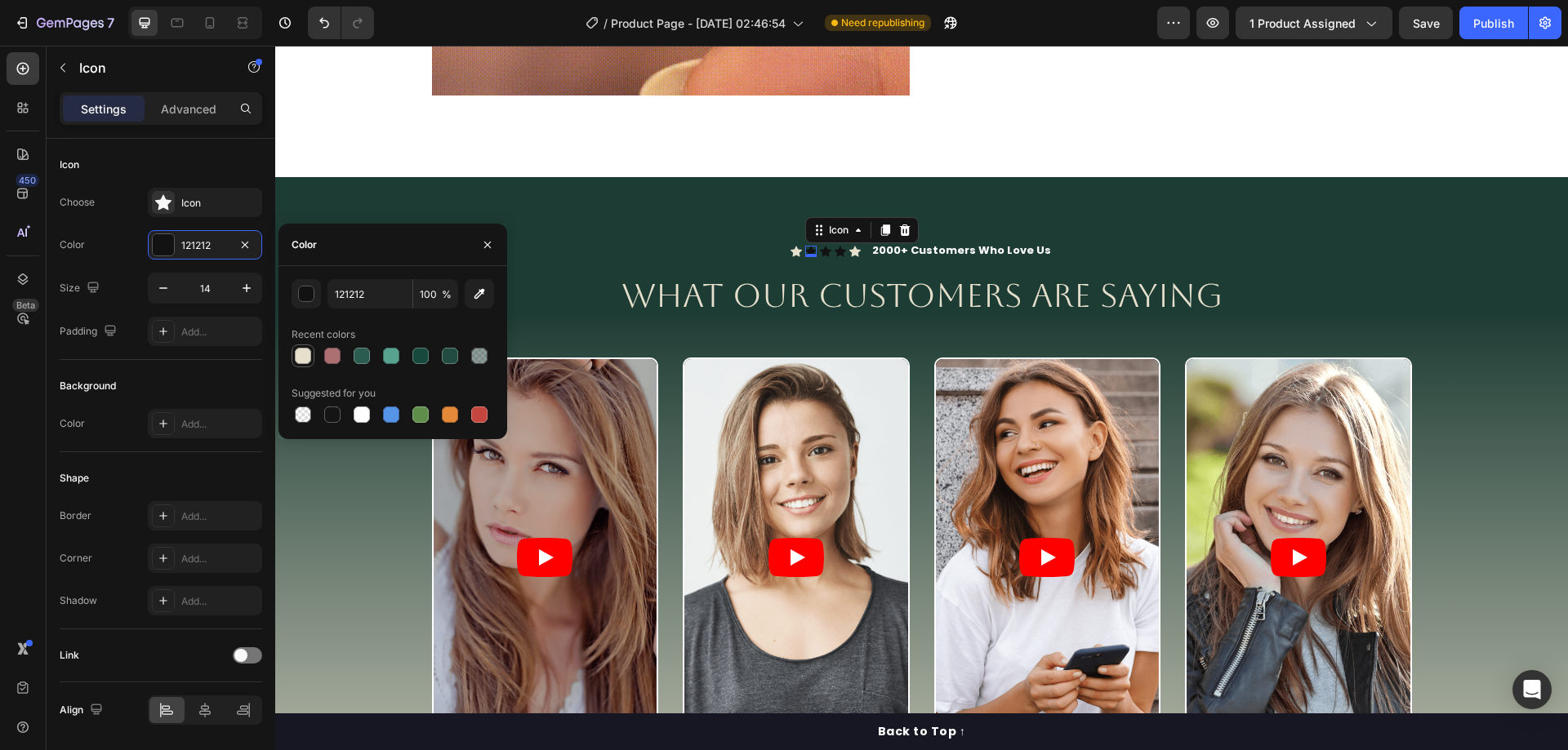
click at [302, 355] on div at bounding box center [302, 355] width 16 height 16
type input "E5DFCC"
click at [824, 250] on icon at bounding box center [825, 251] width 11 height 10
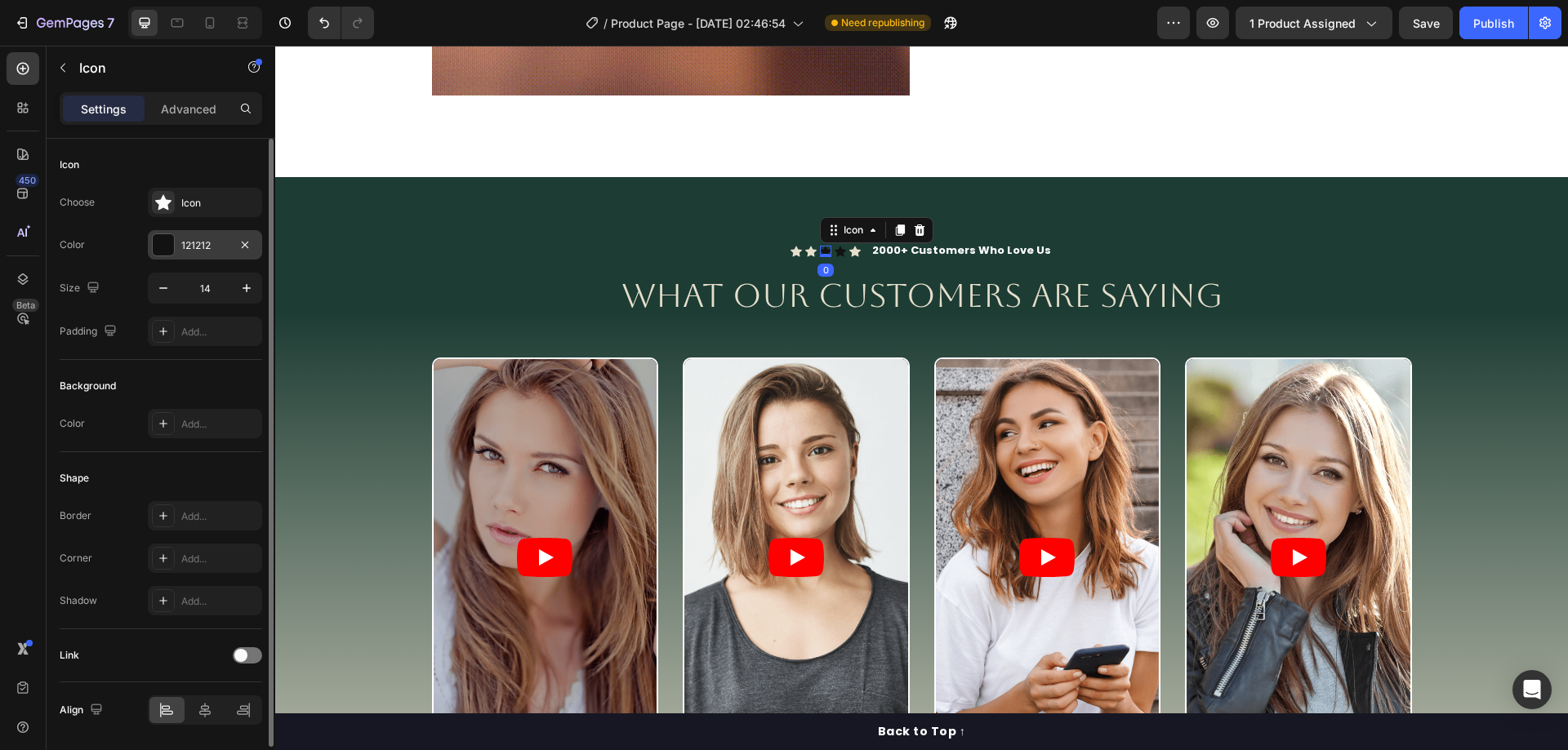
click at [214, 250] on div "121212" at bounding box center [204, 245] width 47 height 15
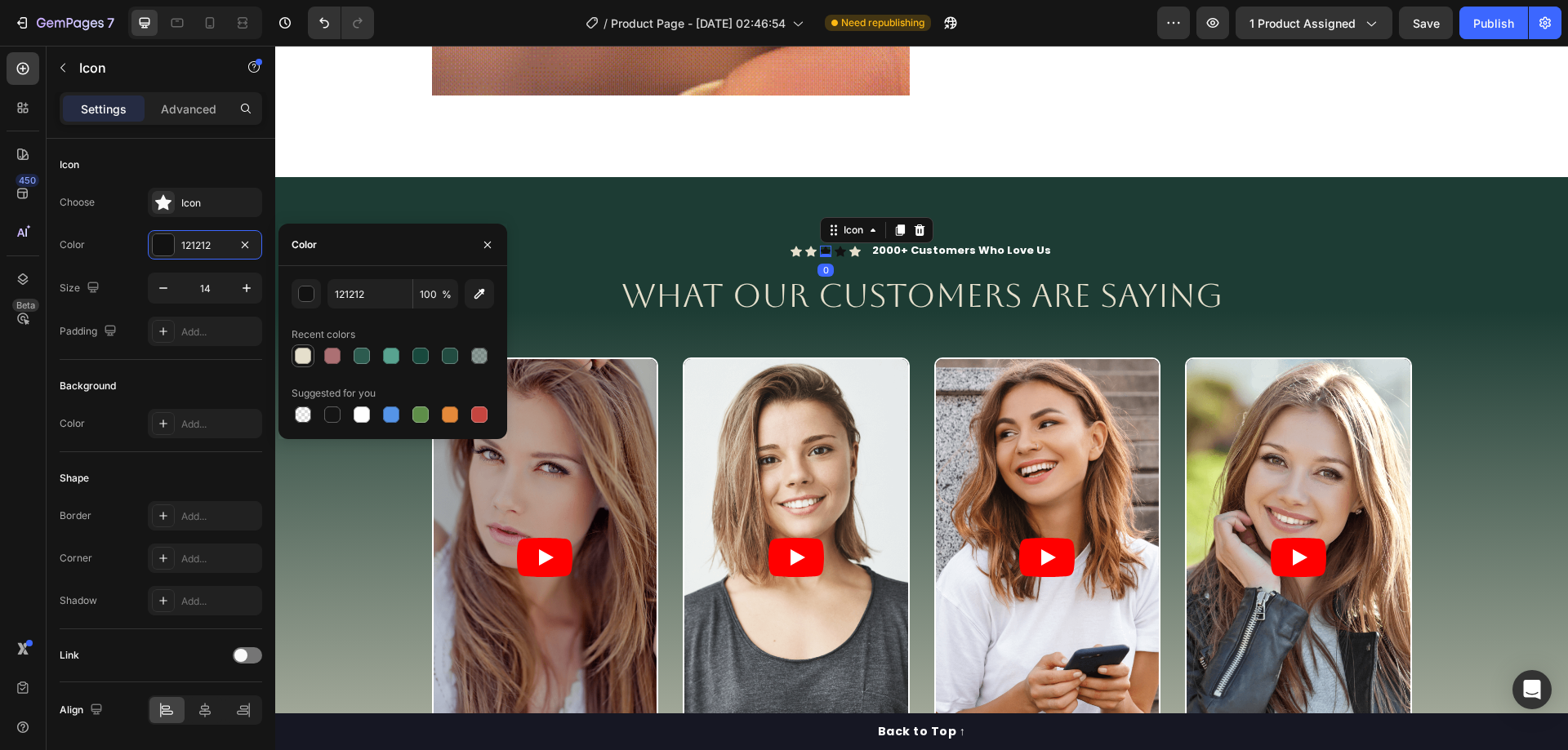
drag, startPoint x: 304, startPoint y: 353, endPoint x: 423, endPoint y: 340, distance: 119.7
click at [304, 352] on div at bounding box center [302, 355] width 16 height 16
type input "E5DFCC"
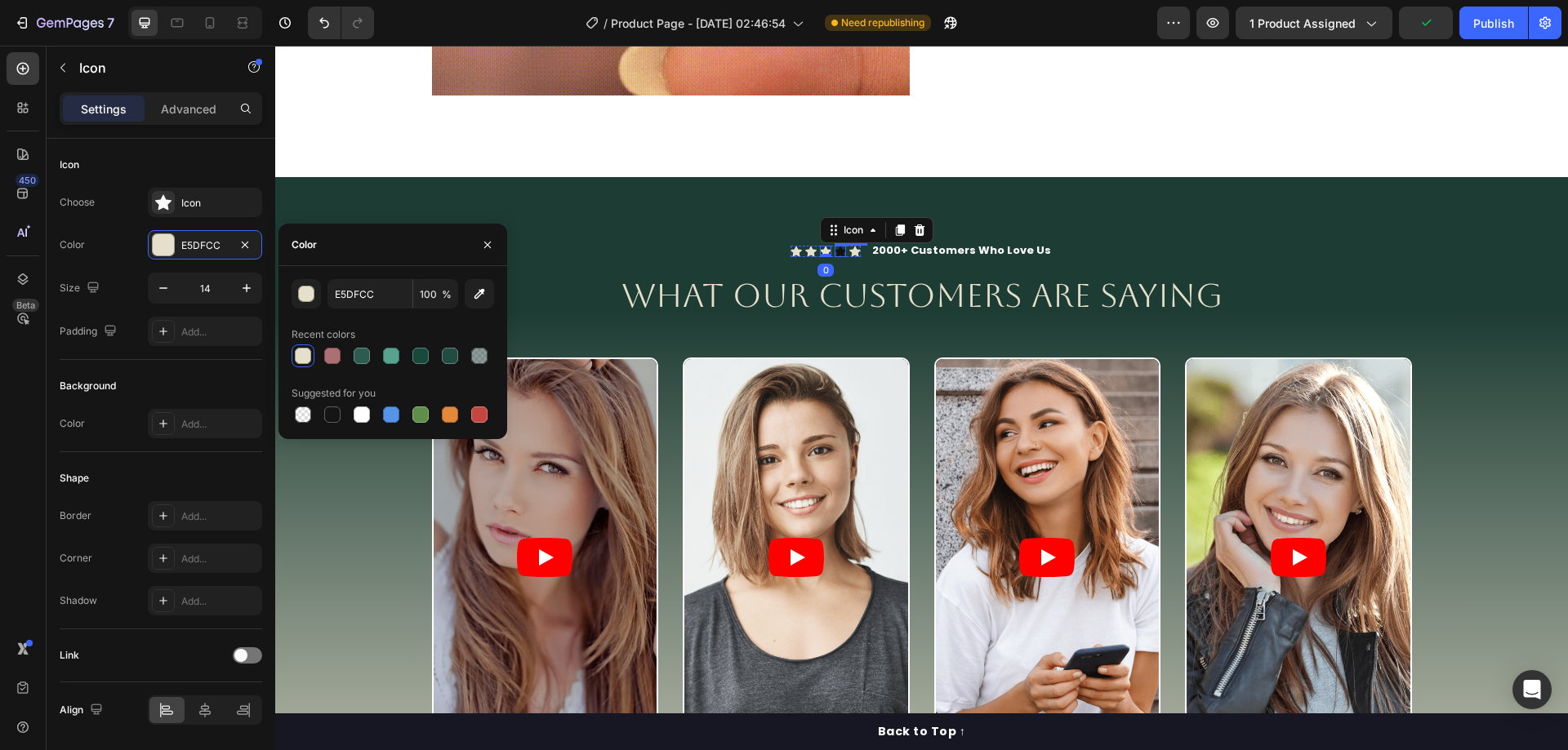
click at [841, 252] on div "Icon" at bounding box center [840, 251] width 11 height 11
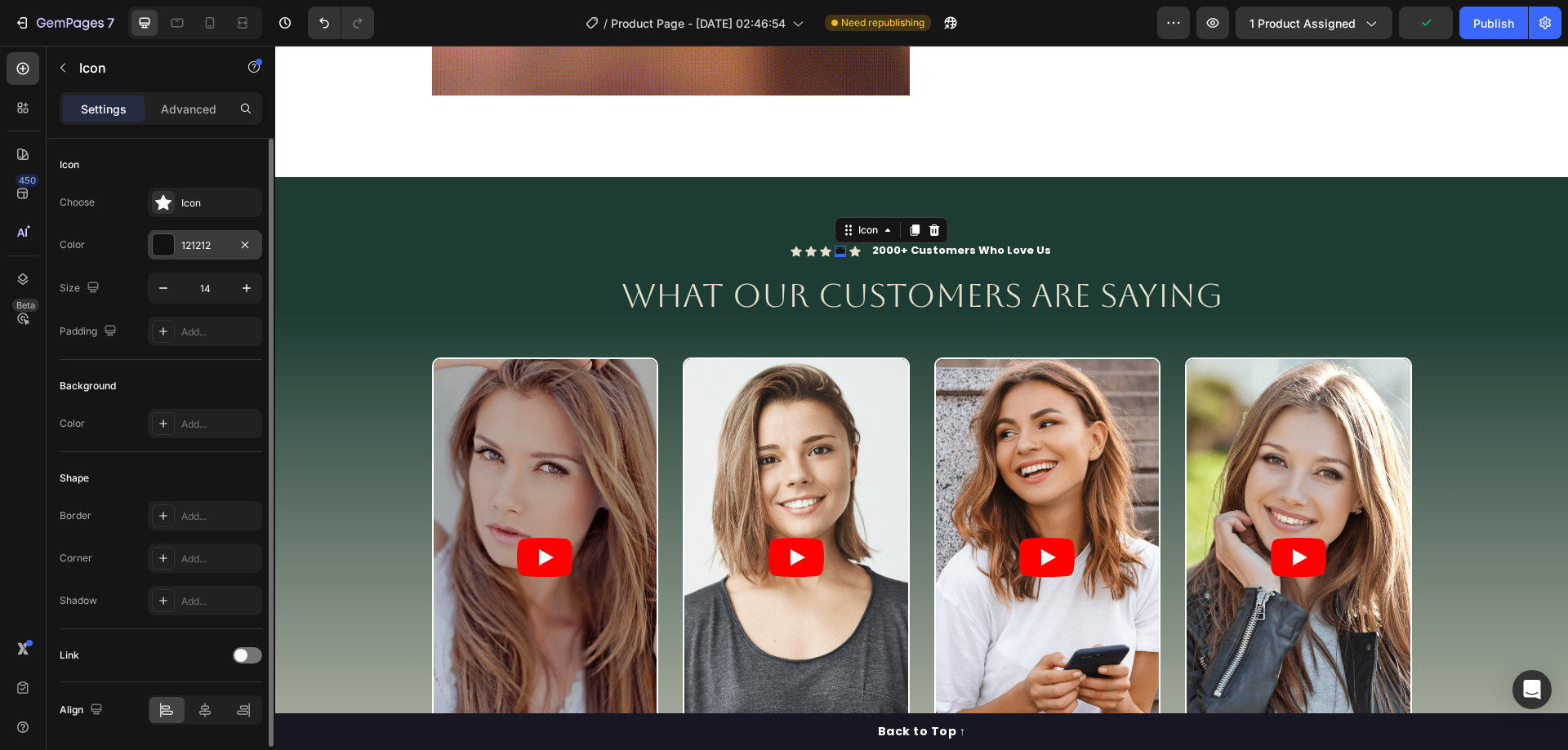
click at [201, 250] on div "121212" at bounding box center [204, 245] width 47 height 15
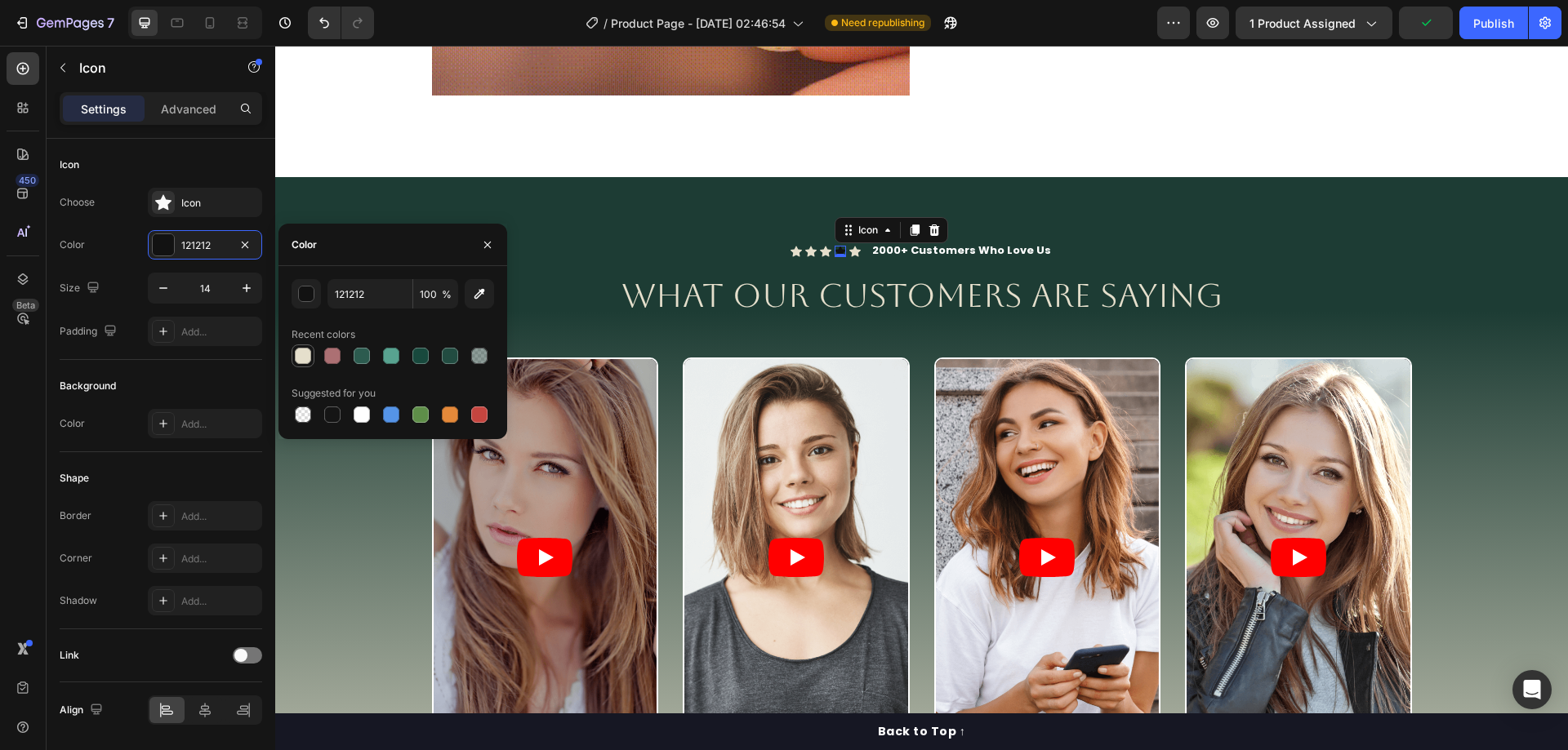
click at [306, 349] on div at bounding box center [302, 355] width 16 height 16
type input "E5DFCC"
click at [899, 253] on span "2000+ Customers Who Love Us" at bounding box center [961, 250] width 178 height 15
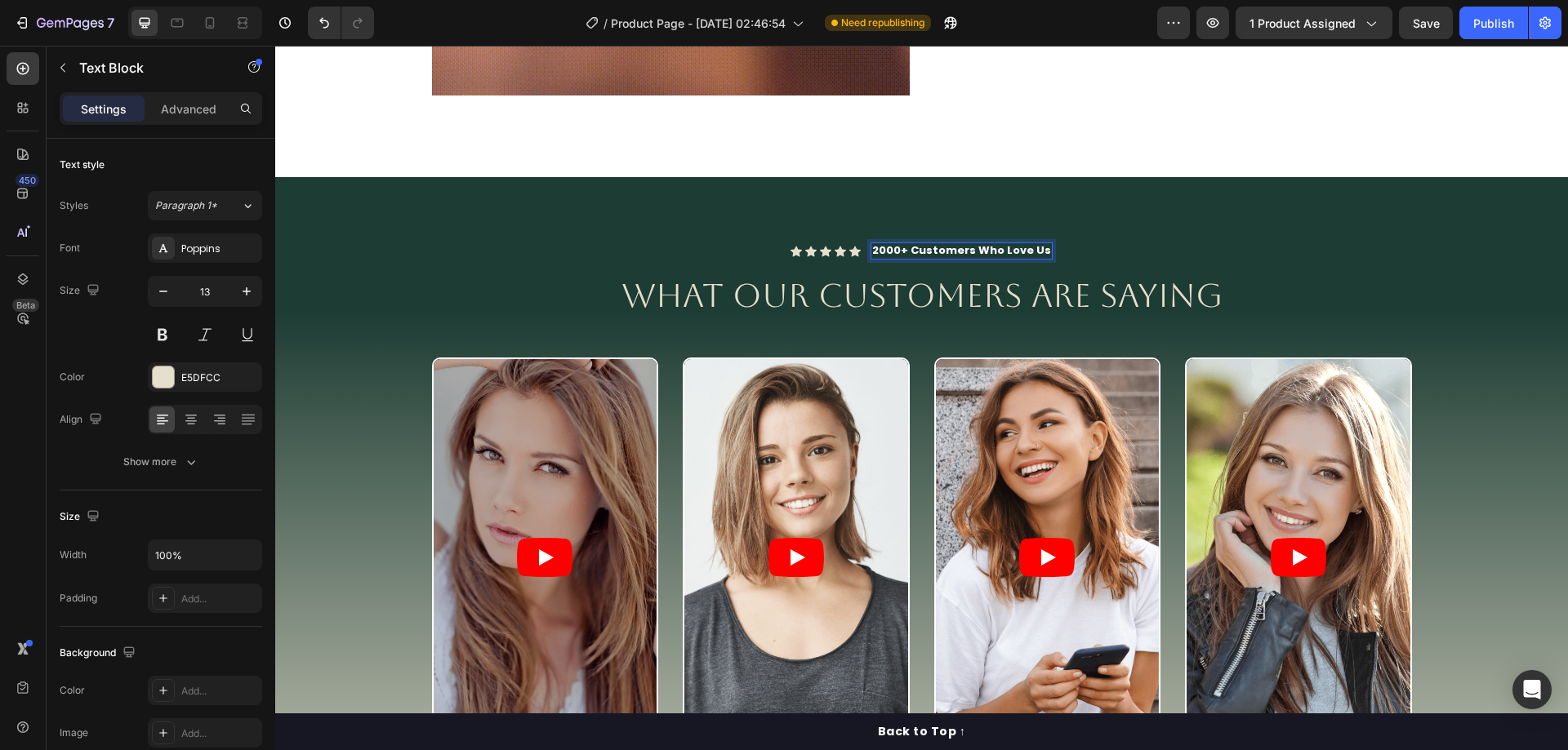
click at [907, 251] on span "2000+ Customers Who Love Us" at bounding box center [961, 250] width 178 height 15
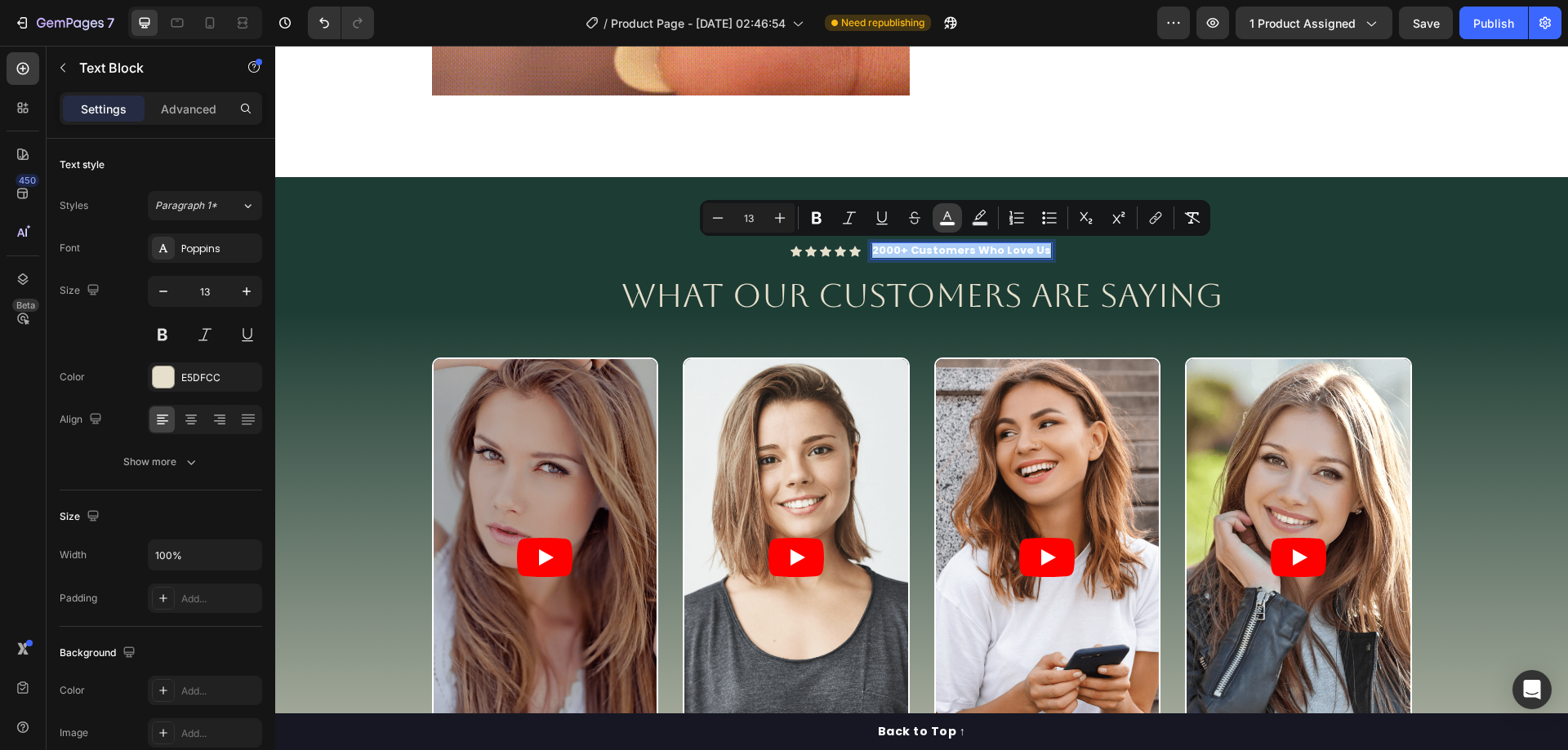
click at [954, 221] on icon "Editor contextual toolbar" at bounding box center [947, 218] width 16 height 16
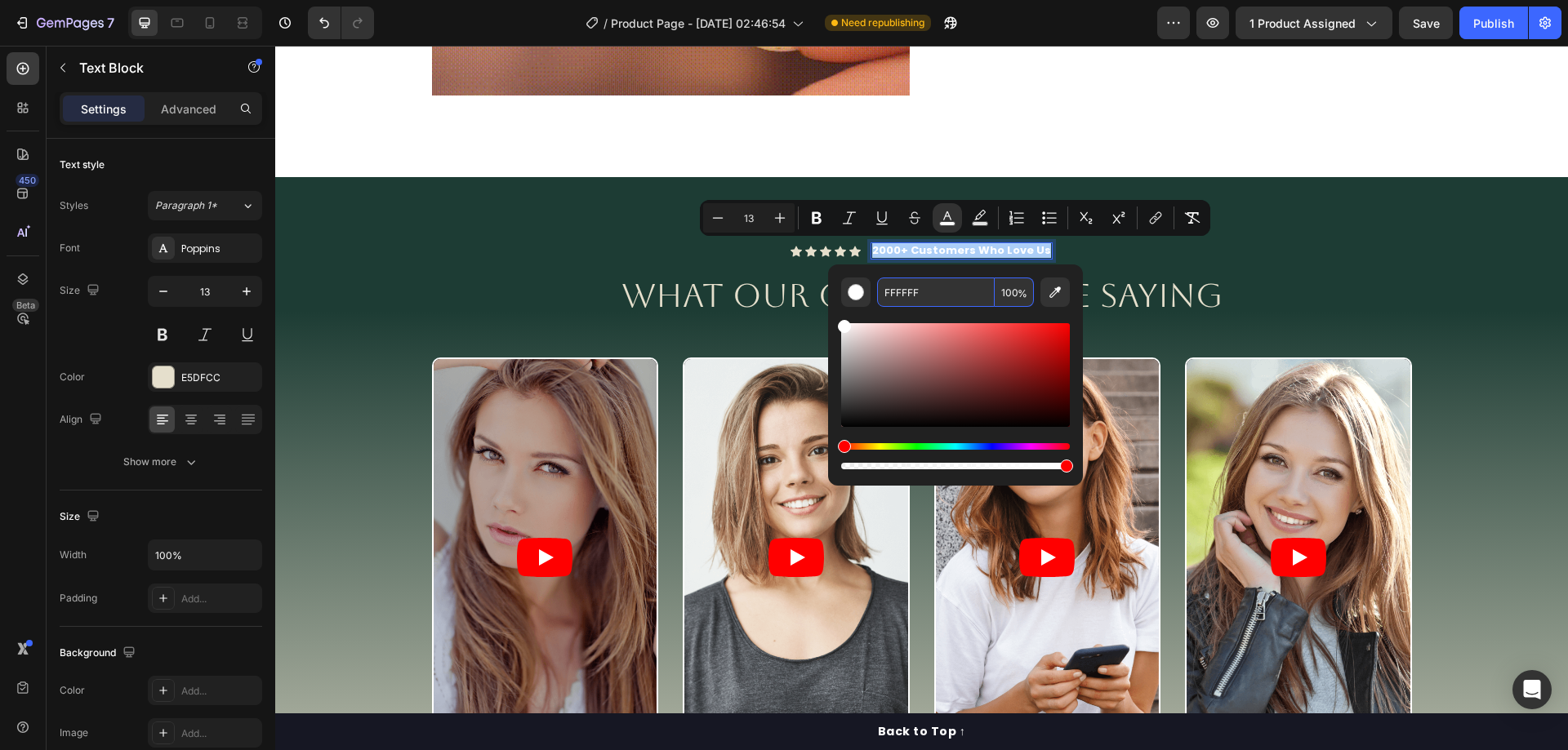
click at [936, 285] on input "FFFFFF" at bounding box center [936, 292] width 118 height 29
paste input "E5DFCC"
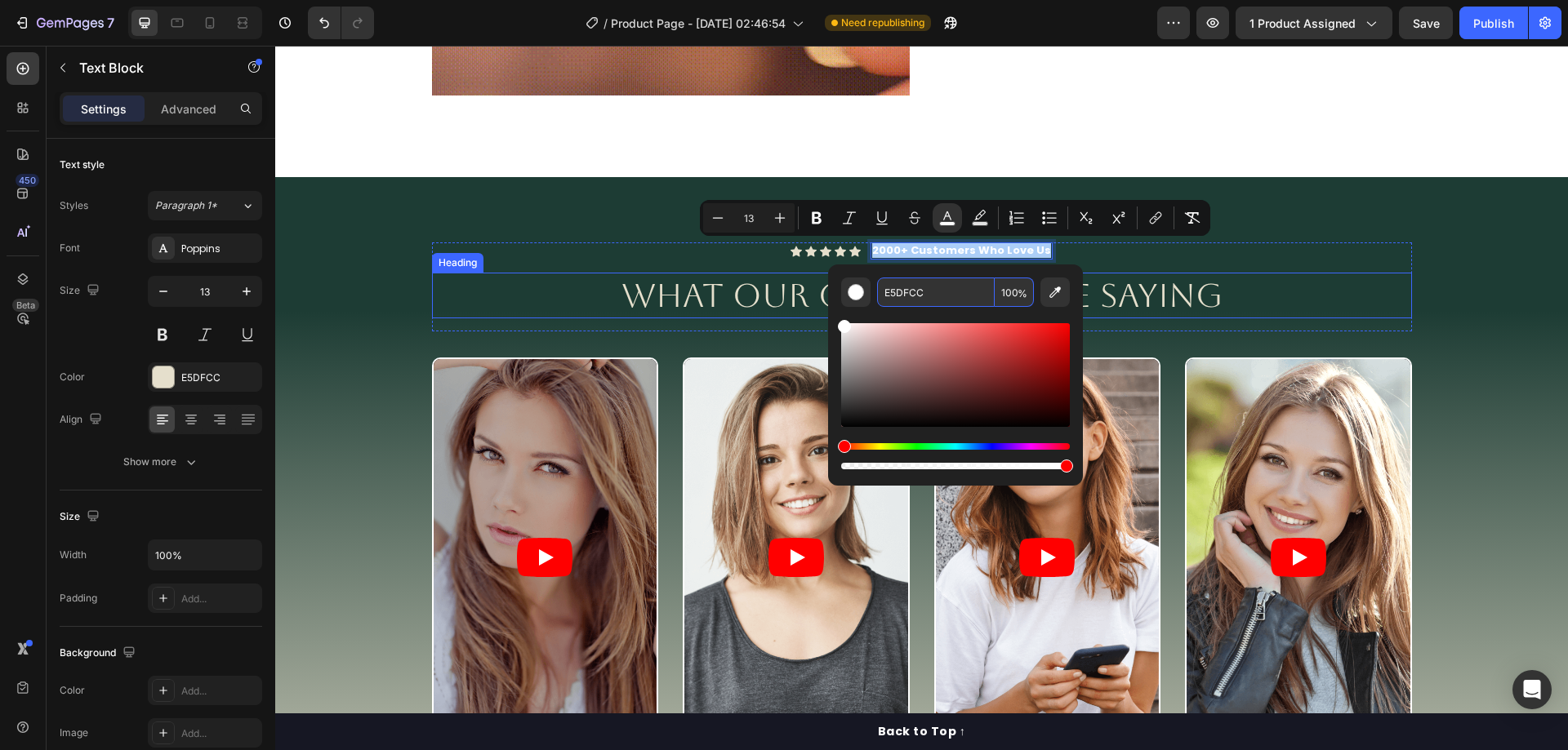
type input "E5DFCC"
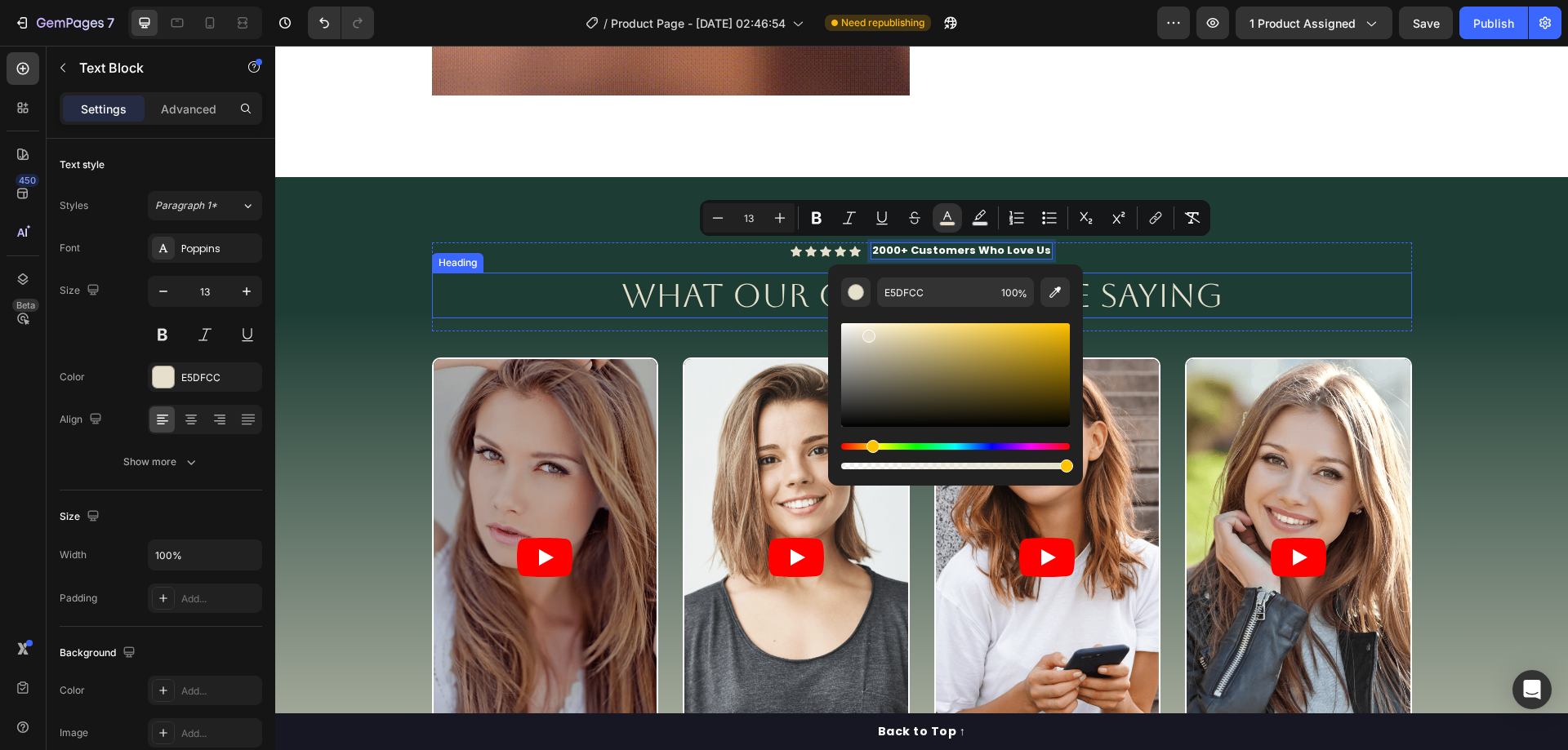
click at [1367, 272] on div "Icon Icon Icon Icon Icon Icon List 2000+ Customers Who Love Us Text Block 0 Row…" at bounding box center [922, 287] width 980 height 89
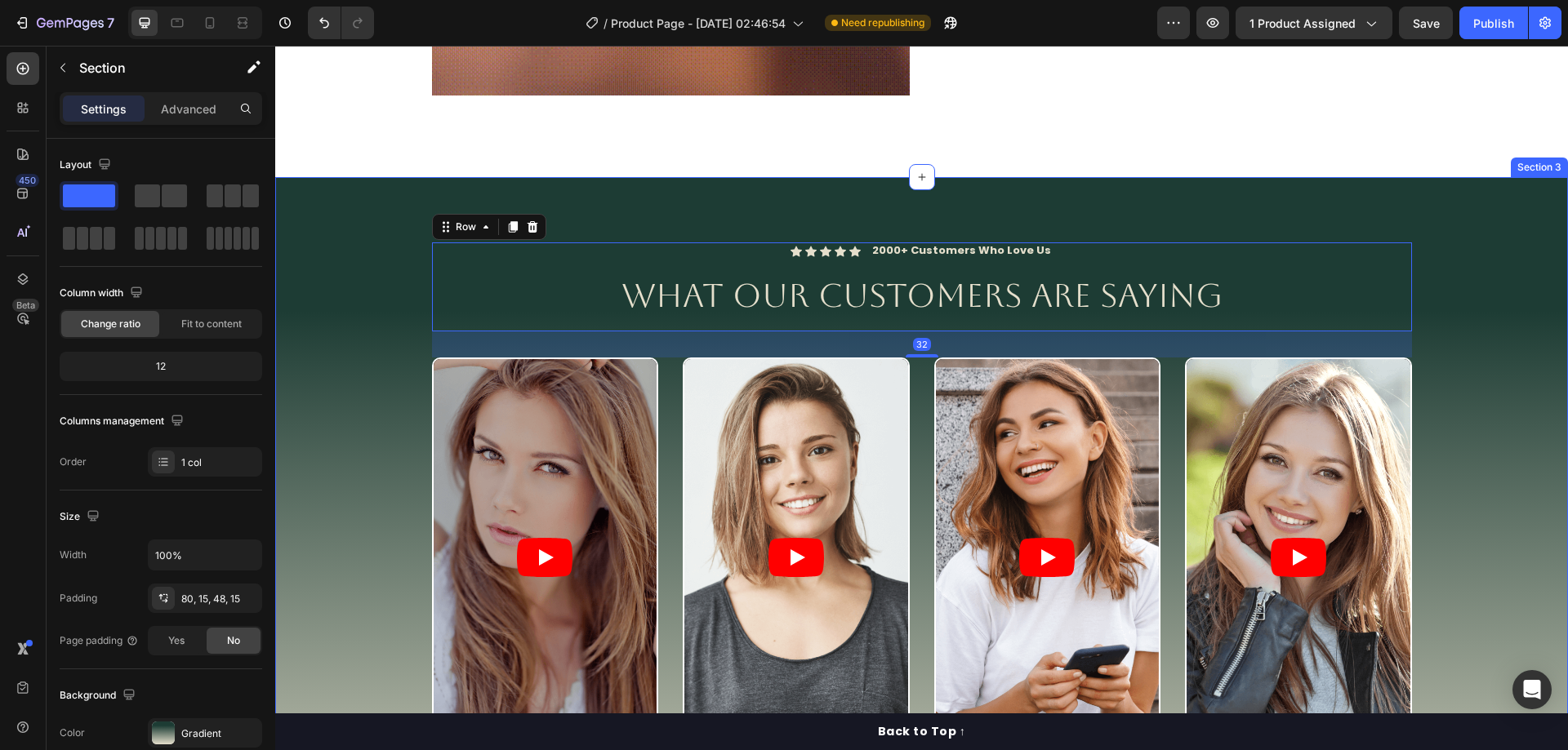
click at [1454, 253] on div "Icon Icon Icon Icon Icon Icon List 2000+ Customers Who Love Us Text Block Row ⁠…" at bounding box center [922, 562] width 1268 height 641
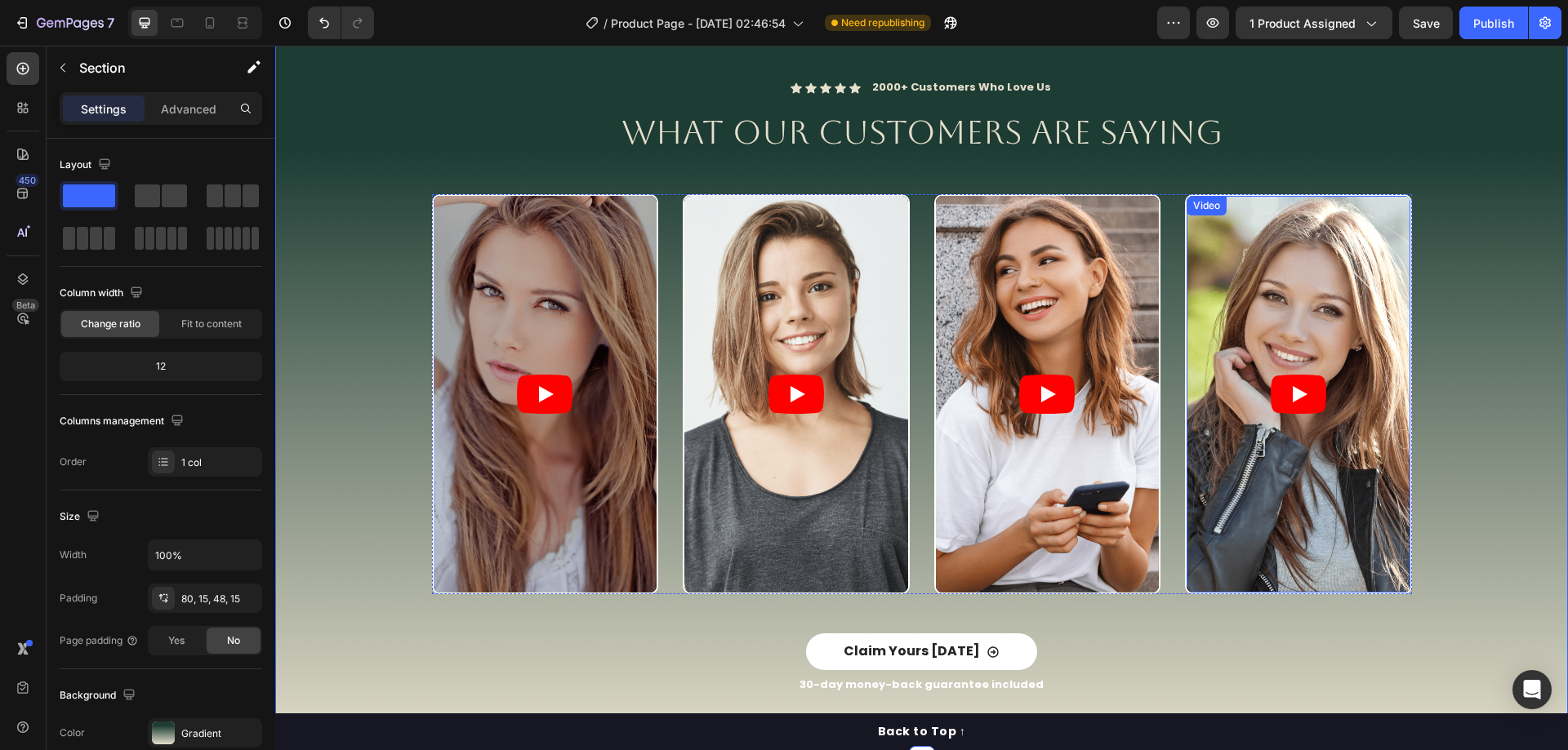
scroll to position [2204, 0]
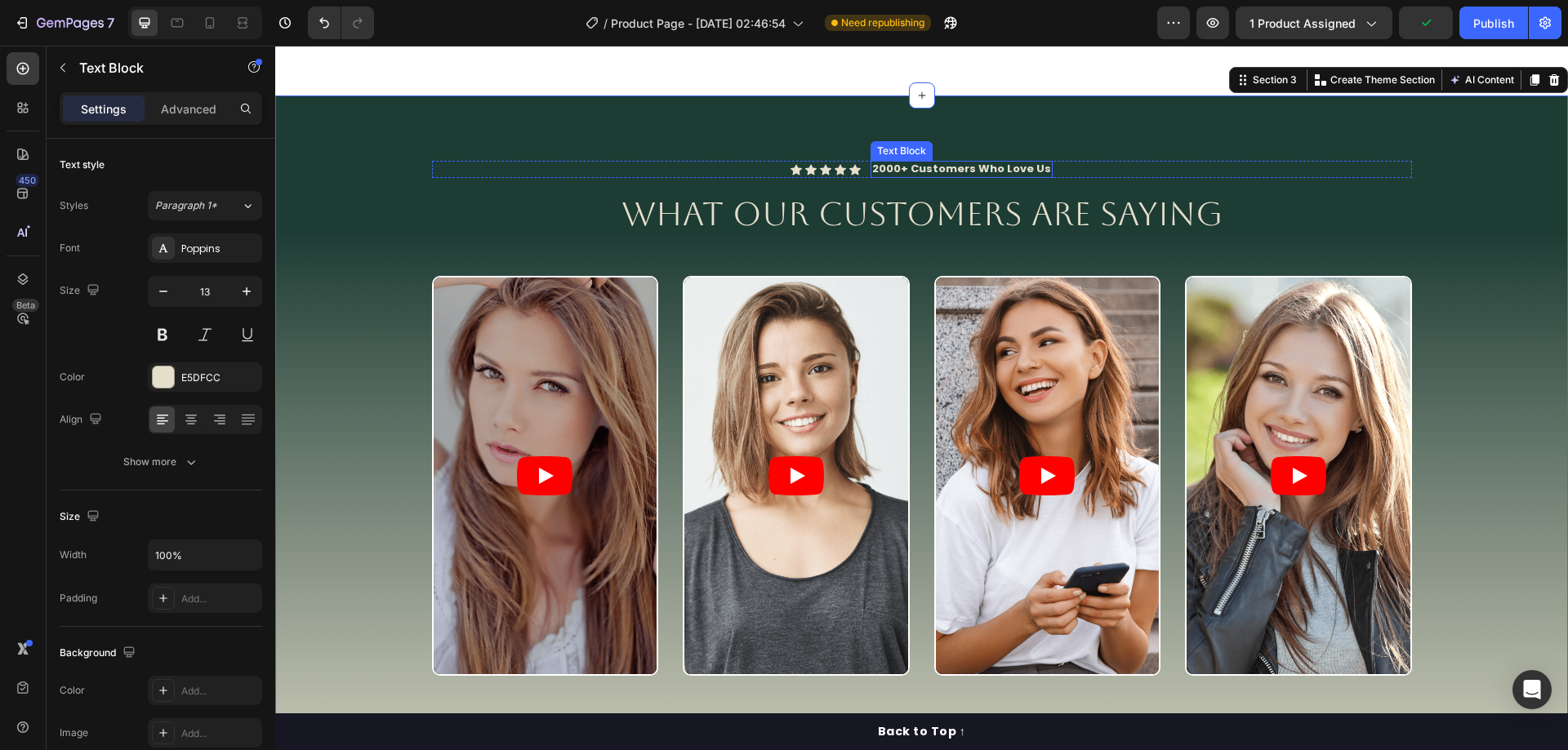
click at [930, 169] on span "2000+ Customers Who Love Us" at bounding box center [961, 168] width 178 height 15
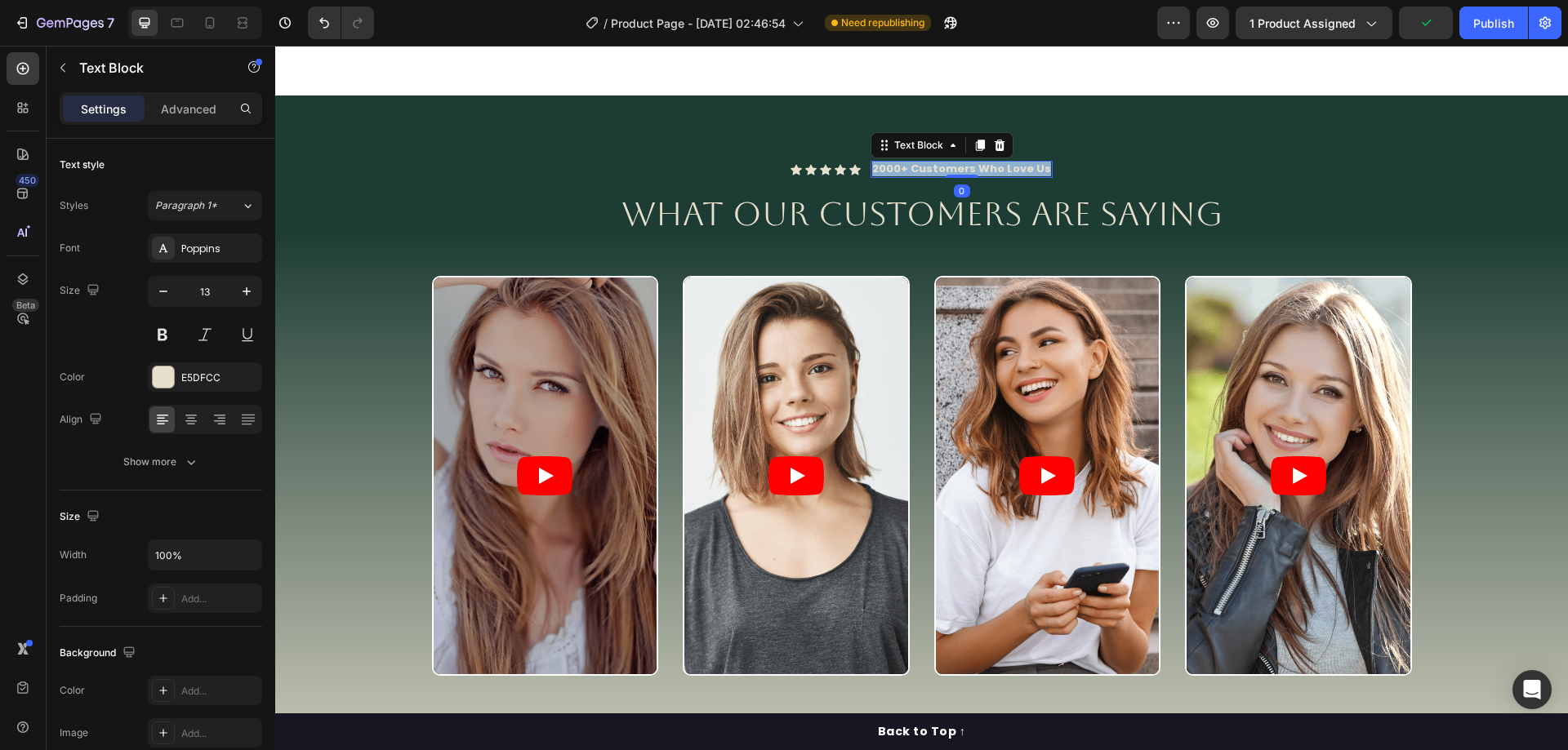
click at [930, 169] on span "2000+ Customers Who Love Us" at bounding box center [961, 168] width 178 height 15
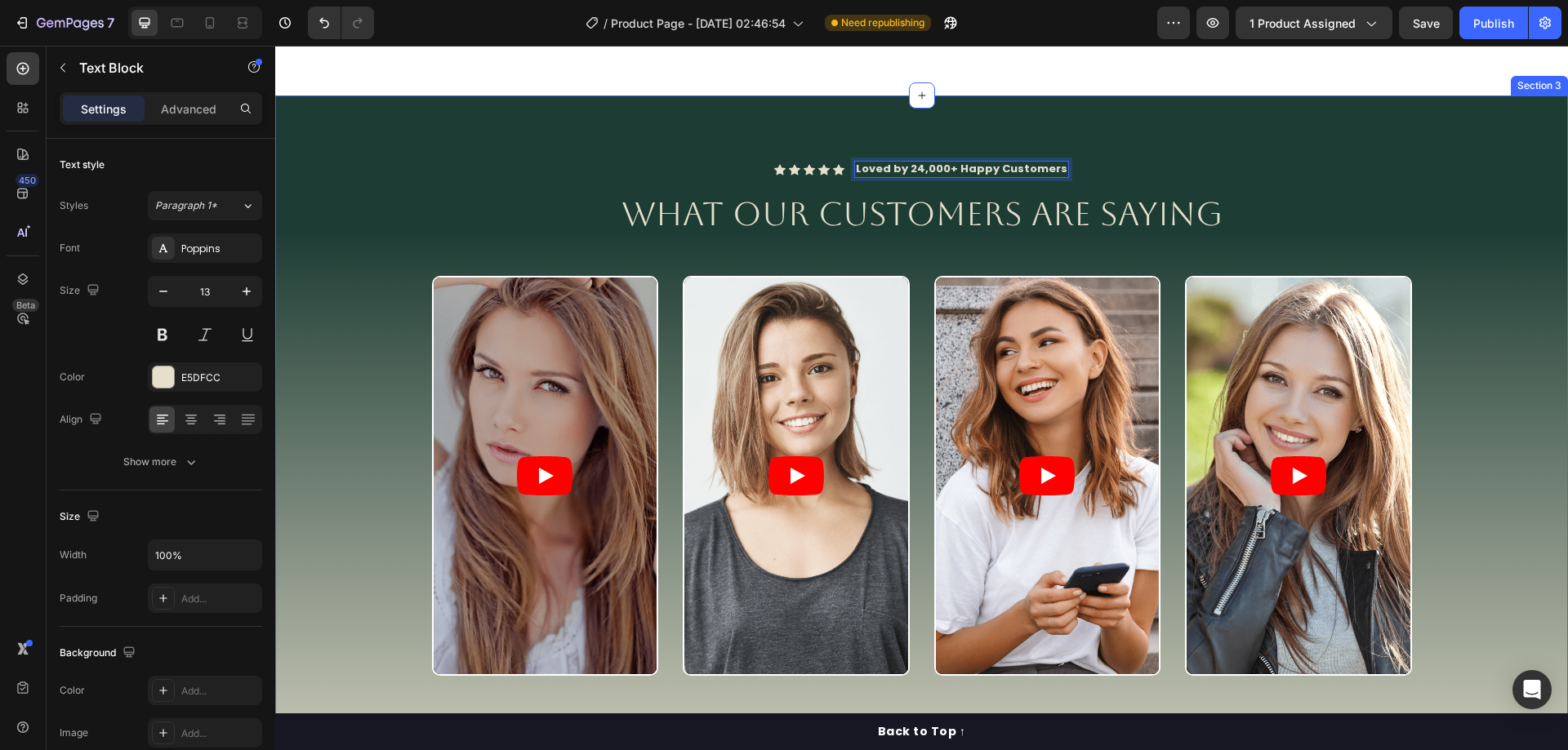
drag, startPoint x: 1451, startPoint y: 197, endPoint x: 1454, endPoint y: 183, distance: 14.3
click at [1452, 188] on div "Icon Icon Icon Icon Icon Icon List Loved by 24,000+ Happy Customers Text Block …" at bounding box center [922, 480] width 1268 height 641
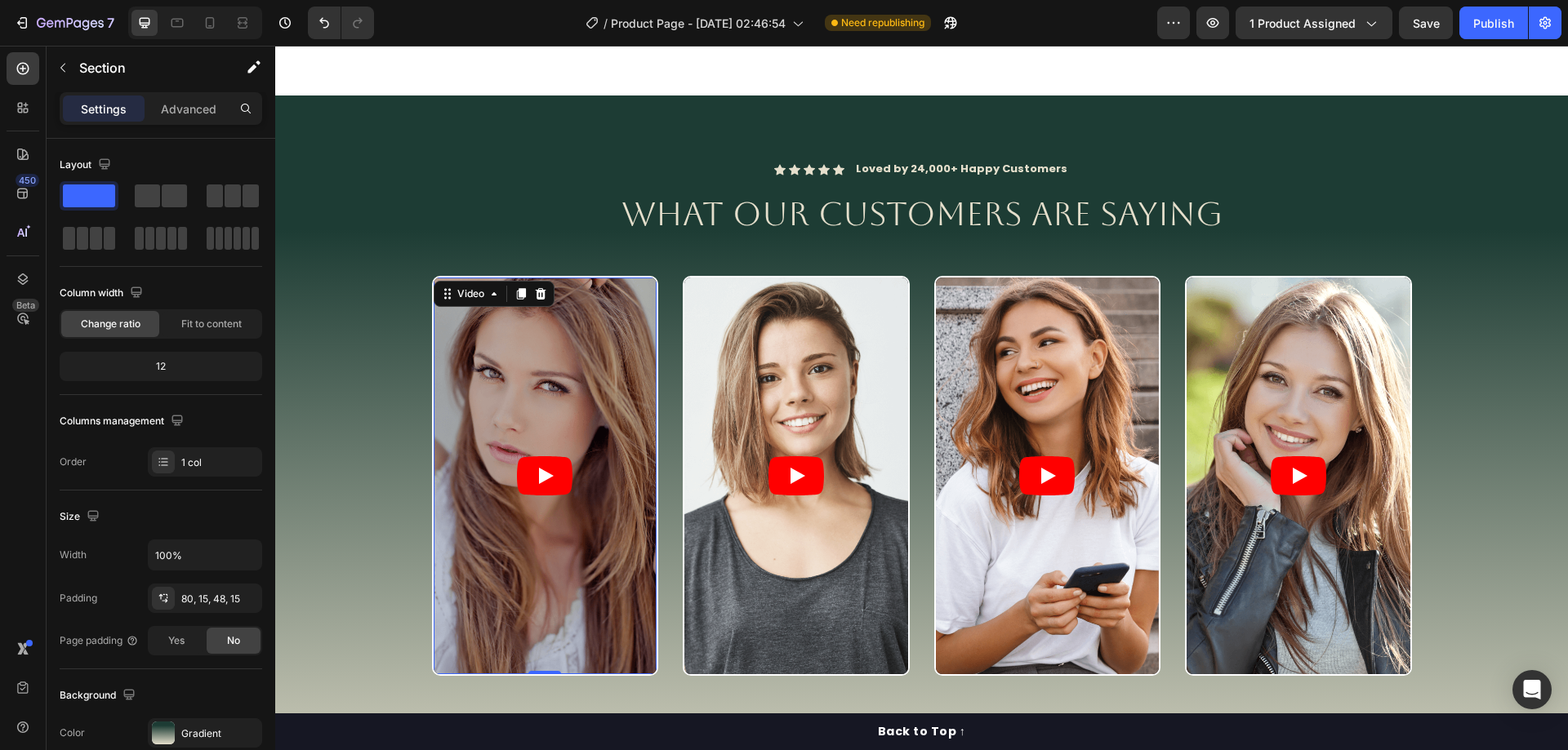
click at [547, 346] on article at bounding box center [545, 475] width 224 height 397
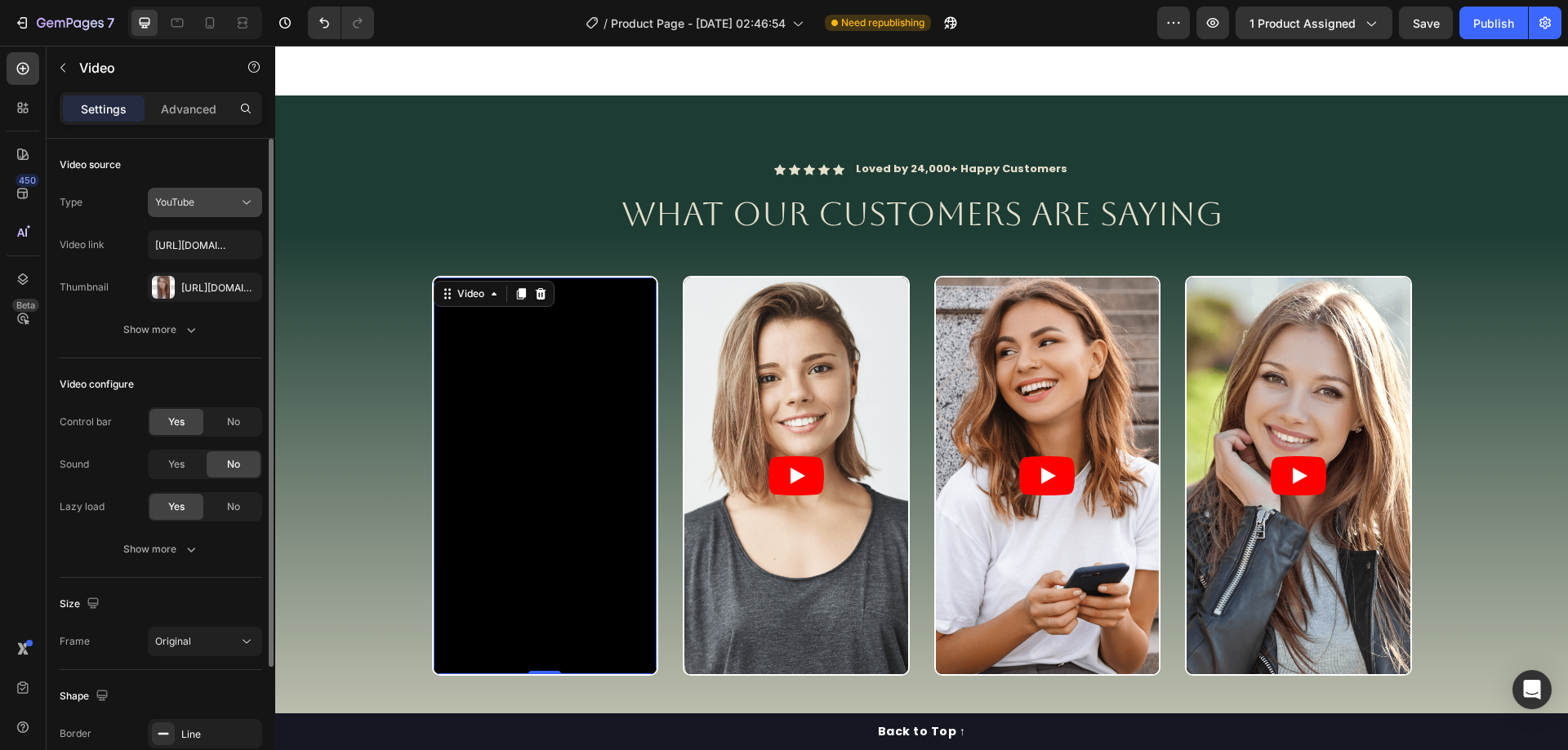
click at [235, 199] on div "YouTube" at bounding box center [197, 202] width 84 height 15
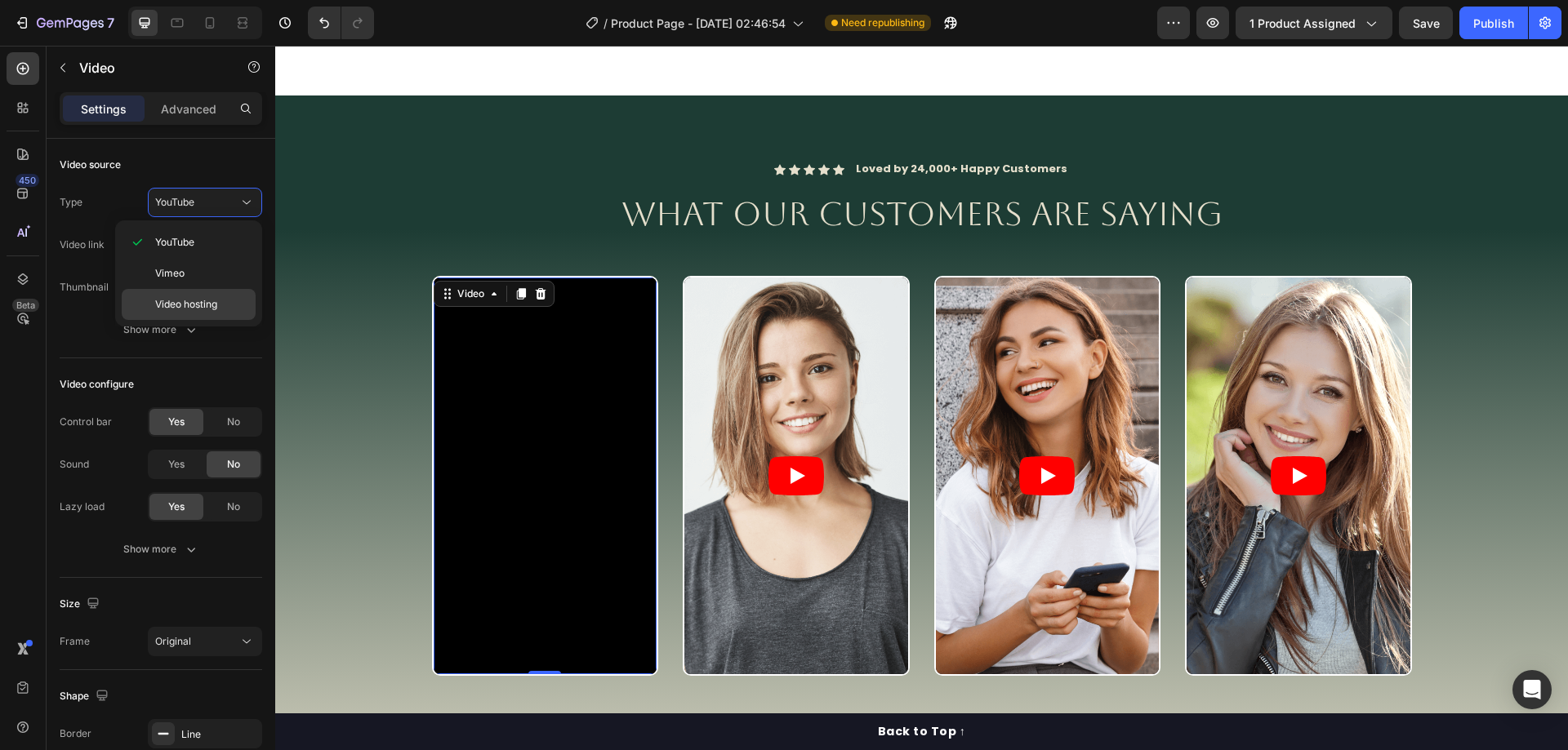
click at [195, 300] on span "Video hosting" at bounding box center [186, 304] width 62 height 15
type input "[URL][DOMAIN_NAME]"
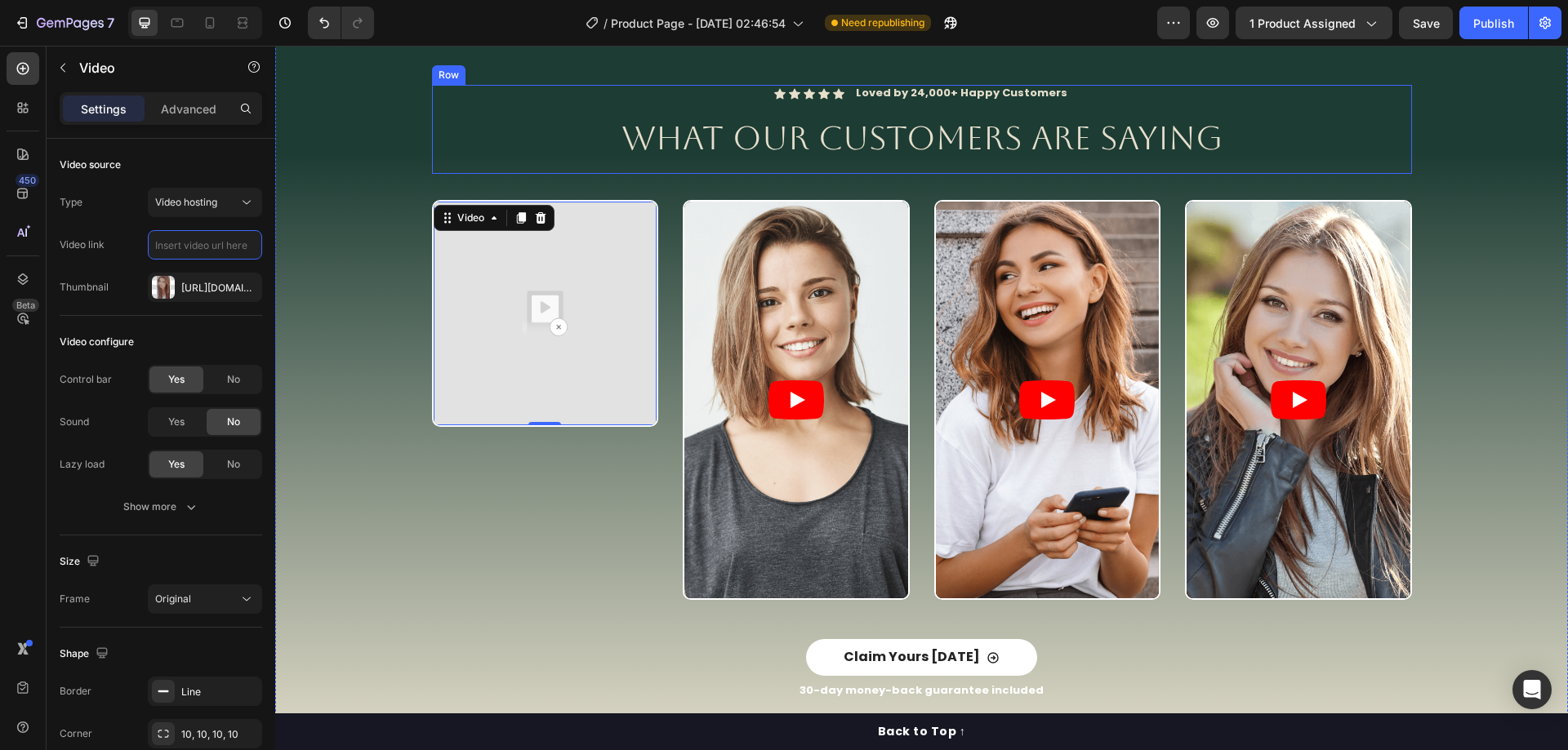
scroll to position [2285, 0]
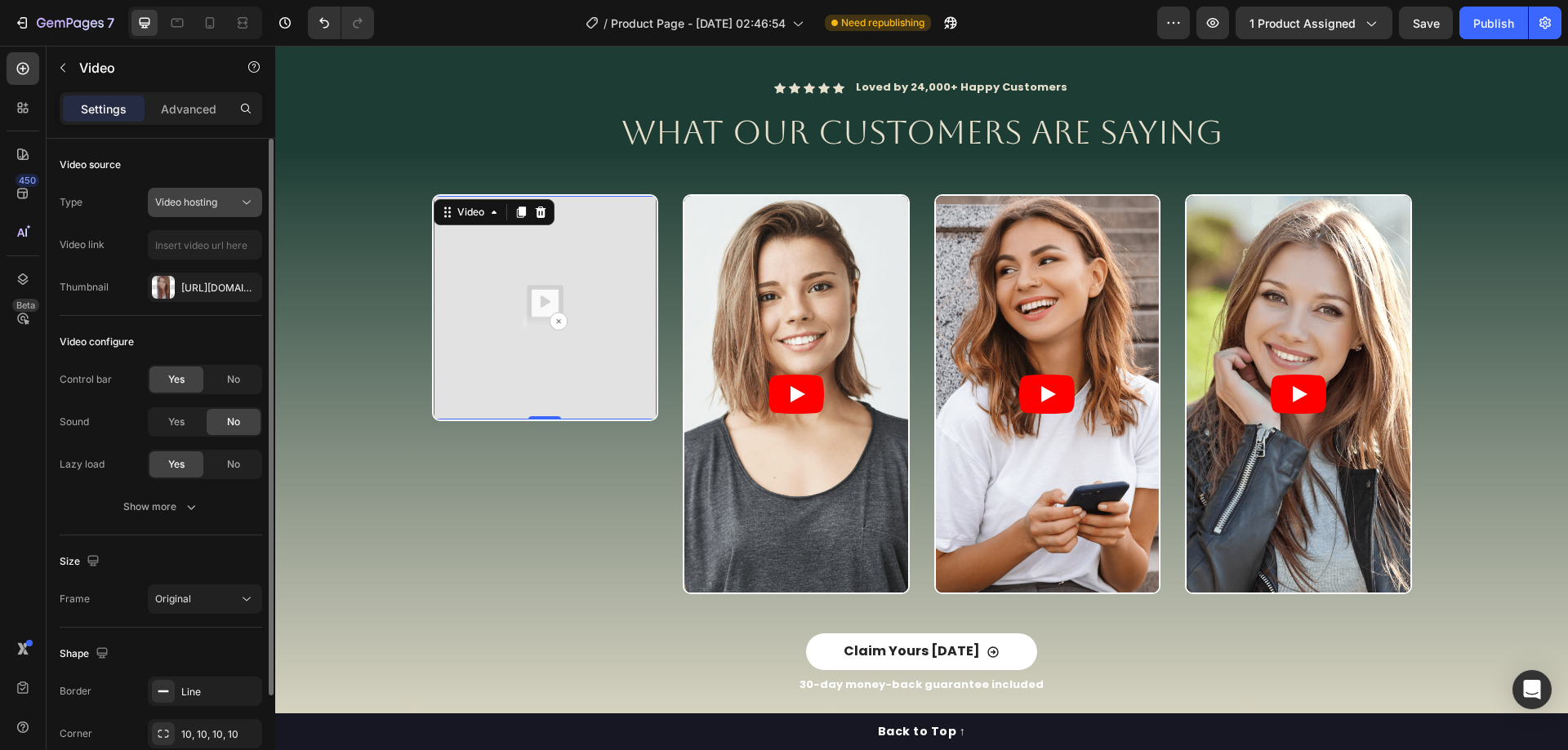
click at [210, 203] on span "Video hosting" at bounding box center [186, 202] width 62 height 12
click at [242, 283] on icon "button" at bounding box center [244, 287] width 13 height 13
click at [215, 244] on input "text" at bounding box center [205, 245] width 114 height 29
paste input "[URL][DOMAIN_NAME]"
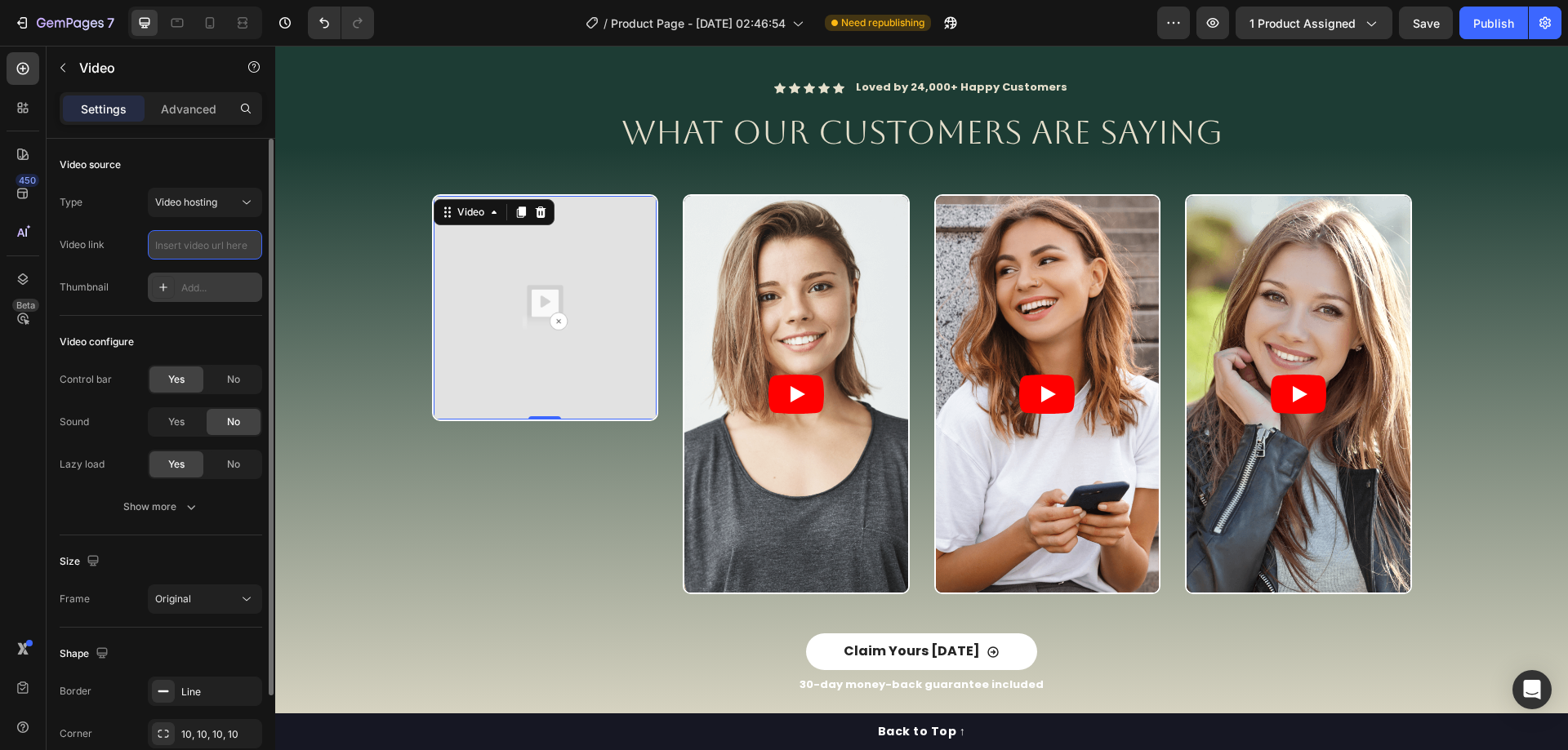
type input "[URL][DOMAIN_NAME]"
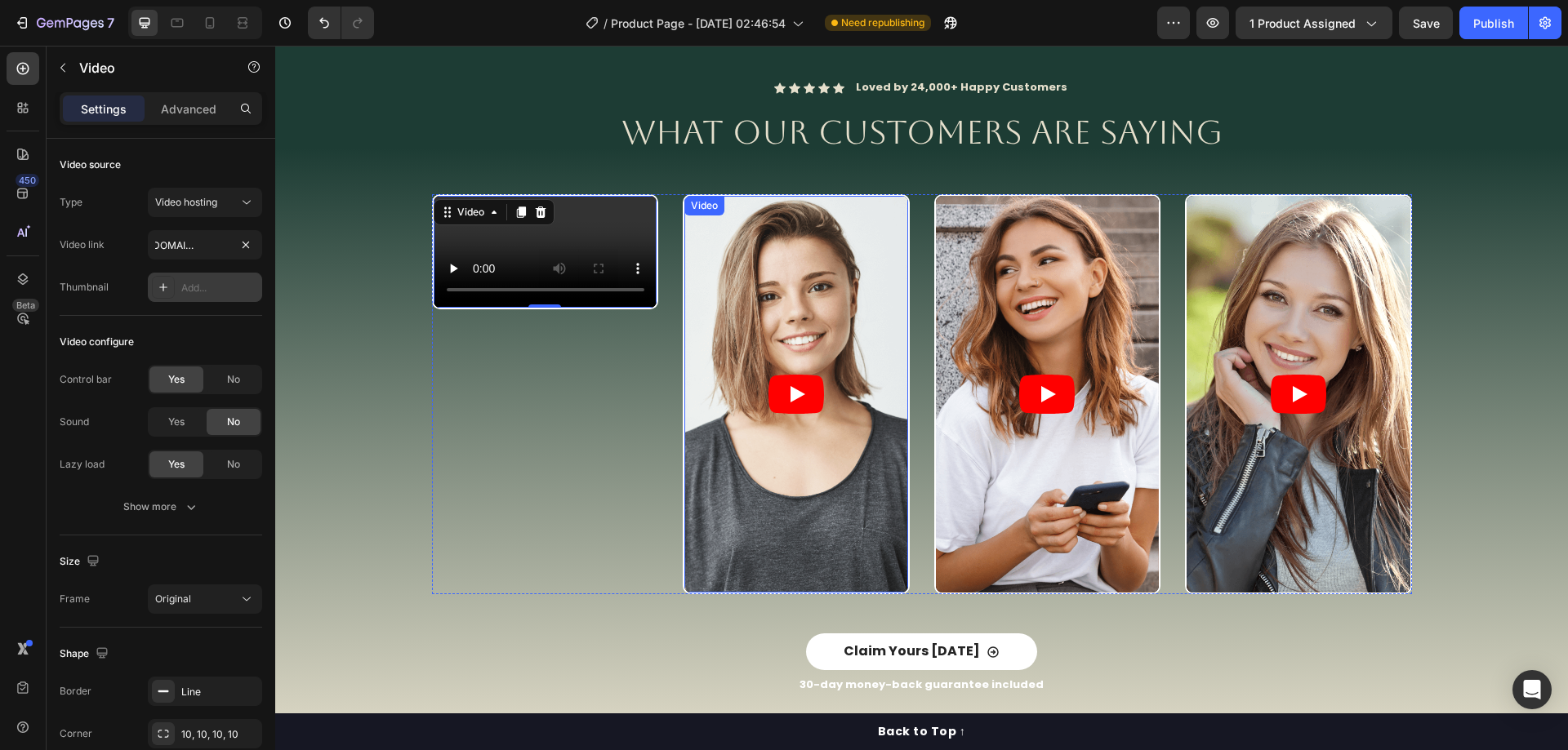
click at [799, 253] on article at bounding box center [796, 394] width 224 height 397
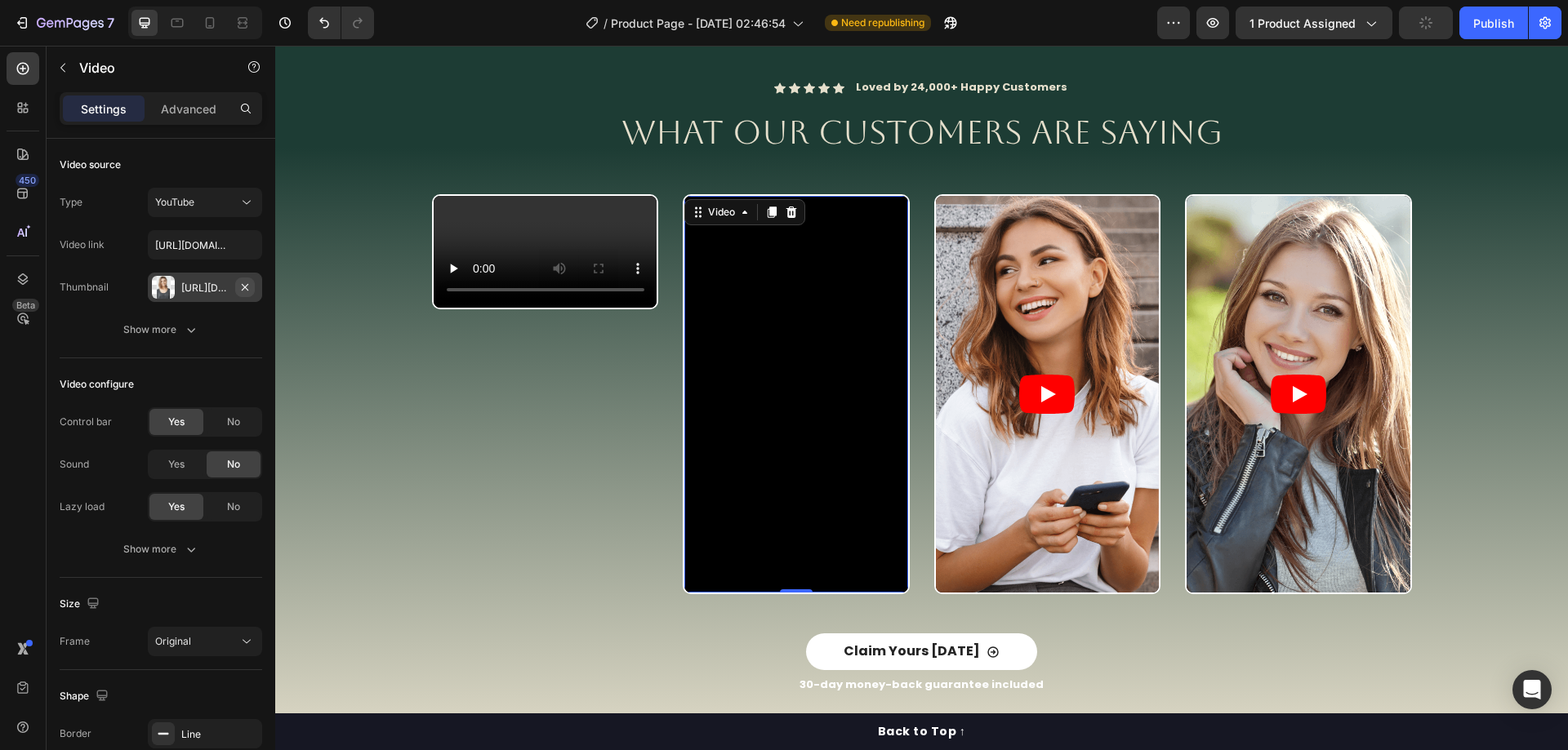
click at [245, 288] on icon "button" at bounding box center [245, 287] width 7 height 7
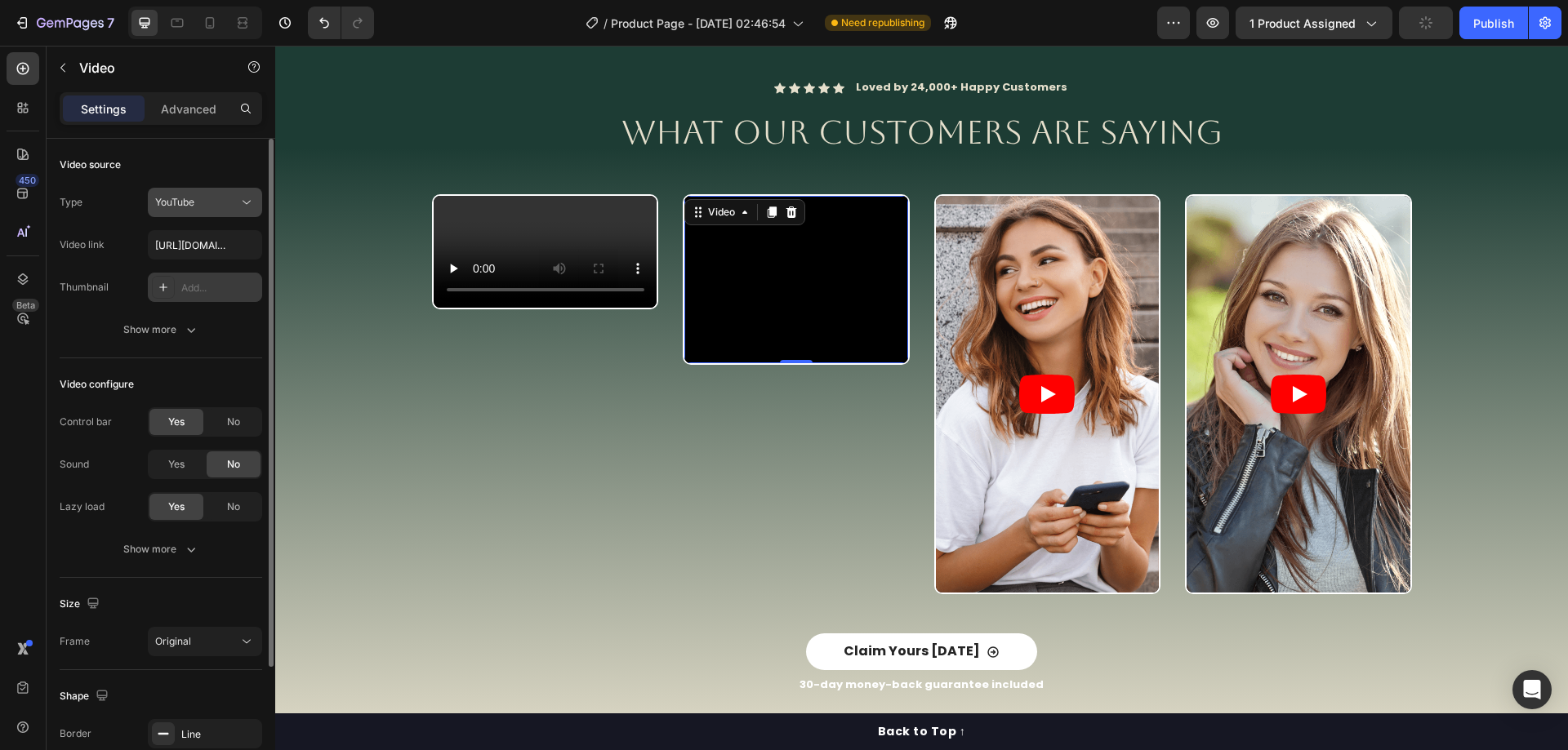
click at [239, 201] on icon at bounding box center [246, 202] width 16 height 16
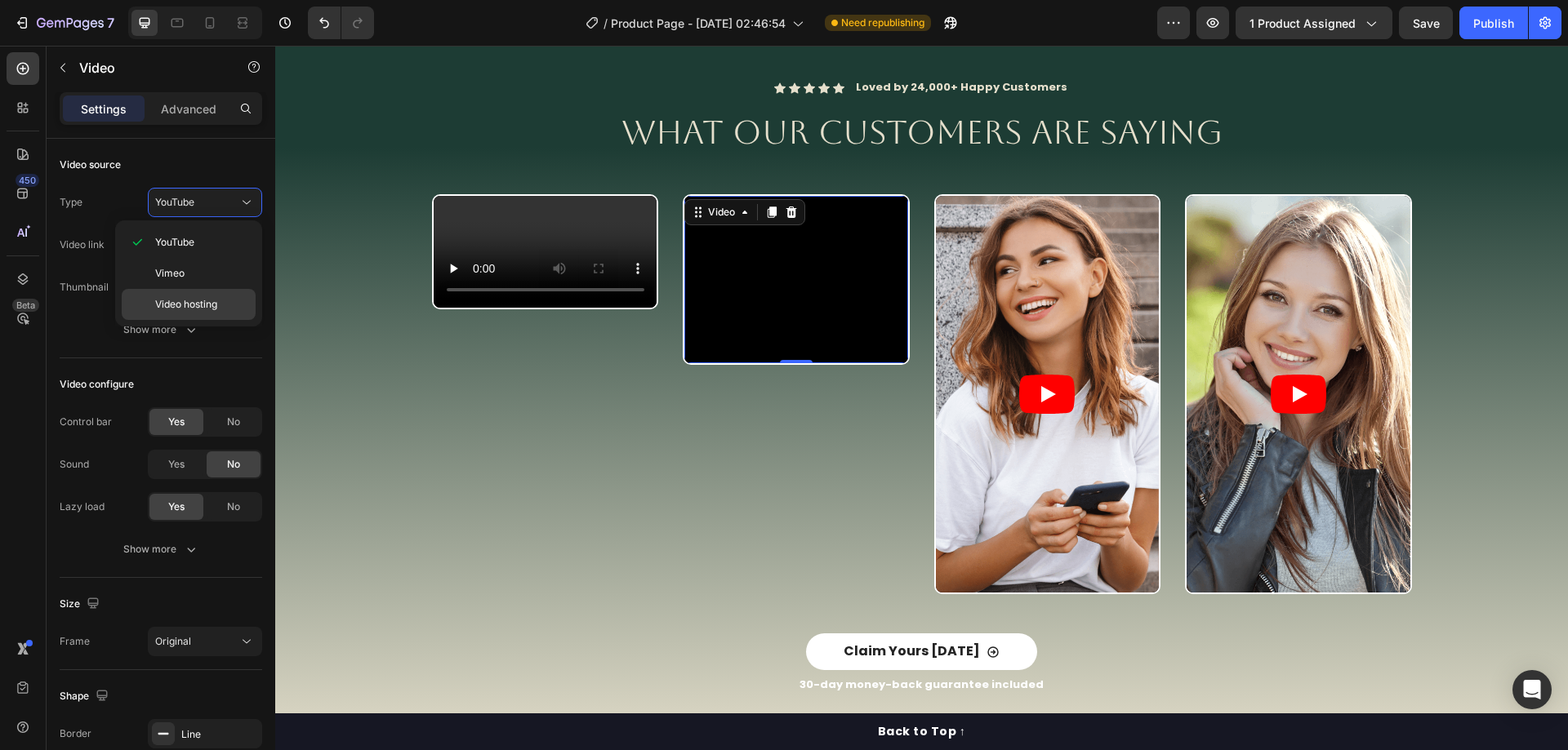
click at [196, 299] on span "Video hosting" at bounding box center [186, 304] width 62 height 15
type input "[URL][DOMAIN_NAME]"
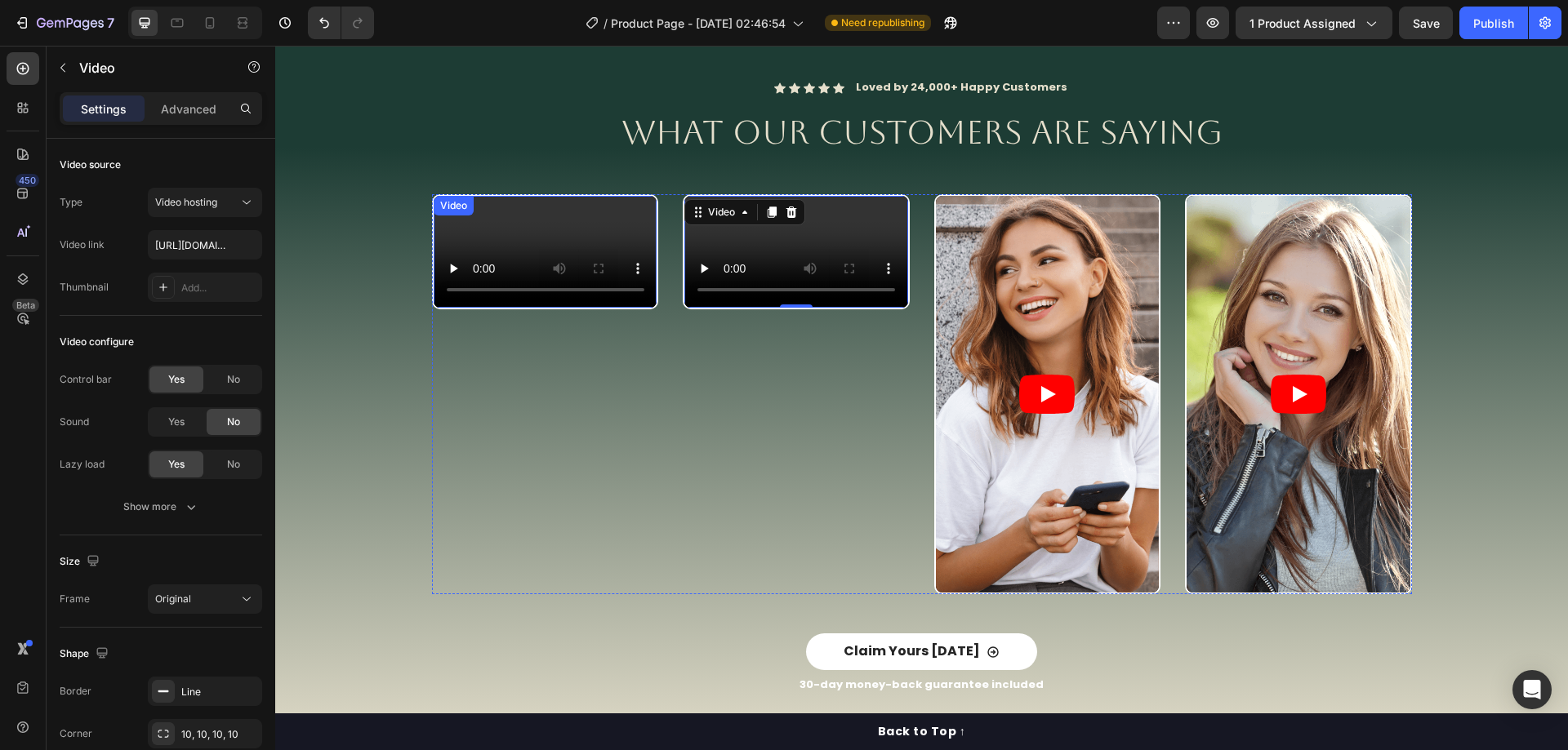
click at [475, 266] on video at bounding box center [545, 252] width 224 height 112
click at [788, 253] on video at bounding box center [796, 252] width 224 height 112
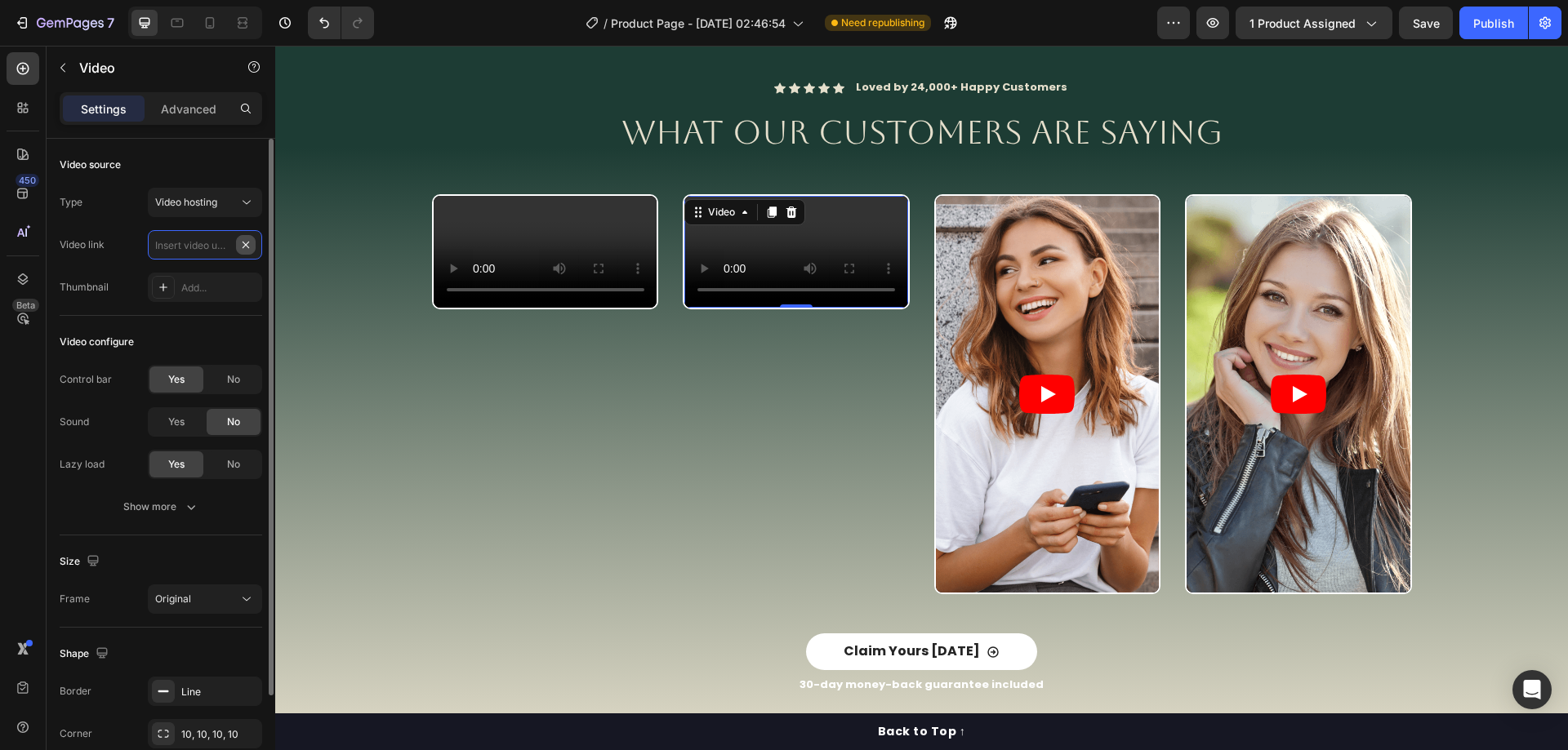
scroll to position [0, 0]
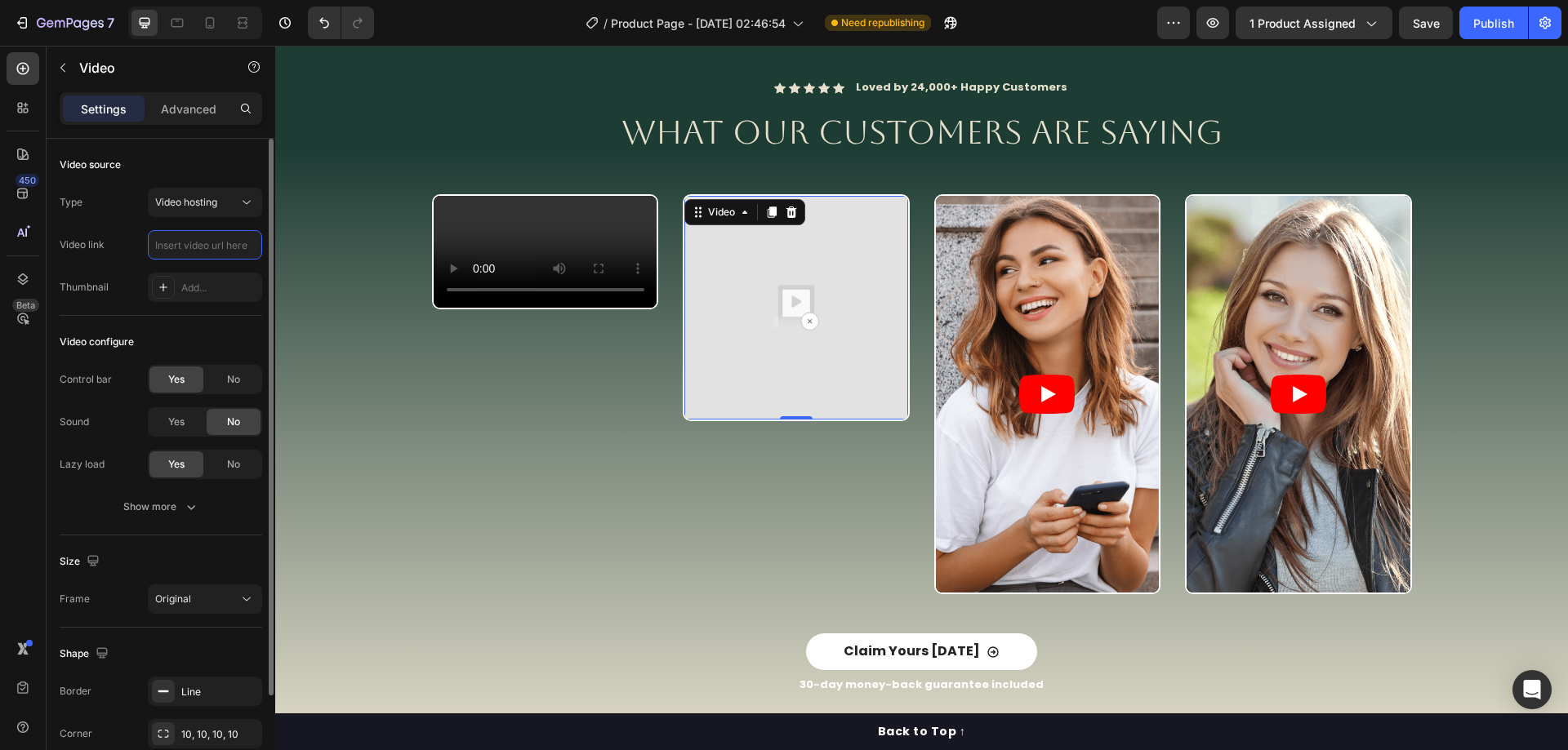
paste input "[URL][DOMAIN_NAME]"
type input "[URL][DOMAIN_NAME]"
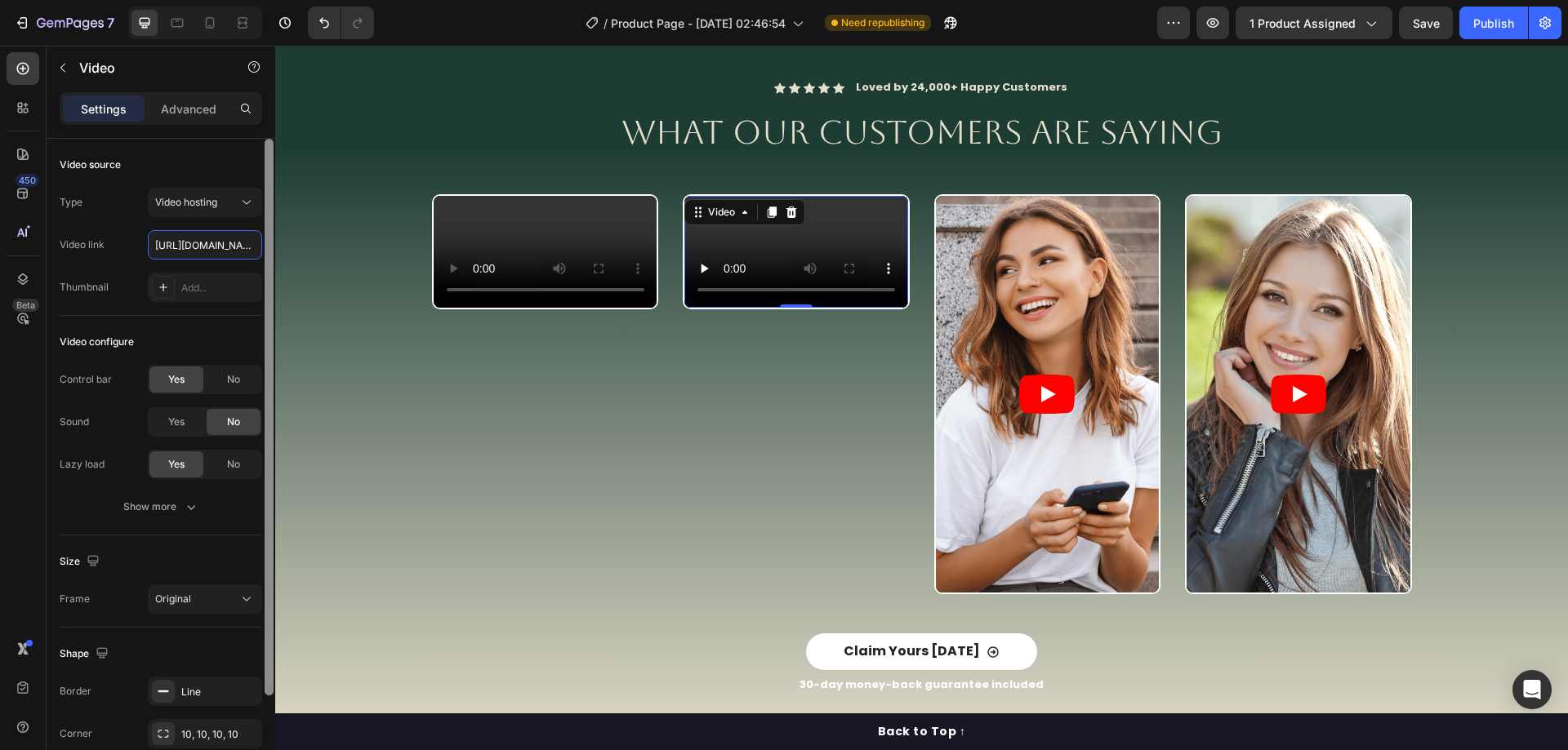
scroll to position [0, 296]
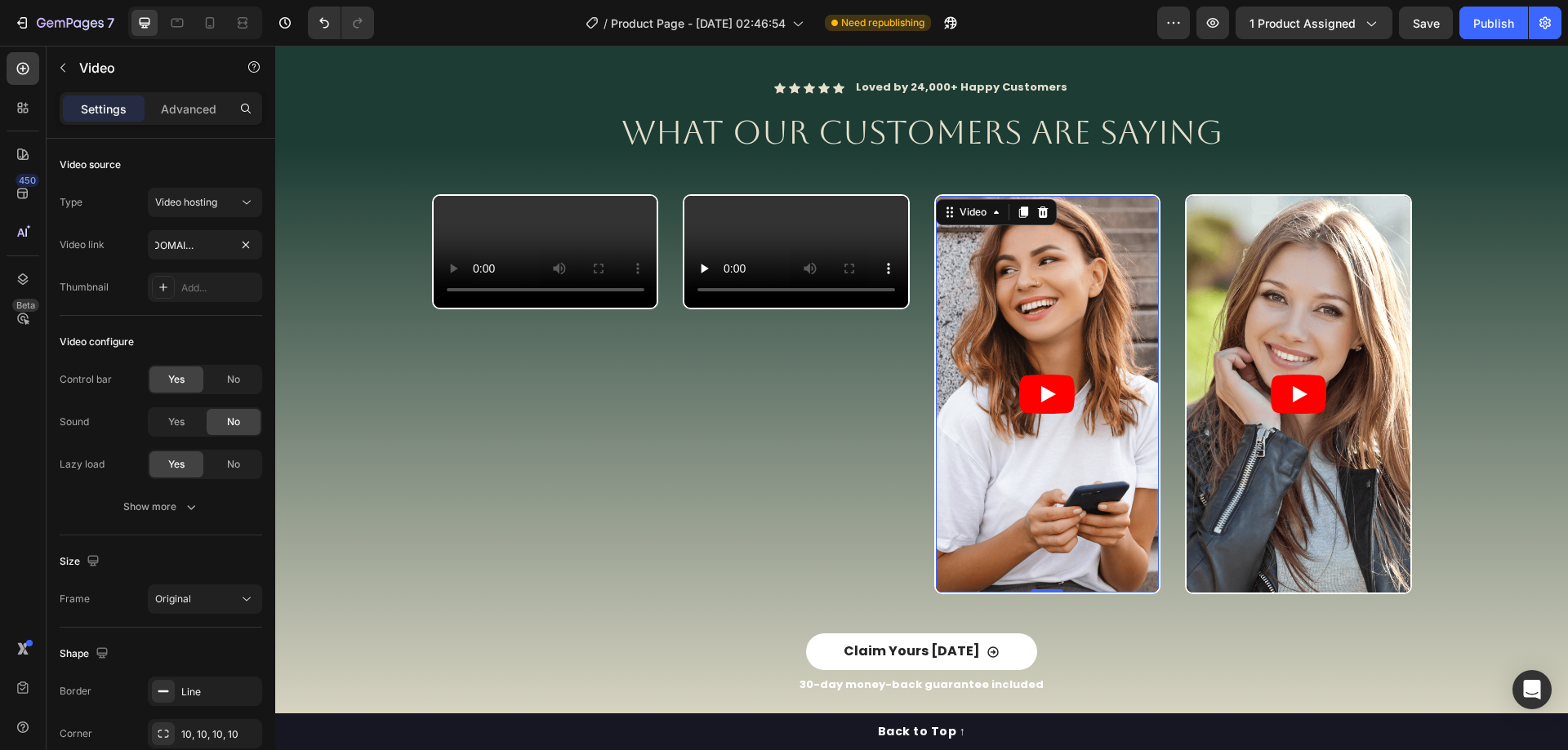
click at [1017, 269] on article at bounding box center [1047, 394] width 224 height 397
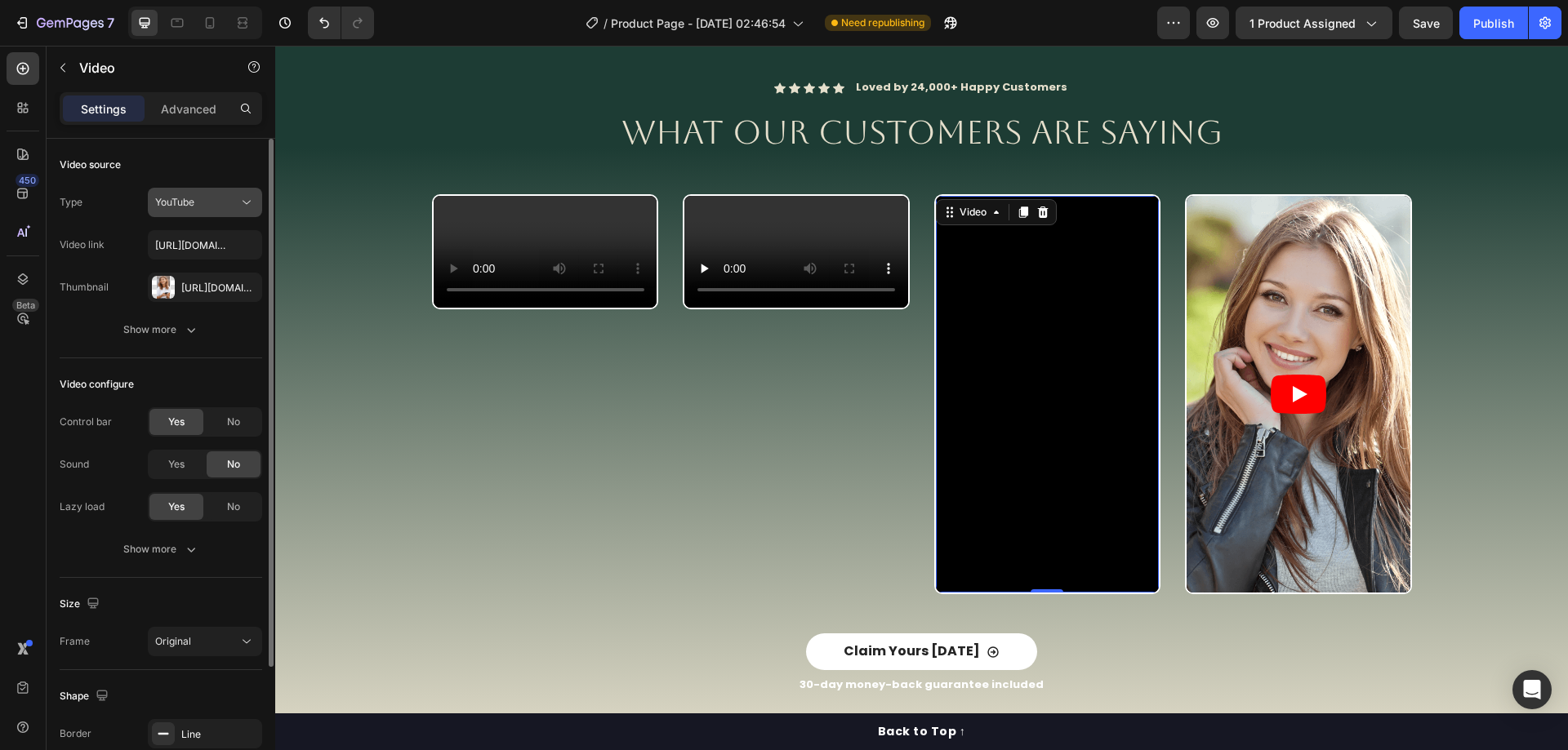
click at [235, 211] on button "YouTube" at bounding box center [205, 202] width 114 height 29
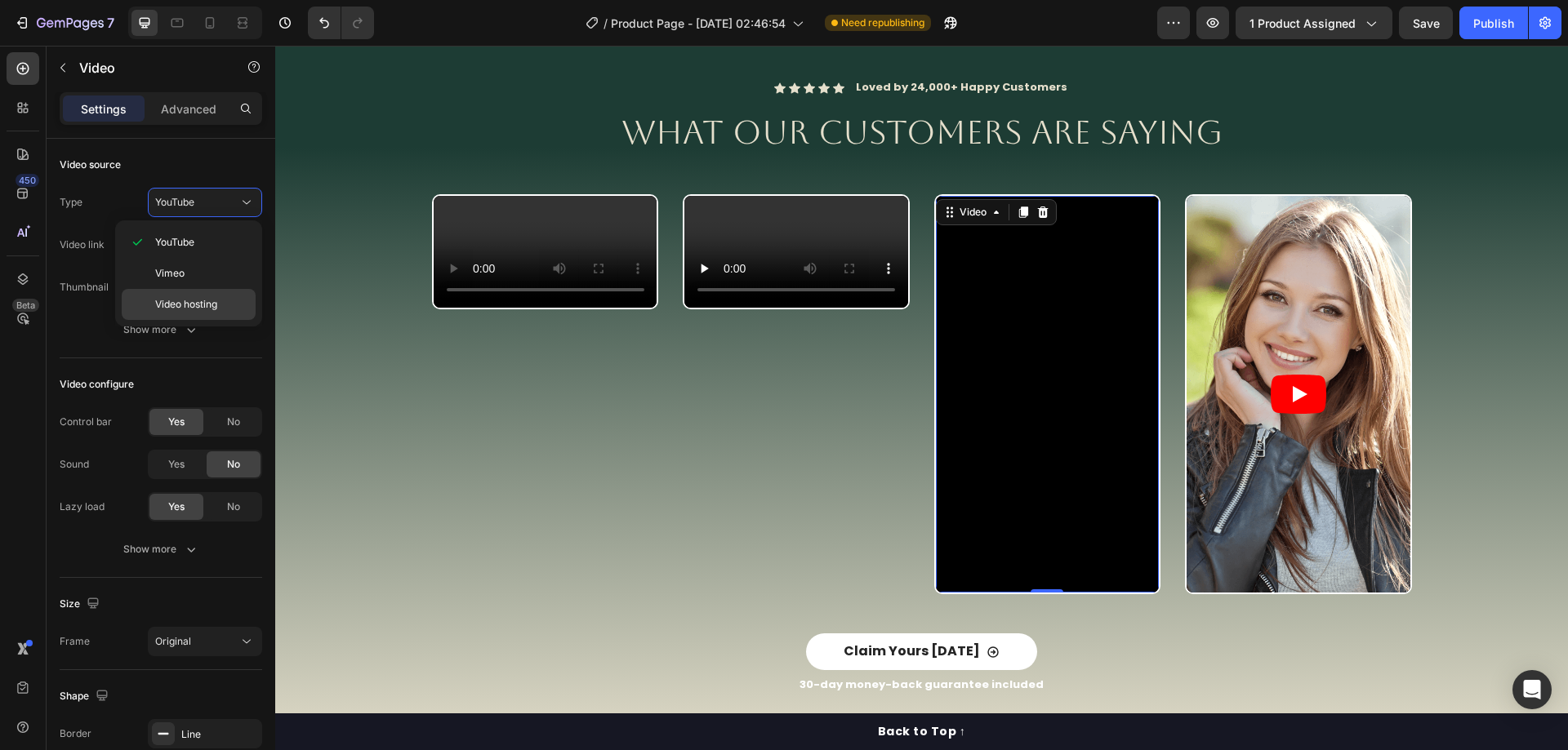
click at [205, 299] on span "Video hosting" at bounding box center [186, 304] width 62 height 15
type input "[URL][DOMAIN_NAME]"
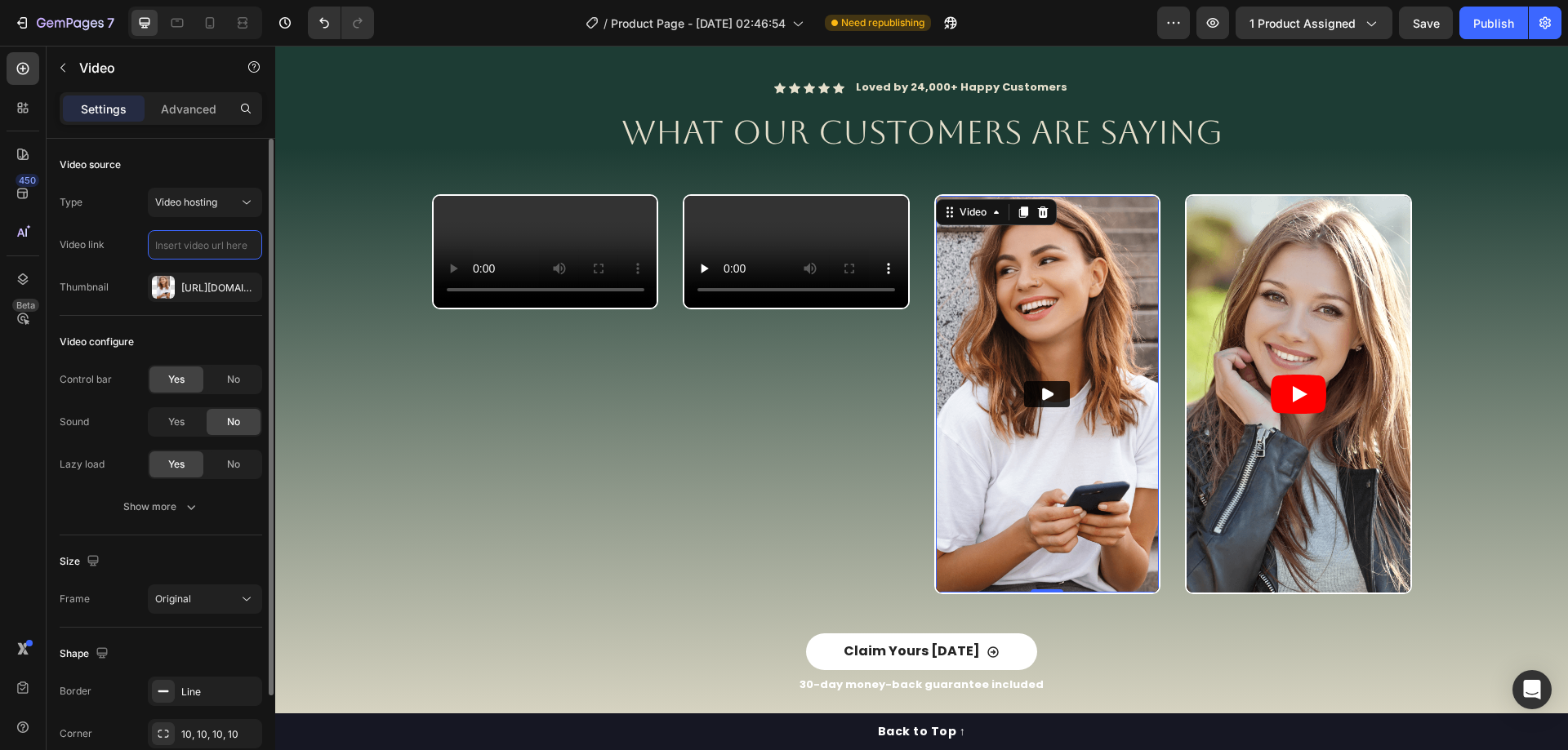
scroll to position [0, 0]
click at [247, 291] on icon "button" at bounding box center [244, 287] width 13 height 13
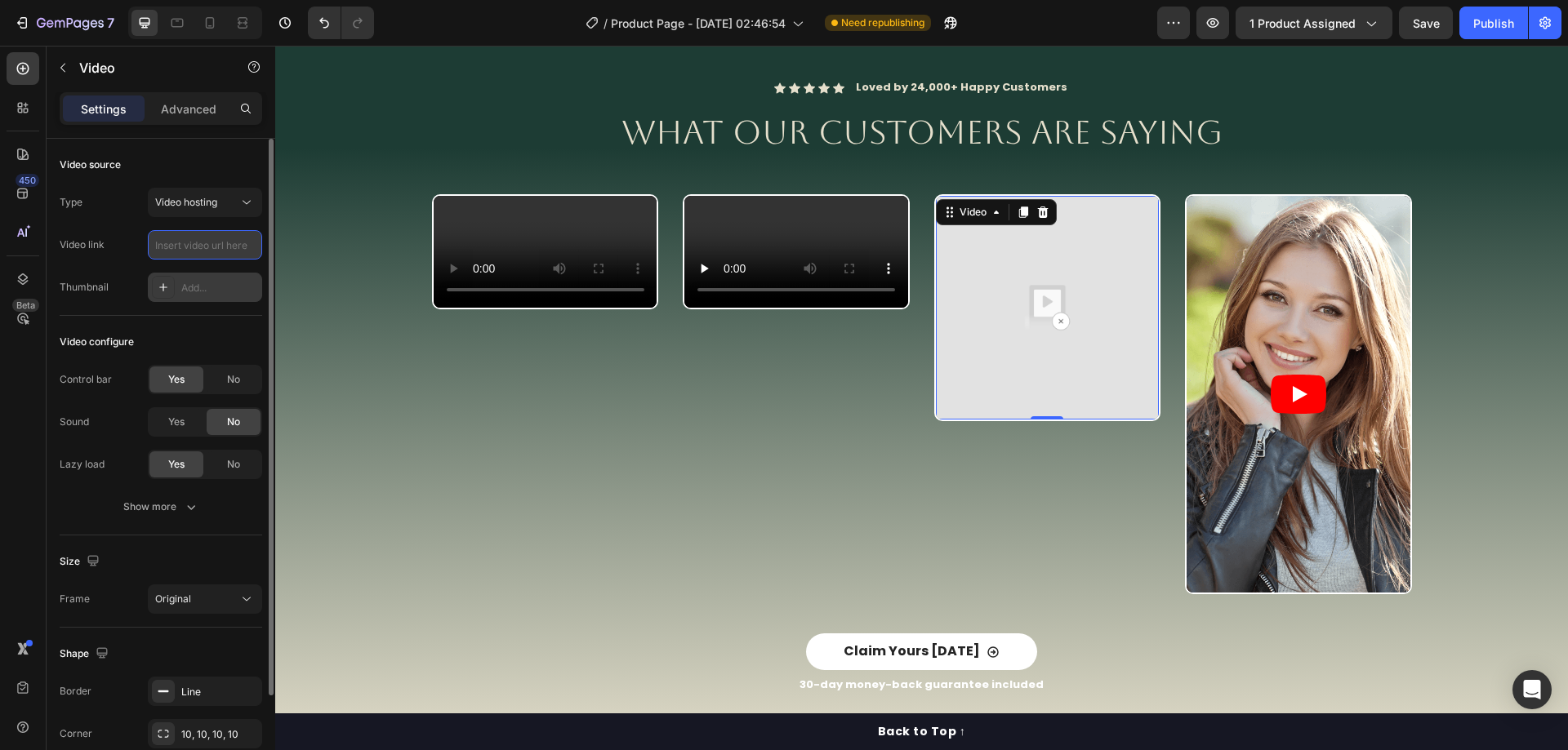
click at [211, 231] on input "text" at bounding box center [205, 245] width 114 height 29
paste input "[URL][DOMAIN_NAME]"
type input "[URL][DOMAIN_NAME]"
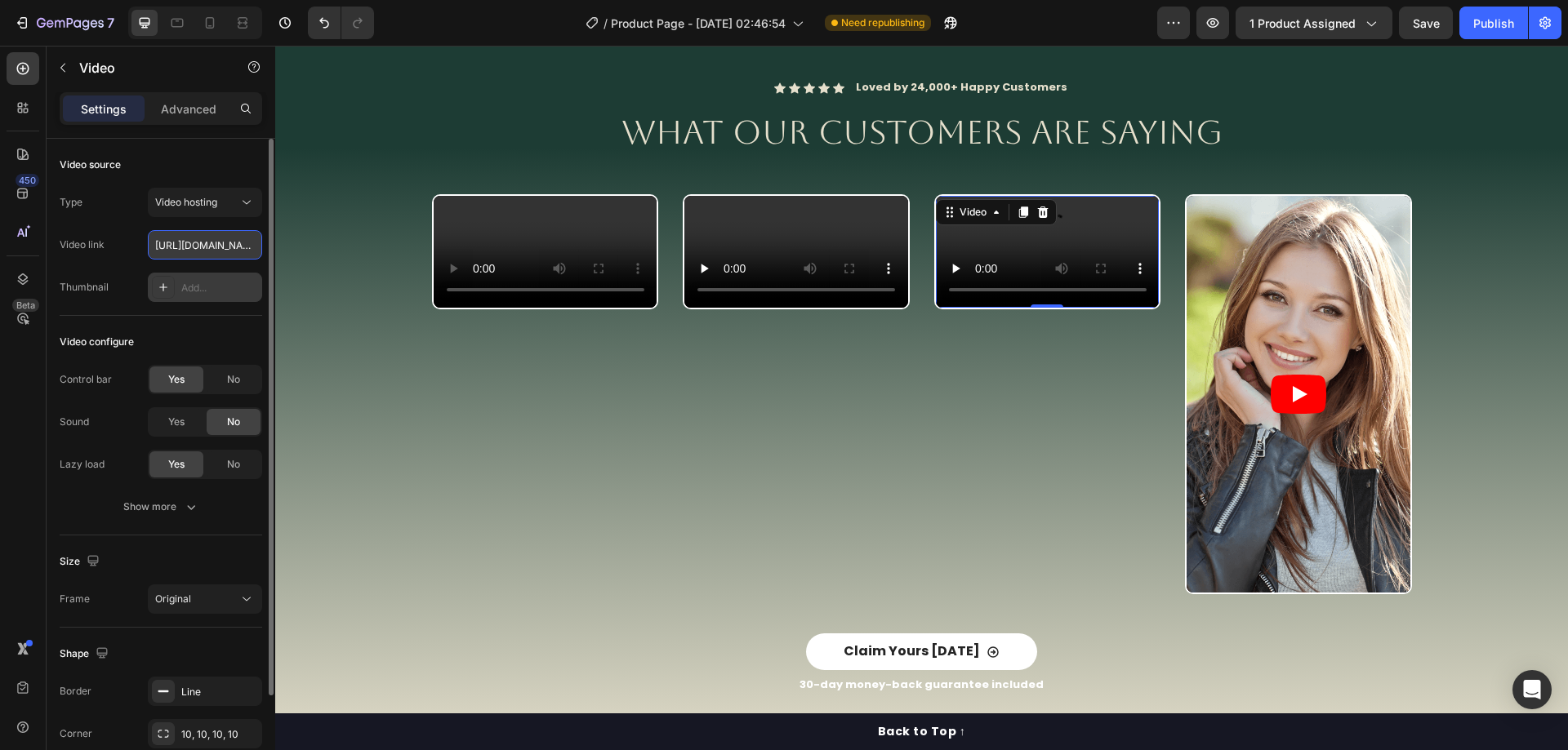
scroll to position [0, 310]
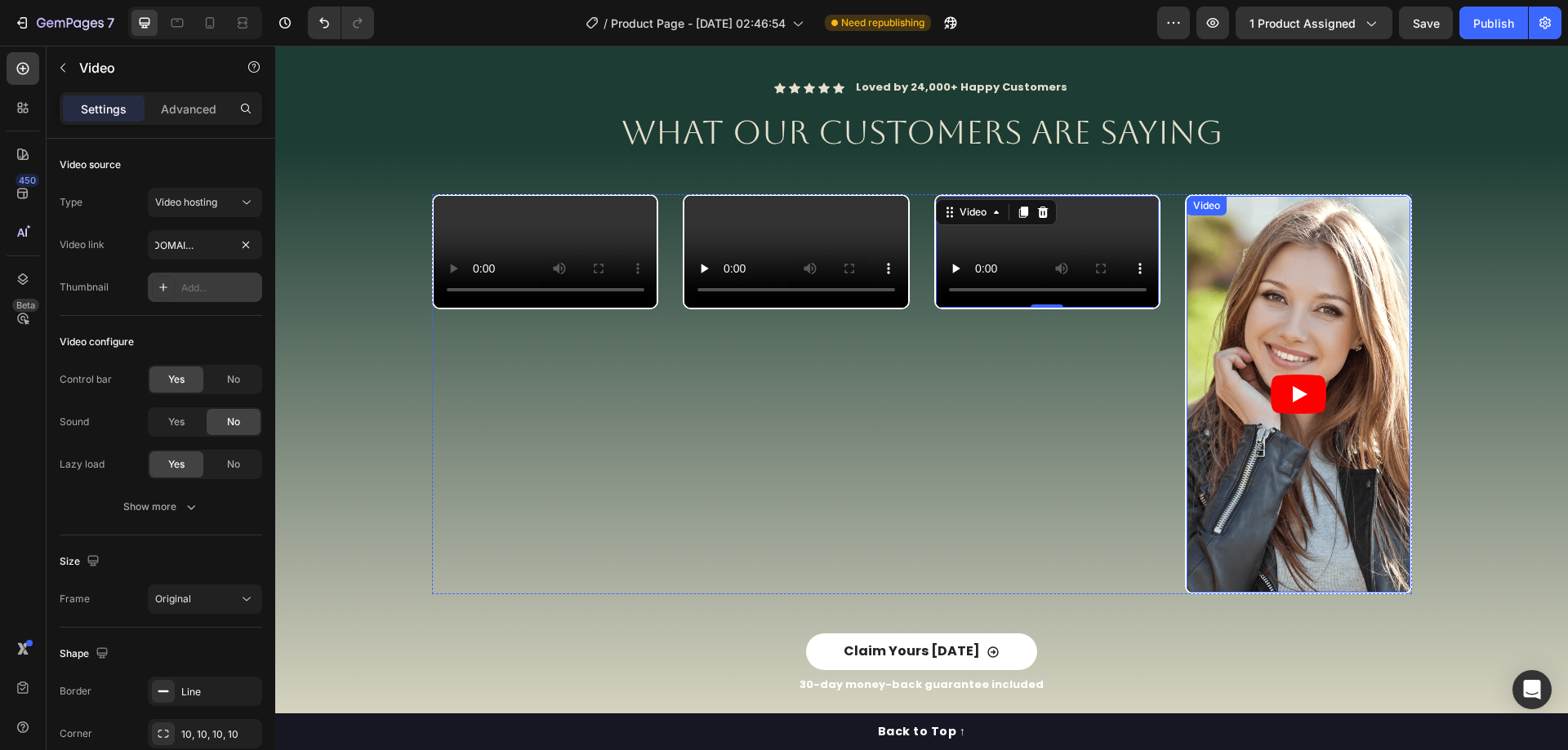
click at [1280, 272] on article at bounding box center [1298, 394] width 224 height 397
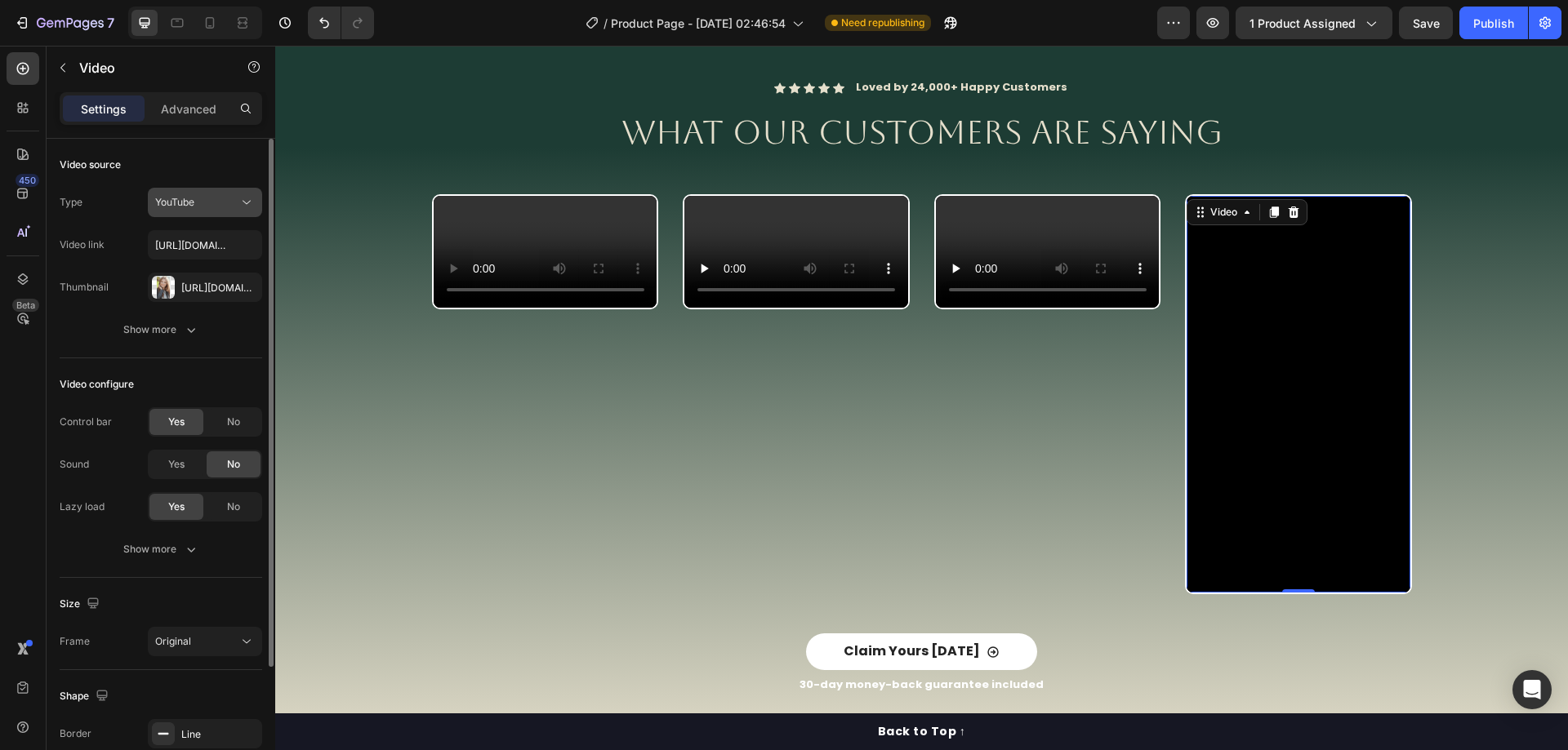
click at [252, 203] on icon at bounding box center [246, 202] width 16 height 16
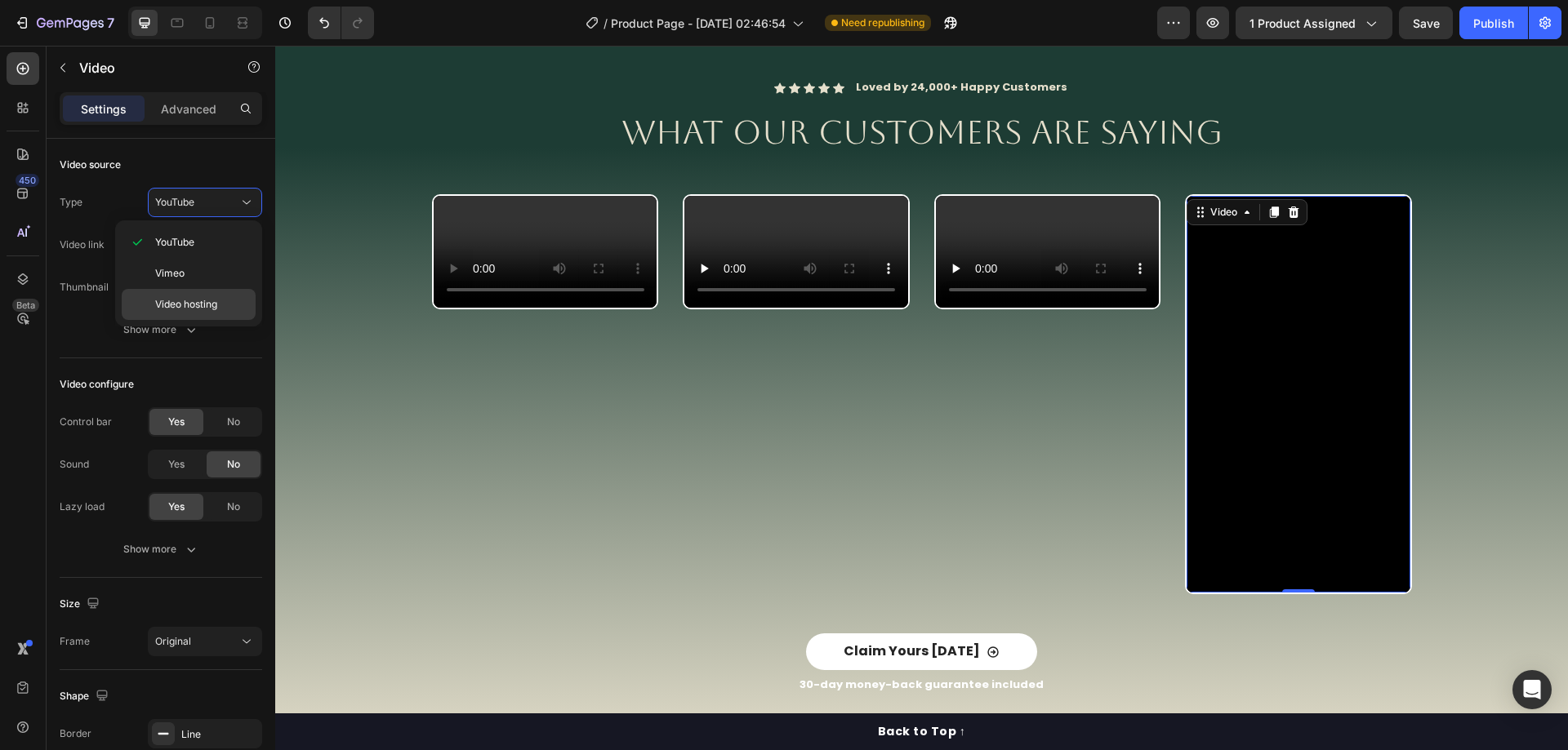
click at [185, 290] on div "Video hosting" at bounding box center [189, 305] width 134 height 31
type input "[URL][DOMAIN_NAME]"
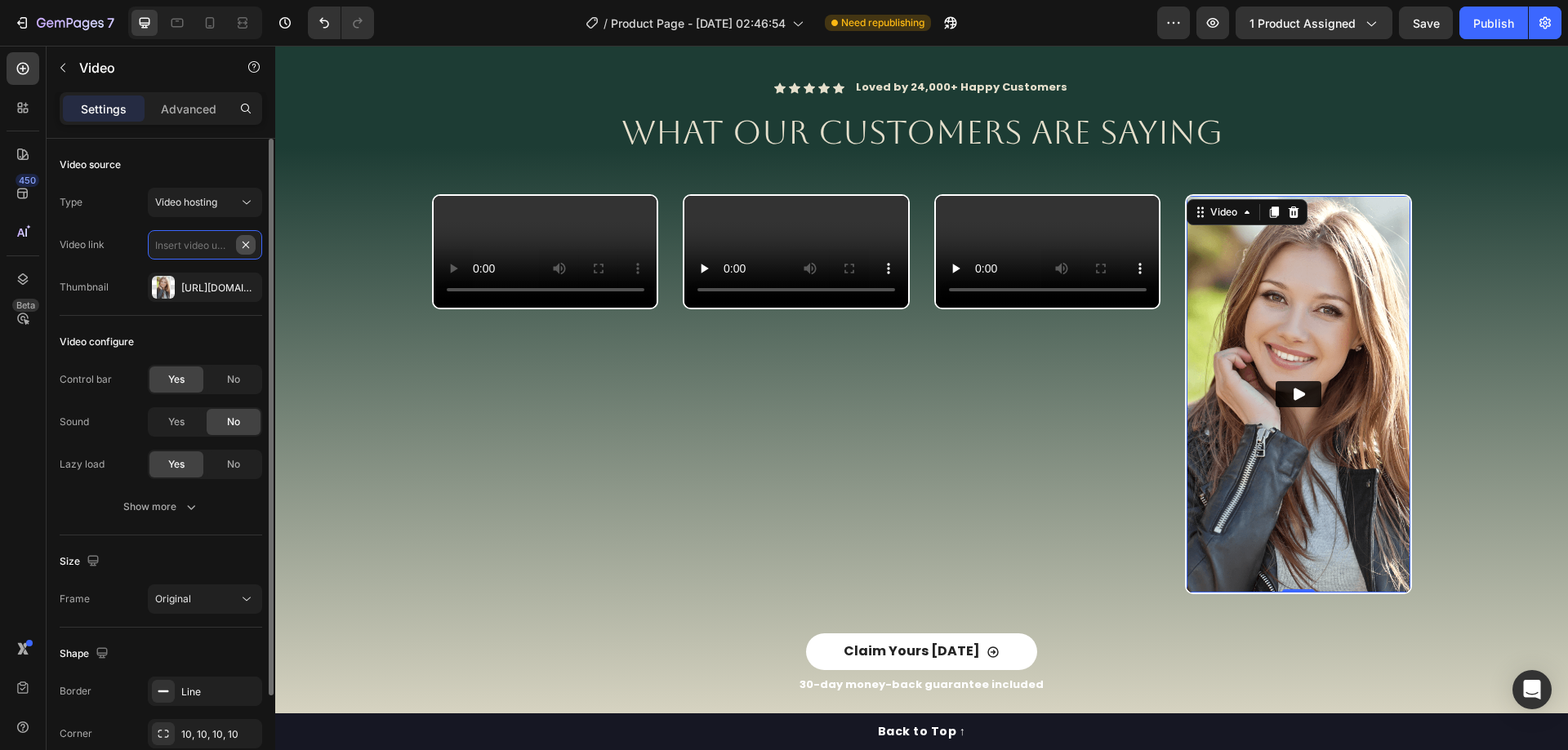
scroll to position [0, 0]
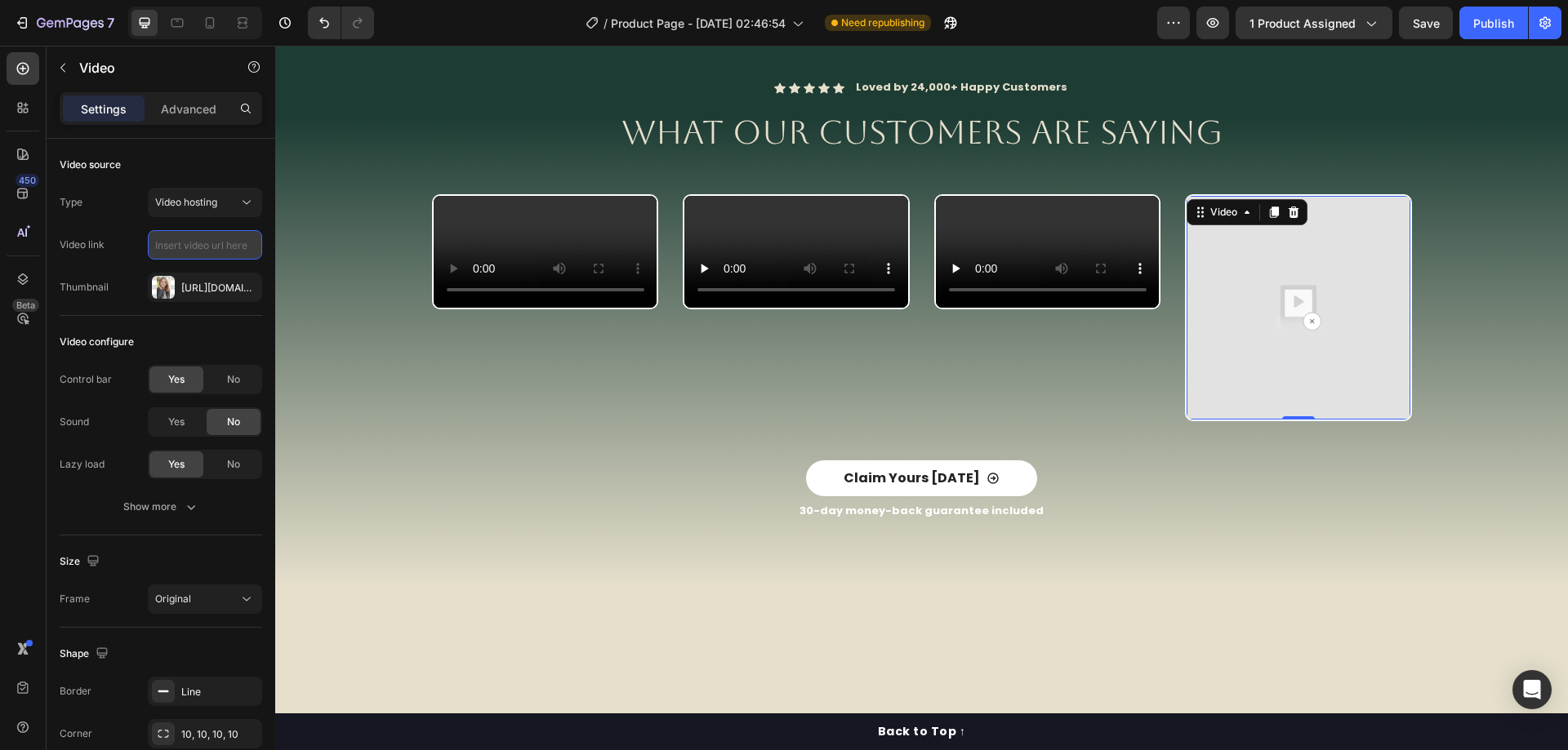
paste input "[URL][DOMAIN_NAME]"
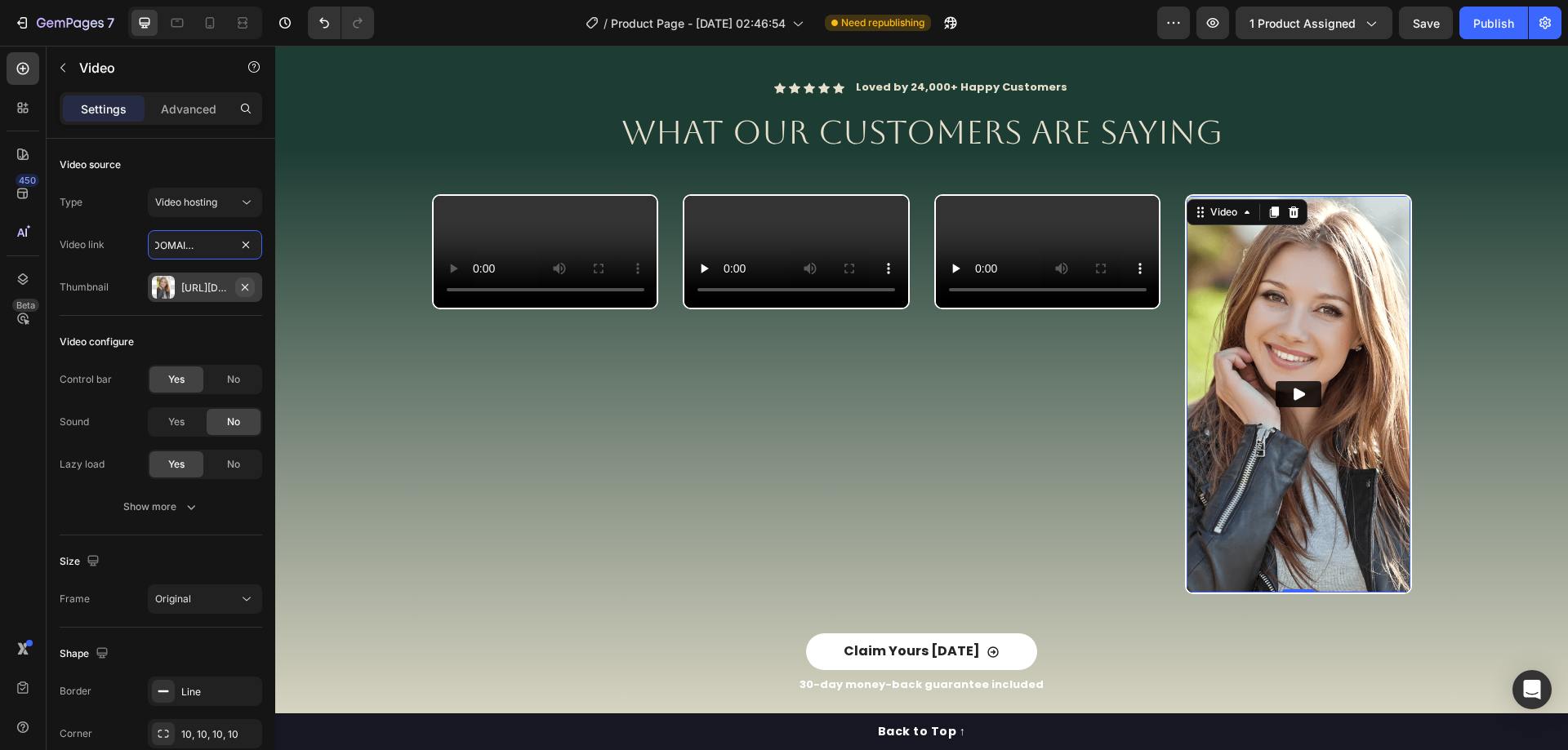
type input "[URL][DOMAIN_NAME]"
click at [253, 288] on button "button" at bounding box center [244, 287] width 20 height 20
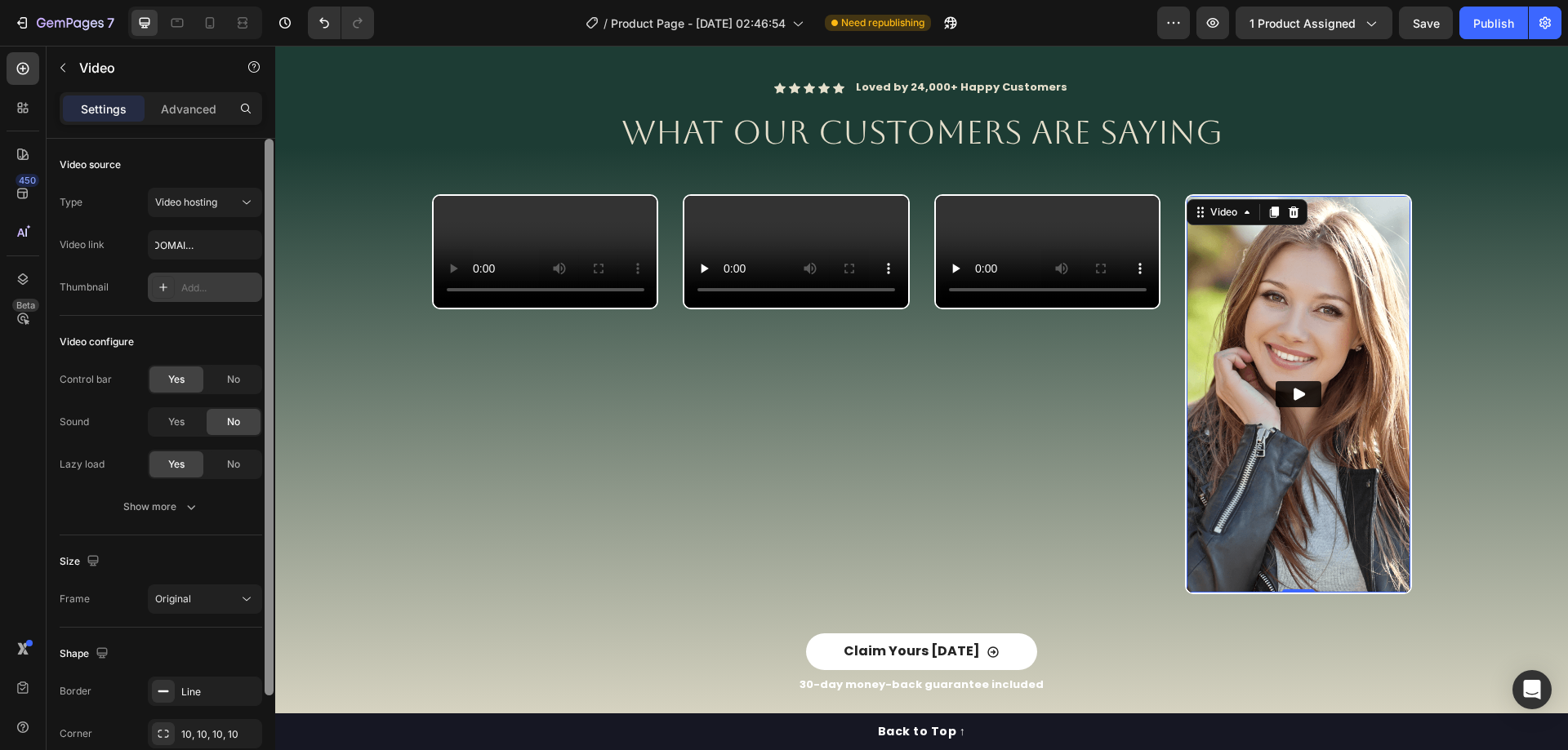
scroll to position [0, 0]
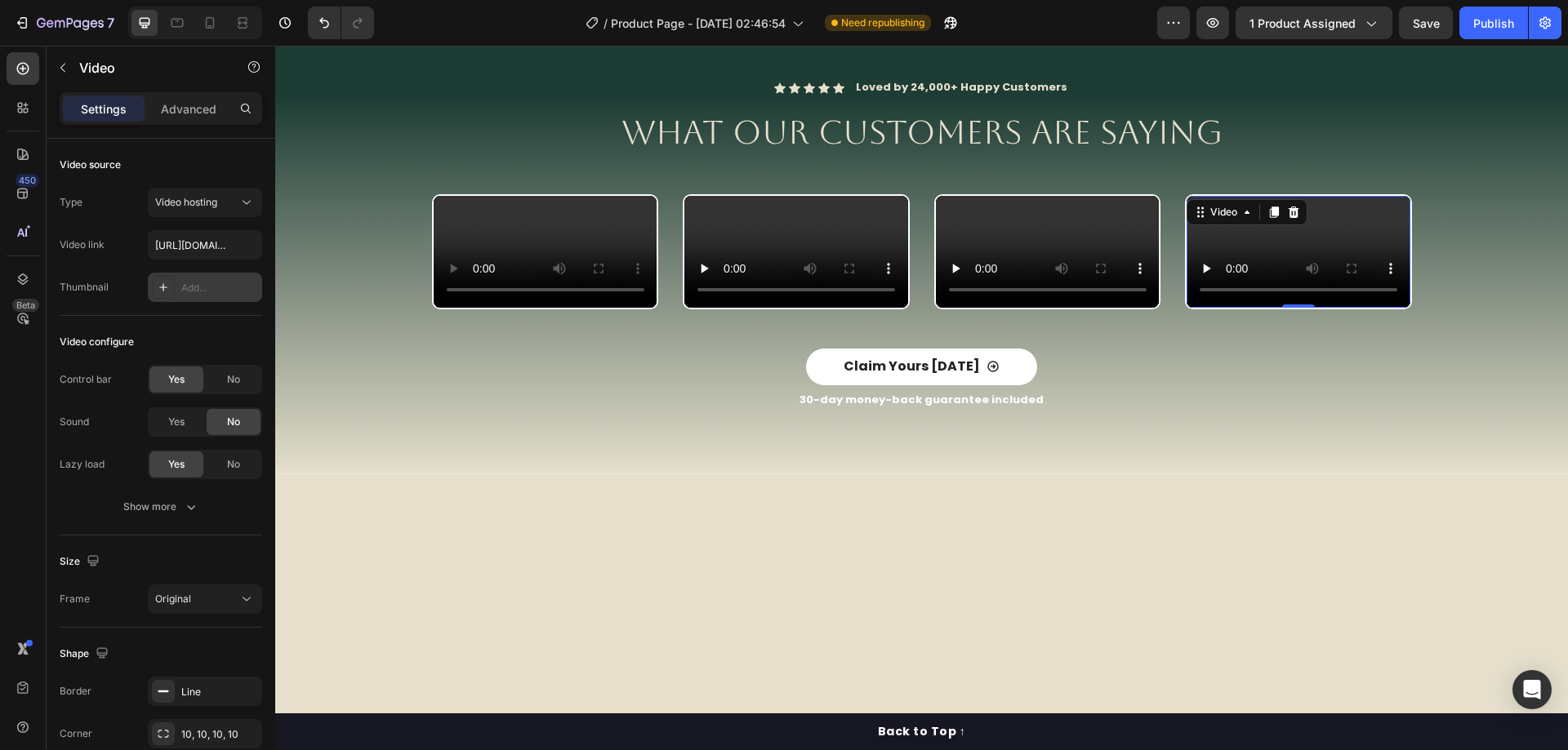
click at [1210, 291] on video at bounding box center [1298, 252] width 224 height 112
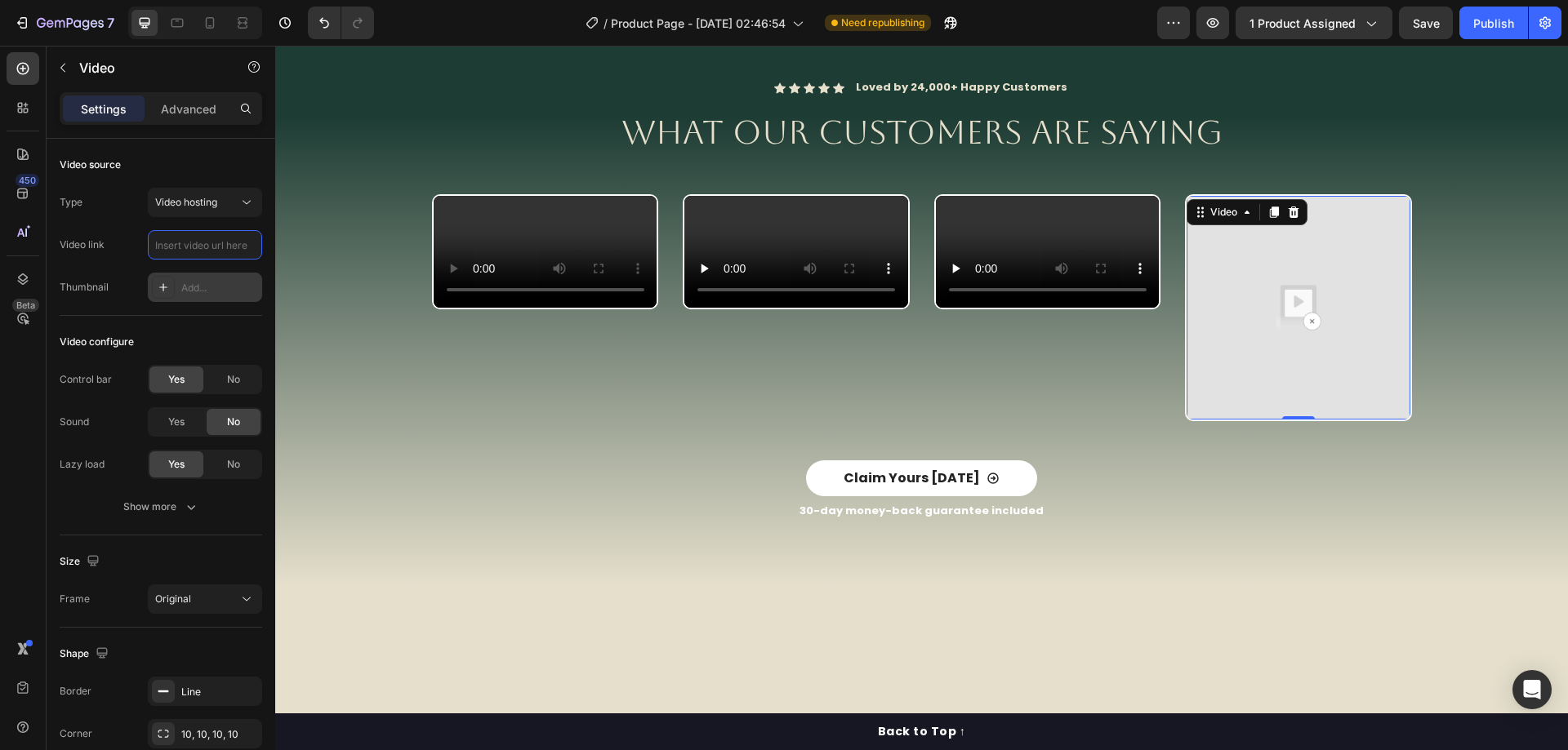
paste input "[URL][DOMAIN_NAME]"
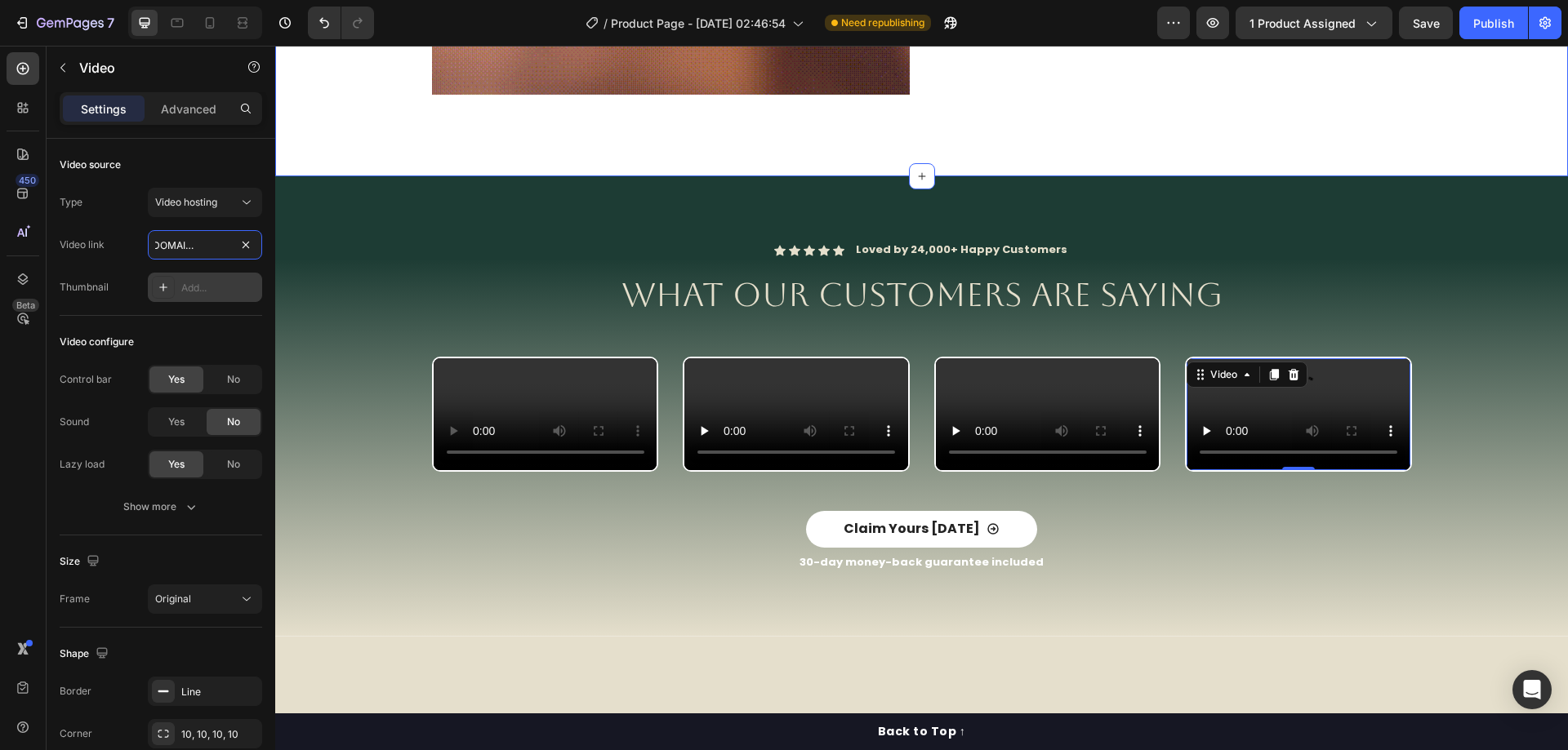
scroll to position [2122, 0]
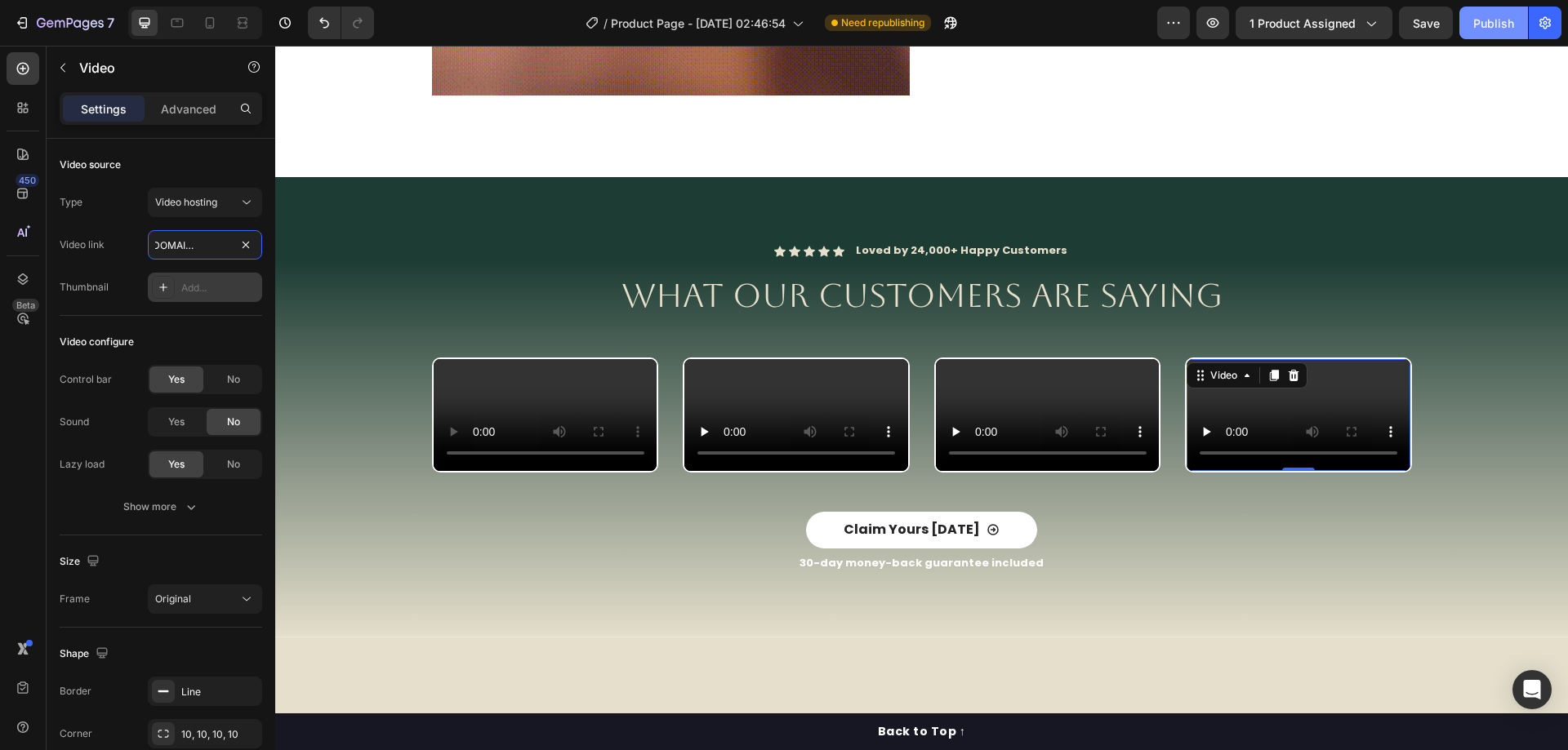
type input "[URL][DOMAIN_NAME]"
click at [1502, 19] on div "Publish" at bounding box center [1494, 23] width 41 height 17
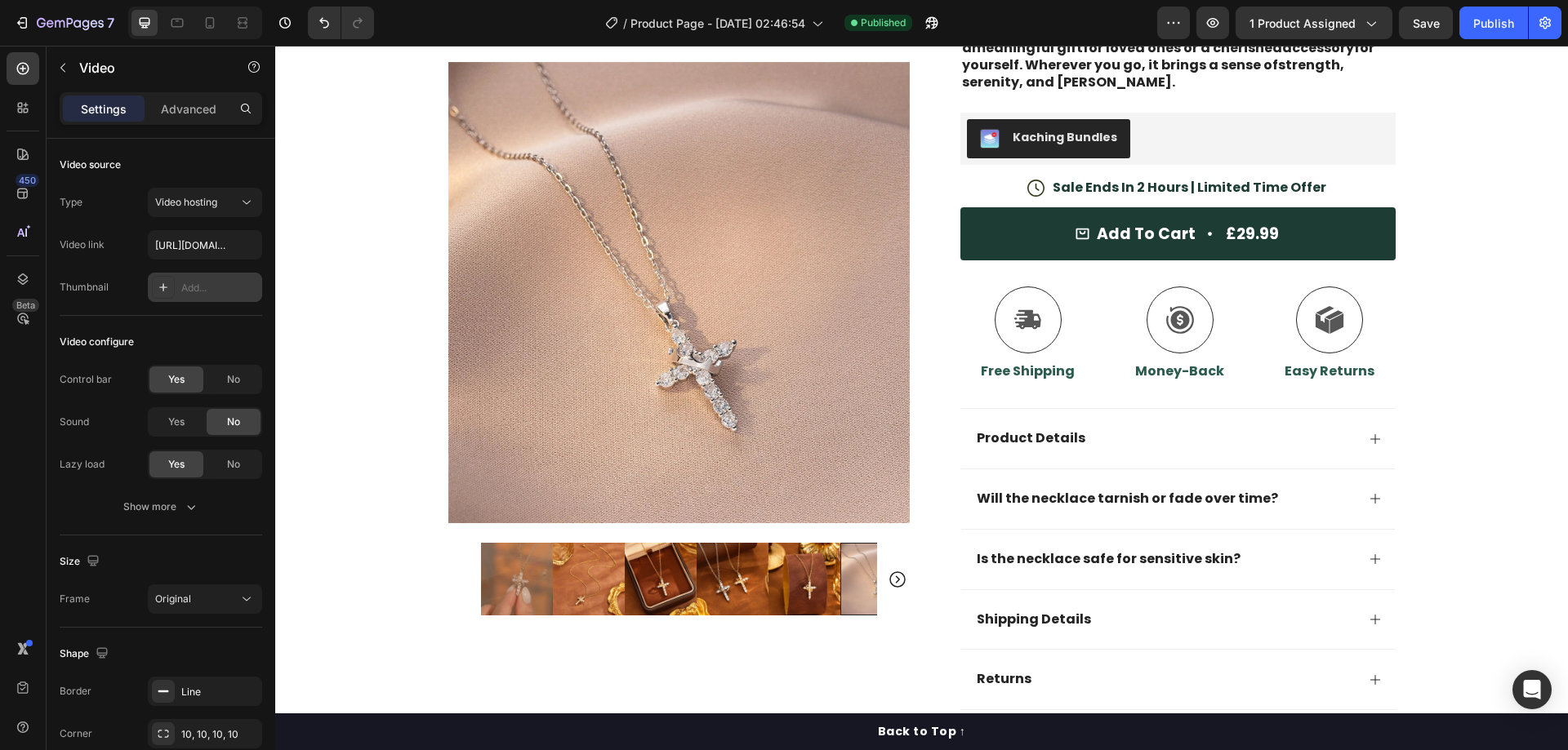
scroll to position [0, 0]
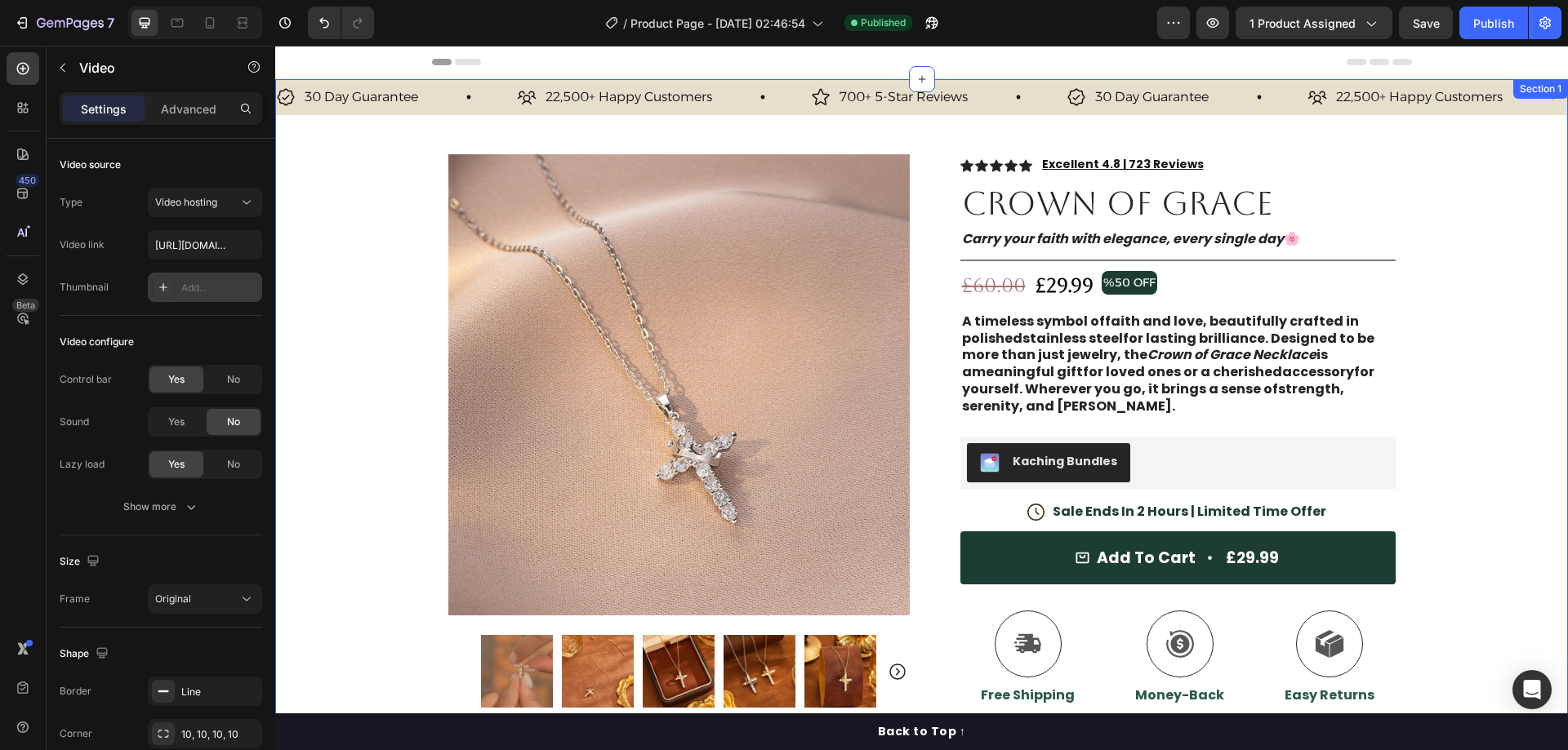
click at [364, 309] on div "30 Day Guarantee Item List 22,500+ Happy Customers Item List 700+ 5-Star Review…" at bounding box center [921, 570] width 1292 height 981
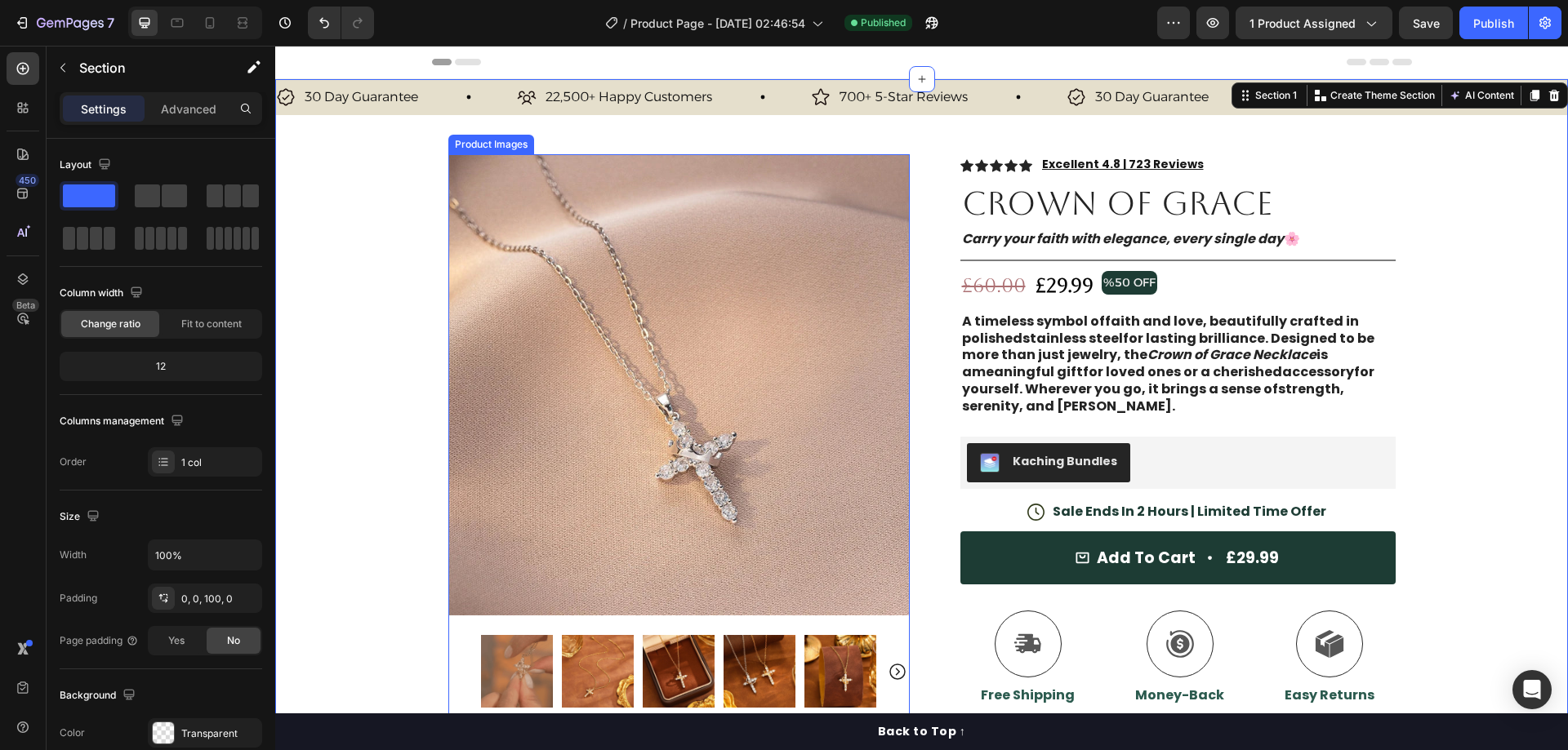
click at [880, 275] on img at bounding box center [679, 385] width 461 height 461
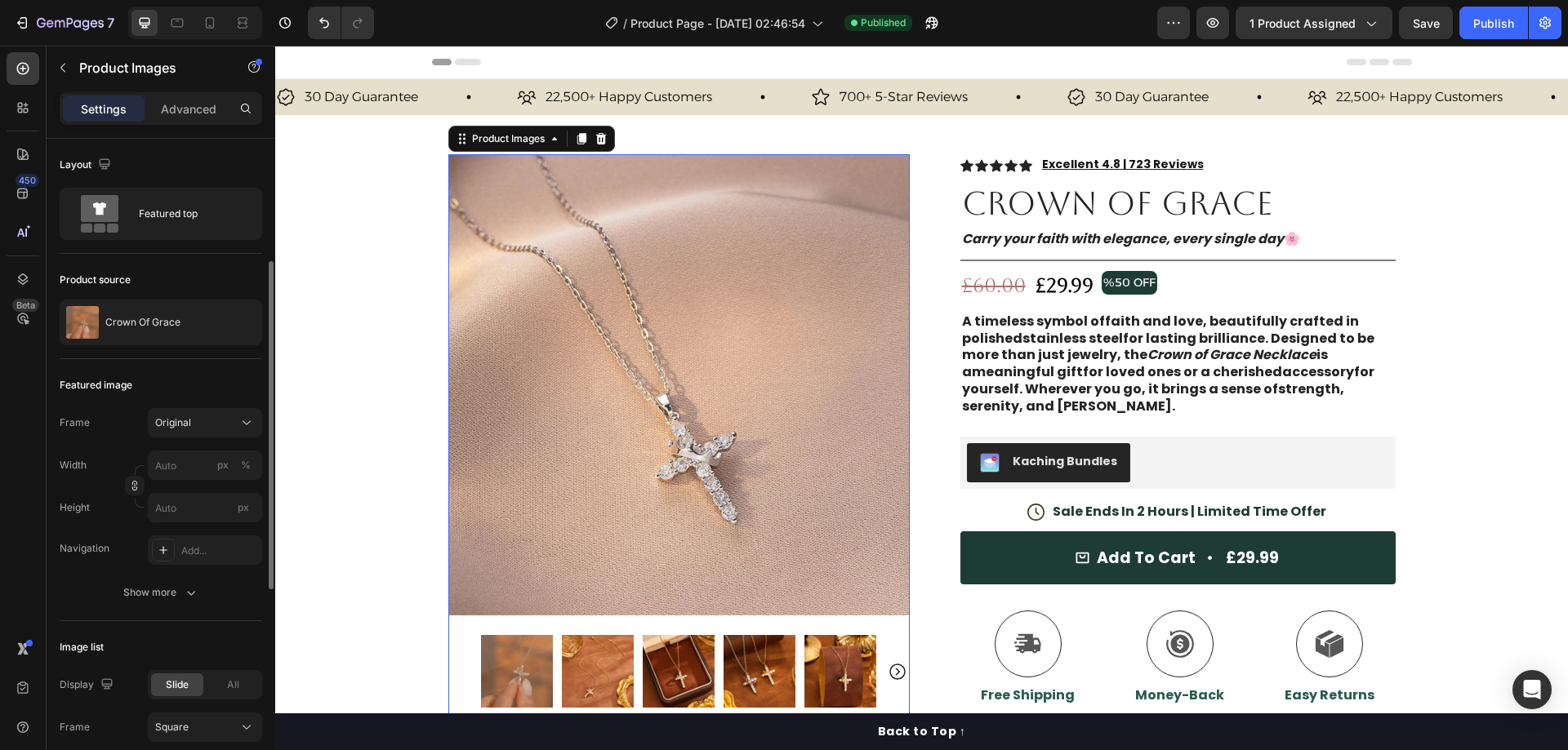
scroll to position [163, 0]
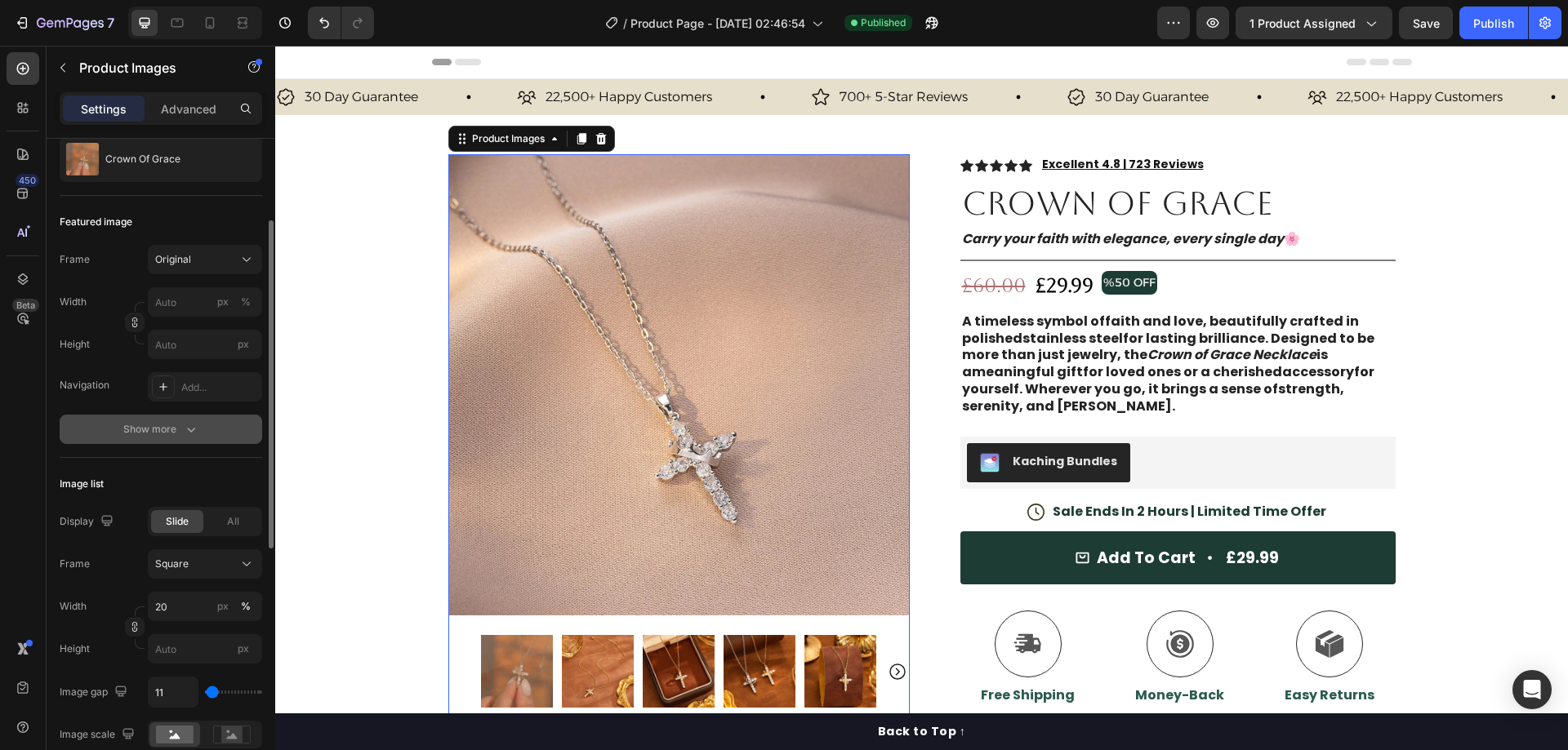
click at [210, 430] on button "Show more" at bounding box center [160, 429] width 202 height 29
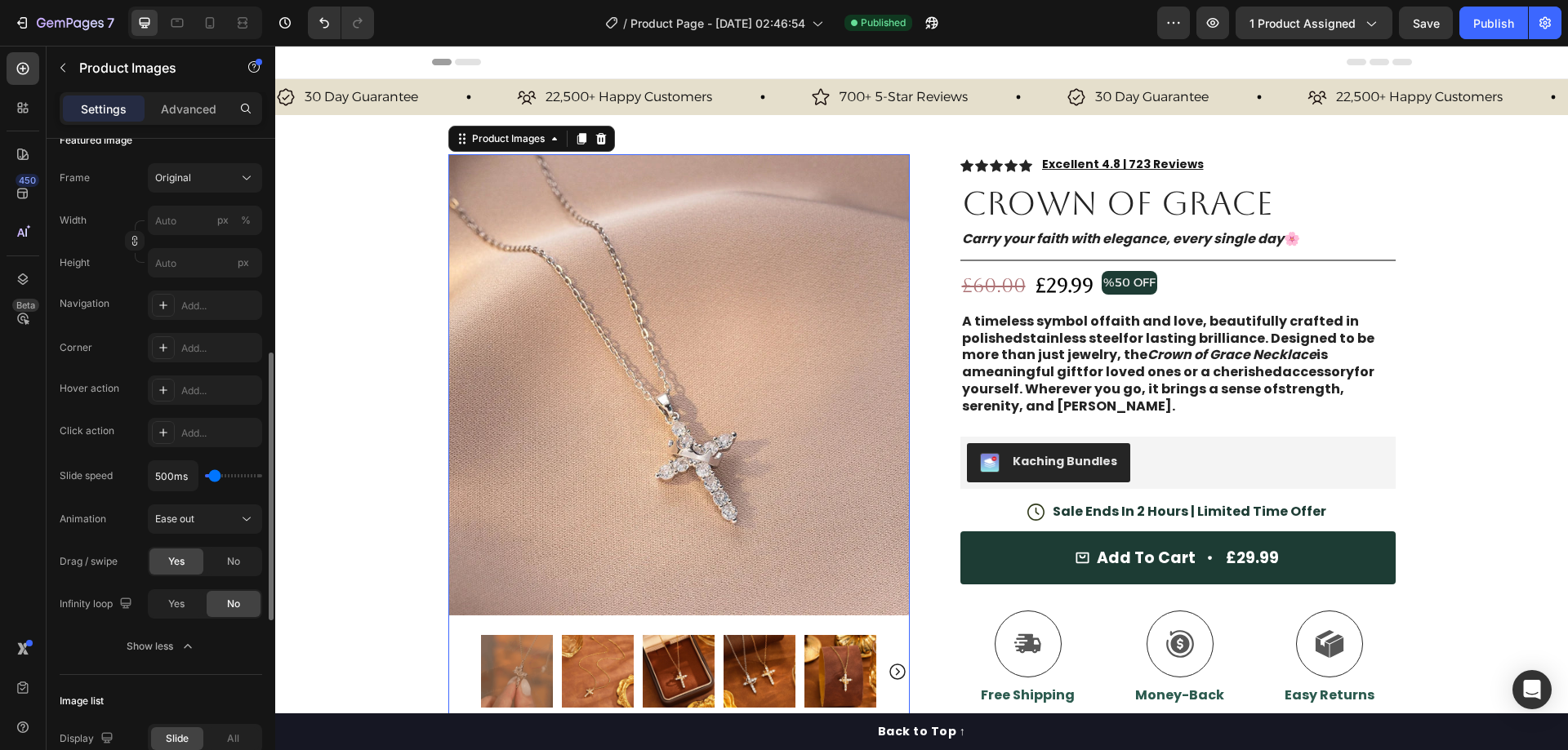
scroll to position [327, 0]
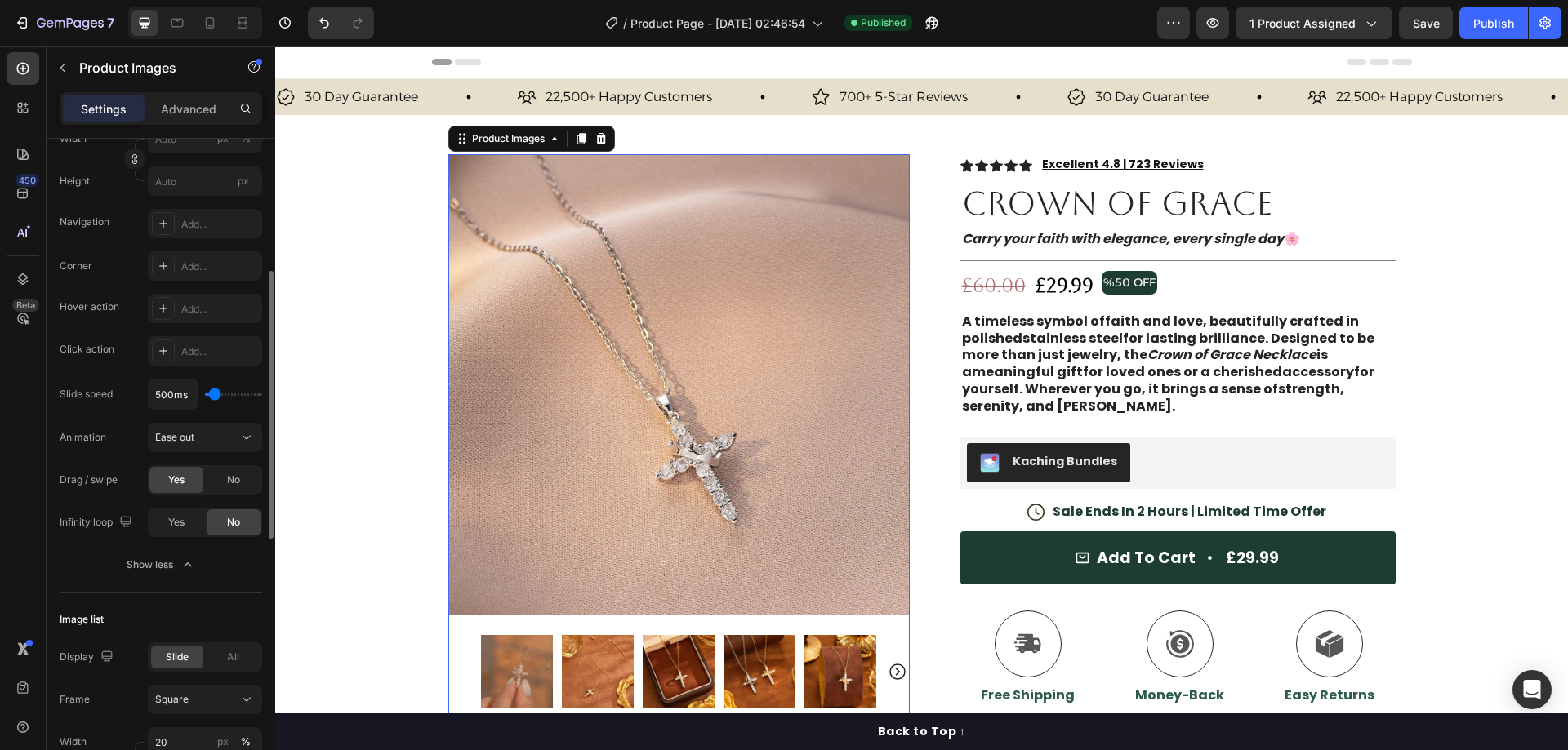
click at [187, 556] on icon "button" at bounding box center [187, 564] width 16 height 16
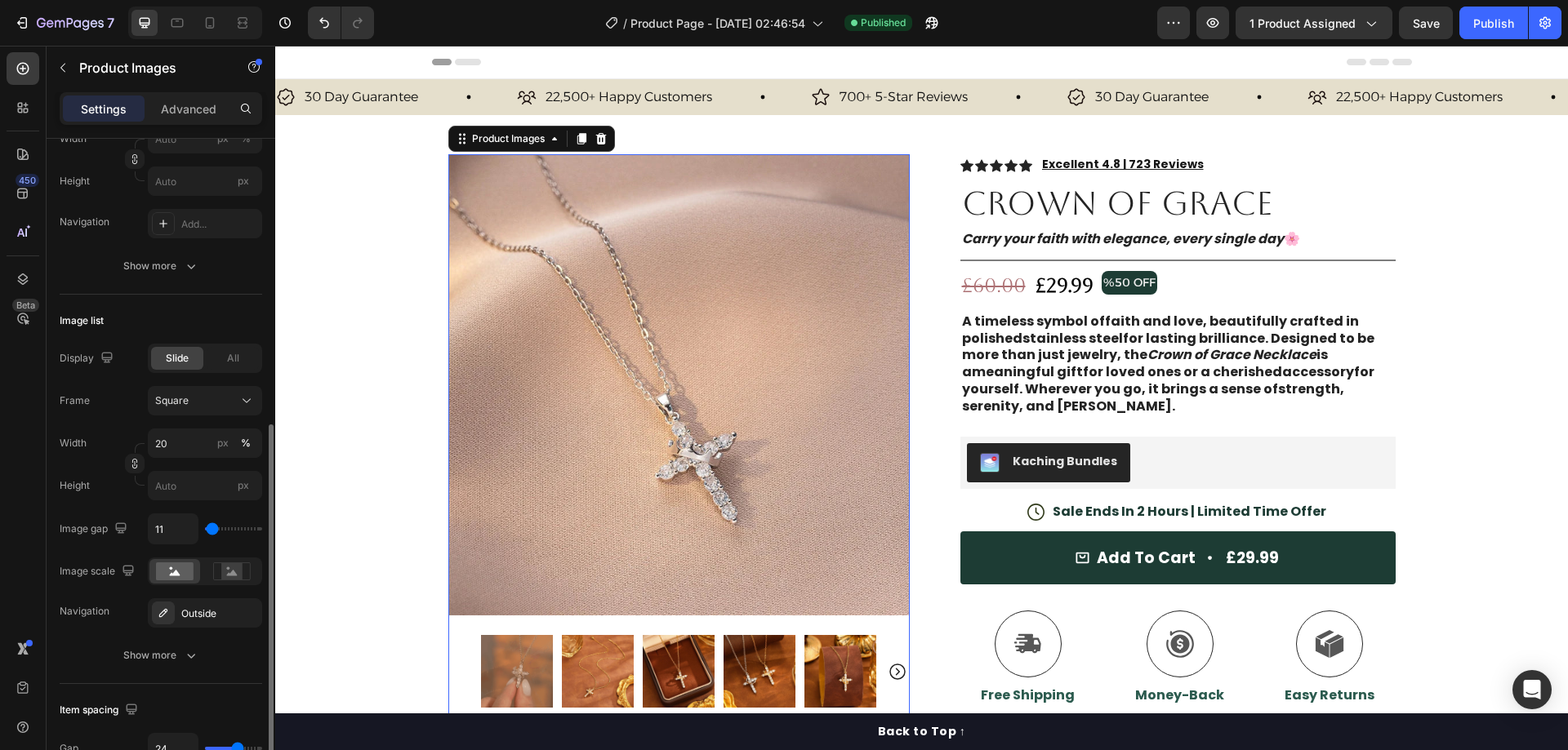
scroll to position [572, 0]
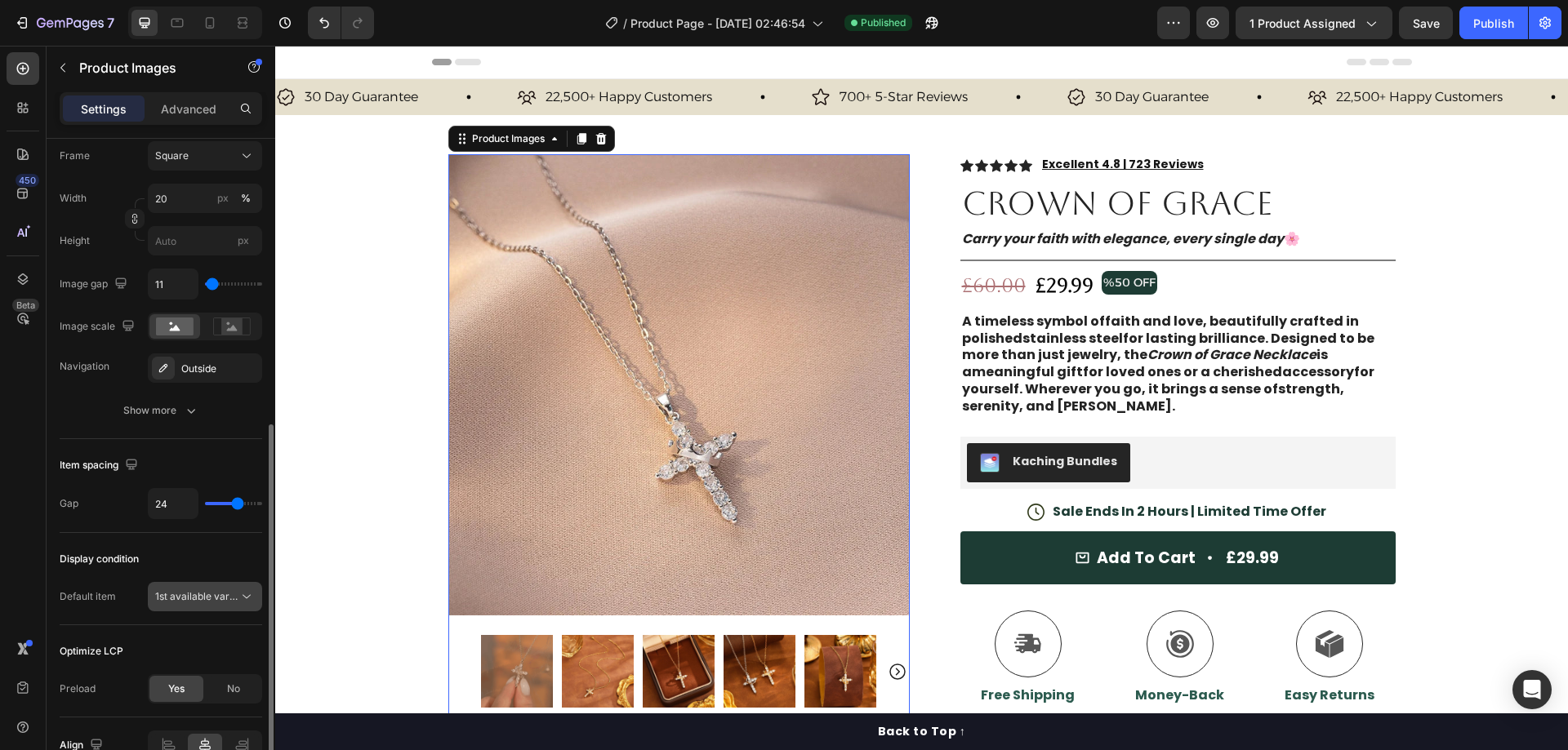
drag, startPoint x: 212, startPoint y: 584, endPoint x: 220, endPoint y: 584, distance: 8.0
click at [212, 585] on button "1st available variant" at bounding box center [205, 596] width 114 height 29
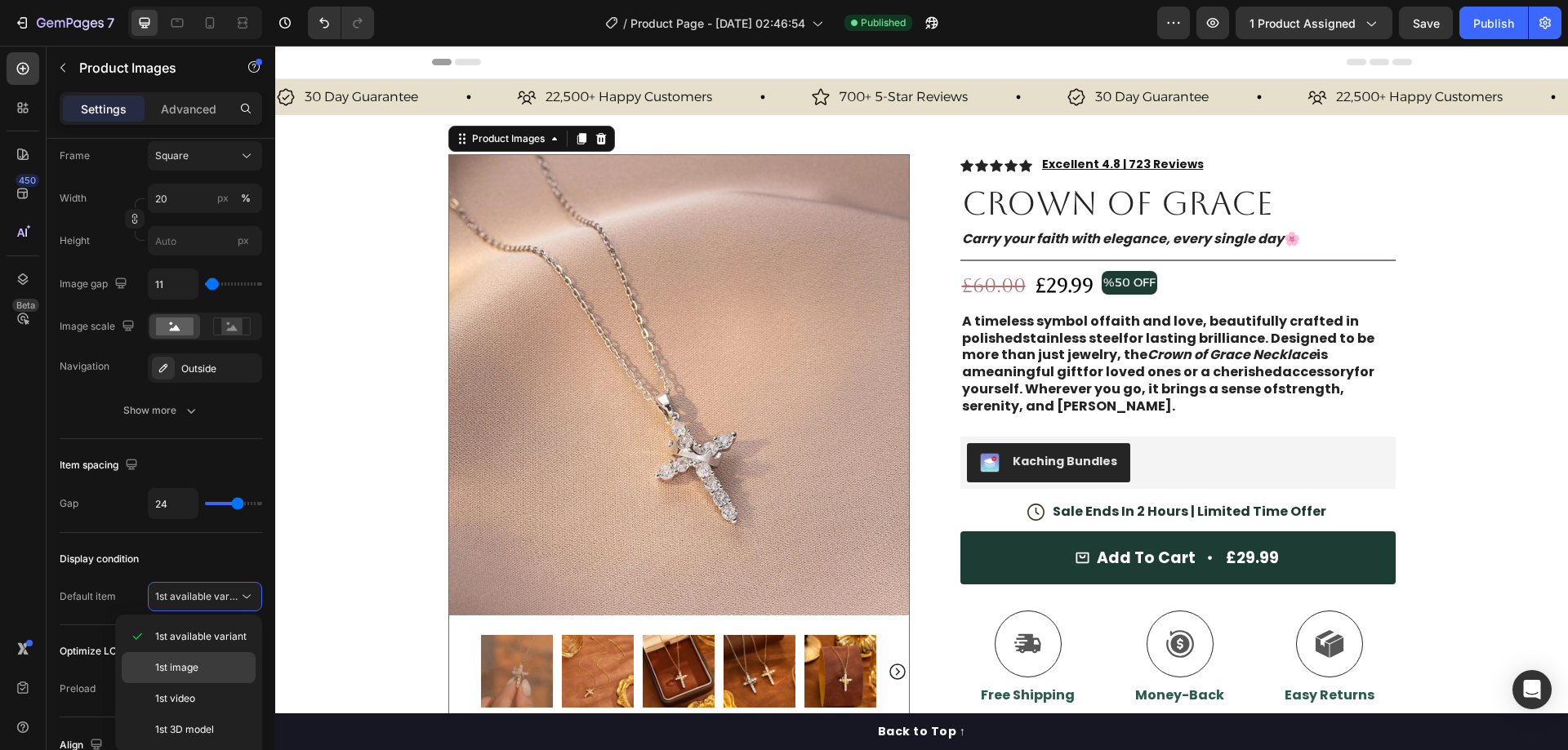
click at [186, 666] on span "1st image" at bounding box center [177, 667] width 44 height 15
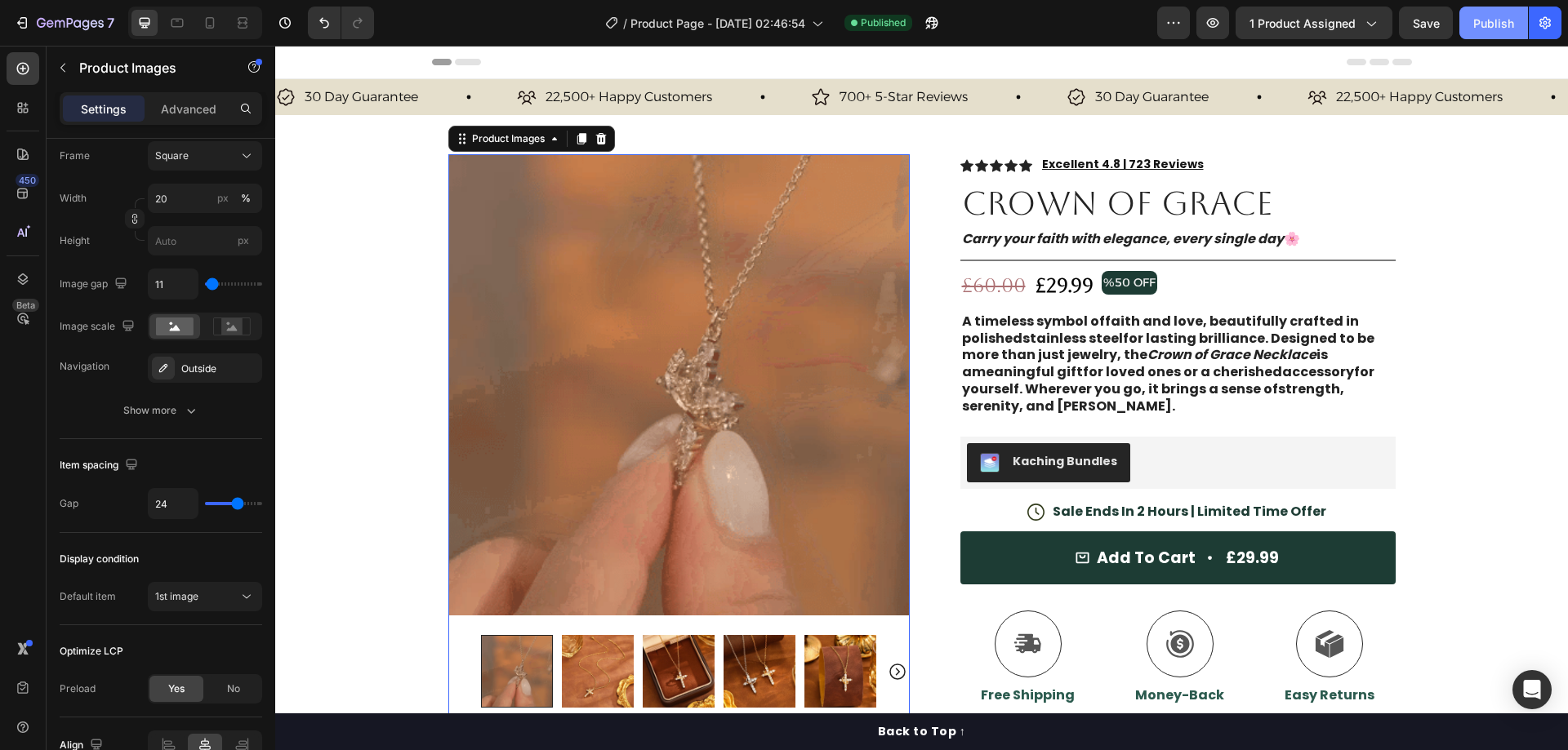
click at [1488, 20] on div "Publish" at bounding box center [1494, 23] width 41 height 17
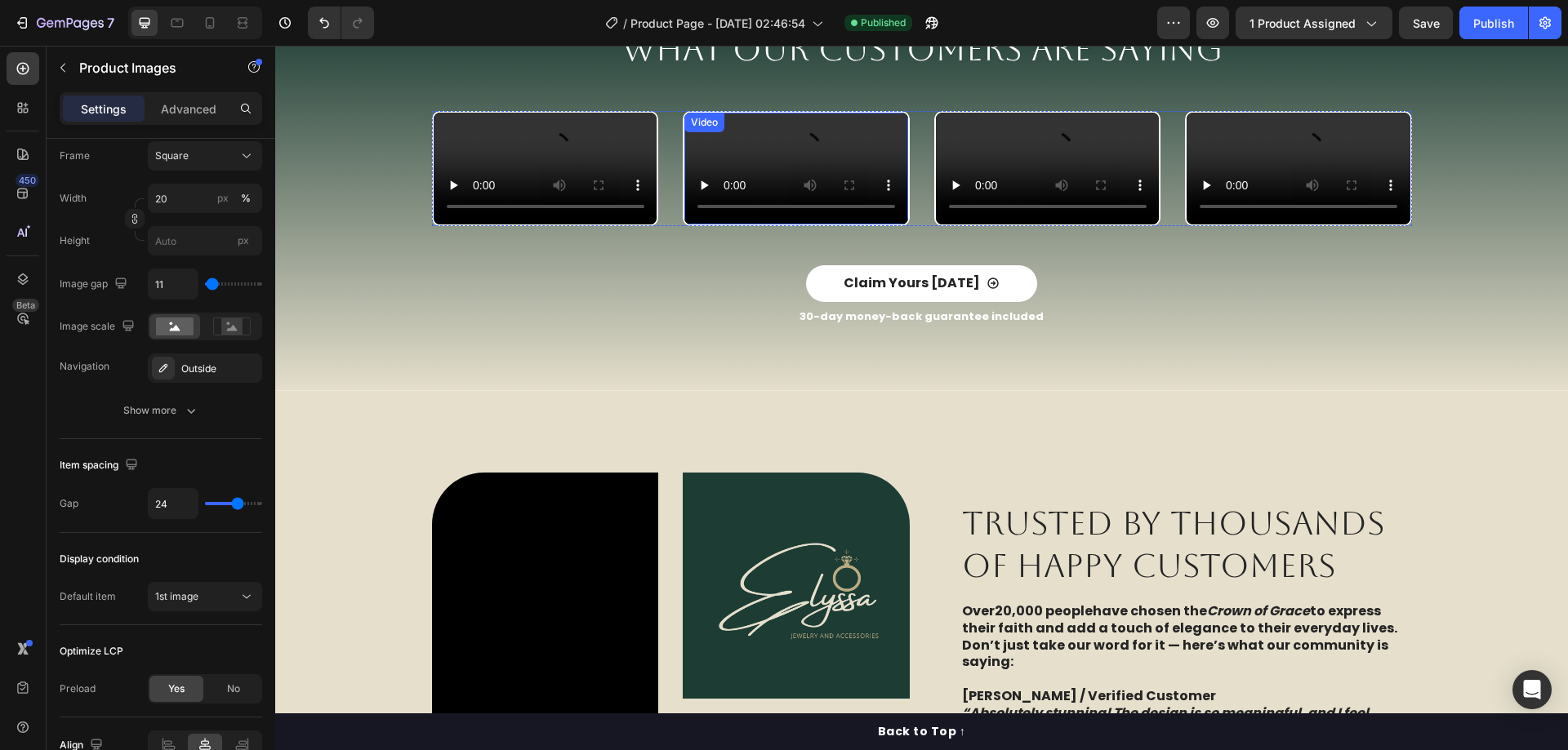
scroll to position [2612, 0]
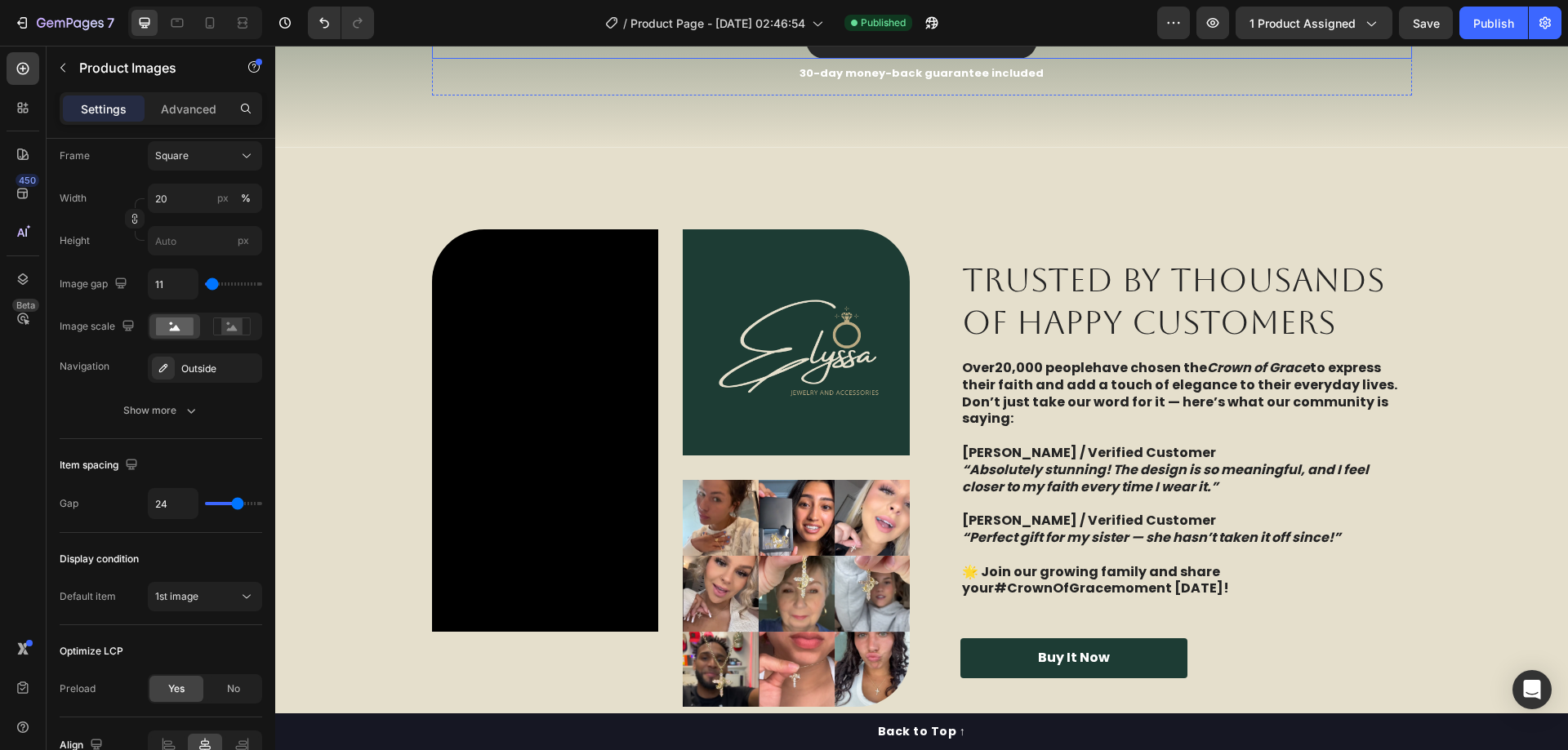
click at [818, 59] on button "Claim Yours [DATE]" at bounding box center [921, 40] width 231 height 37
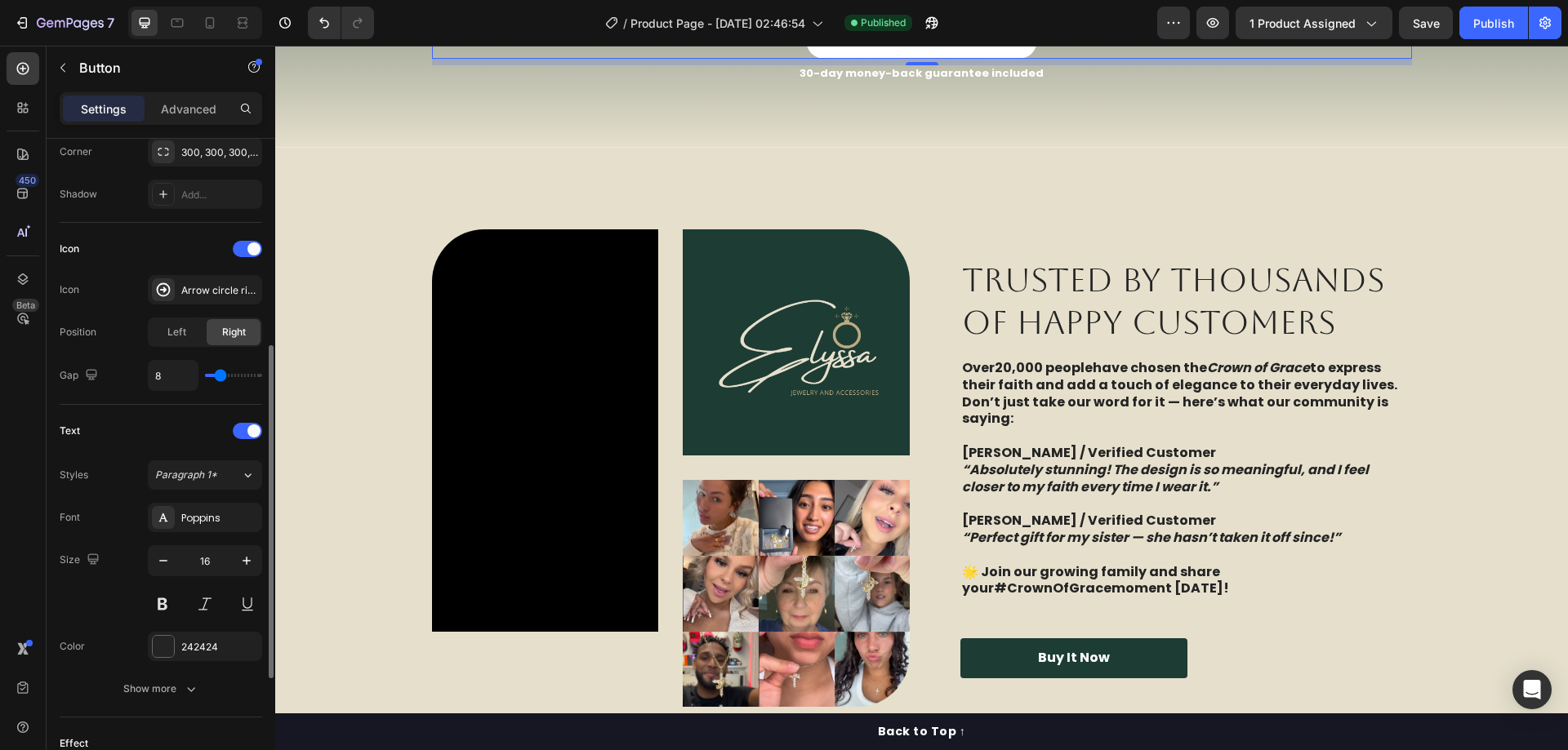
scroll to position [642, 0]
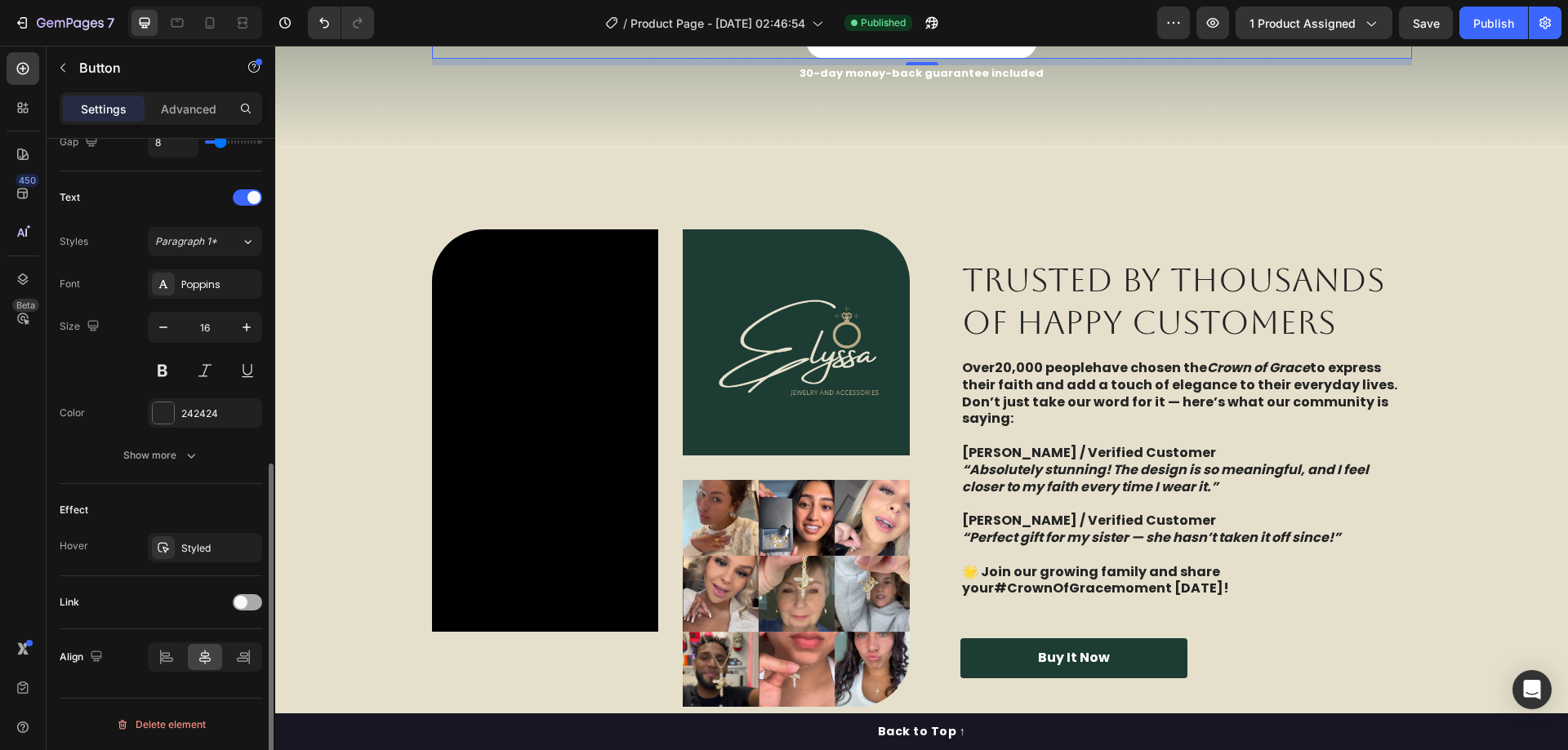
click at [242, 599] on span at bounding box center [241, 602] width 13 height 13
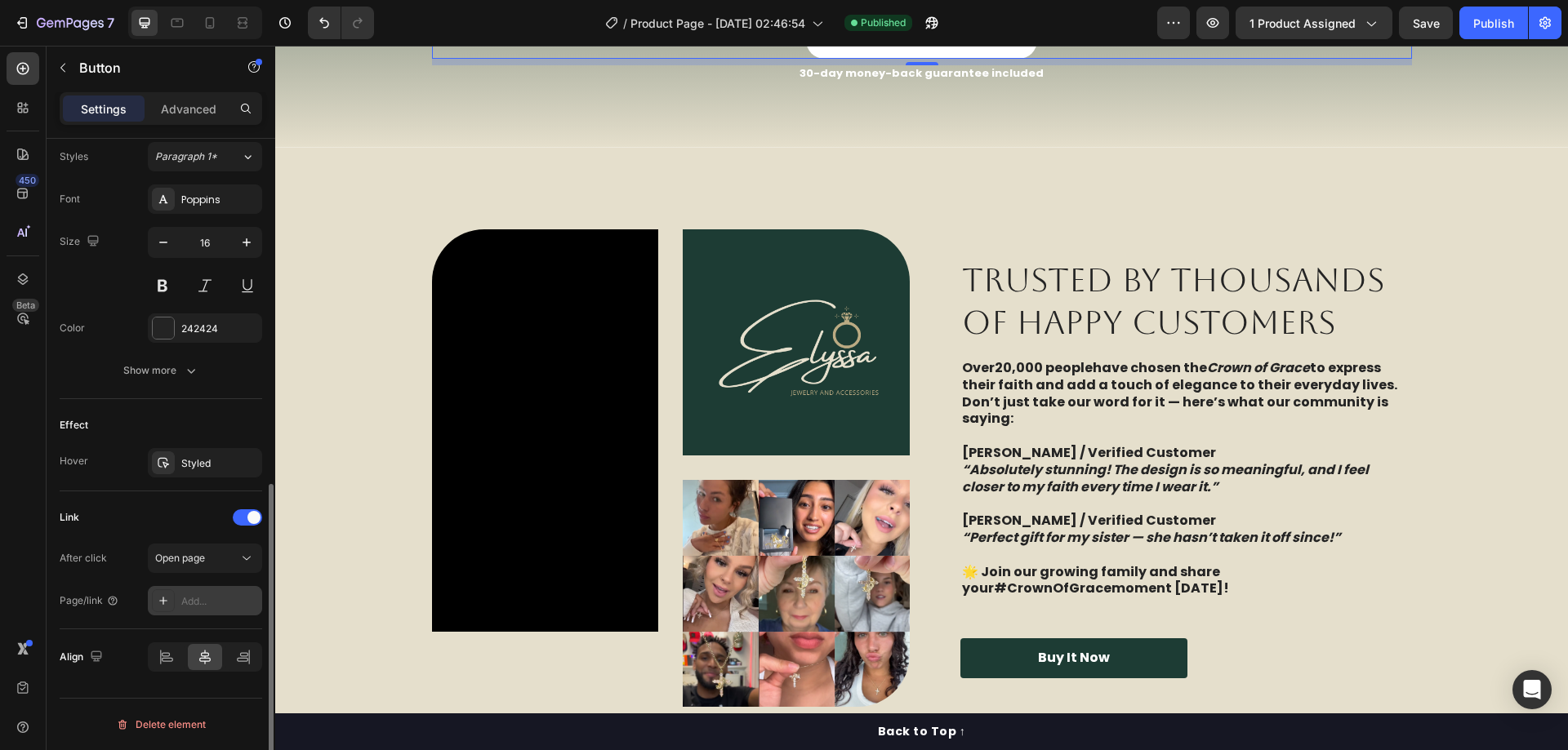
click at [215, 594] on div "Add..." at bounding box center [219, 601] width 77 height 15
click at [196, 558] on span "Open page" at bounding box center [180, 558] width 50 height 12
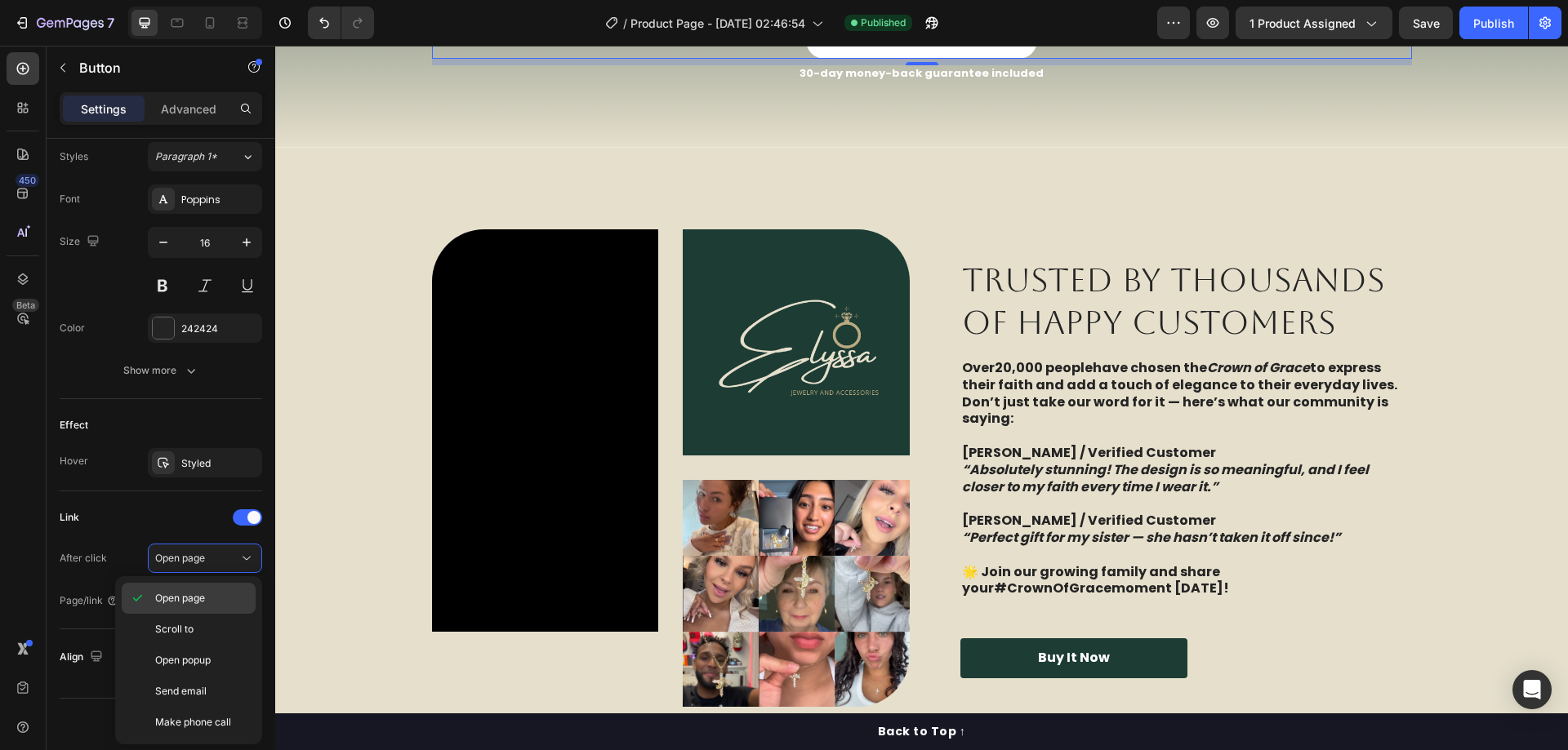
click at [189, 631] on span "Scroll to" at bounding box center [174, 629] width 38 height 15
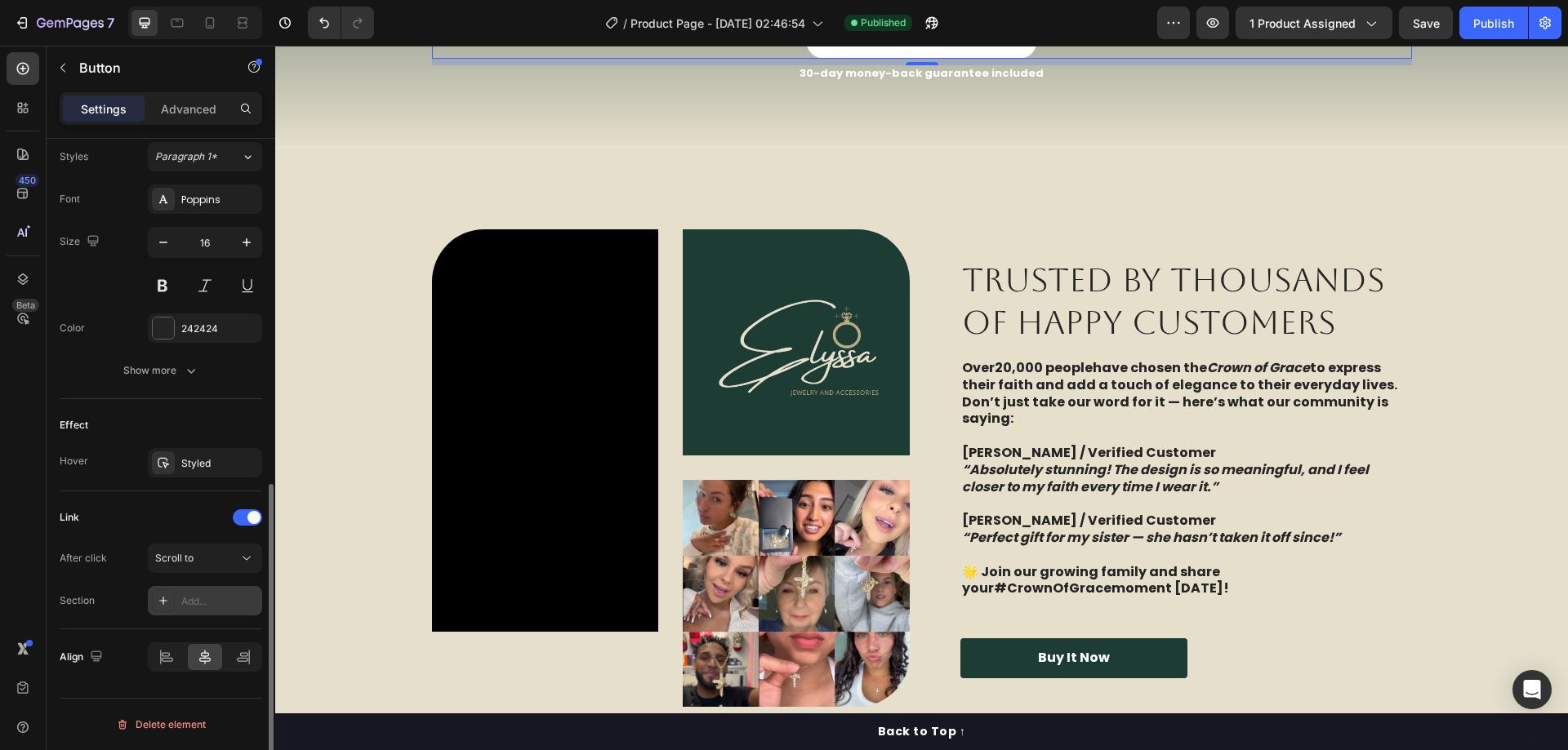
drag, startPoint x: 192, startPoint y: 602, endPoint x: 201, endPoint y: 609, distance: 11.4
click at [193, 602] on div "Add..." at bounding box center [219, 601] width 77 height 15
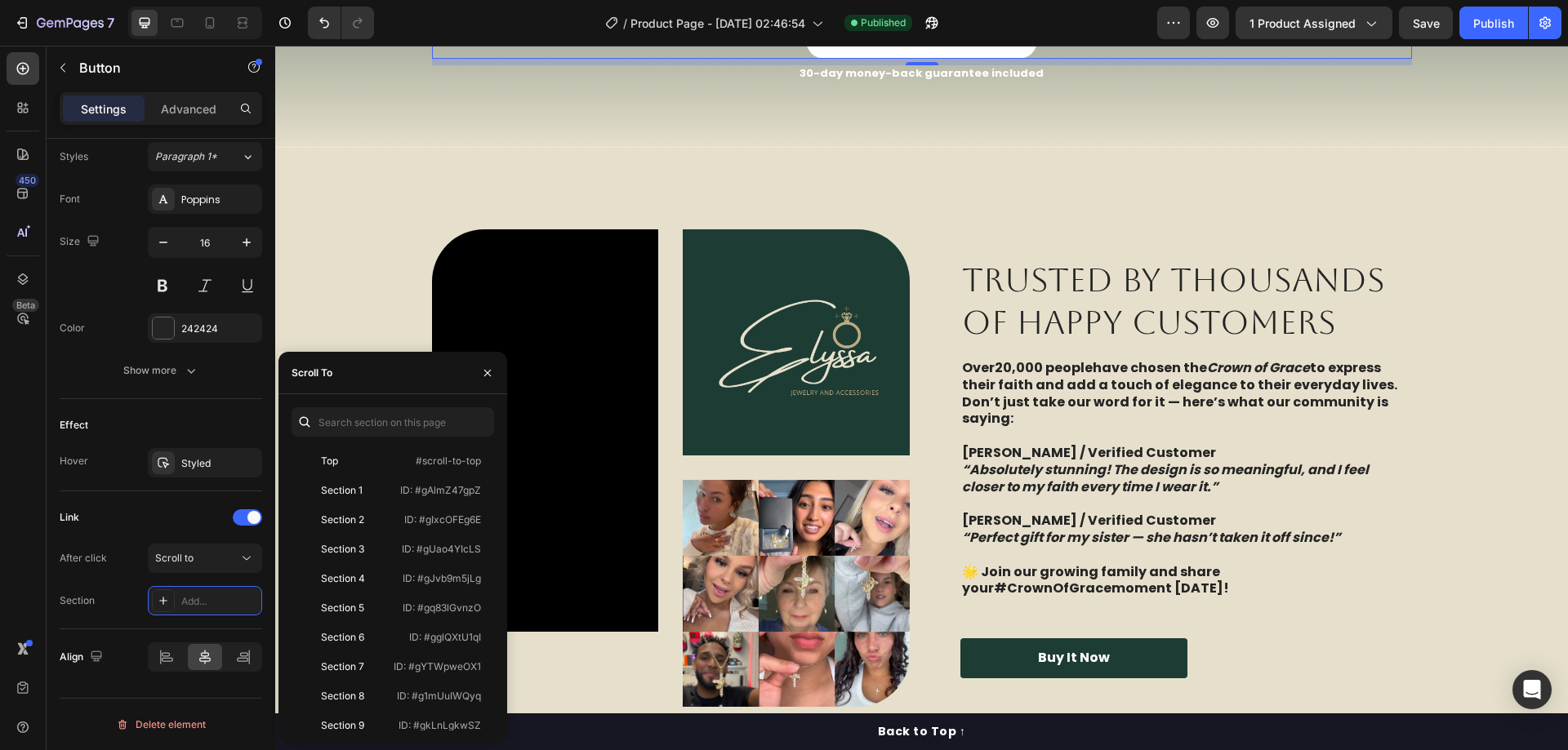
drag, startPoint x: 363, startPoint y: 491, endPoint x: 504, endPoint y: 486, distance: 141.1
click at [363, 490] on div "Section 1" at bounding box center [345, 490] width 95 height 15
drag, startPoint x: 1483, startPoint y: 26, endPoint x: 1166, endPoint y: 22, distance: 317.0
click at [1483, 24] on div "Publish" at bounding box center [1494, 23] width 41 height 17
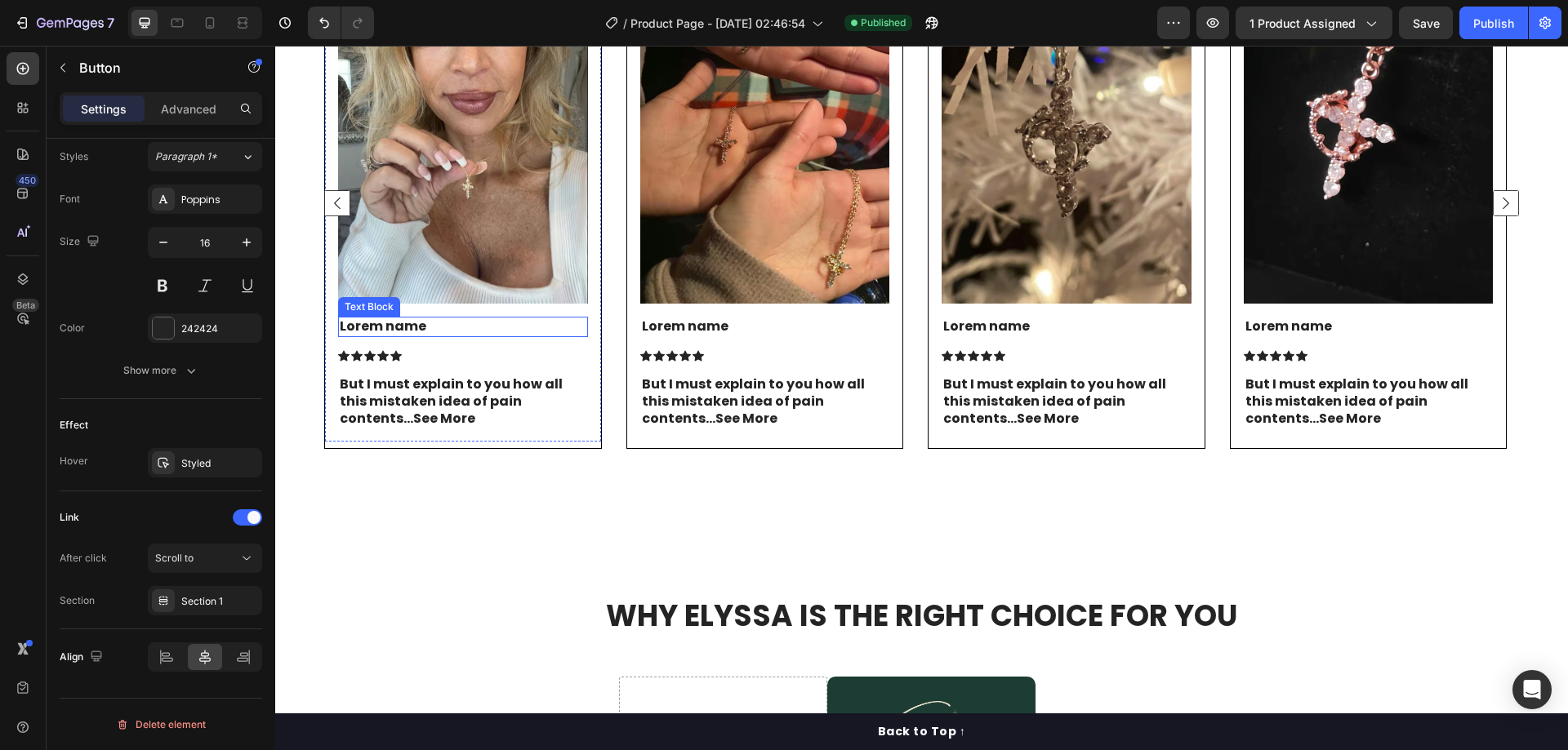
scroll to position [4244, 0]
